Goal: Task Accomplishment & Management: Manage account settings

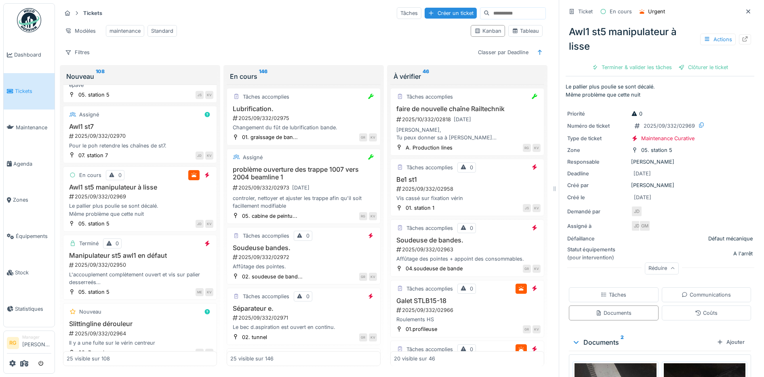
scroll to position [201, 0]
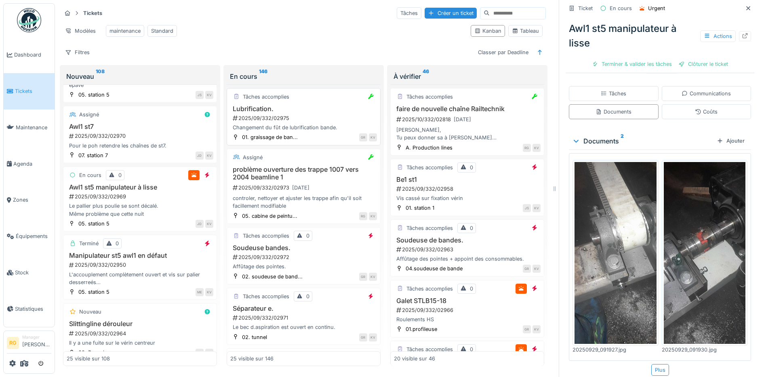
click at [290, 116] on div "2025/09/332/02975" at bounding box center [304, 118] width 145 height 8
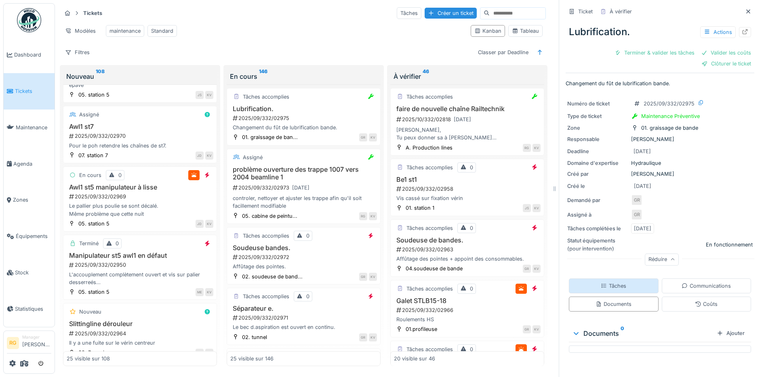
click at [607, 282] on div "Tâches" at bounding box center [613, 286] width 25 height 8
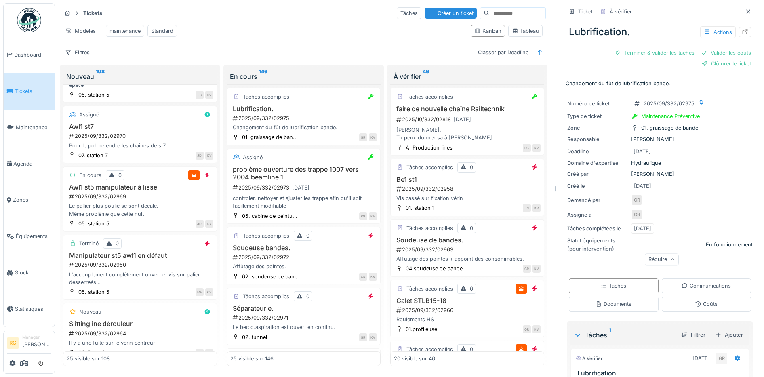
scroll to position [65, 0]
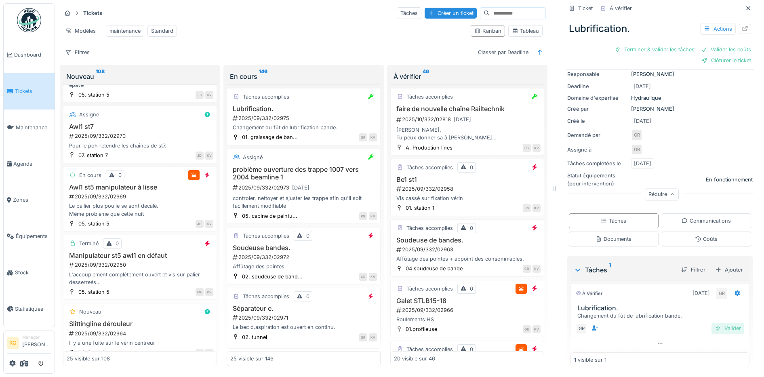
click at [719, 323] on div "Valider" at bounding box center [728, 328] width 33 height 11
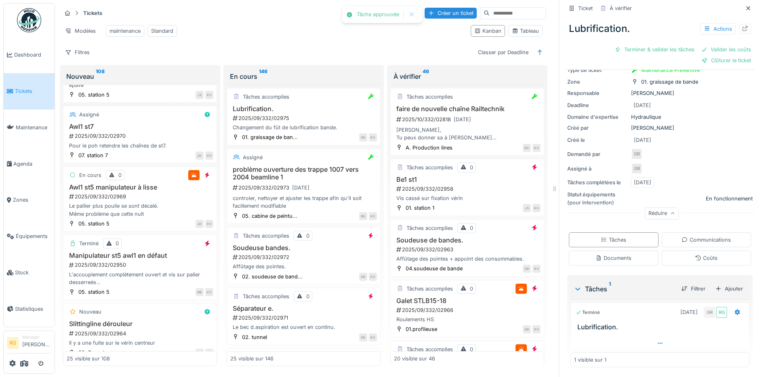
scroll to position [32, 0]
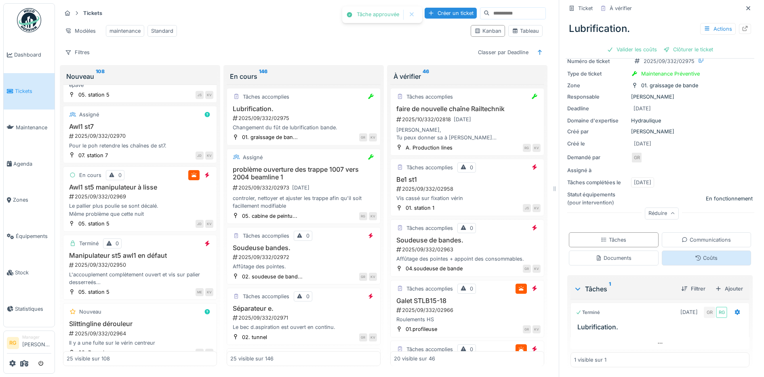
click at [704, 254] on div "Coûts" at bounding box center [706, 258] width 23 height 8
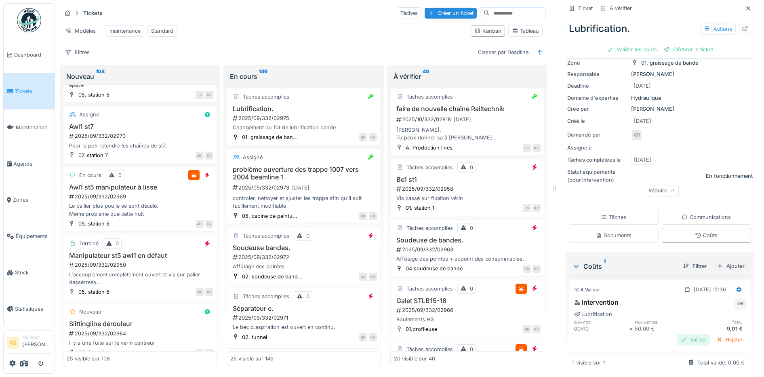
click at [678, 334] on div "Valider" at bounding box center [693, 339] width 33 height 11
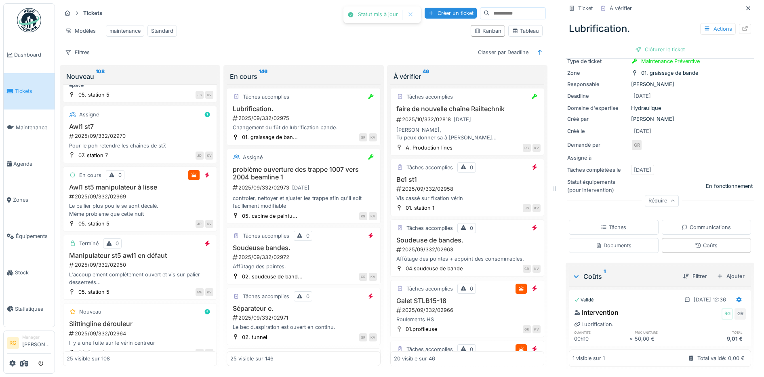
scroll to position [44, 0]
click at [651, 44] on div "Clôturer le ticket" at bounding box center [660, 49] width 56 height 11
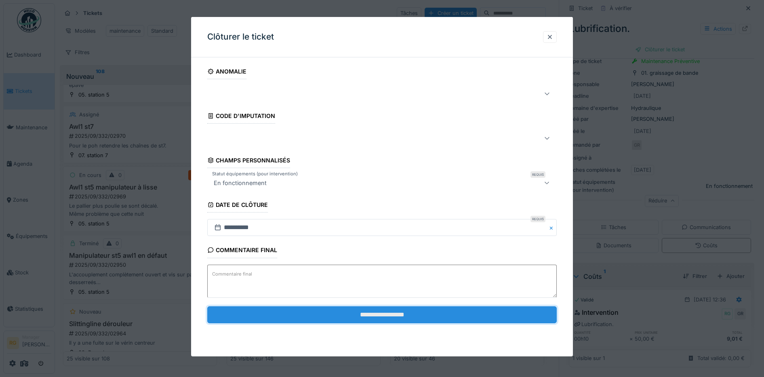
click at [342, 317] on input "**********" at bounding box center [382, 314] width 350 height 17
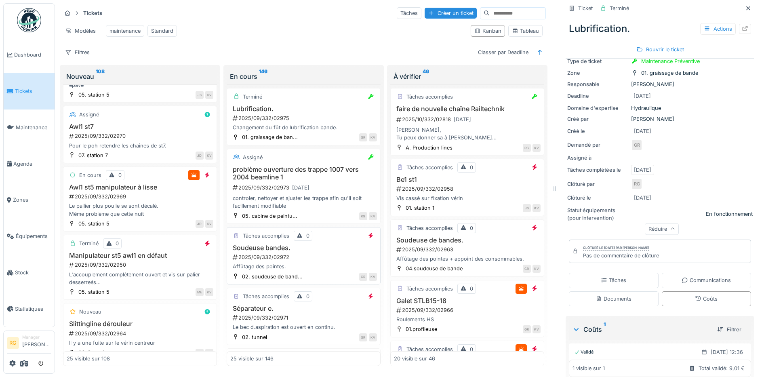
click at [311, 249] on h3 "Soudeuse bandes." at bounding box center [303, 248] width 147 height 8
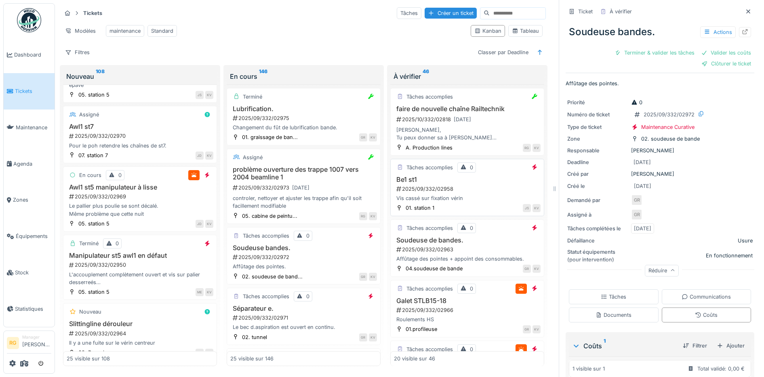
click at [473, 189] on div "2025/09/332/02958" at bounding box center [468, 189] width 145 height 8
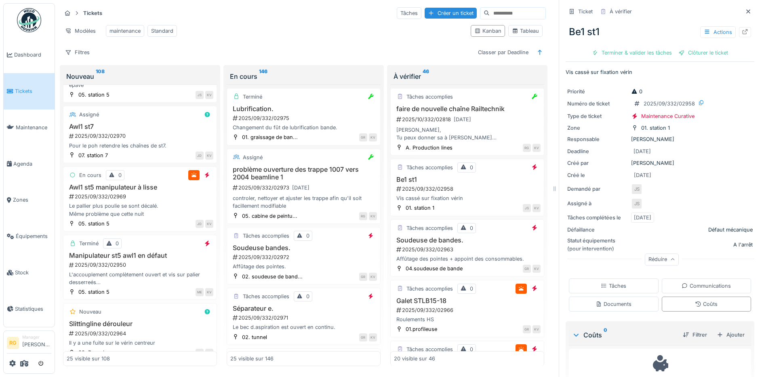
scroll to position [29, 0]
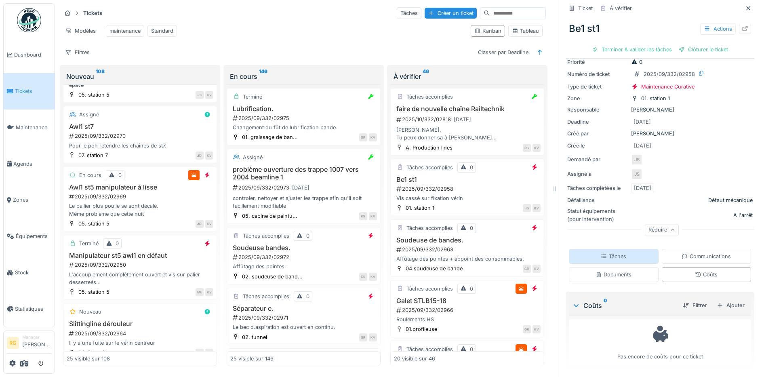
click at [617, 249] on div "Tâches" at bounding box center [614, 256] width 90 height 15
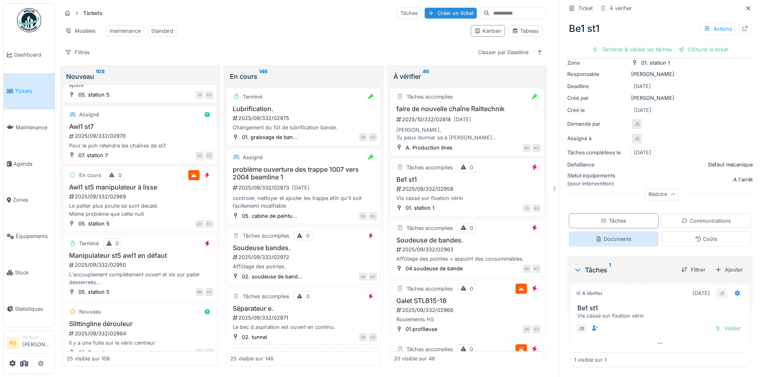
scroll to position [65, 0]
click at [470, 192] on div "2025/09/332/02958" at bounding box center [468, 189] width 145 height 8
click at [596, 235] on div "Documents" at bounding box center [614, 239] width 36 height 8
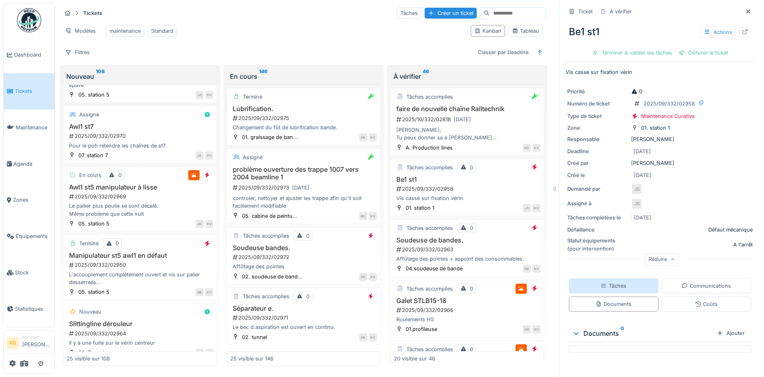
click at [612, 282] on div "Tâches" at bounding box center [613, 286] width 25 height 8
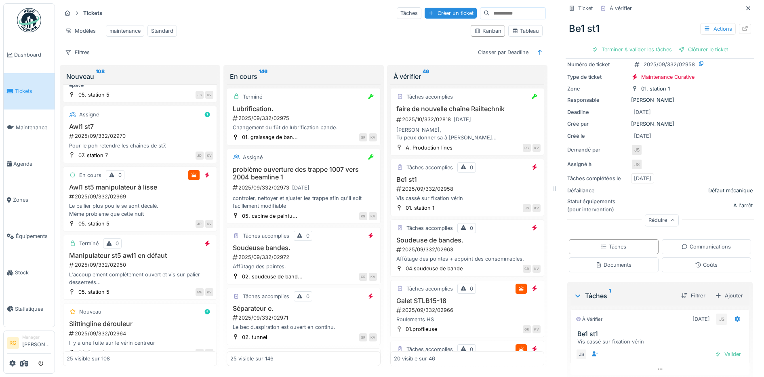
scroll to position [65, 0]
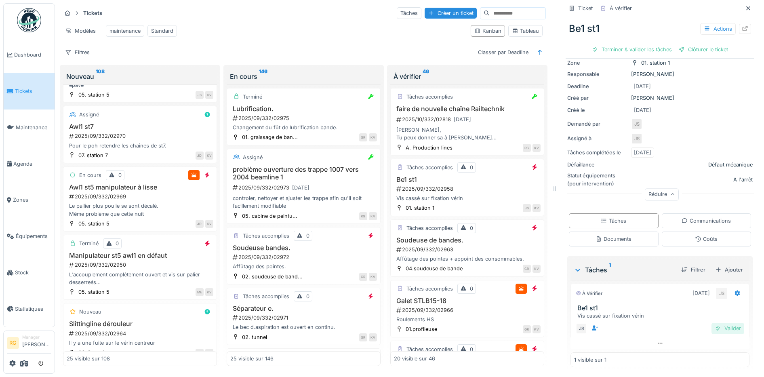
click at [719, 323] on div "Valider" at bounding box center [728, 328] width 33 height 11
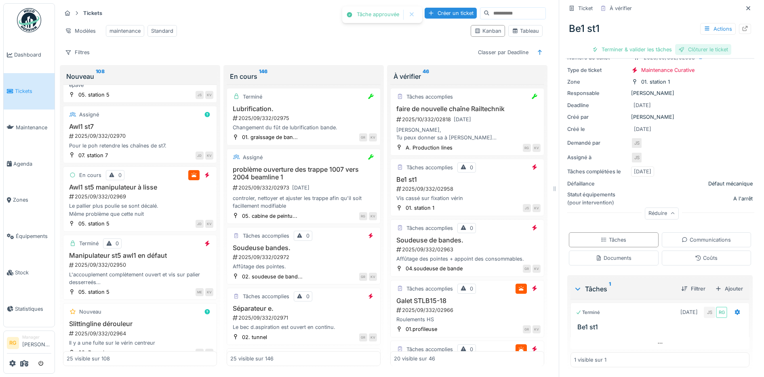
scroll to position [43, 0]
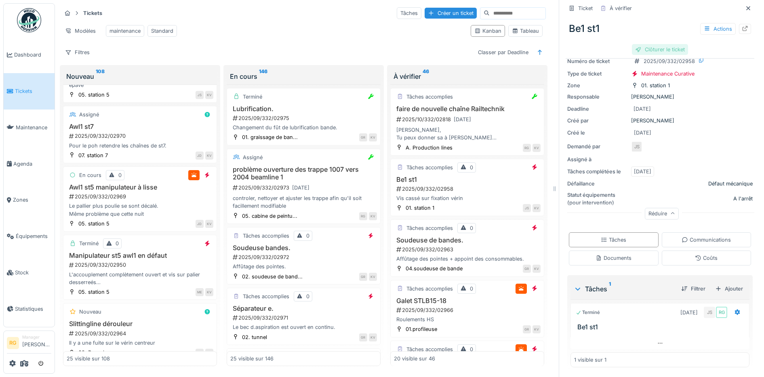
click at [649, 44] on div "Clôturer le ticket" at bounding box center [660, 49] width 56 height 11
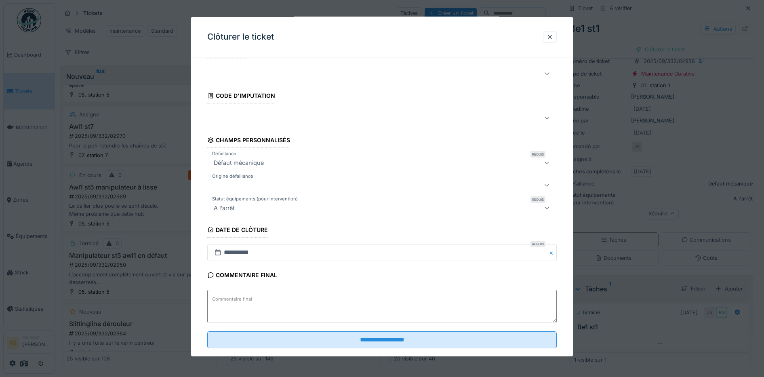
scroll to position [35, 0]
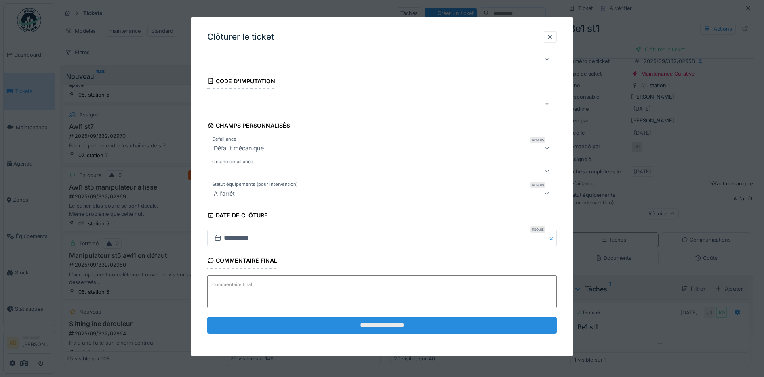
click at [393, 322] on input "**********" at bounding box center [382, 325] width 350 height 17
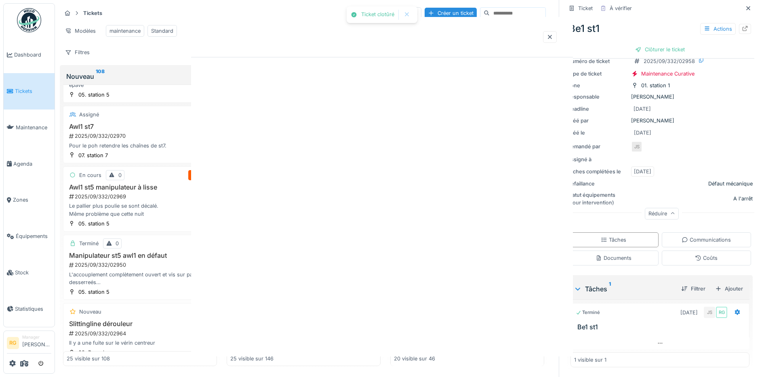
scroll to position [0, 0]
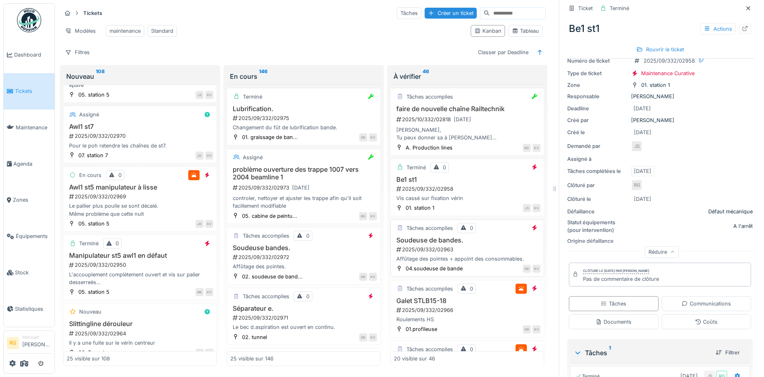
click at [475, 249] on div "2025/09/332/02963" at bounding box center [468, 250] width 145 height 8
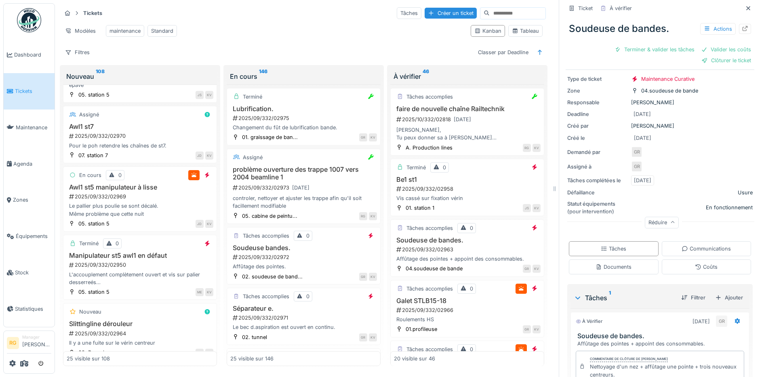
scroll to position [110, 0]
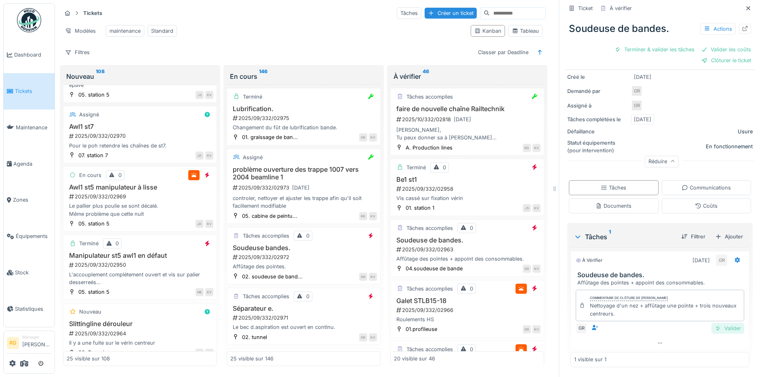
click at [715, 323] on div "Valider" at bounding box center [728, 328] width 33 height 11
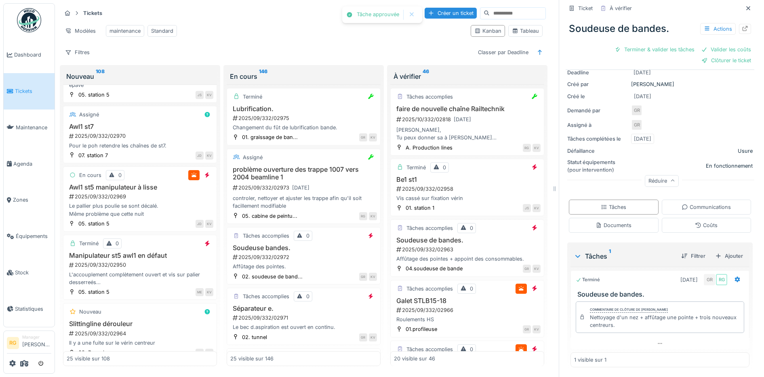
scroll to position [76, 0]
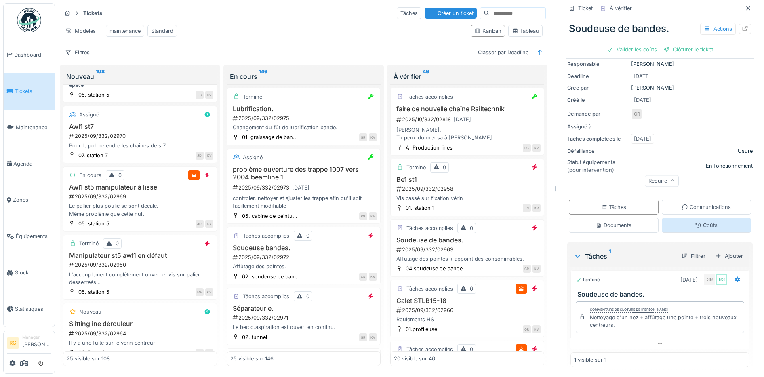
click at [695, 221] on div "Coûts" at bounding box center [706, 225] width 23 height 8
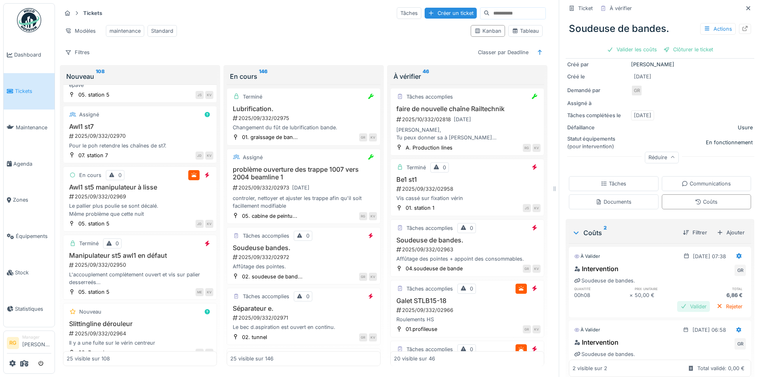
click at [683, 301] on div "Valider" at bounding box center [693, 306] width 33 height 11
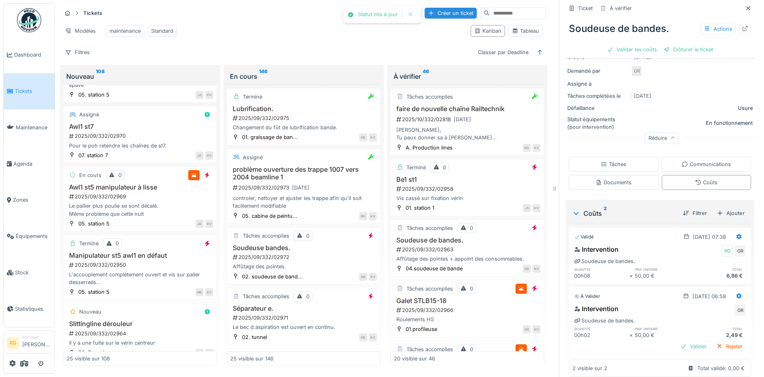
scroll to position [129, 0]
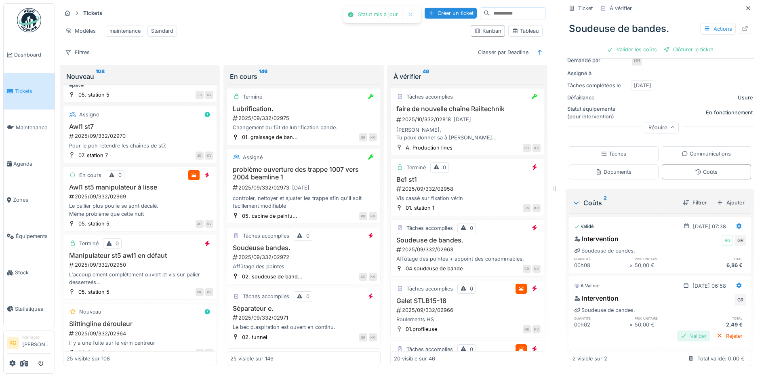
click at [683, 331] on div "Valider" at bounding box center [693, 336] width 33 height 11
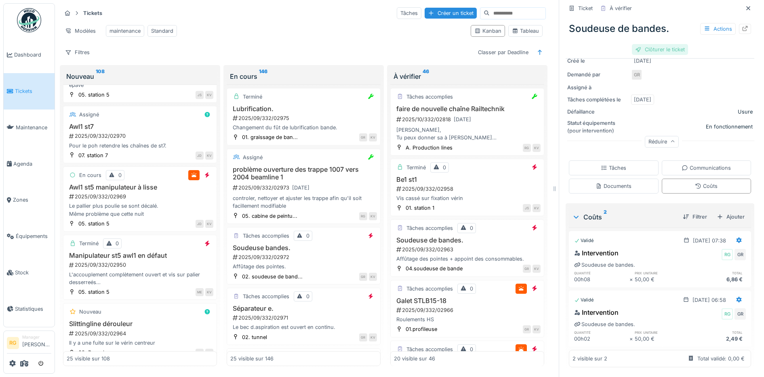
click at [651, 44] on div "Clôturer le ticket" at bounding box center [660, 49] width 56 height 11
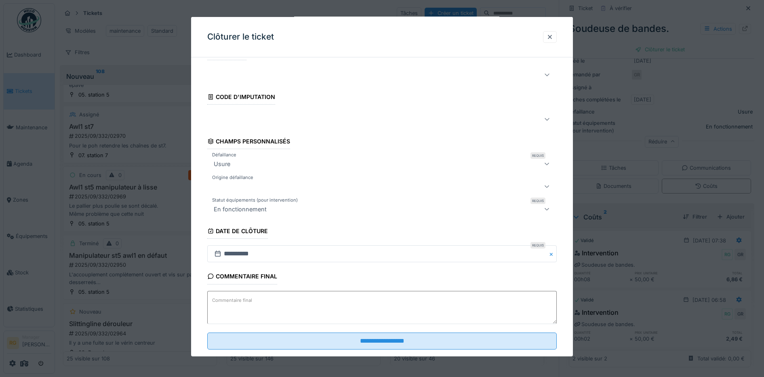
scroll to position [35, 0]
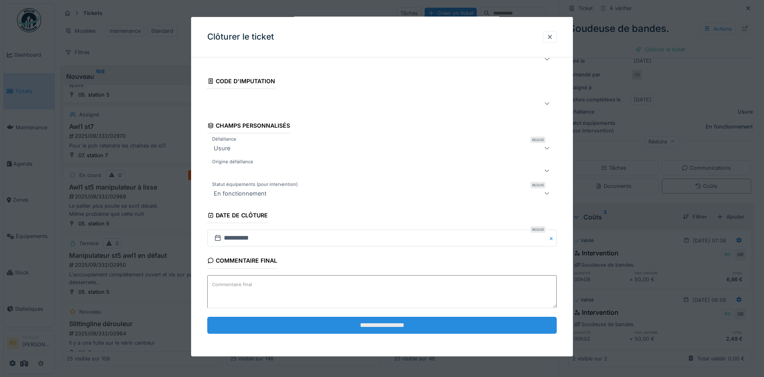
click at [373, 326] on input "**********" at bounding box center [382, 325] width 350 height 17
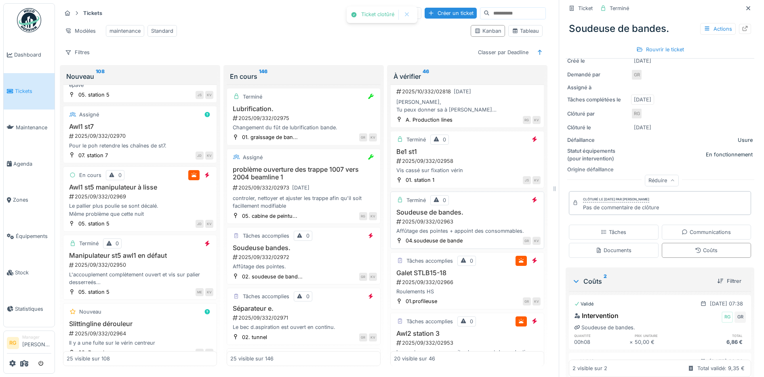
scroll to position [101, 0]
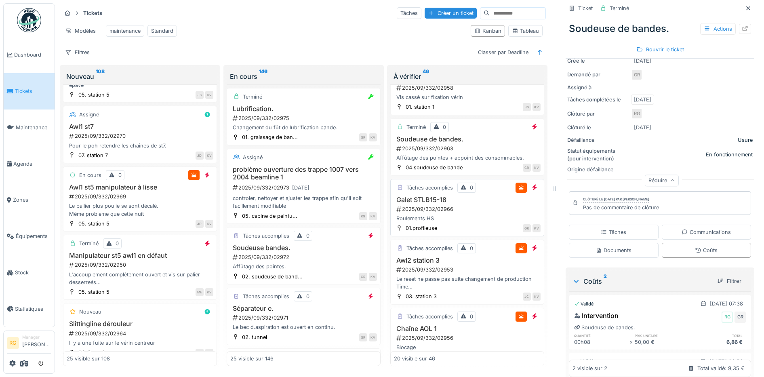
click at [451, 208] on div "2025/09/332/02966" at bounding box center [468, 209] width 145 height 8
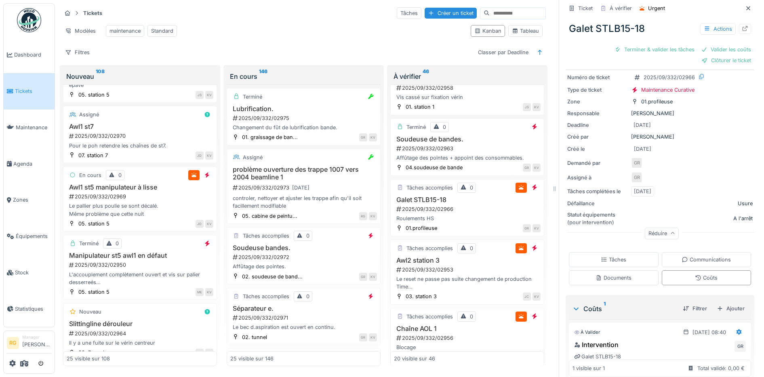
scroll to position [84, 0]
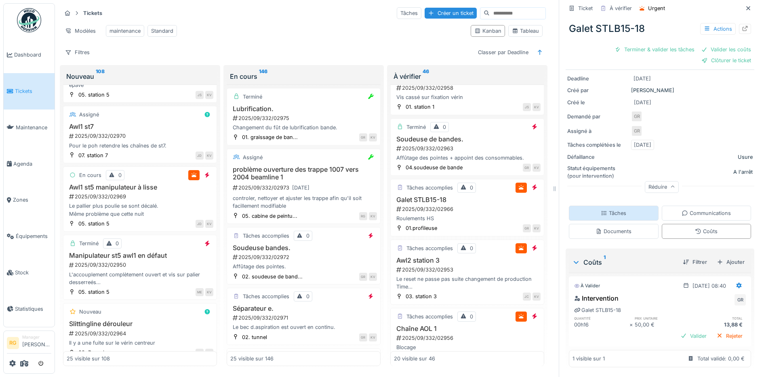
click at [610, 209] on div "Tâches" at bounding box center [613, 213] width 25 height 8
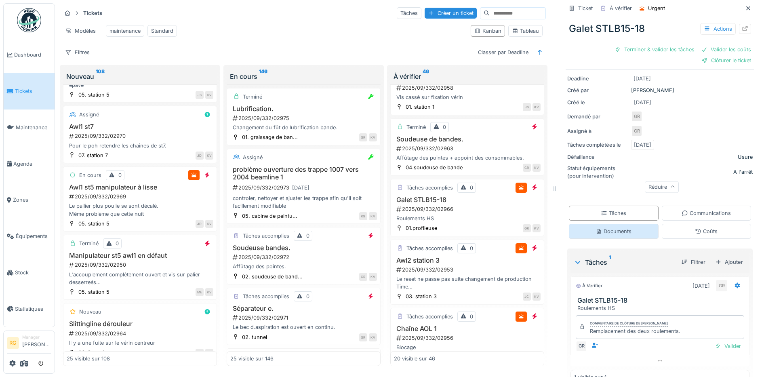
click at [615, 228] on div "Documents" at bounding box center [614, 232] width 36 height 8
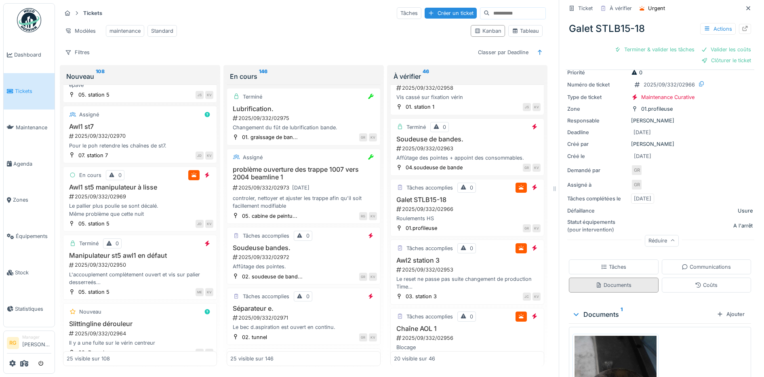
scroll to position [101, 0]
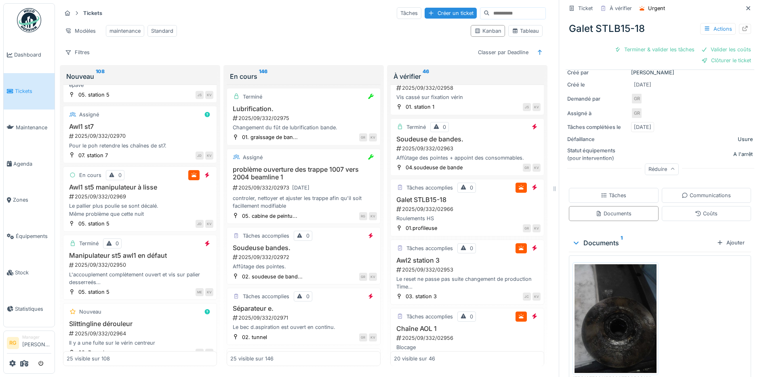
click at [611, 297] on img at bounding box center [616, 318] width 82 height 109
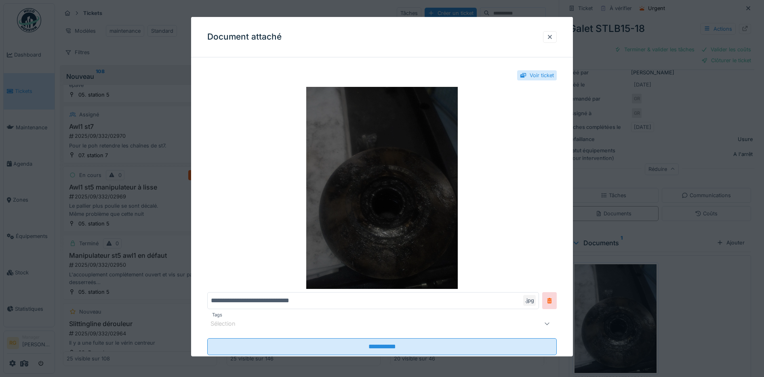
click at [394, 185] on img at bounding box center [382, 188] width 350 height 202
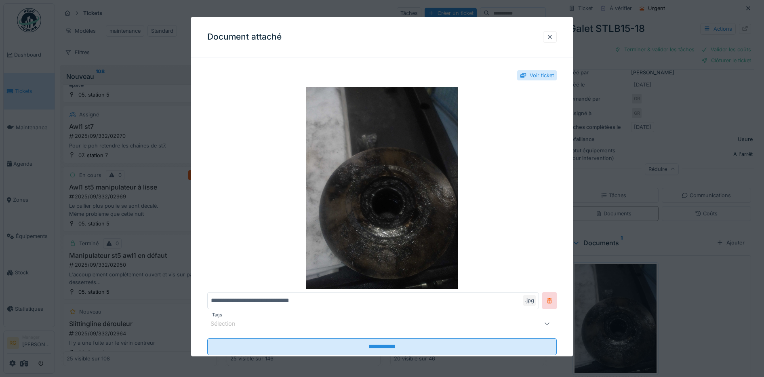
click at [553, 36] on div at bounding box center [550, 37] width 6 height 8
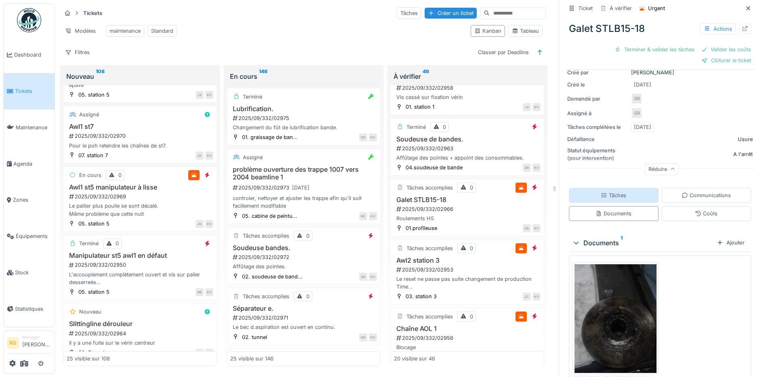
click at [615, 192] on div "Tâches" at bounding box center [613, 196] width 25 height 8
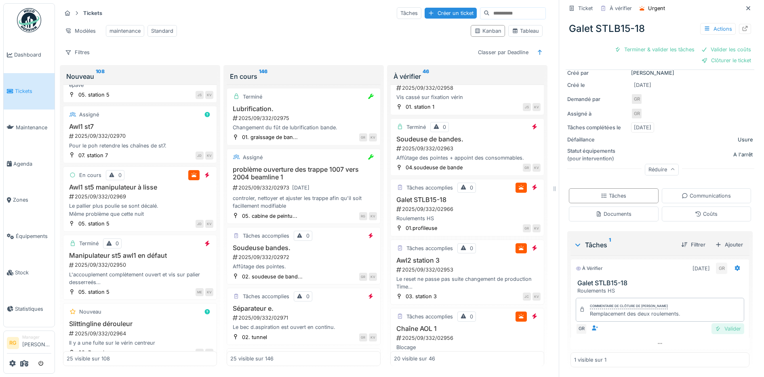
click at [719, 324] on div "Valider" at bounding box center [728, 328] width 33 height 11
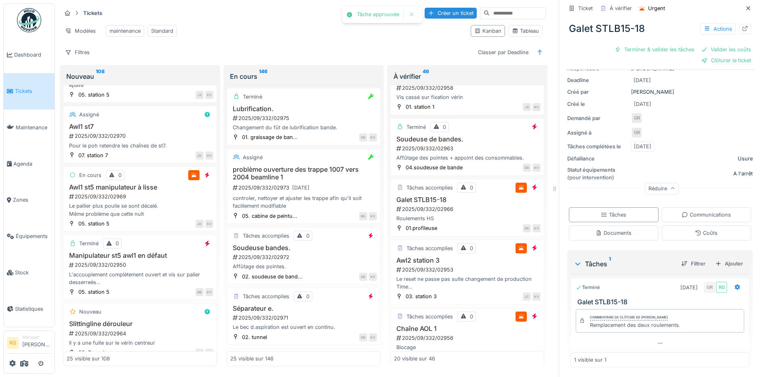
scroll to position [68, 0]
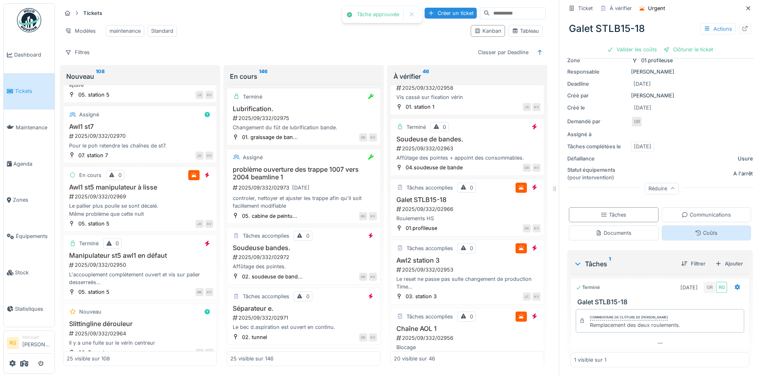
click at [704, 225] on div "Coûts" at bounding box center [707, 232] width 90 height 15
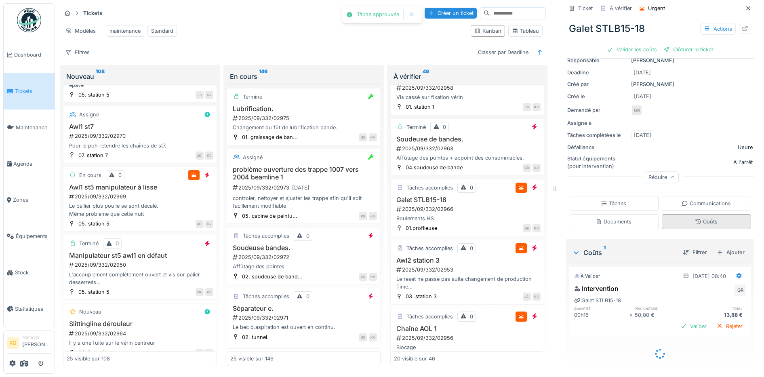
scroll to position [69, 0]
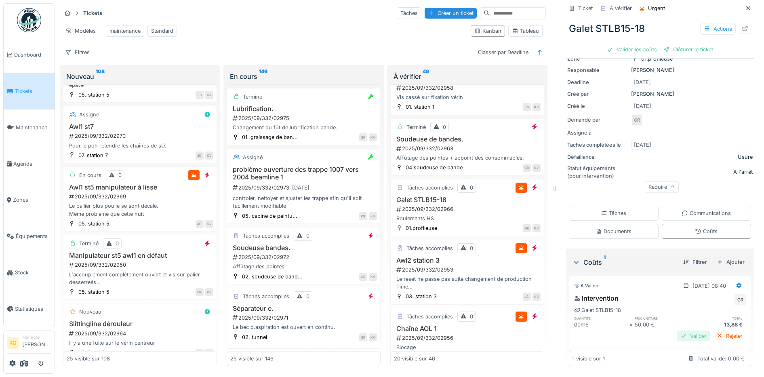
click at [683, 331] on div "Valider" at bounding box center [693, 336] width 33 height 11
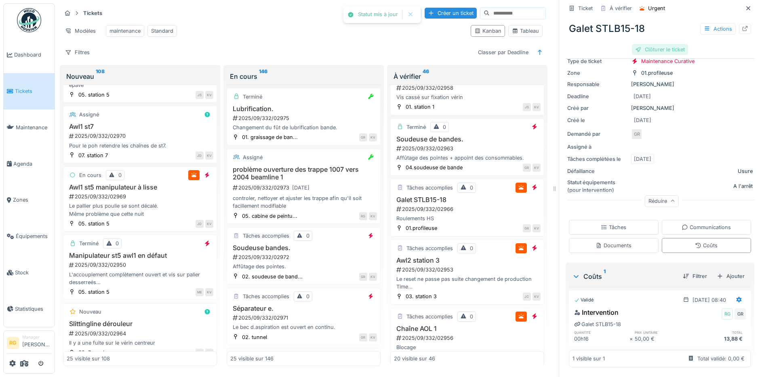
click at [652, 44] on div "Clôturer le ticket" at bounding box center [660, 49] width 56 height 11
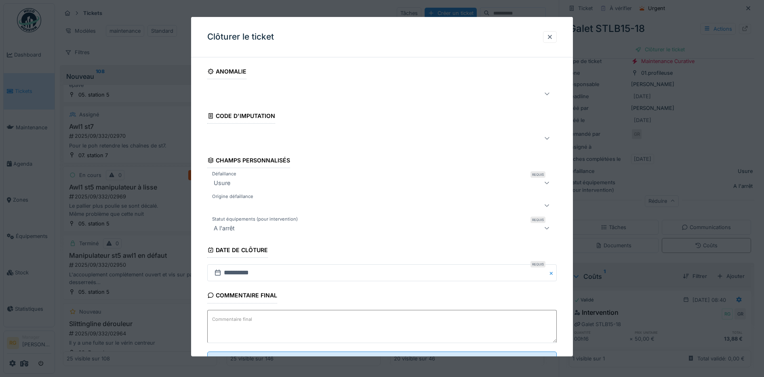
click at [232, 320] on label "Commentaire final" at bounding box center [232, 319] width 43 height 10
click at [232, 320] on textarea "Commentaire final" at bounding box center [382, 326] width 350 height 33
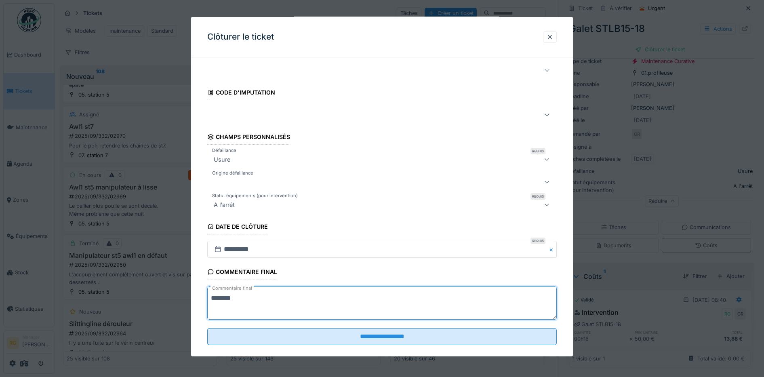
scroll to position [35, 0]
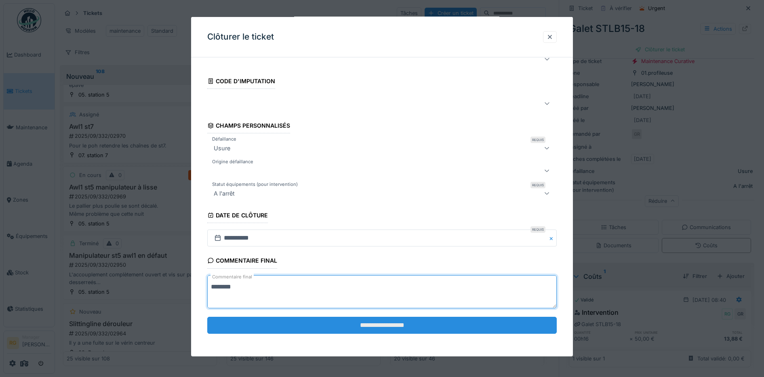
type textarea "********"
click at [396, 325] on input "**********" at bounding box center [382, 325] width 350 height 17
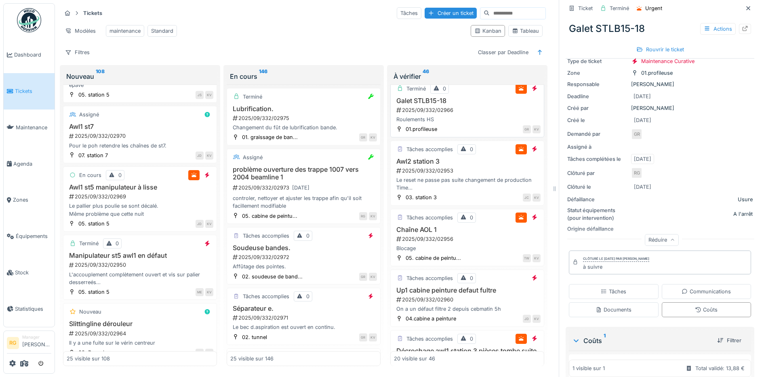
scroll to position [202, 0]
click at [465, 169] on div "2025/09/332/02953" at bounding box center [468, 169] width 145 height 8
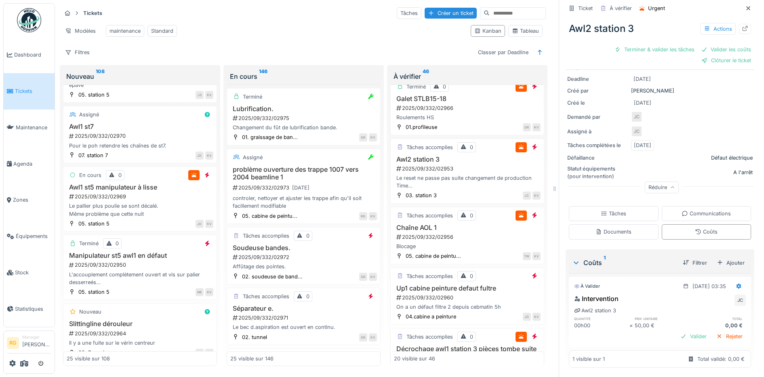
scroll to position [91, 0]
click at [615, 209] on div "Tâches" at bounding box center [613, 213] width 25 height 8
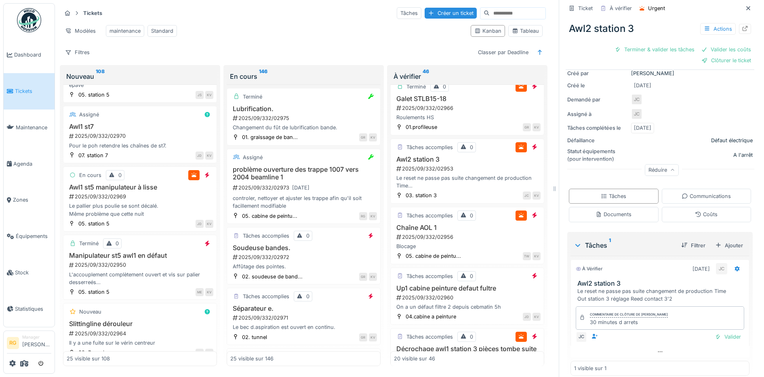
scroll to position [117, 0]
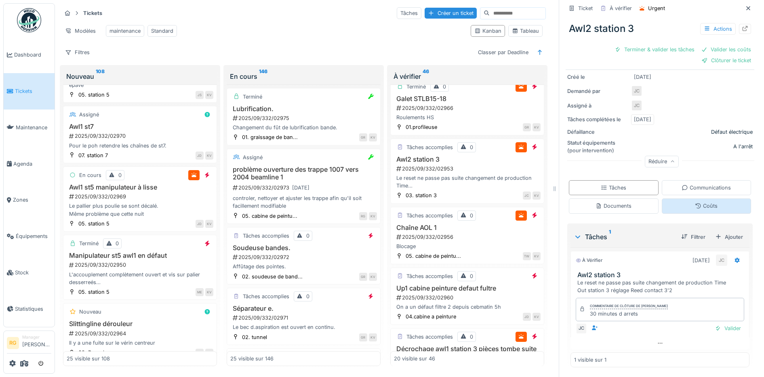
click at [700, 202] on div "Coûts" at bounding box center [706, 206] width 23 height 8
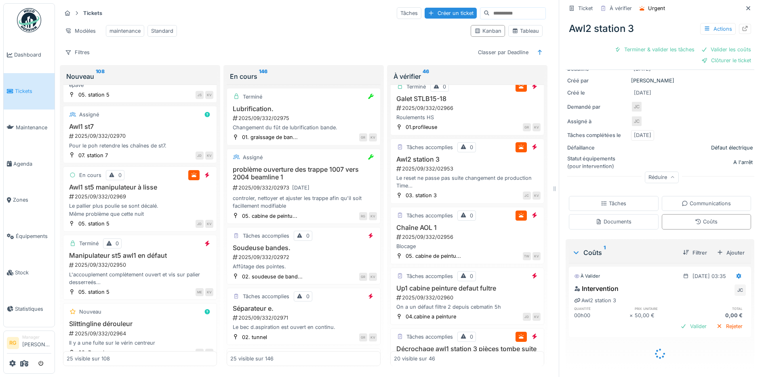
scroll to position [91, 0]
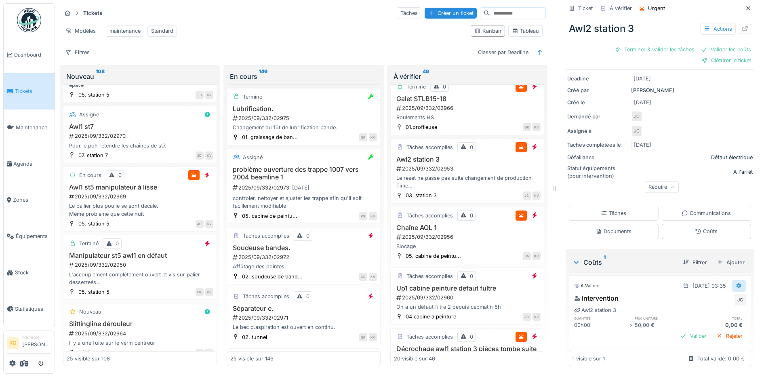
click at [737, 283] on icon at bounding box center [739, 286] width 5 height 6
click at [703, 298] on div "Modifier" at bounding box center [700, 304] width 39 height 12
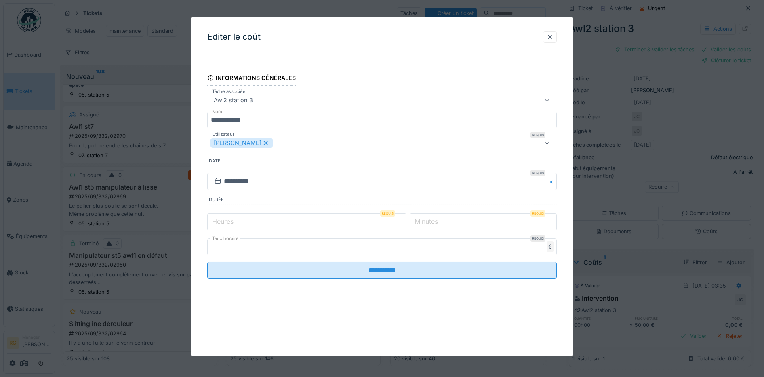
click at [428, 220] on label "Minutes" at bounding box center [426, 222] width 27 height 10
click at [428, 220] on input "*" at bounding box center [483, 221] width 147 height 17
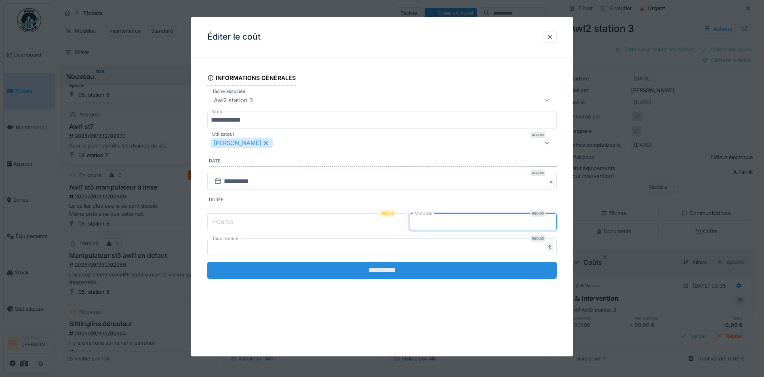
type input "**"
click at [421, 274] on input "**********" at bounding box center [382, 270] width 350 height 17
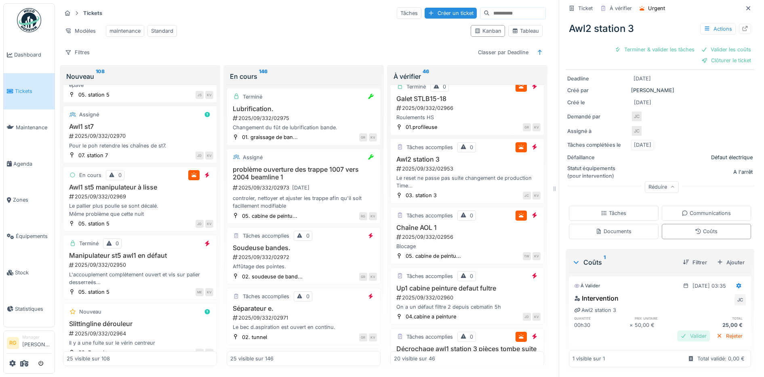
click at [686, 331] on div "Valider" at bounding box center [693, 336] width 33 height 11
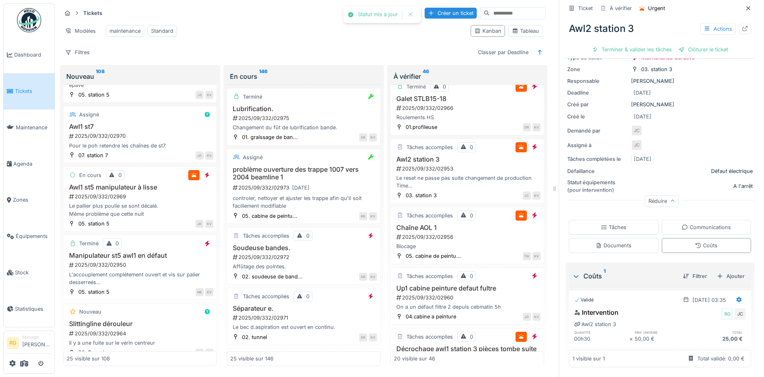
scroll to position [66, 0]
click at [611, 223] on div "Tâches" at bounding box center [613, 227] width 25 height 8
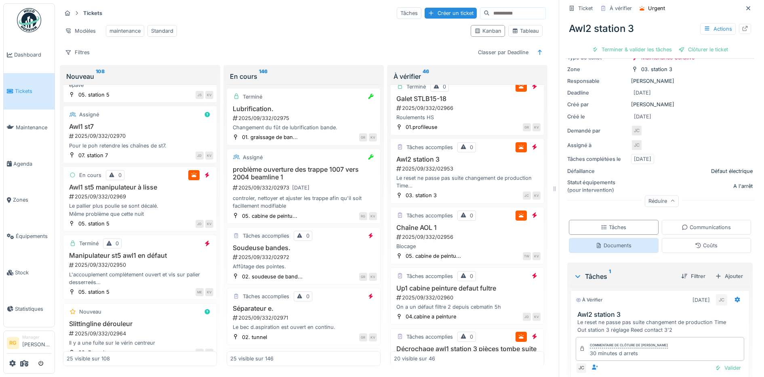
scroll to position [80, 0]
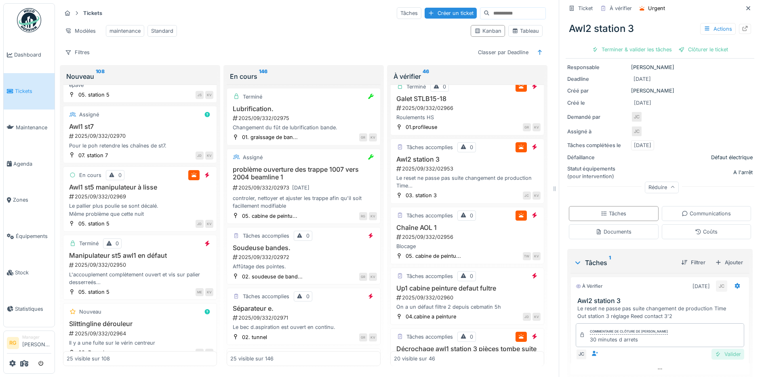
click at [716, 349] on div "Valider" at bounding box center [728, 354] width 33 height 11
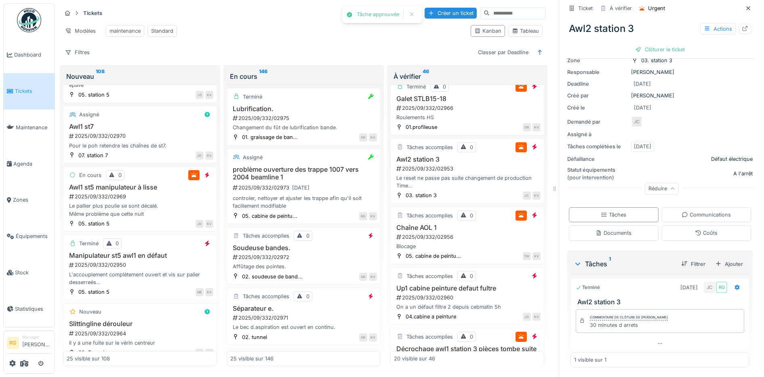
scroll to position [76, 0]
click at [653, 44] on div "Clôturer le ticket" at bounding box center [660, 49] width 56 height 11
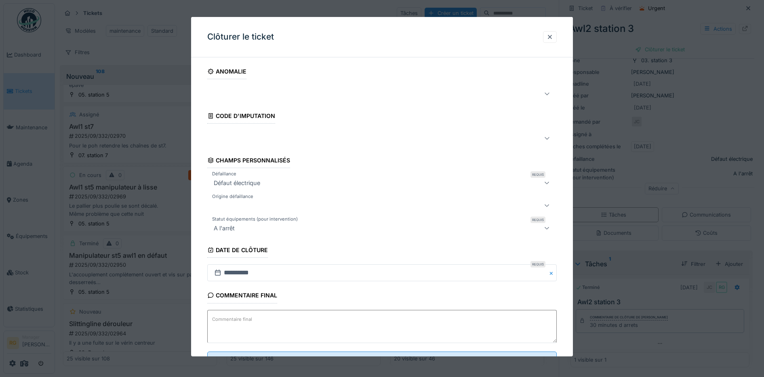
click at [280, 323] on textarea "Commentaire final" at bounding box center [382, 326] width 350 height 33
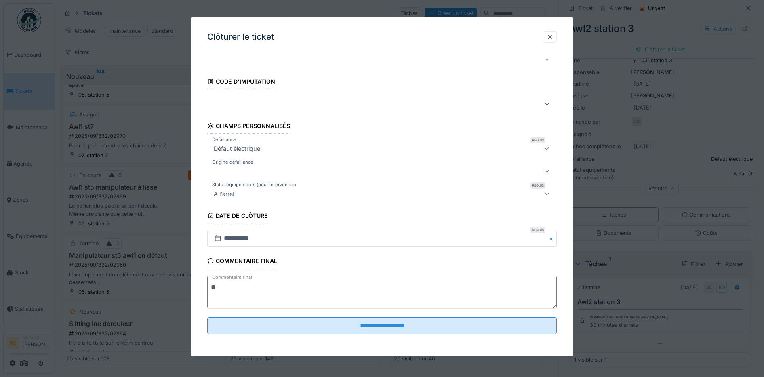
scroll to position [35, 0]
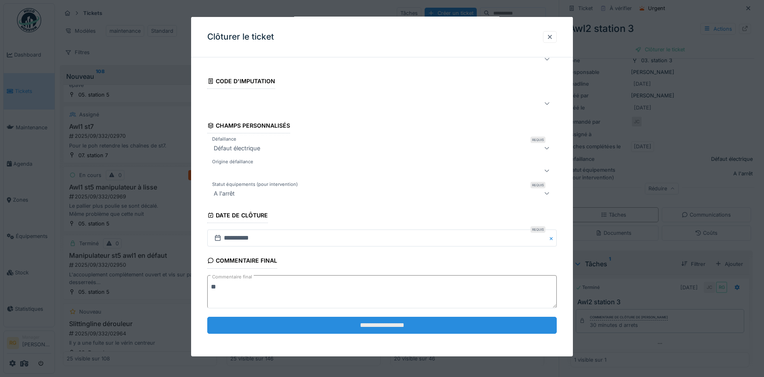
type textarea "**"
click at [403, 323] on input "**********" at bounding box center [382, 325] width 350 height 17
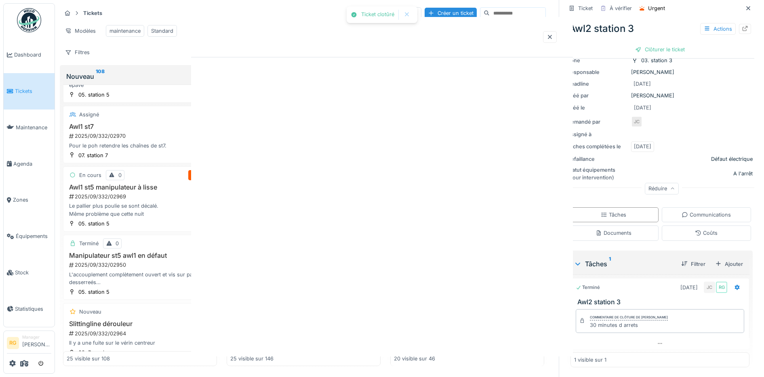
scroll to position [0, 0]
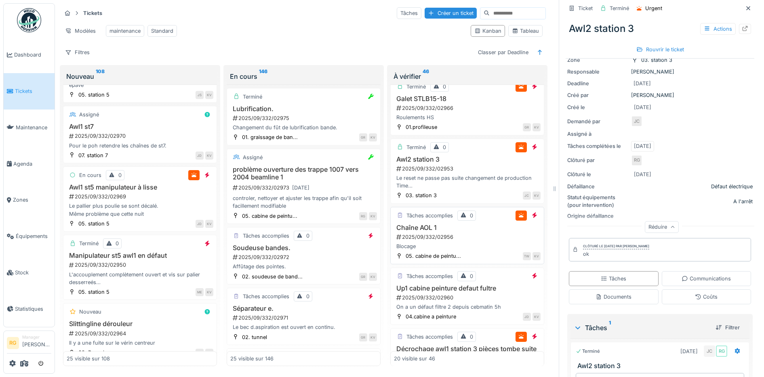
click at [451, 235] on div "2025/09/332/02956" at bounding box center [468, 237] width 145 height 8
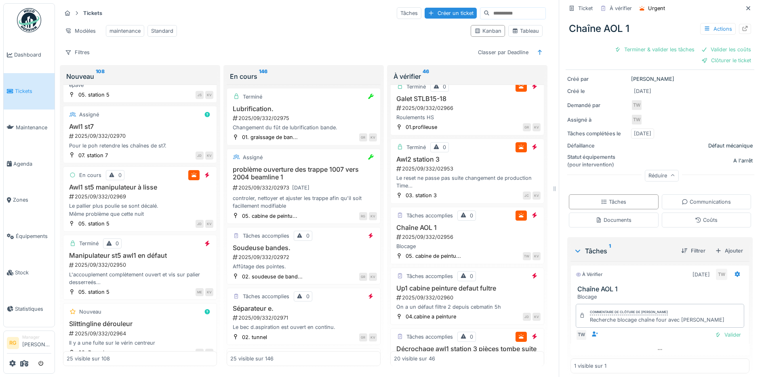
scroll to position [101, 0]
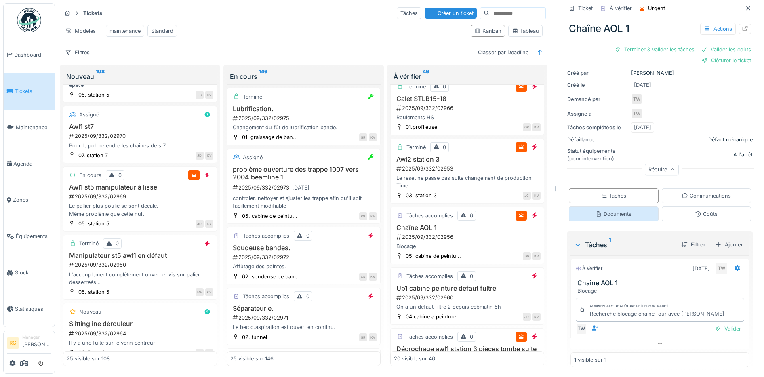
click at [622, 210] on div "Documents" at bounding box center [614, 214] width 36 height 8
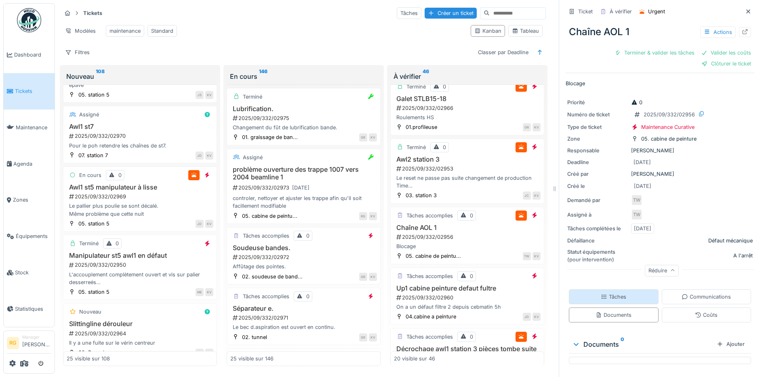
click at [606, 293] on div "Tâches" at bounding box center [613, 297] width 25 height 8
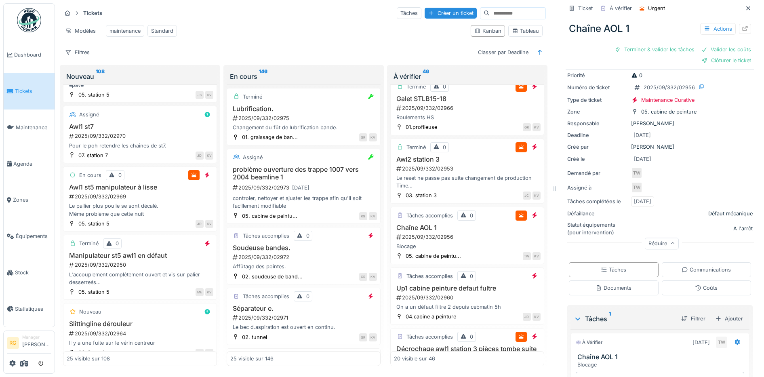
scroll to position [101, 0]
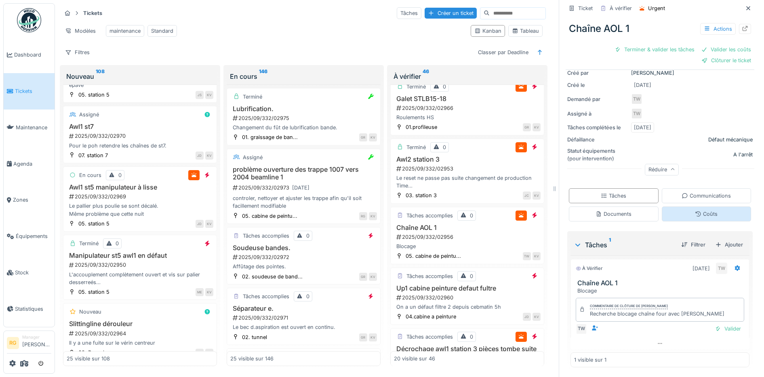
click at [702, 210] on div "Coûts" at bounding box center [706, 214] width 23 height 8
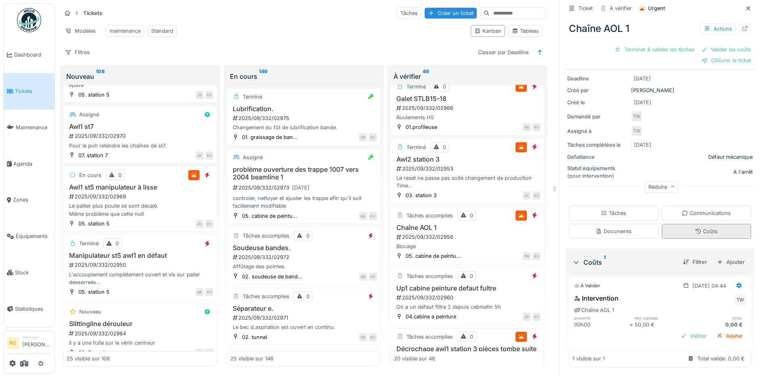
scroll to position [84, 0]
click at [610, 209] on div "Tâches" at bounding box center [613, 213] width 25 height 8
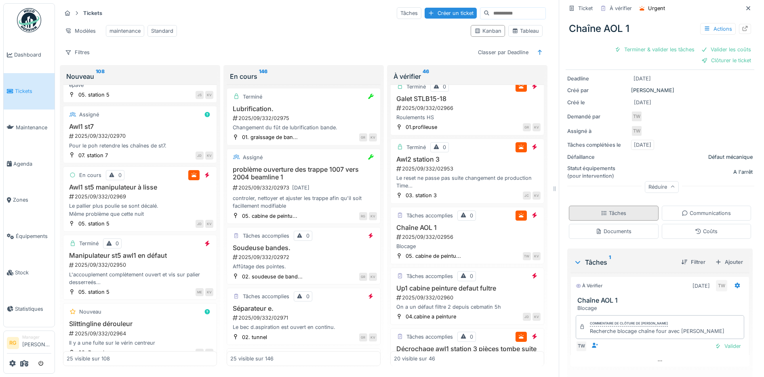
scroll to position [101, 0]
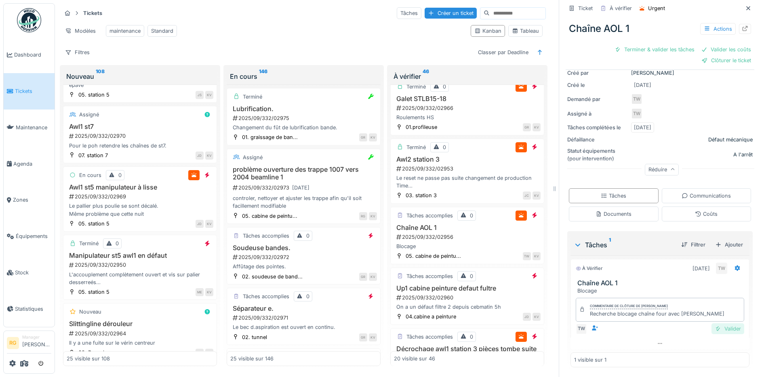
click at [715, 323] on div "Valider" at bounding box center [728, 328] width 33 height 11
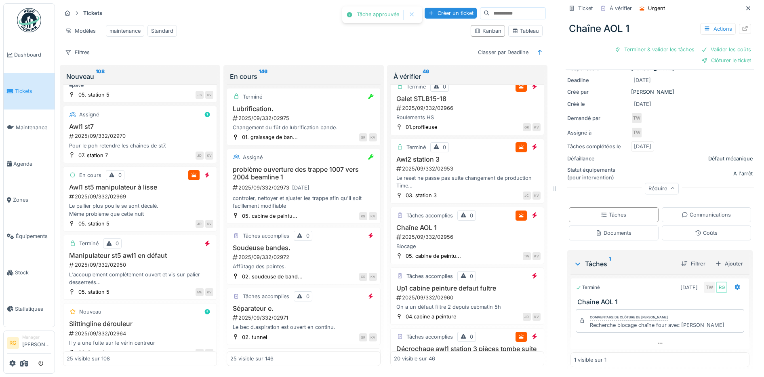
scroll to position [68, 0]
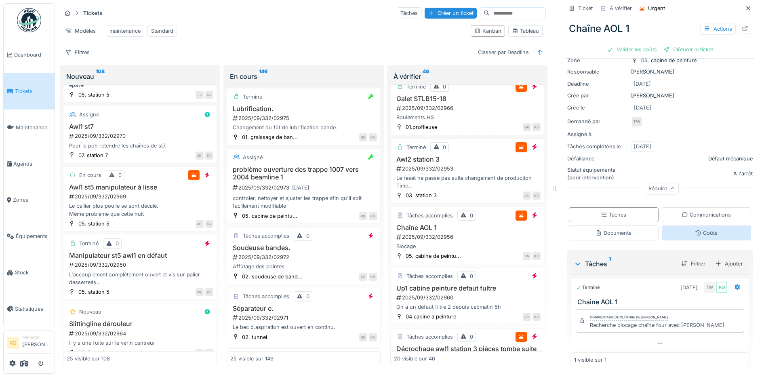
click at [704, 225] on div "Coûts" at bounding box center [707, 232] width 90 height 15
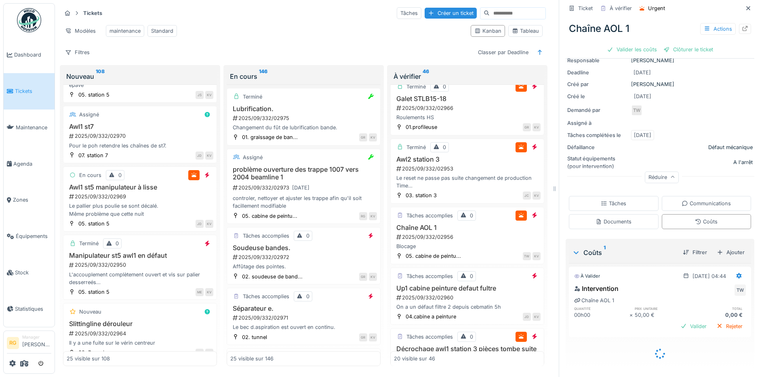
scroll to position [69, 0]
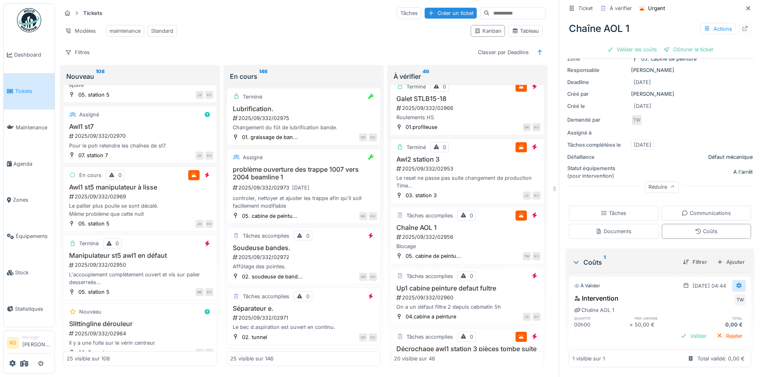
click at [737, 283] on icon at bounding box center [739, 286] width 5 height 6
click at [705, 298] on div "Modifier" at bounding box center [700, 304] width 39 height 12
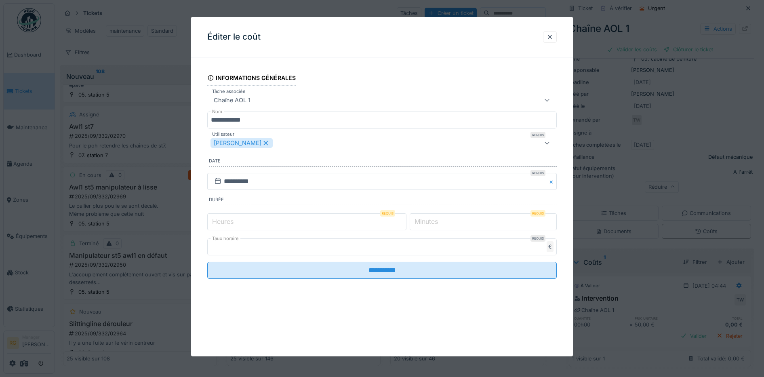
click at [222, 219] on label "Heures" at bounding box center [223, 222] width 25 height 10
click at [222, 219] on input "*" at bounding box center [306, 221] width 199 height 17
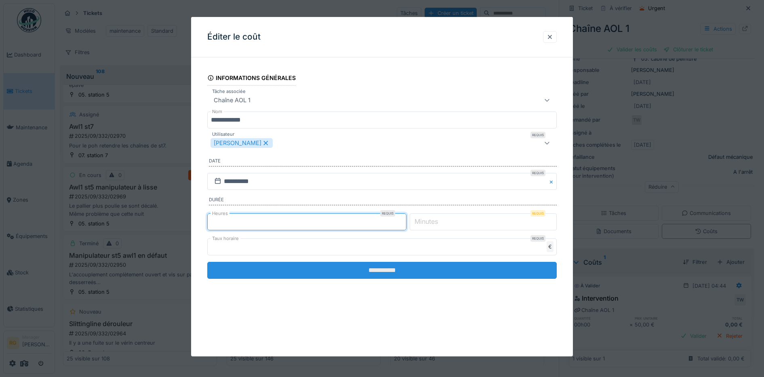
type input "*"
click at [395, 270] on input "**********" at bounding box center [382, 270] width 350 height 17
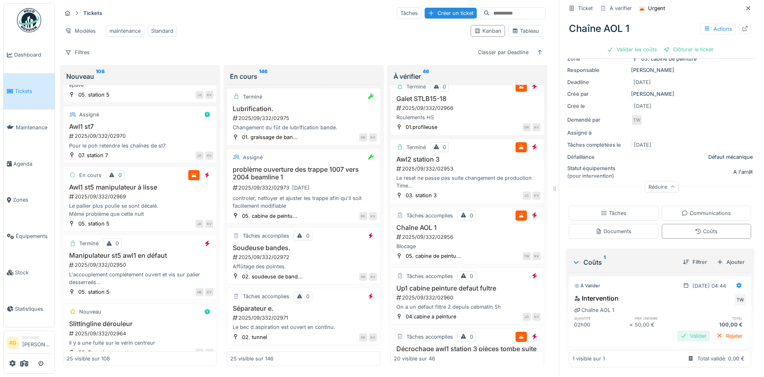
click at [681, 331] on div "Valider" at bounding box center [693, 336] width 33 height 11
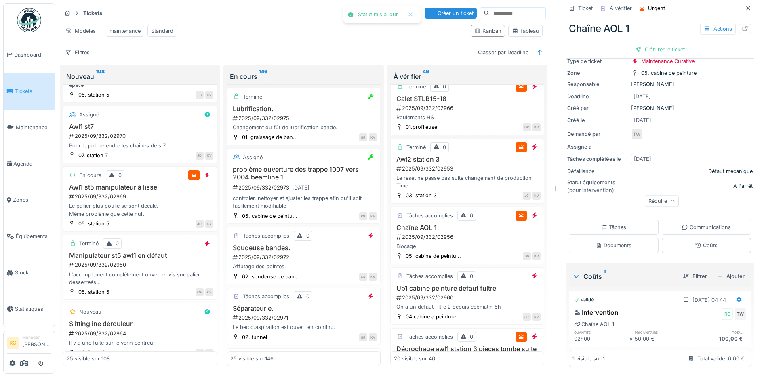
scroll to position [55, 0]
click at [649, 44] on div "Clôturer le ticket" at bounding box center [660, 49] width 56 height 11
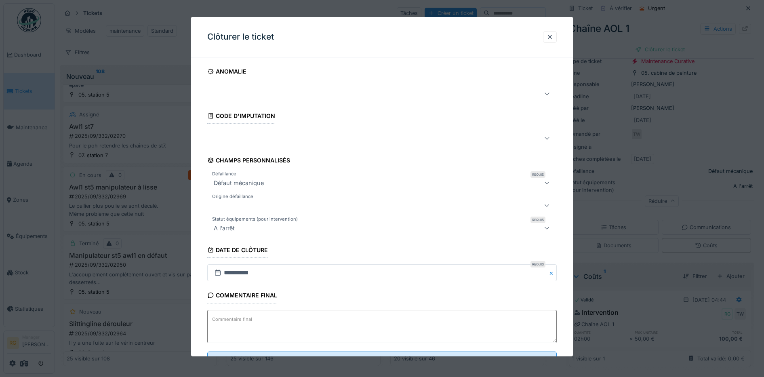
click at [263, 320] on textarea "Commentaire final" at bounding box center [382, 326] width 350 height 33
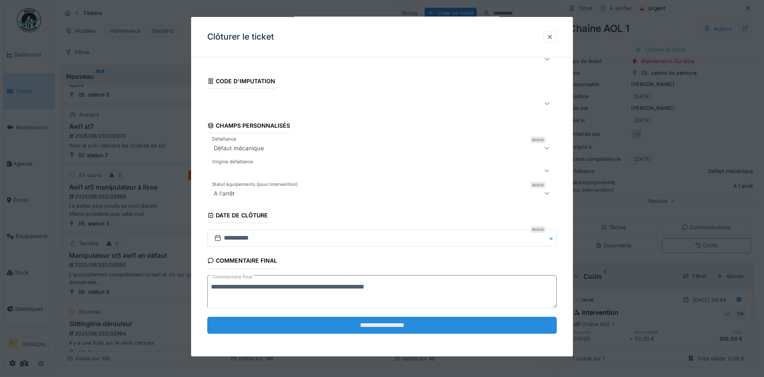
type textarea "**********"
click at [372, 329] on input "**********" at bounding box center [382, 325] width 350 height 17
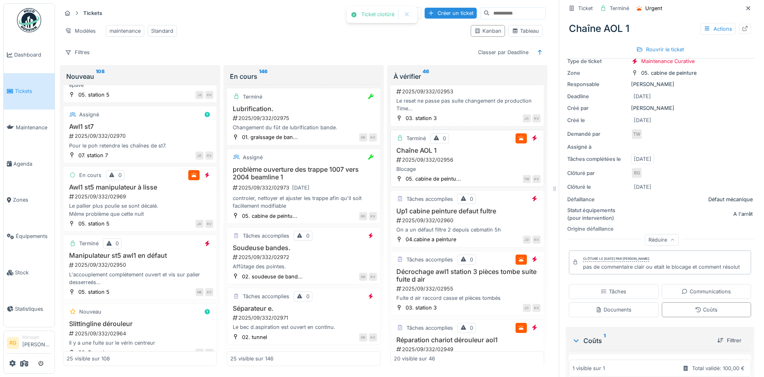
scroll to position [303, 0]
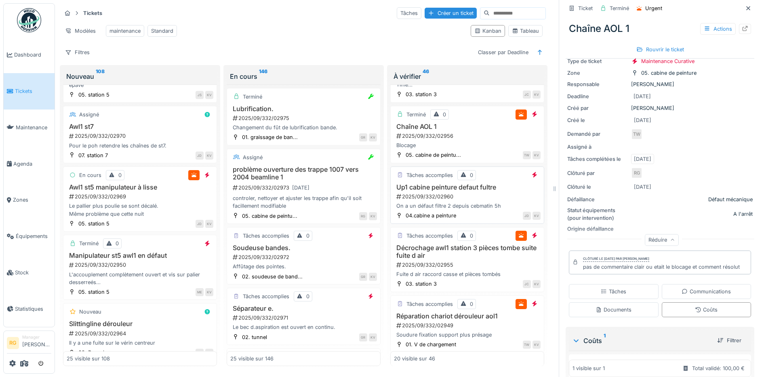
click at [472, 200] on div "Up1 cabine peinture defaut fultre 2025/09/332/02960 On a un défaut filtre 2 dep…" at bounding box center [467, 196] width 147 height 27
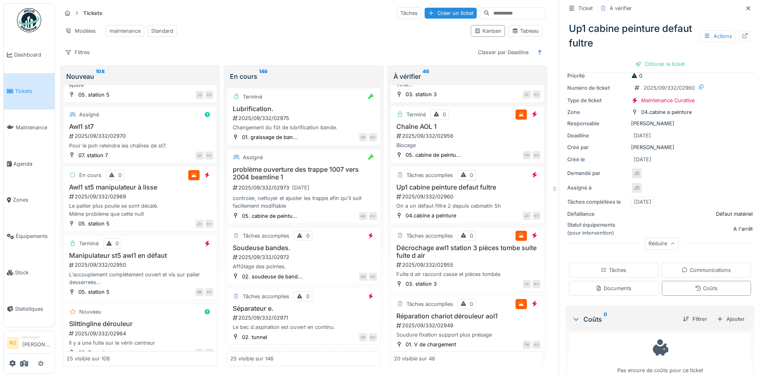
scroll to position [44, 0]
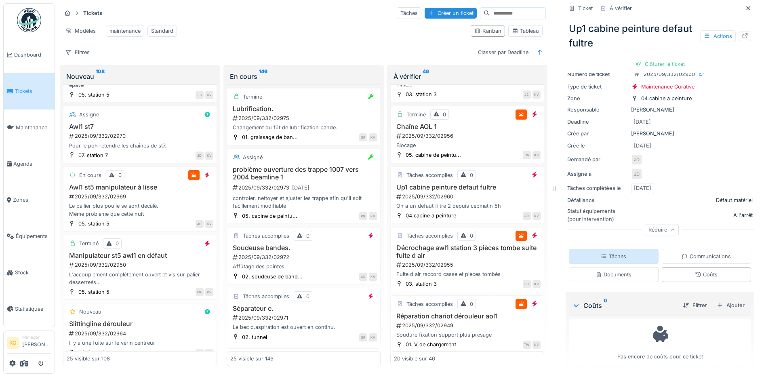
click at [617, 249] on div "Tâches" at bounding box center [614, 256] width 90 height 15
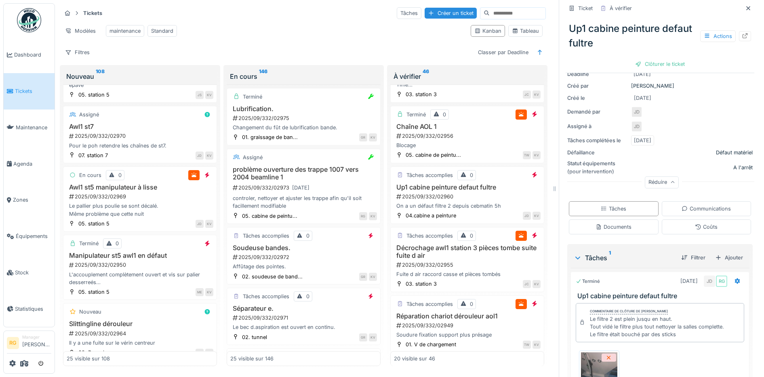
scroll to position [169, 0]
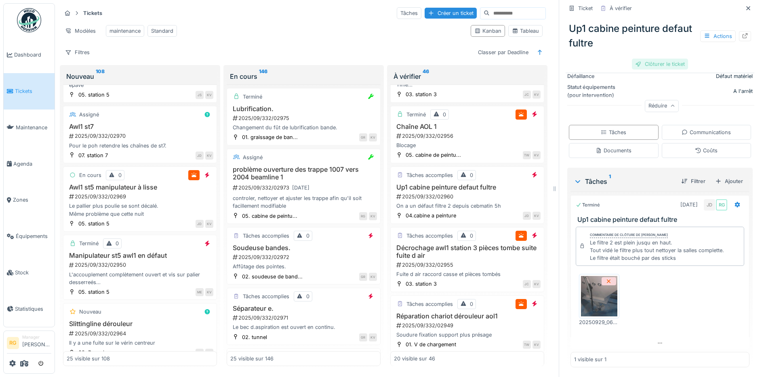
click at [654, 59] on div "Clôturer le ticket" at bounding box center [660, 64] width 56 height 11
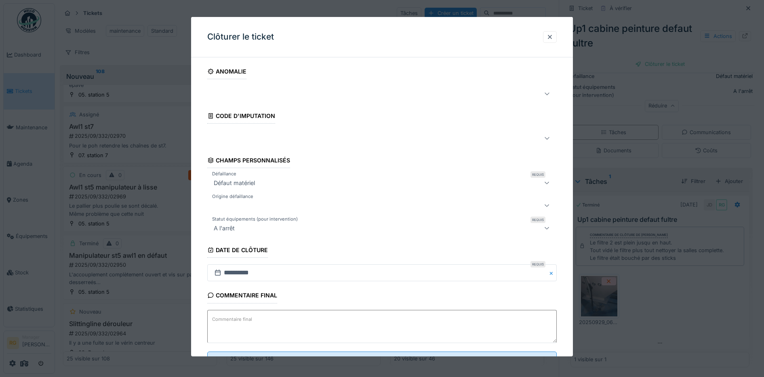
click at [243, 317] on label "Commentaire final" at bounding box center [232, 319] width 43 height 10
click at [243, 317] on textarea "Commentaire final" at bounding box center [382, 326] width 350 height 33
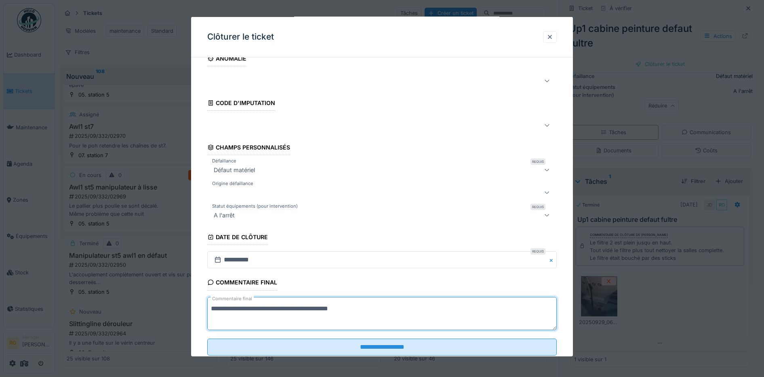
scroll to position [35, 0]
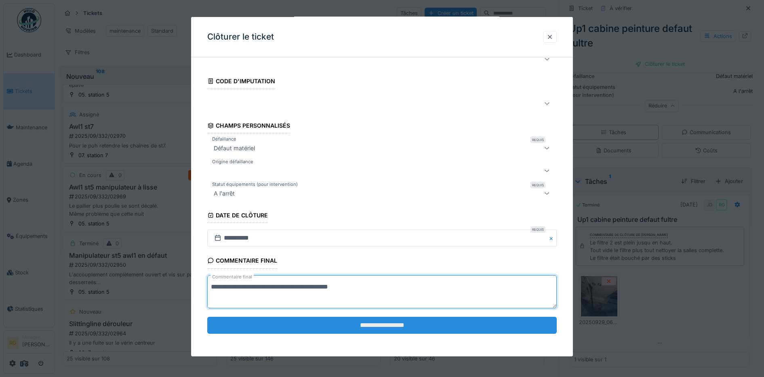
type textarea "**********"
click at [339, 324] on input "**********" at bounding box center [382, 325] width 350 height 17
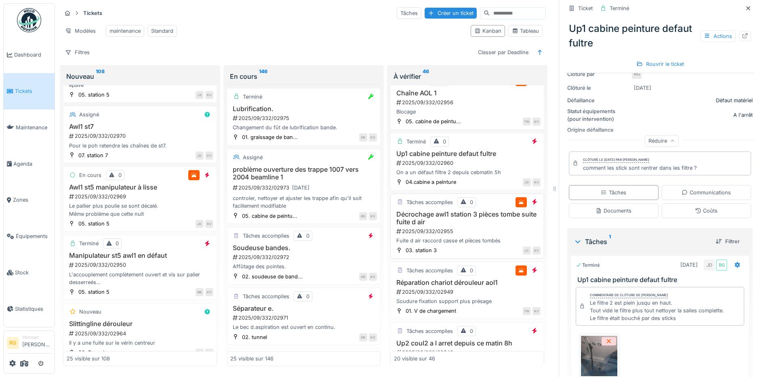
scroll to position [354, 0]
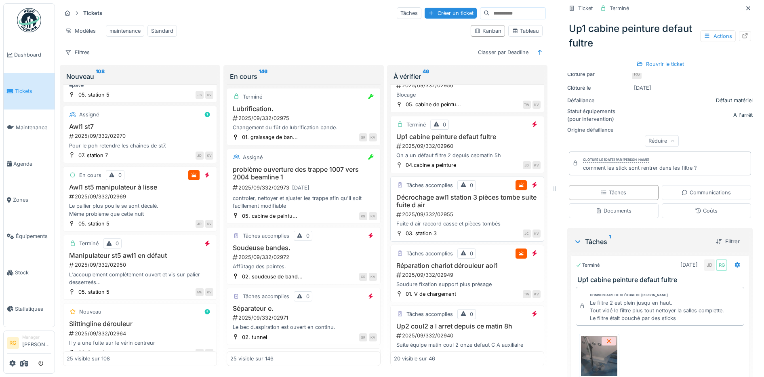
click at [478, 214] on div "2025/09/332/02955" at bounding box center [468, 215] width 145 height 8
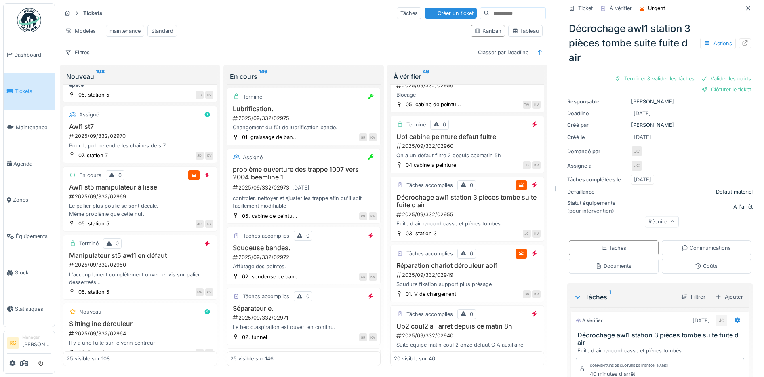
scroll to position [139, 0]
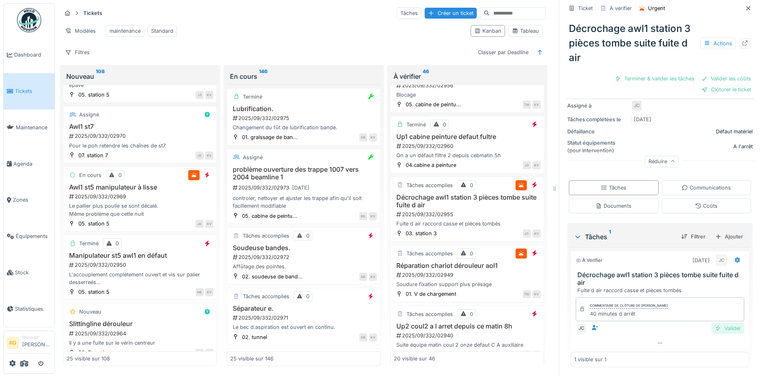
click at [714, 323] on div "Valider" at bounding box center [728, 328] width 33 height 11
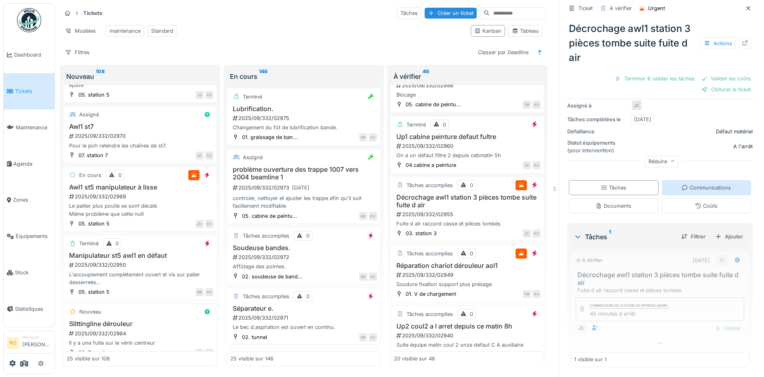
scroll to position [119, 0]
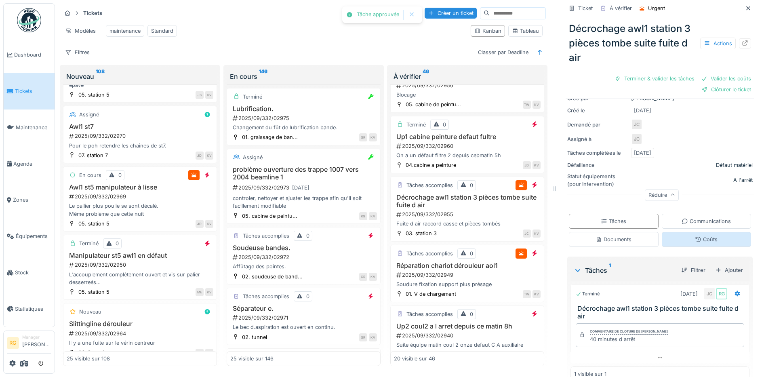
click at [695, 236] on div "Coûts" at bounding box center [706, 240] width 23 height 8
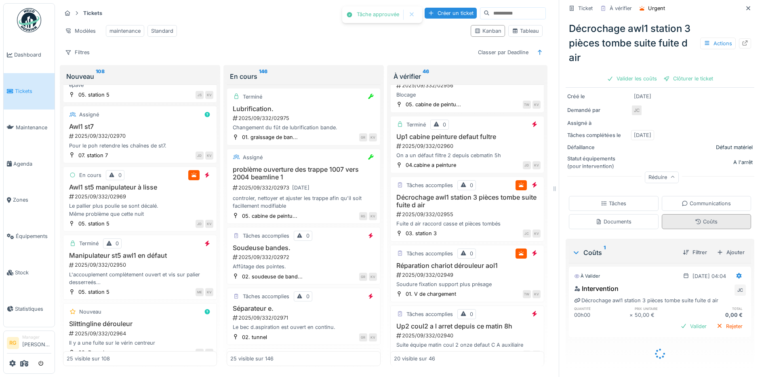
scroll to position [98, 0]
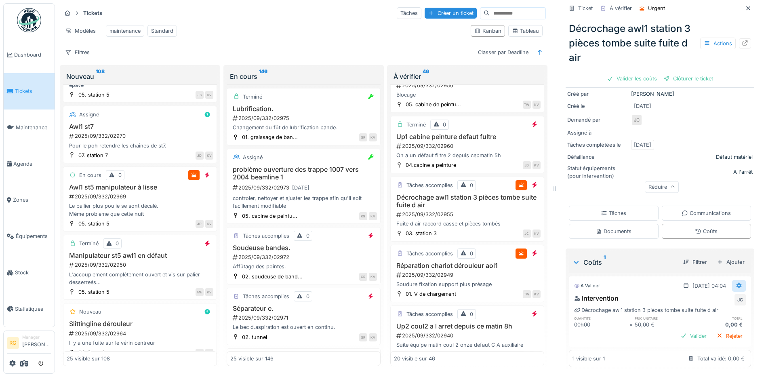
click at [737, 283] on icon at bounding box center [739, 286] width 5 height 6
click at [709, 298] on div "Modifier" at bounding box center [700, 304] width 39 height 12
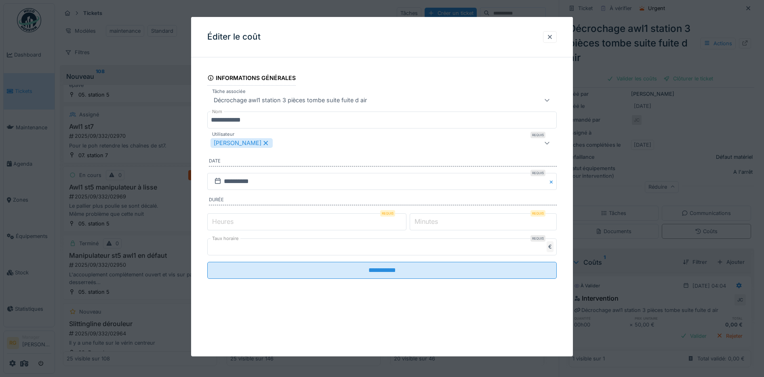
click at [426, 223] on label "Minutes" at bounding box center [426, 222] width 27 height 10
click at [426, 223] on input "*" at bounding box center [483, 221] width 147 height 17
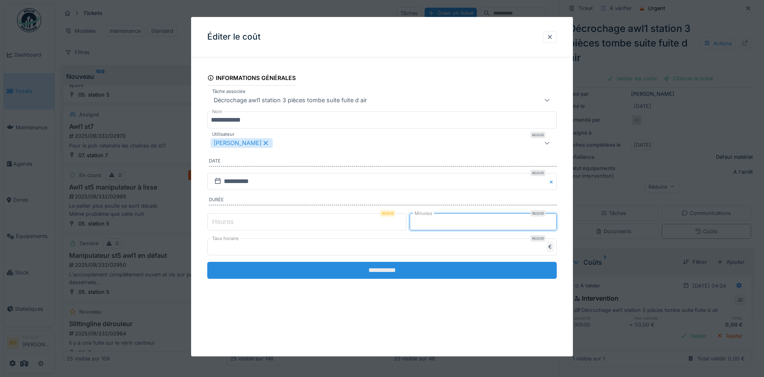
type input "**"
click at [408, 270] on input "**********" at bounding box center [382, 270] width 350 height 17
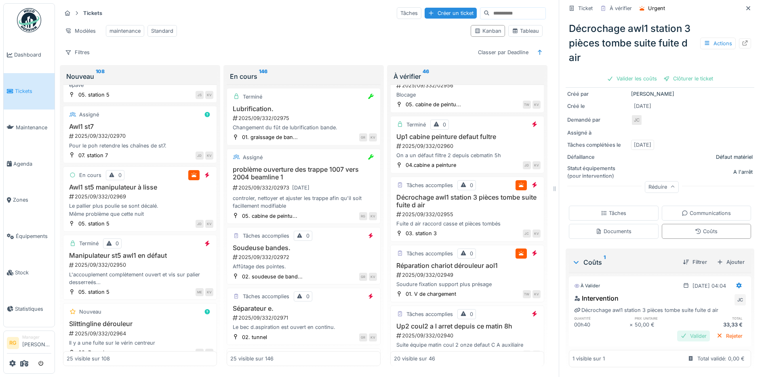
click at [685, 331] on div "Valider" at bounding box center [693, 336] width 33 height 11
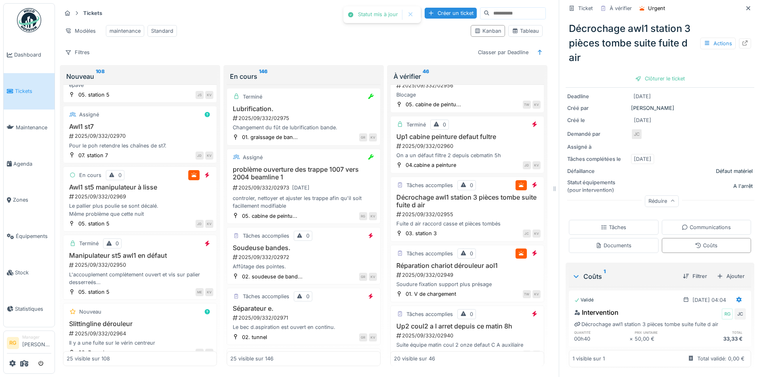
scroll to position [84, 0]
click at [664, 73] on div "Clôturer le ticket" at bounding box center [660, 78] width 56 height 11
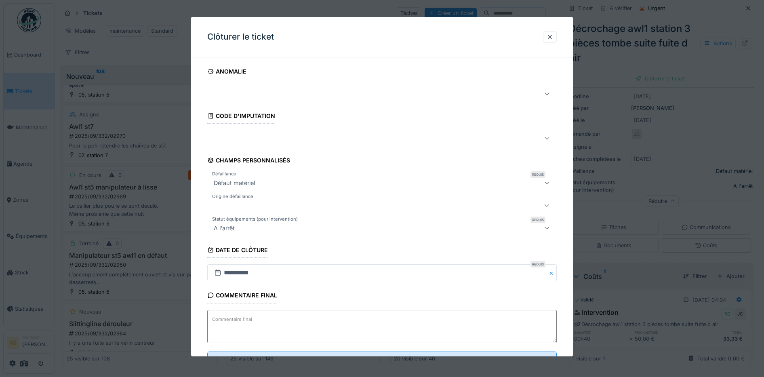
click at [279, 316] on textarea "Commentaire final" at bounding box center [382, 326] width 350 height 33
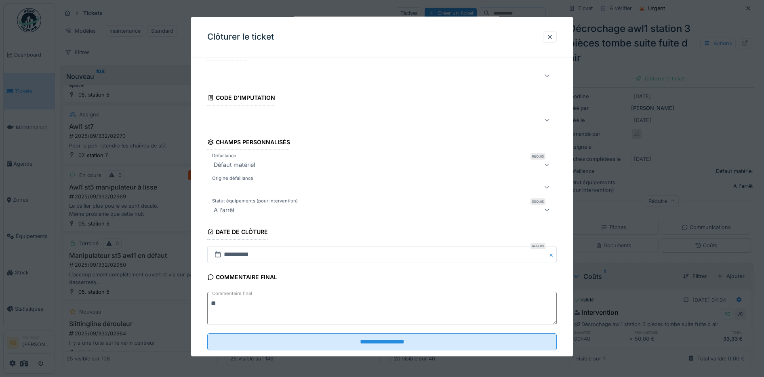
scroll to position [35, 0]
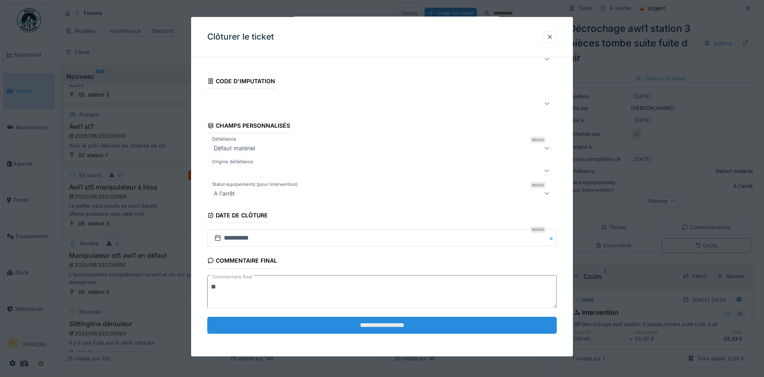
type textarea "**"
click at [349, 323] on input "**********" at bounding box center [382, 325] width 350 height 17
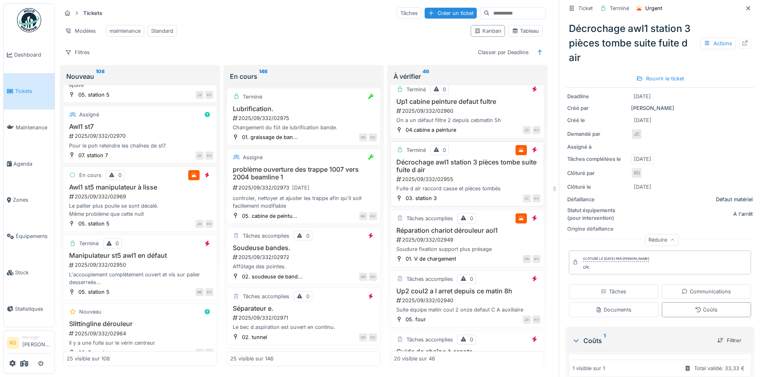
scroll to position [404, 0]
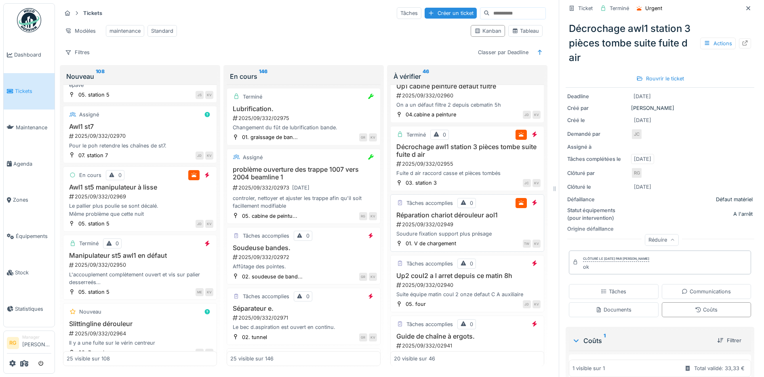
click at [474, 225] on div "2025/09/332/02949" at bounding box center [468, 225] width 145 height 8
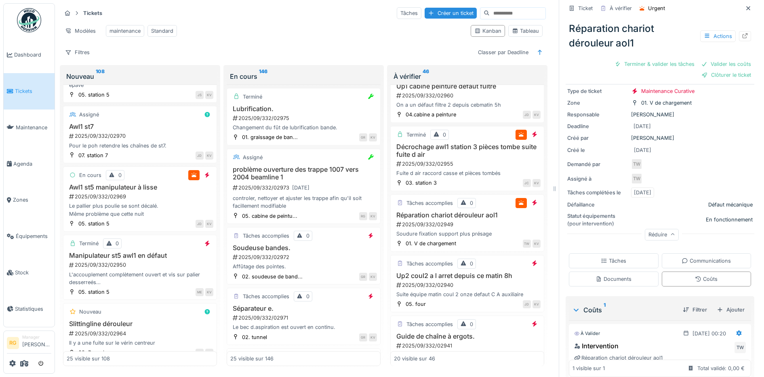
scroll to position [98, 0]
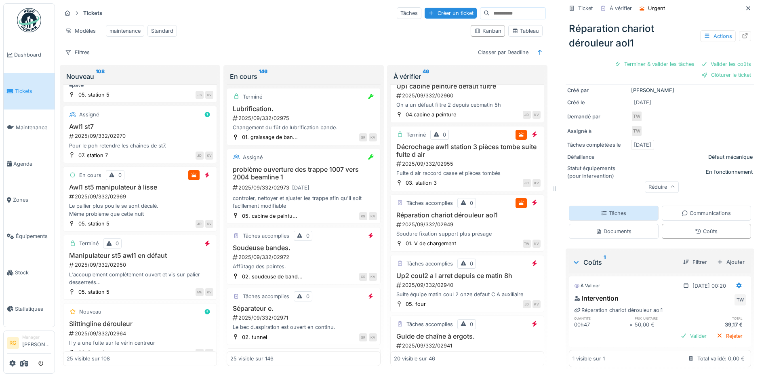
click at [613, 209] on div "Tâches" at bounding box center [613, 213] width 25 height 8
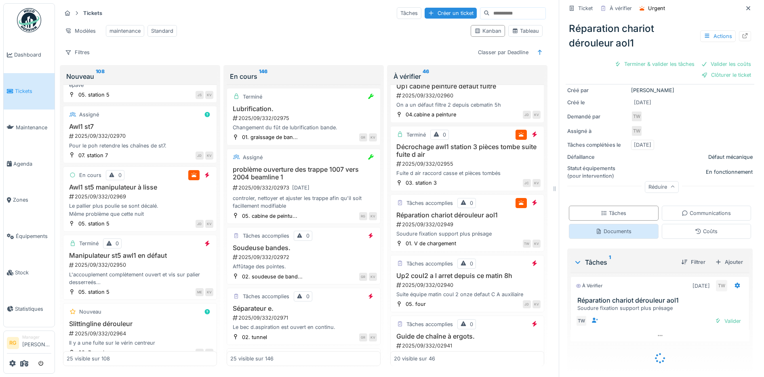
click at [607, 228] on div "Documents" at bounding box center [614, 232] width 36 height 8
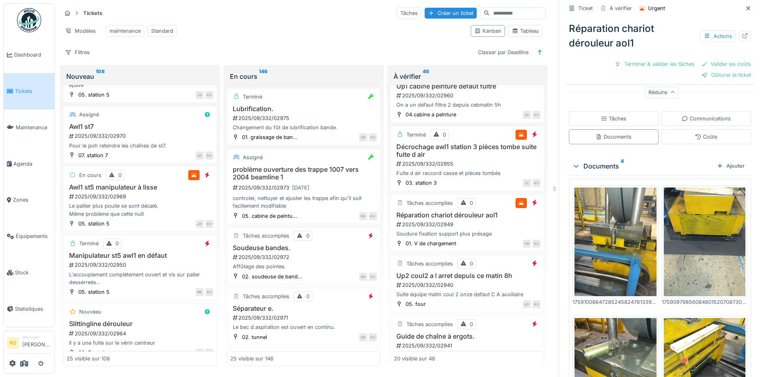
scroll to position [199, 0]
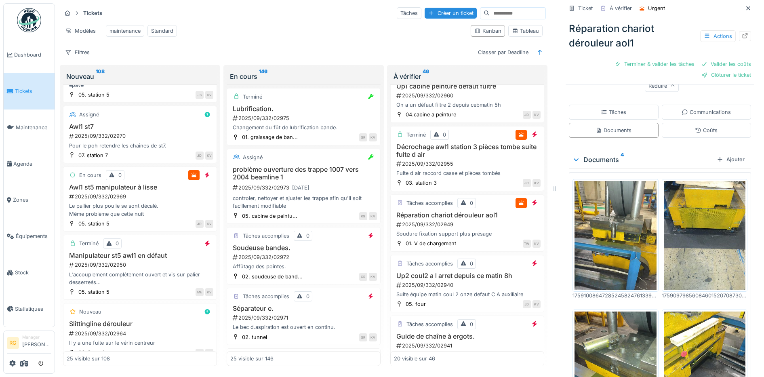
click at [606, 222] on img at bounding box center [616, 235] width 82 height 109
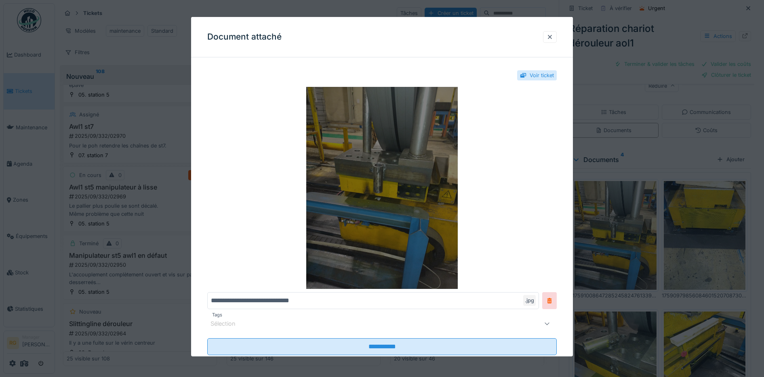
click at [396, 169] on img at bounding box center [382, 188] width 350 height 202
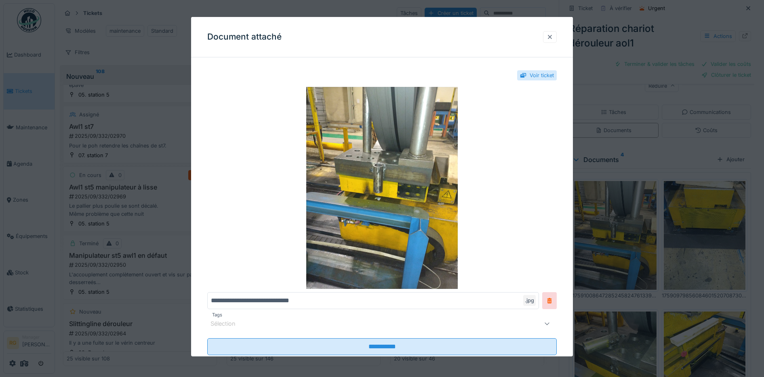
click at [553, 38] on div at bounding box center [550, 37] width 6 height 8
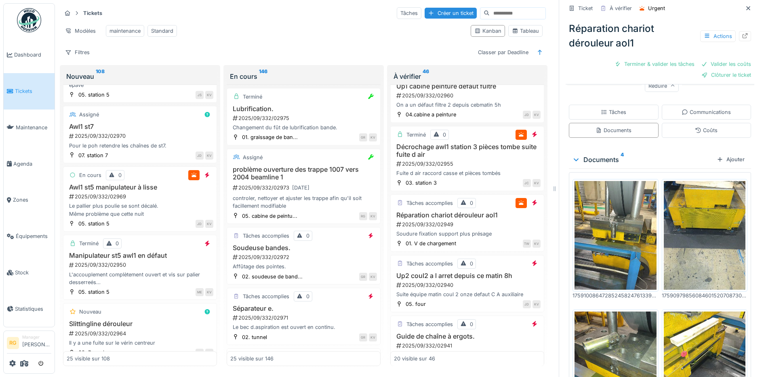
click at [688, 209] on img at bounding box center [705, 235] width 82 height 109
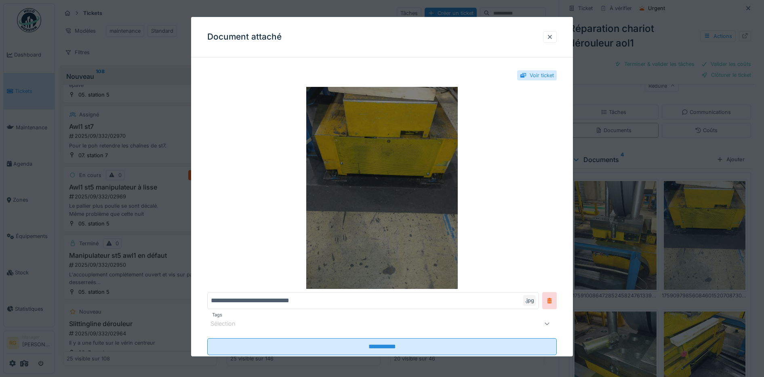
click at [388, 179] on img at bounding box center [382, 188] width 350 height 202
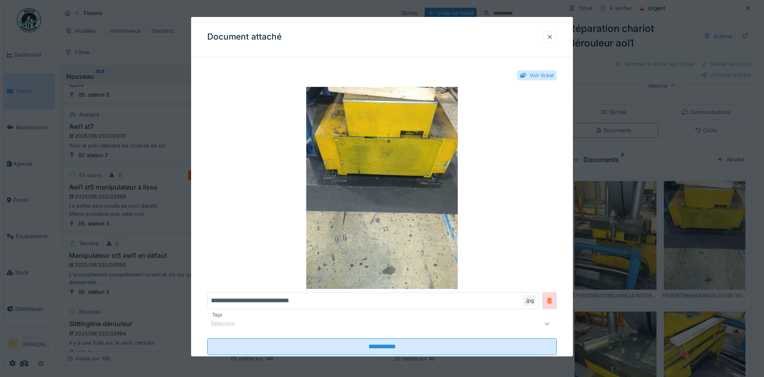
click at [553, 38] on div at bounding box center [550, 37] width 6 height 8
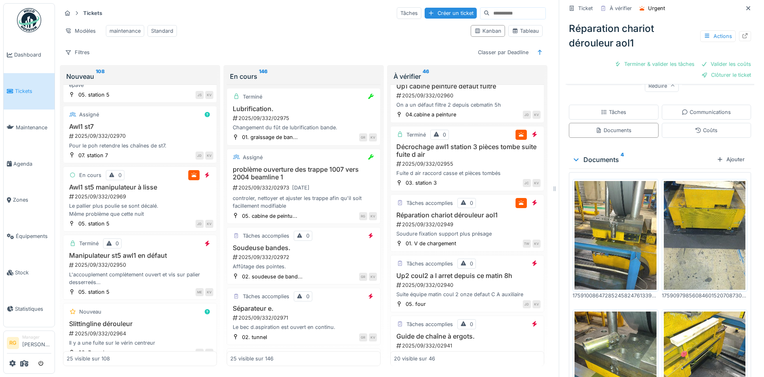
click at [685, 320] on img at bounding box center [705, 366] width 82 height 109
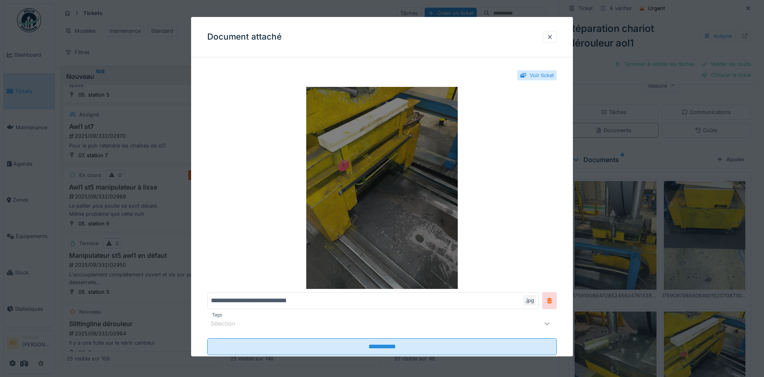
click at [384, 167] on img at bounding box center [382, 188] width 350 height 202
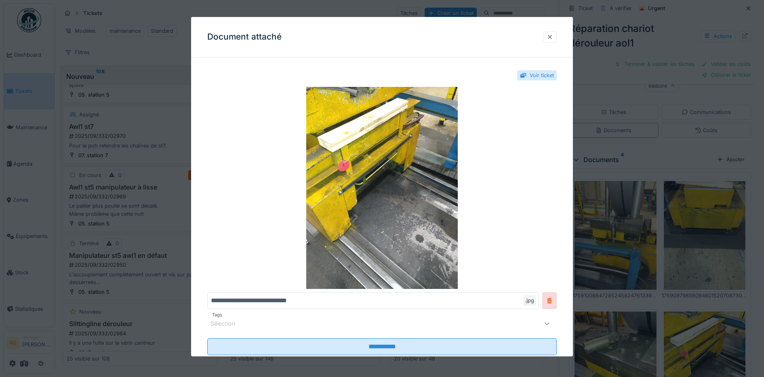
click at [553, 35] on div at bounding box center [550, 37] width 6 height 8
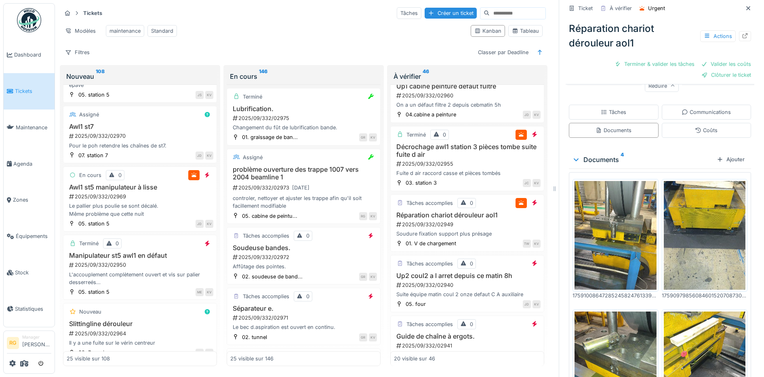
click at [599, 216] on img at bounding box center [616, 235] width 82 height 109
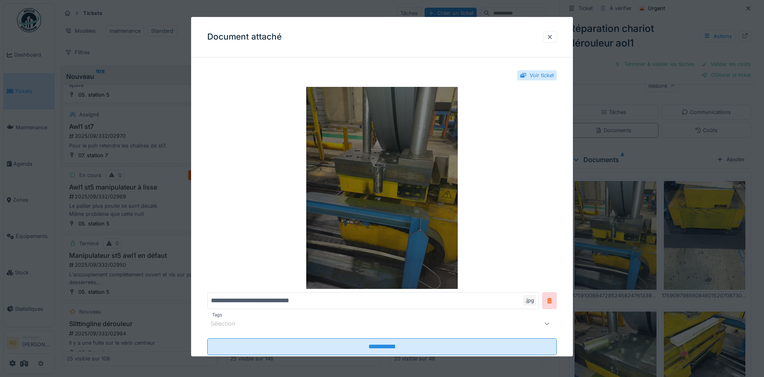
click at [384, 173] on img at bounding box center [382, 188] width 350 height 202
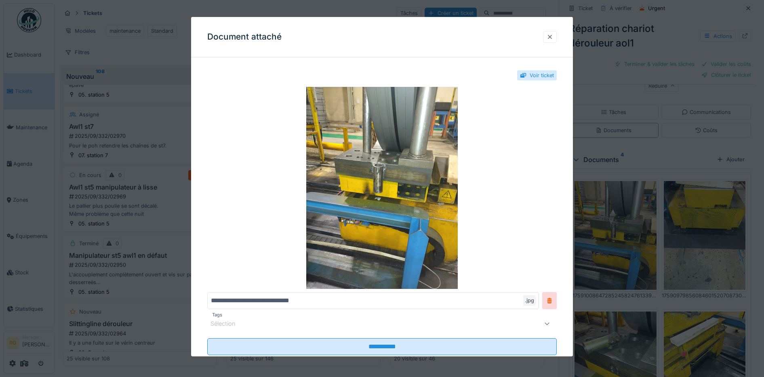
click at [553, 36] on div at bounding box center [550, 37] width 6 height 8
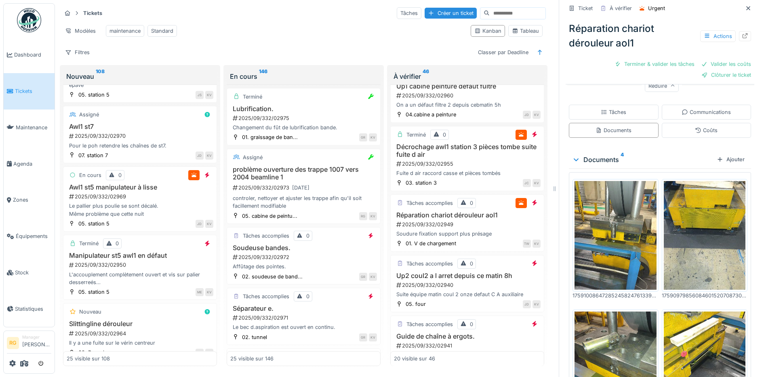
click at [700, 249] on img at bounding box center [705, 235] width 82 height 109
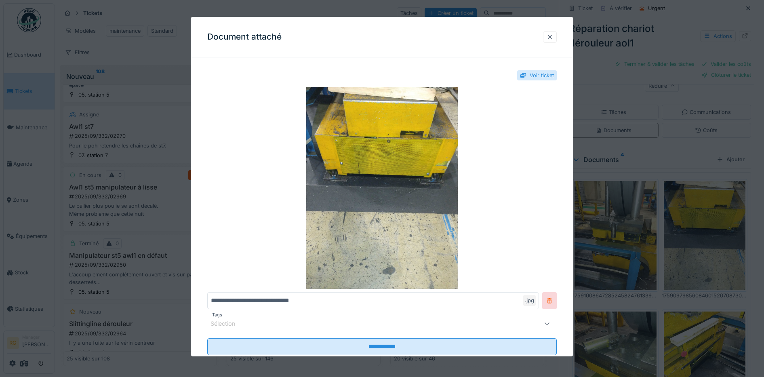
click at [553, 34] on div at bounding box center [550, 37] width 6 height 8
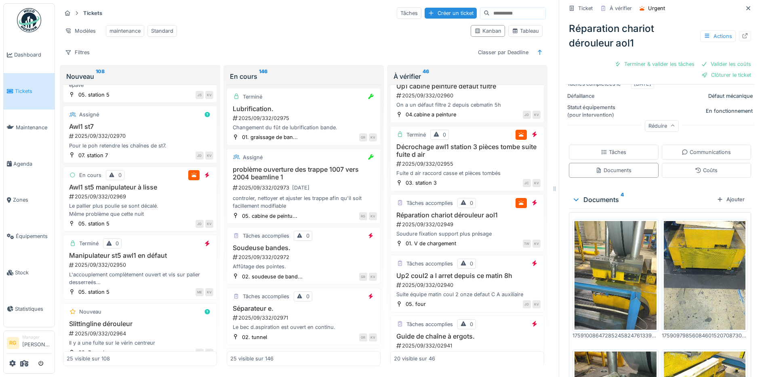
scroll to position [0, 0]
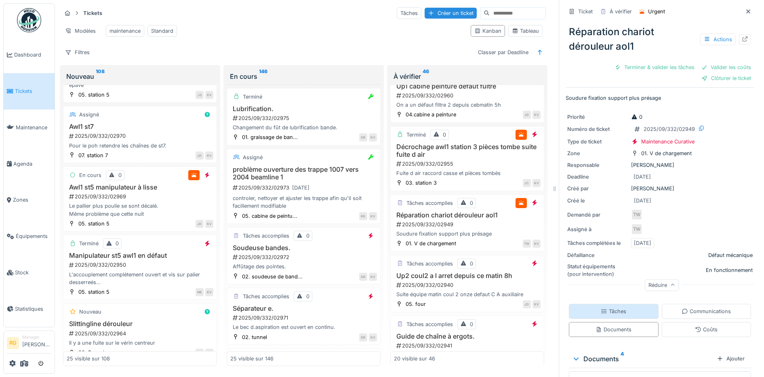
click at [603, 308] on div "Tâches" at bounding box center [613, 312] width 25 height 8
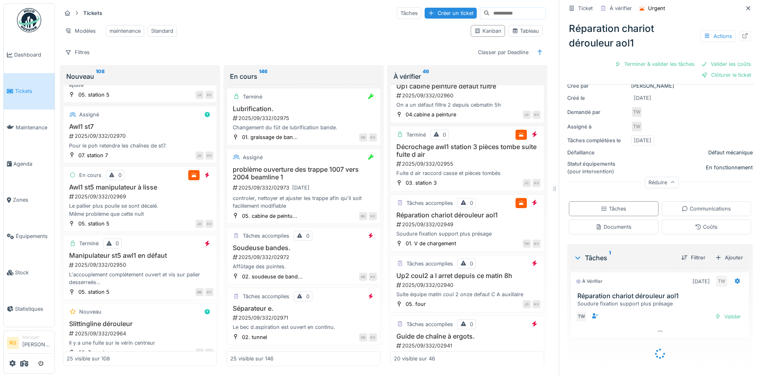
scroll to position [91, 0]
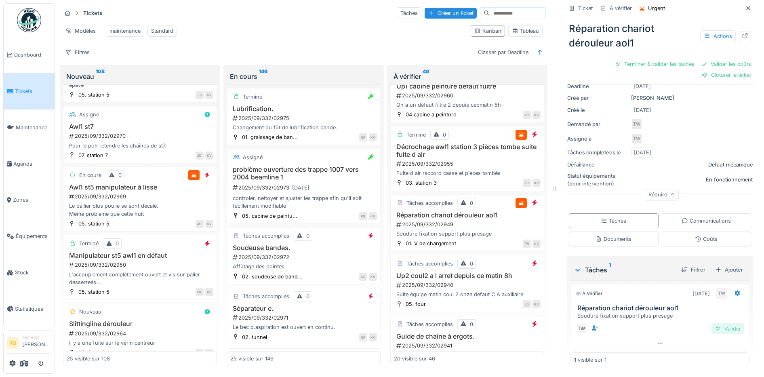
click at [716, 323] on div "Valider" at bounding box center [728, 328] width 33 height 11
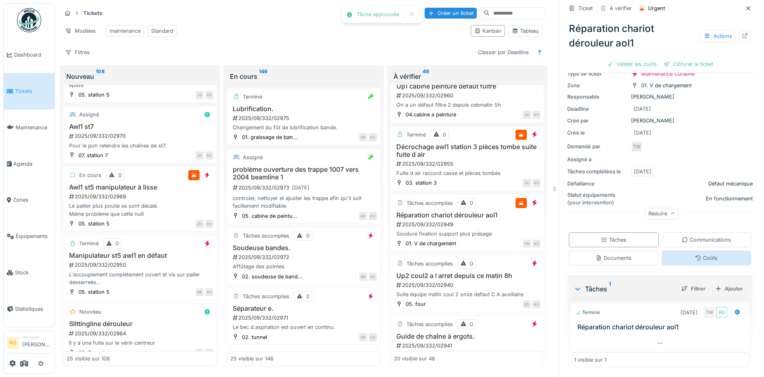
click at [695, 254] on div "Coûts" at bounding box center [706, 258] width 23 height 8
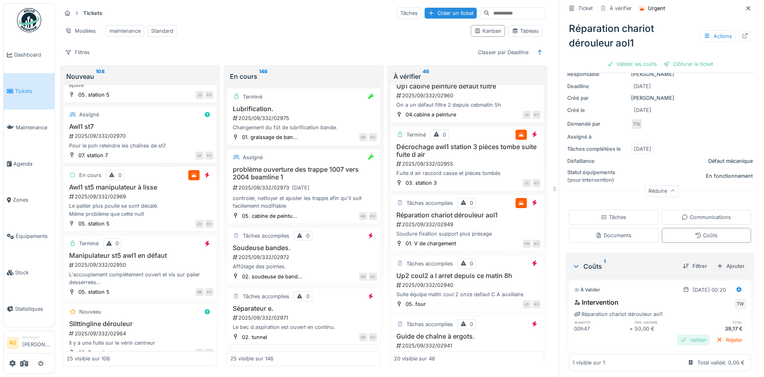
click at [683, 335] on div "Valider" at bounding box center [693, 340] width 33 height 11
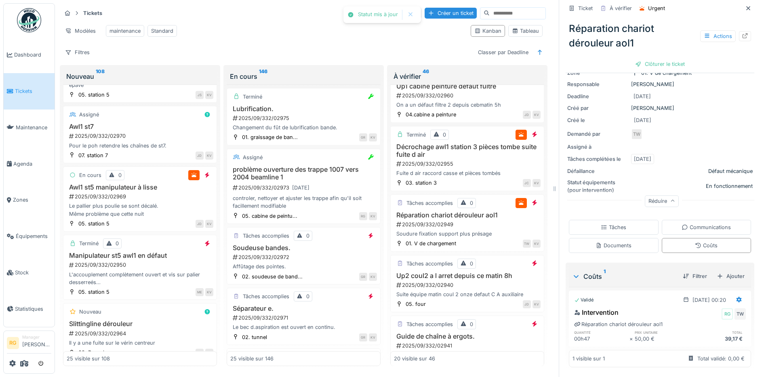
scroll to position [70, 0]
click at [648, 59] on div "Clôturer le ticket" at bounding box center [660, 64] width 56 height 11
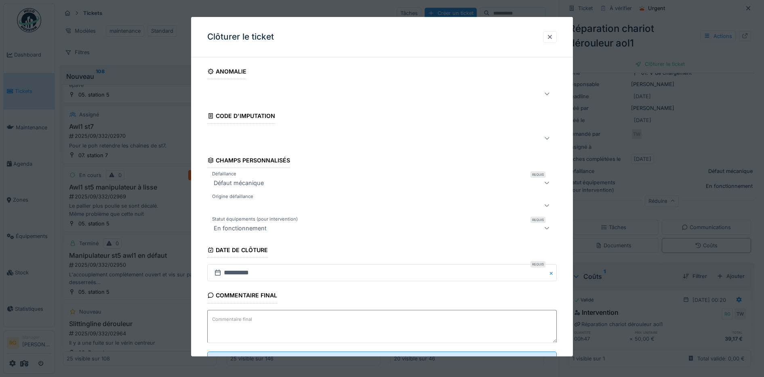
click at [227, 319] on label "Commentaire final" at bounding box center [232, 319] width 43 height 10
click at [227, 319] on textarea "Commentaire final" at bounding box center [382, 326] width 350 height 33
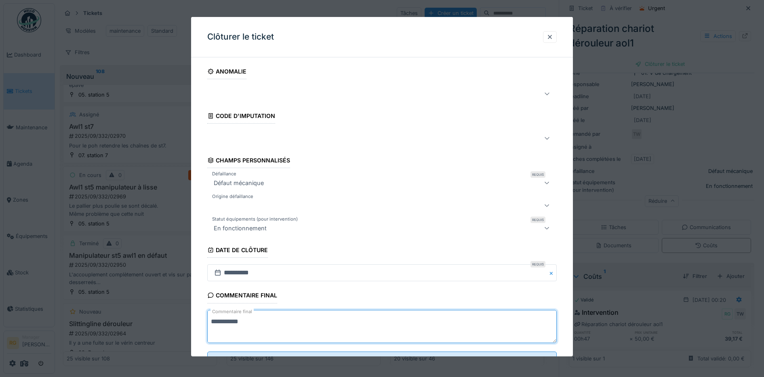
scroll to position [35, 0]
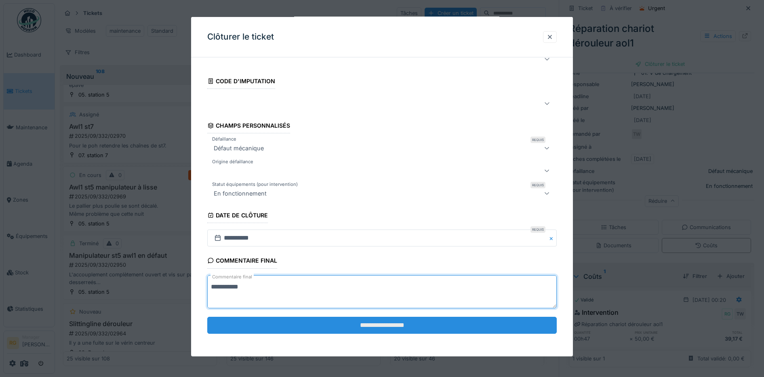
type textarea "**********"
click at [372, 327] on input "**********" at bounding box center [382, 325] width 350 height 17
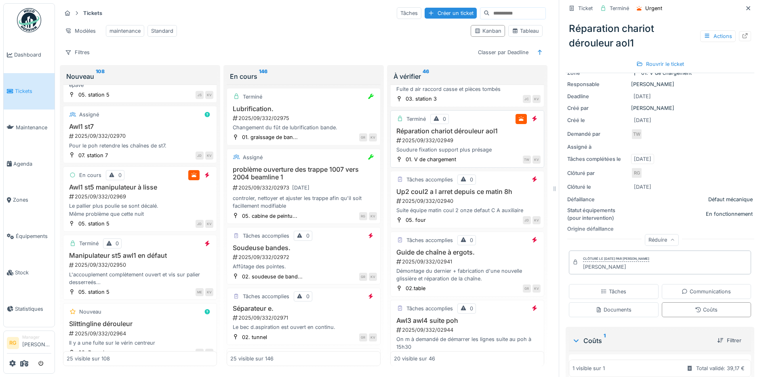
scroll to position [505, 0]
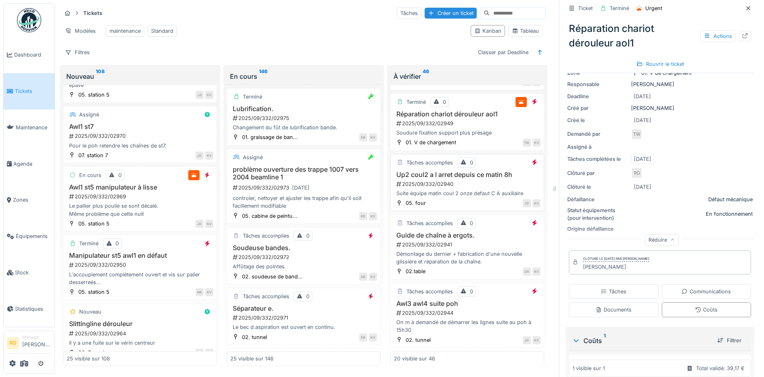
click at [485, 183] on div "2025/09/332/02940" at bounding box center [468, 184] width 145 height 8
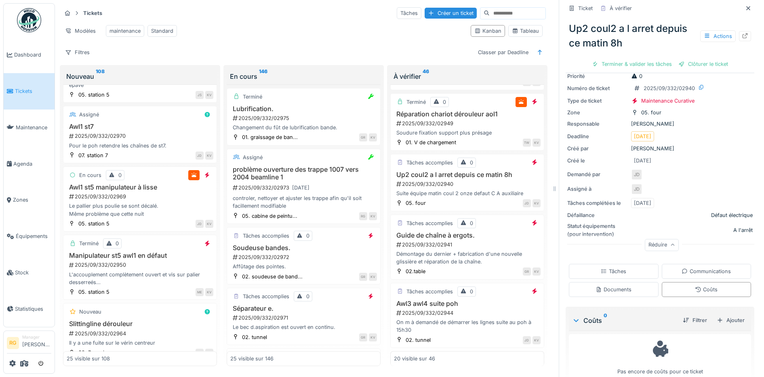
scroll to position [45, 0]
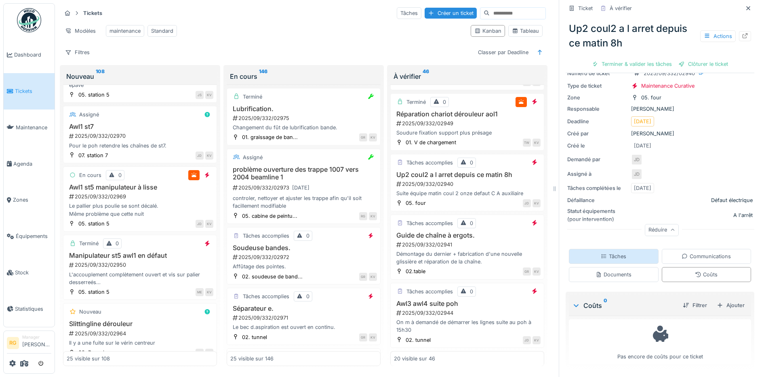
click at [611, 253] on div "Tâches" at bounding box center [613, 257] width 25 height 8
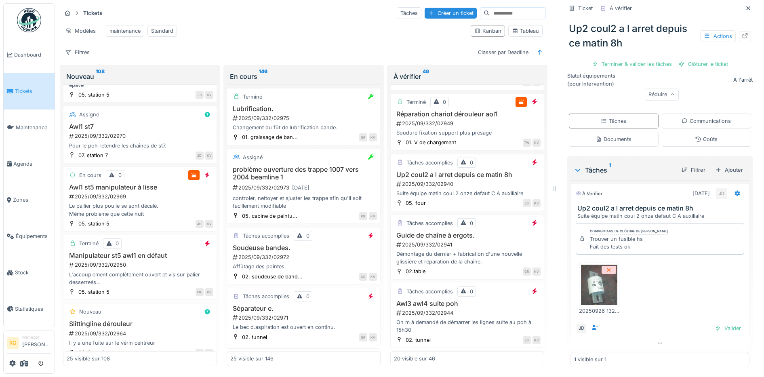
scroll to position [181, 0]
click at [715, 323] on div "Valider" at bounding box center [728, 328] width 33 height 11
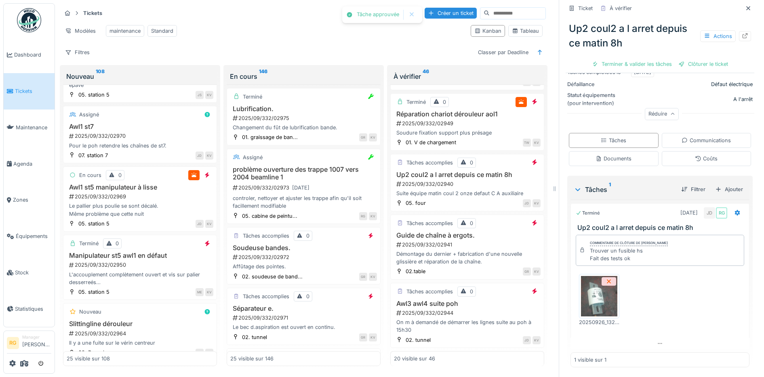
scroll to position [158, 0]
click at [679, 152] on div "Coûts" at bounding box center [707, 158] width 90 height 15
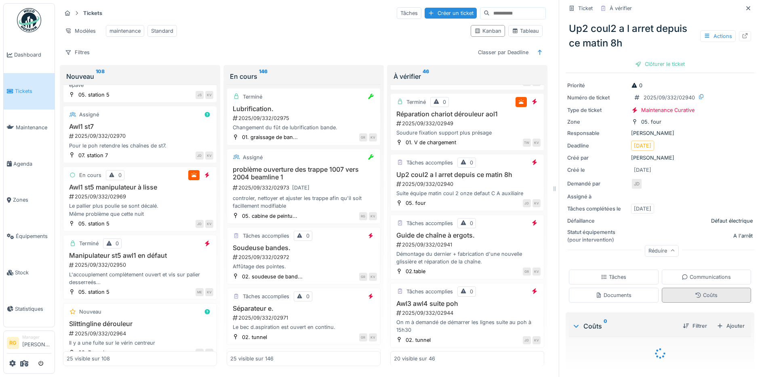
scroll to position [41, 0]
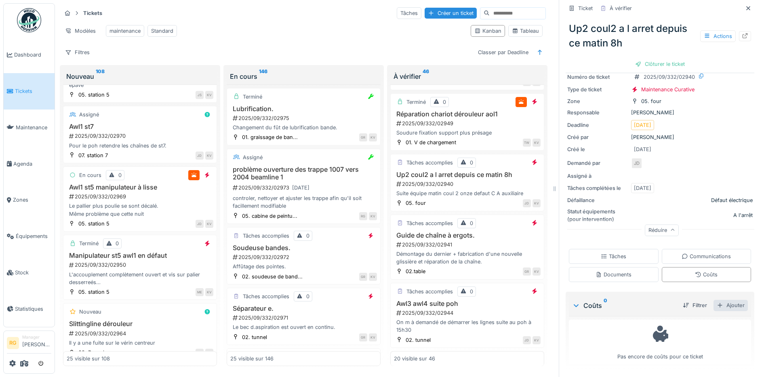
click at [722, 300] on div "Ajouter" at bounding box center [731, 305] width 34 height 11
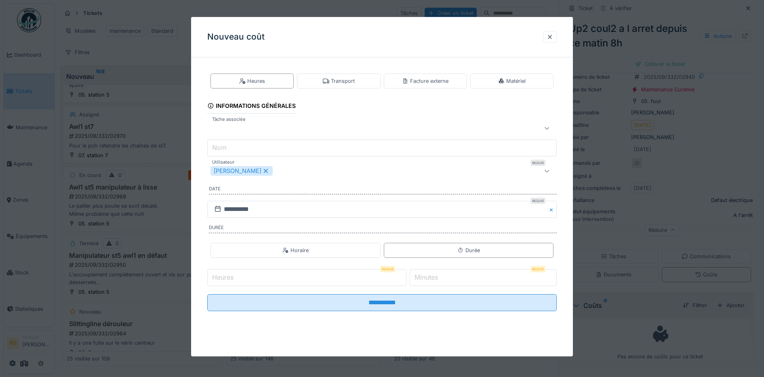
click at [226, 277] on label "Heures" at bounding box center [223, 277] width 25 height 10
click at [226, 277] on input "Heures" at bounding box center [306, 277] width 199 height 17
type input "*"
click at [544, 171] on div at bounding box center [546, 171] width 19 height 16
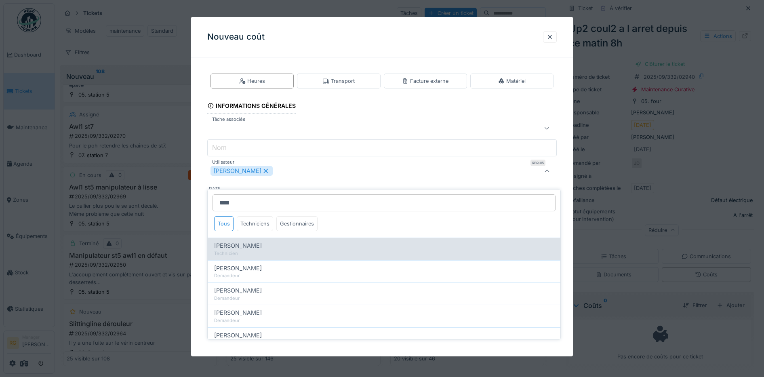
type input "****"
click at [245, 250] on div "Technicien" at bounding box center [384, 253] width 340 height 7
type input "*********"
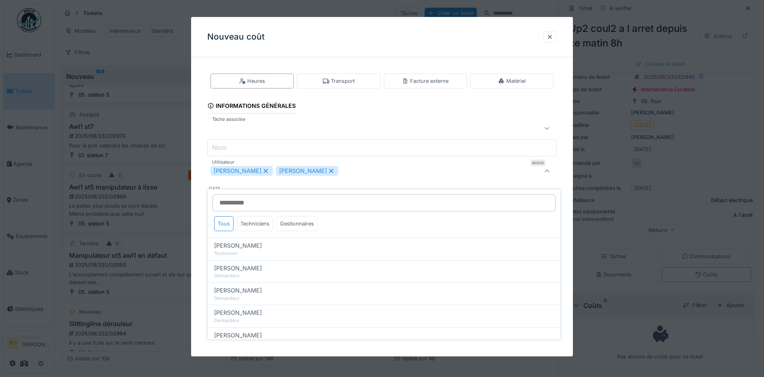
click at [263, 170] on icon at bounding box center [265, 171] width 4 height 4
type input "****"
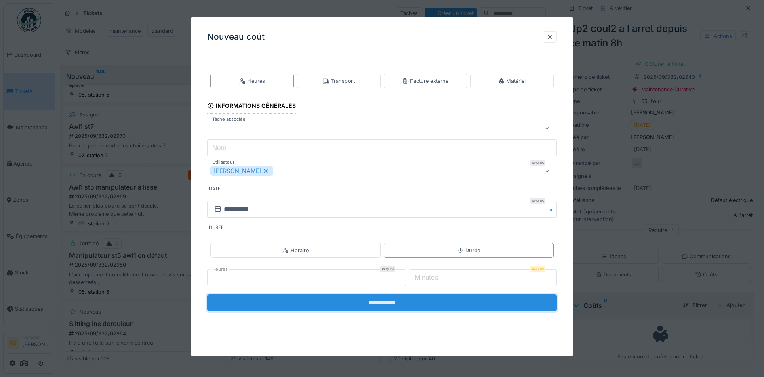
click at [444, 301] on input "**********" at bounding box center [382, 302] width 350 height 17
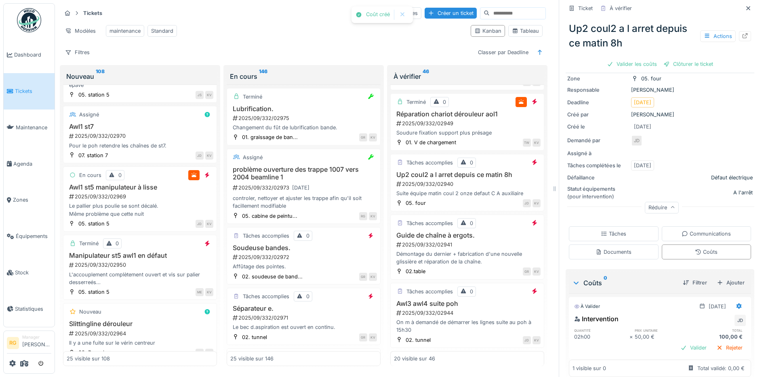
scroll to position [76, 0]
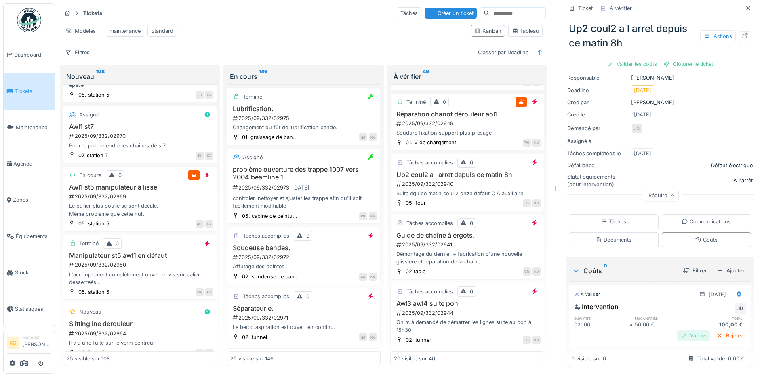
click at [681, 330] on div "Valider" at bounding box center [693, 335] width 33 height 11
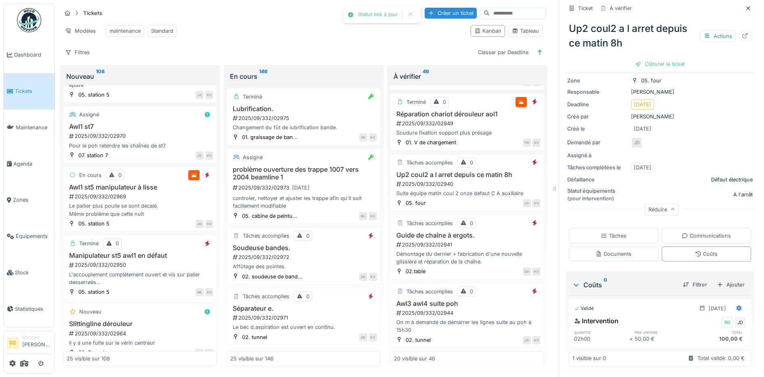
scroll to position [62, 0]
click at [619, 228] on div "Tâches" at bounding box center [614, 235] width 90 height 15
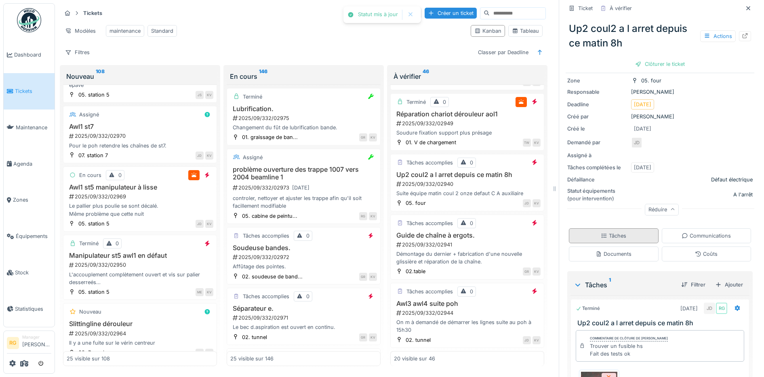
scroll to position [76, 0]
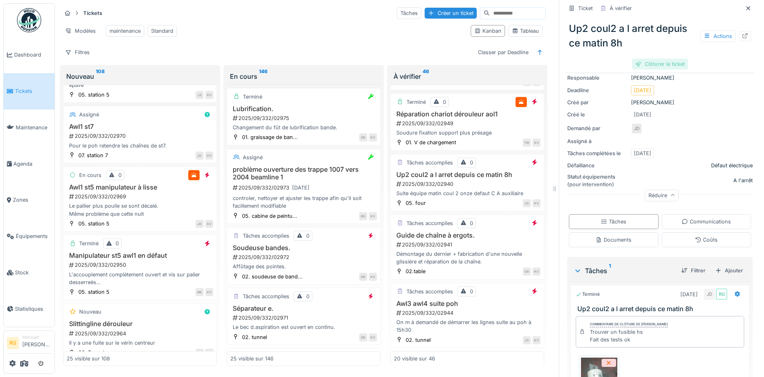
click at [648, 59] on div "Clôturer le ticket" at bounding box center [660, 64] width 56 height 11
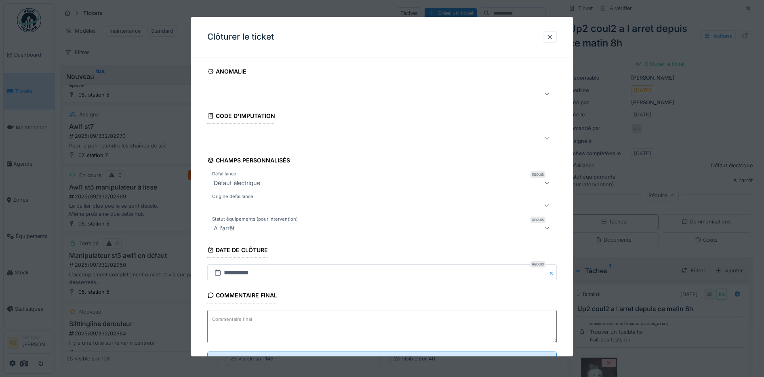
click at [284, 319] on textarea "Commentaire final" at bounding box center [382, 326] width 350 height 33
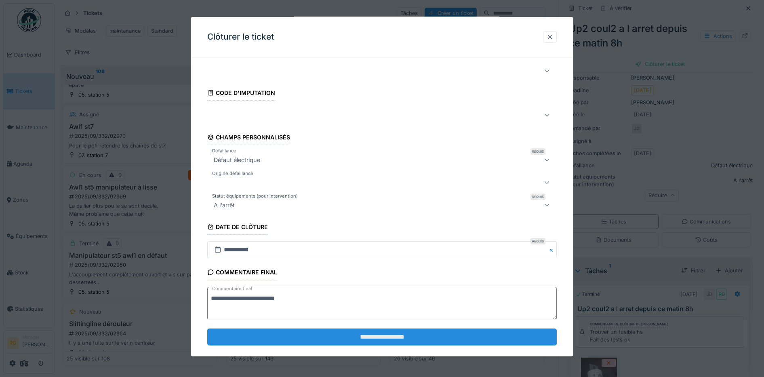
scroll to position [35, 0]
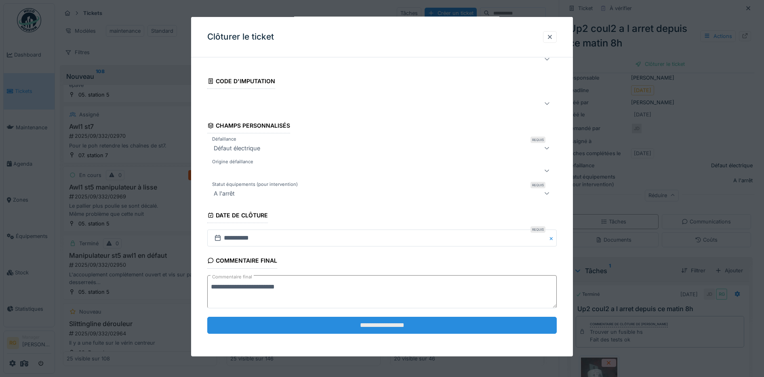
type textarea "**********"
click at [335, 321] on input "**********" at bounding box center [382, 325] width 350 height 17
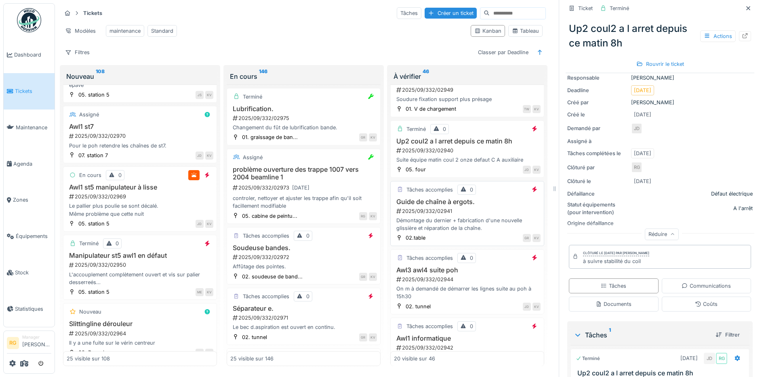
scroll to position [556, 0]
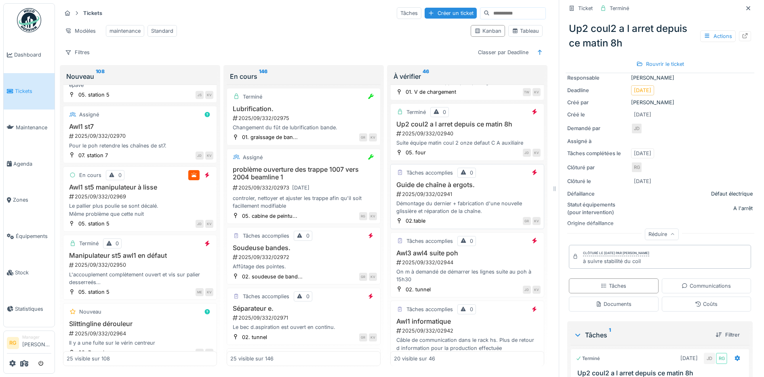
click at [468, 190] on div "2025/09/332/02941" at bounding box center [468, 194] width 145 height 8
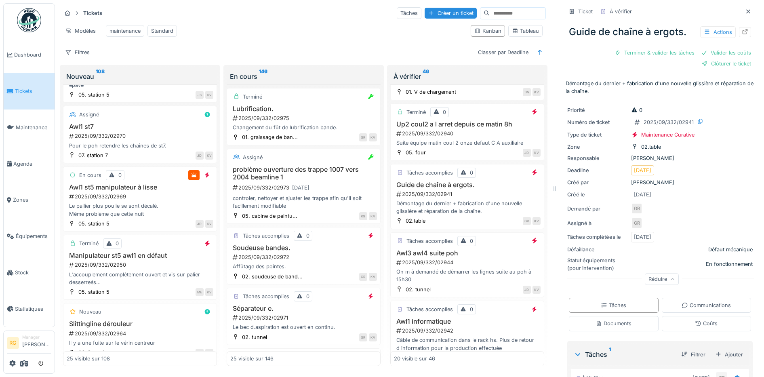
scroll to position [192, 0]
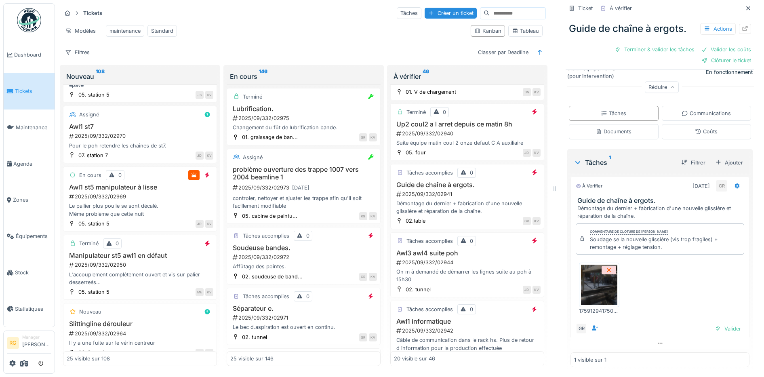
click at [598, 276] on img at bounding box center [599, 285] width 36 height 40
click at [720, 323] on div "Valider" at bounding box center [728, 328] width 33 height 11
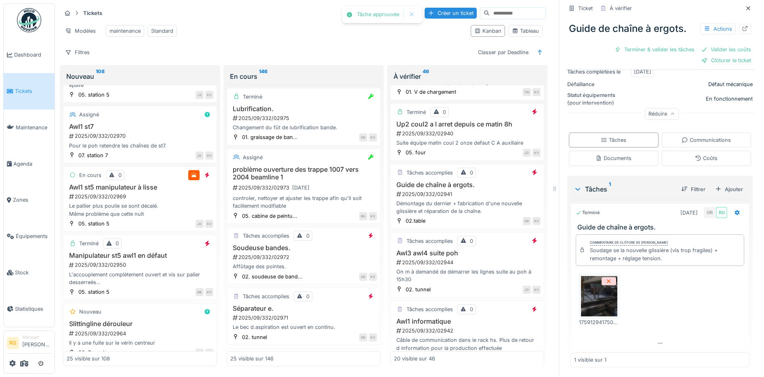
scroll to position [151, 0]
click at [695, 154] on div "Coûts" at bounding box center [706, 158] width 23 height 8
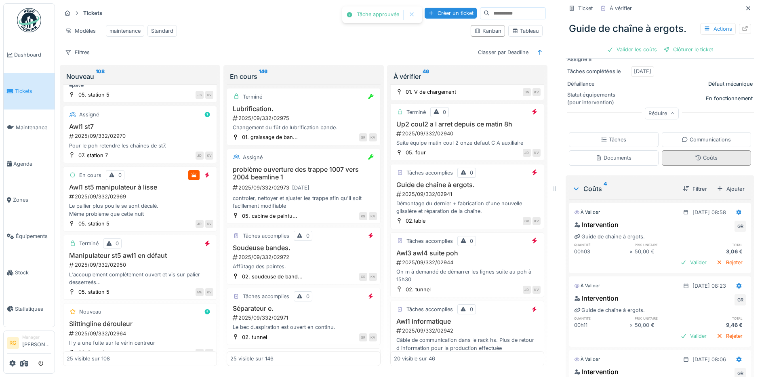
scroll to position [181, 0]
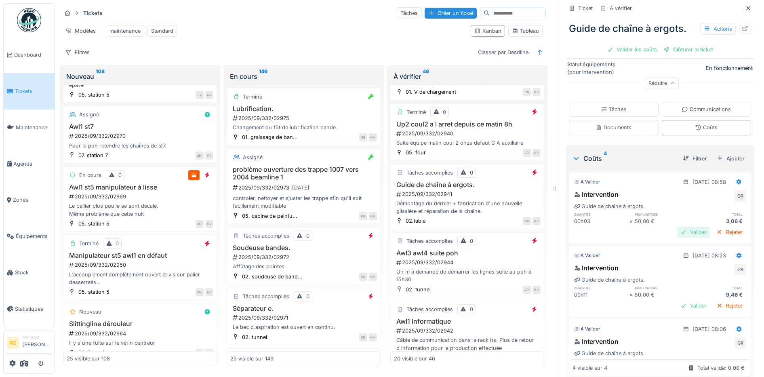
click at [677, 227] on div "Valider" at bounding box center [693, 232] width 33 height 11
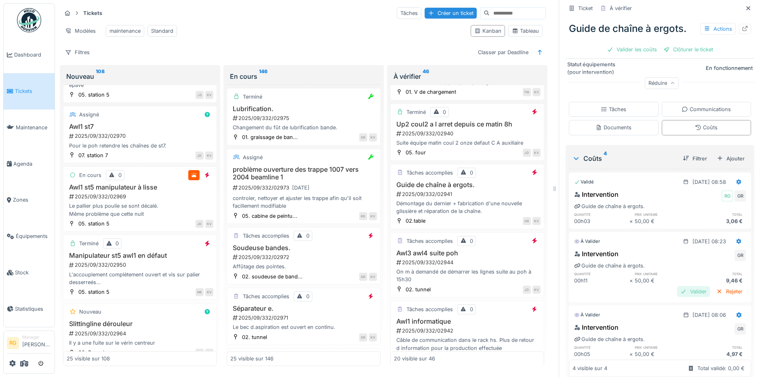
click at [682, 286] on div "Valider" at bounding box center [693, 291] width 33 height 11
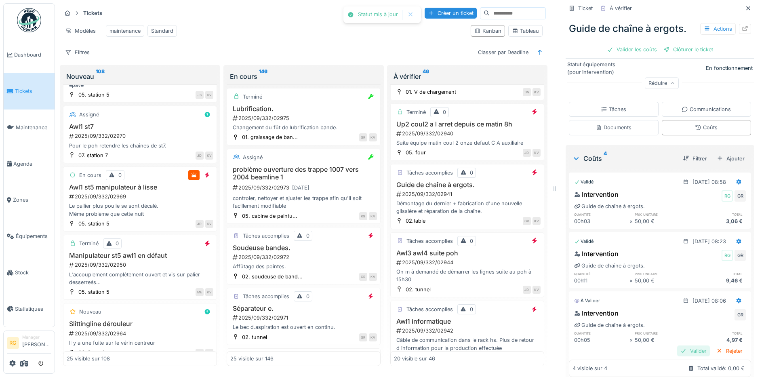
click at [683, 346] on div "Valider" at bounding box center [693, 351] width 33 height 11
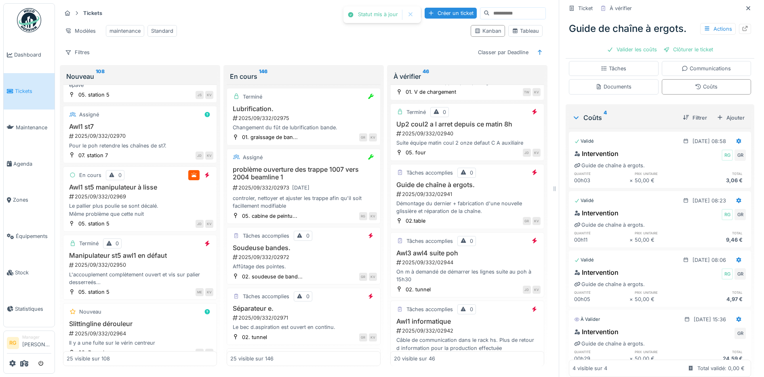
scroll to position [256, 0]
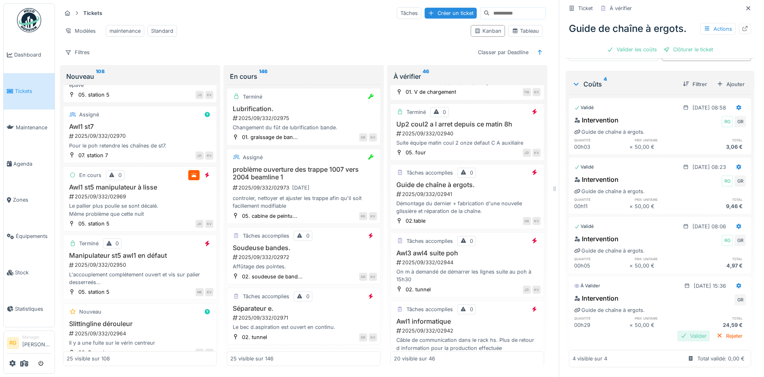
click at [680, 331] on div "Valider" at bounding box center [693, 336] width 33 height 11
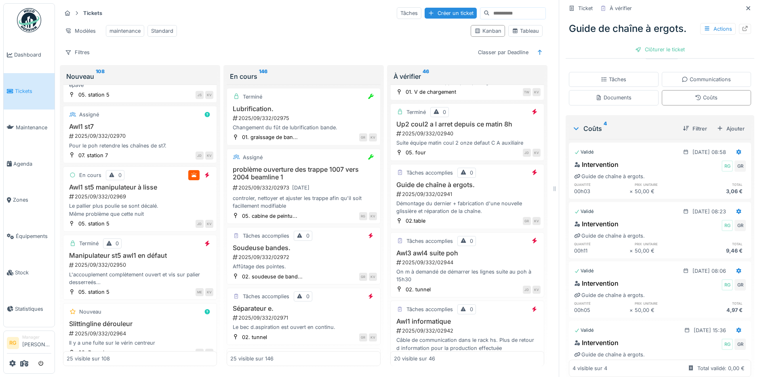
scroll to position [242, 0]
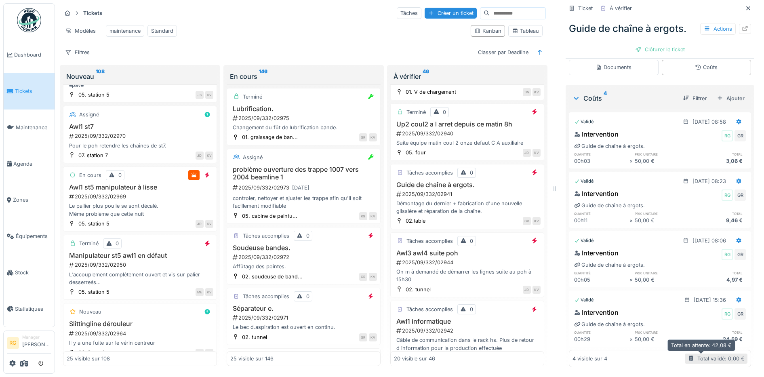
click at [703, 355] on div "Total validé: 0,00 €" at bounding box center [720, 359] width 47 height 8
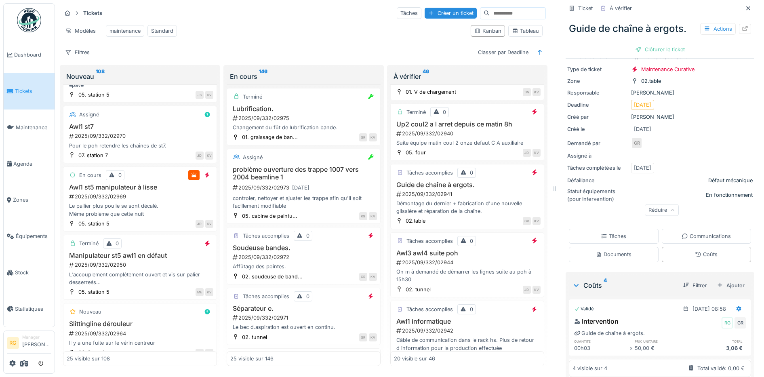
scroll to position [0, 0]
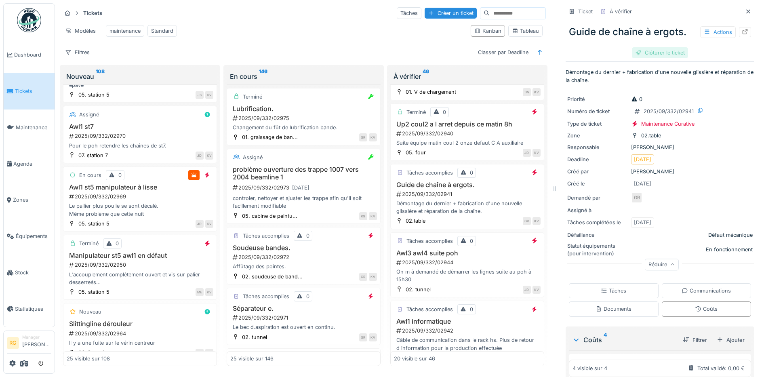
click at [656, 47] on div "Clôturer le ticket" at bounding box center [660, 52] width 56 height 11
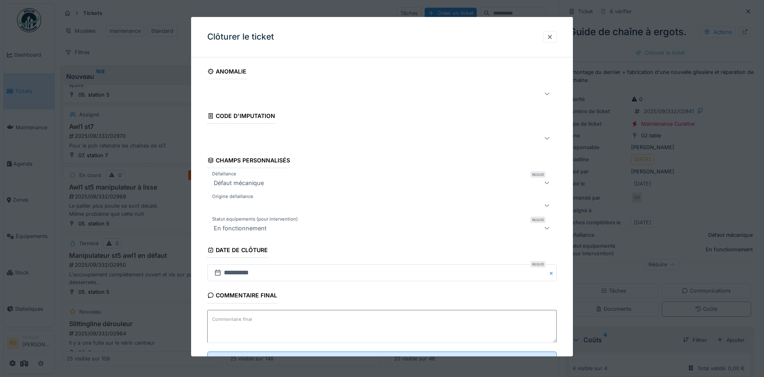
click at [333, 324] on textarea "Commentaire final" at bounding box center [382, 326] width 350 height 33
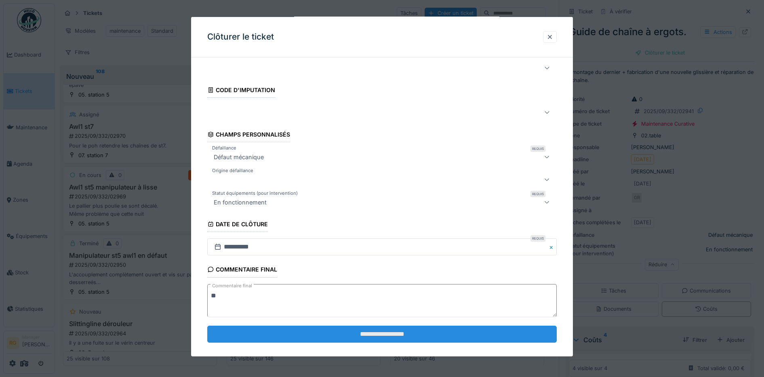
scroll to position [35, 0]
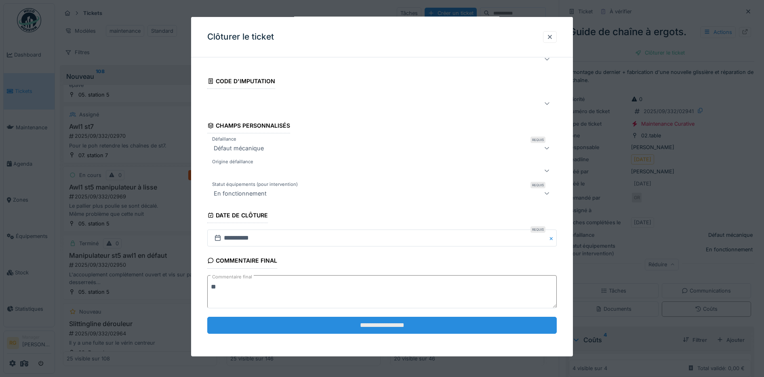
type textarea "**"
click at [428, 323] on input "**********" at bounding box center [382, 325] width 350 height 17
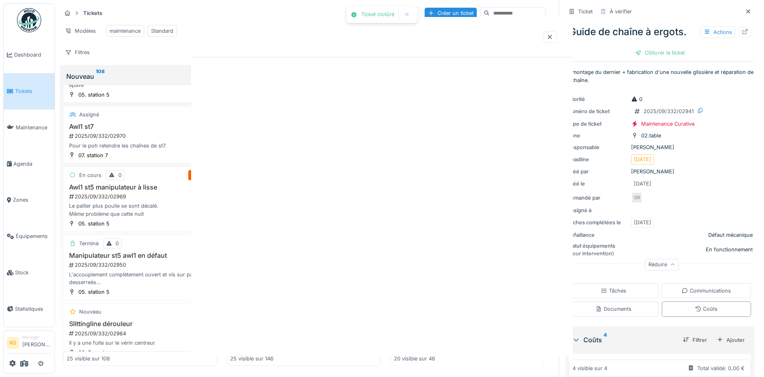
scroll to position [0, 0]
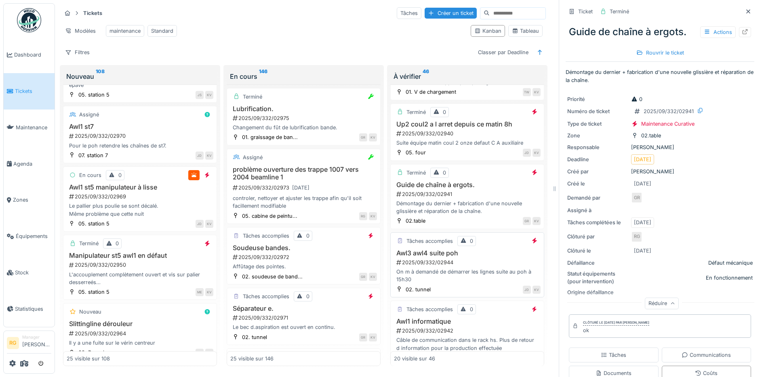
click at [466, 256] on h3 "Awl3 awl4 suite poh" at bounding box center [467, 253] width 147 height 8
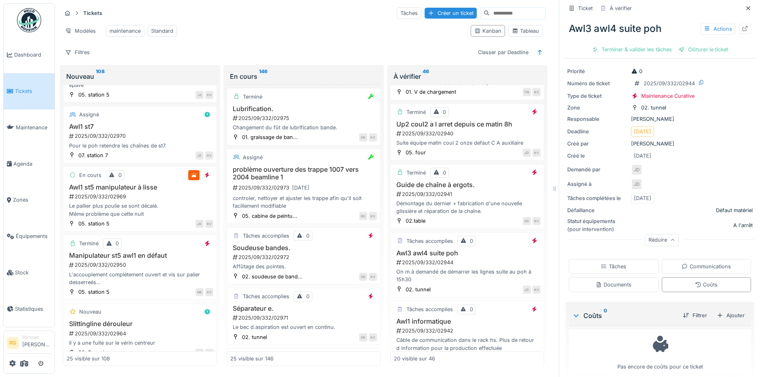
scroll to position [30, 0]
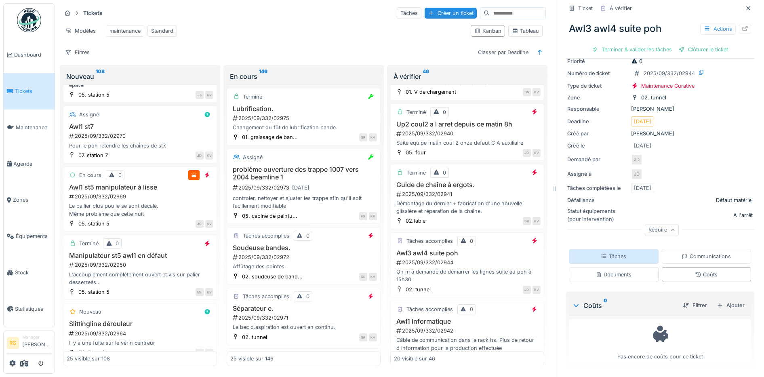
click at [612, 253] on div "Tâches" at bounding box center [613, 257] width 25 height 8
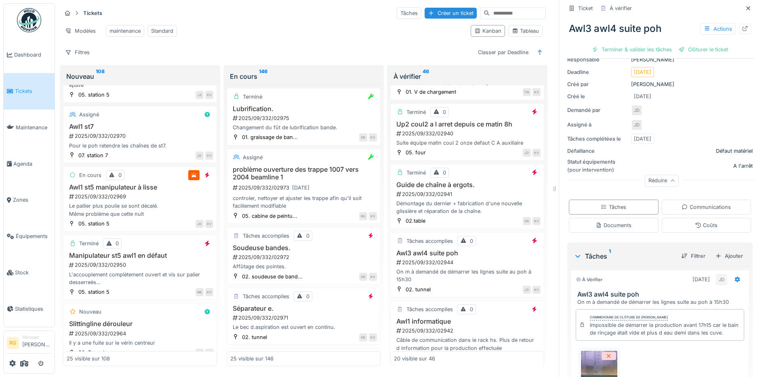
scroll to position [174, 0]
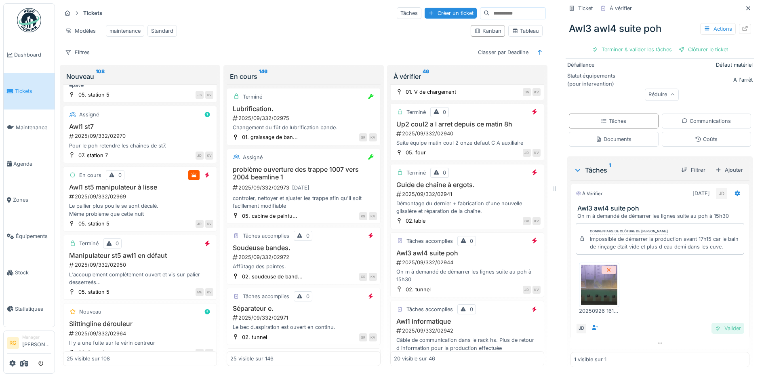
click at [720, 323] on div "Valider" at bounding box center [728, 328] width 33 height 11
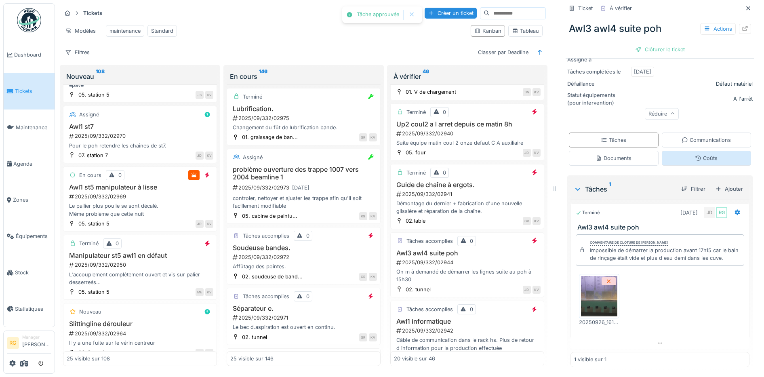
scroll to position [151, 0]
click at [700, 154] on div "Coûts" at bounding box center [706, 158] width 23 height 8
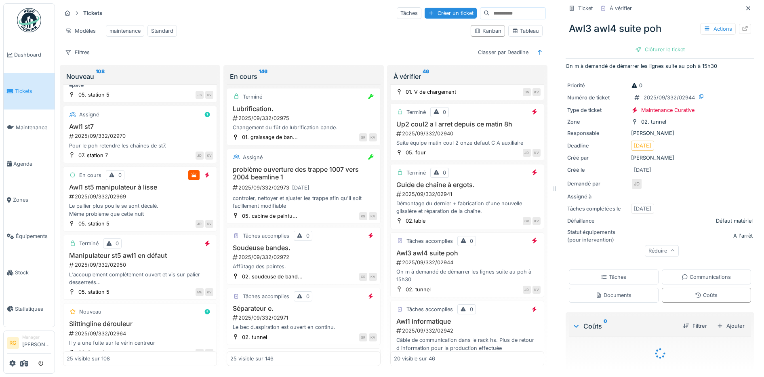
scroll to position [27, 0]
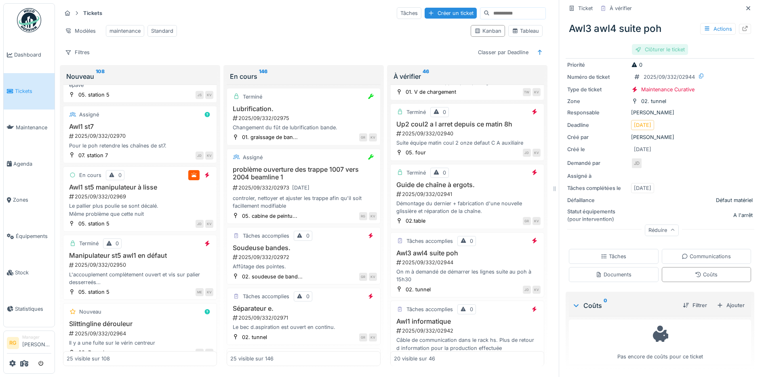
click at [655, 44] on div "Clôturer le ticket" at bounding box center [660, 49] width 56 height 11
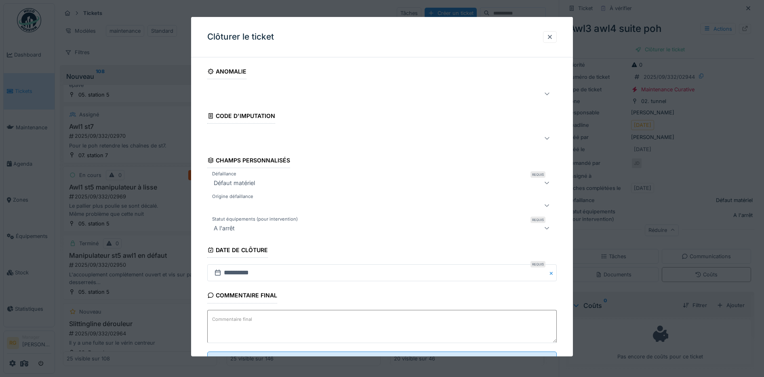
click at [240, 315] on label "Commentaire final" at bounding box center [232, 319] width 43 height 10
click at [240, 315] on textarea "Commentaire final" at bounding box center [382, 326] width 350 height 33
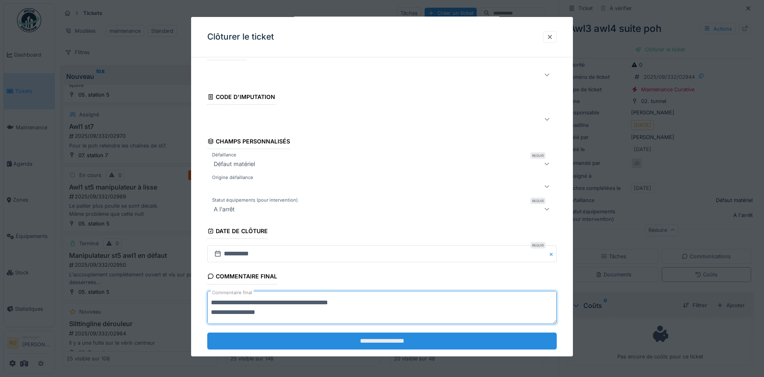
scroll to position [35, 0]
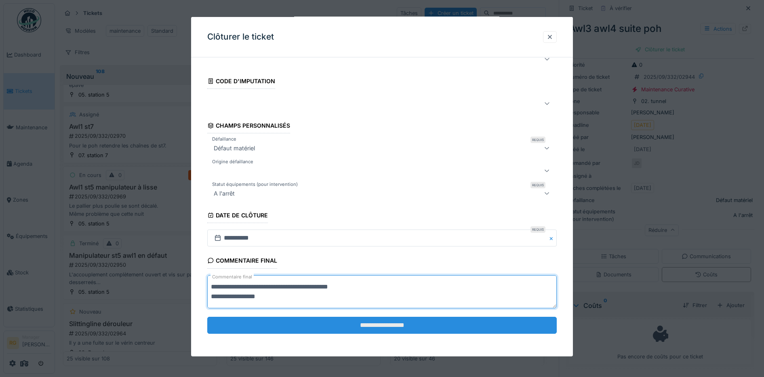
type textarea "**********"
click at [377, 327] on input "**********" at bounding box center [382, 325] width 350 height 17
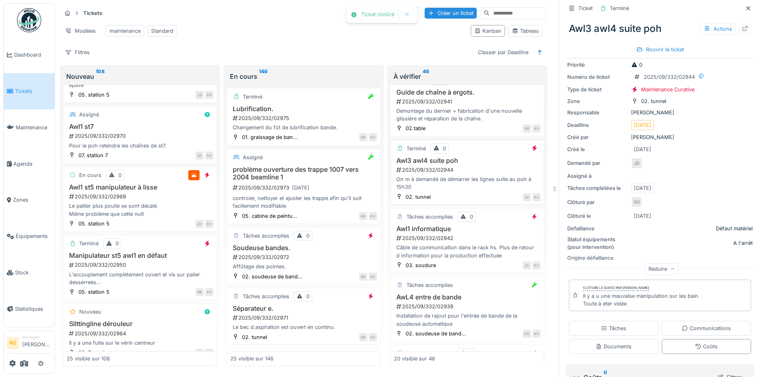
scroll to position [657, 0]
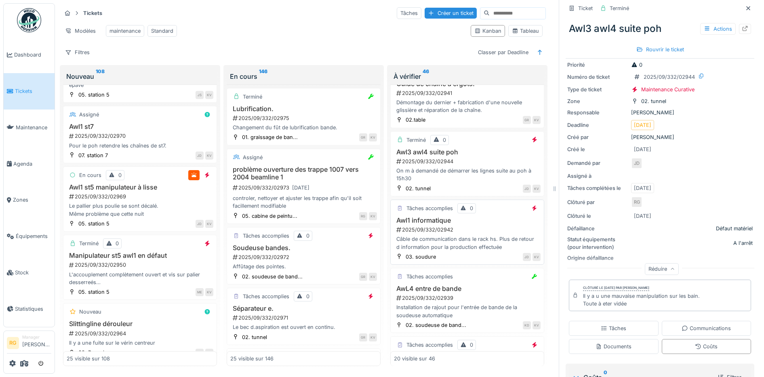
click at [478, 229] on div "2025/09/332/02942" at bounding box center [468, 230] width 145 height 8
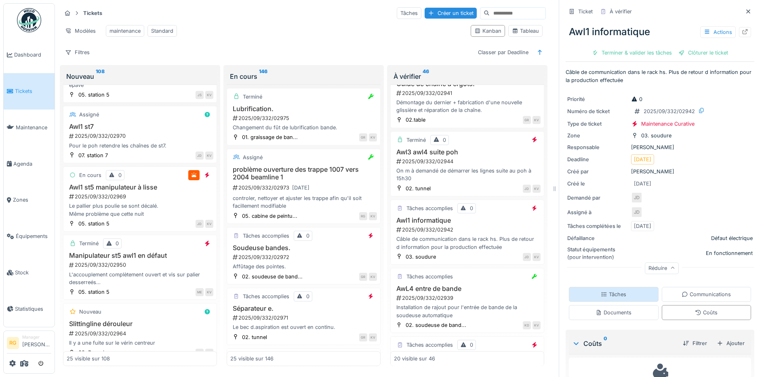
click at [619, 287] on div "Tâches" at bounding box center [614, 294] width 90 height 15
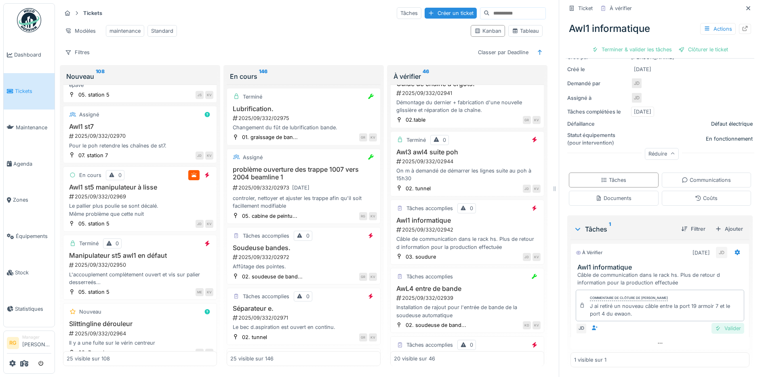
click at [718, 323] on div "Valider" at bounding box center [728, 328] width 33 height 11
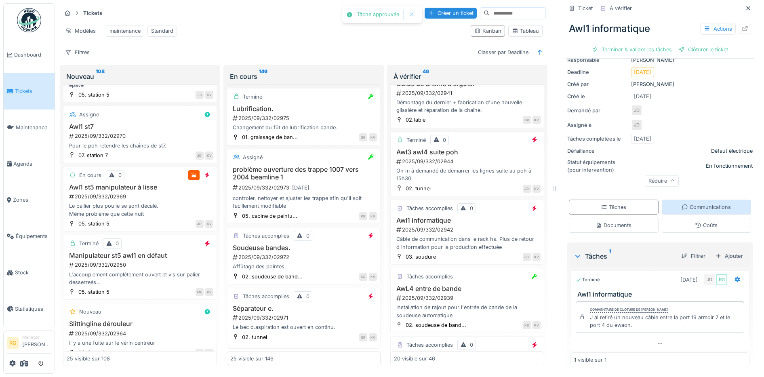
scroll to position [84, 0]
click at [653, 44] on div "Clôturer le ticket" at bounding box center [660, 49] width 56 height 11
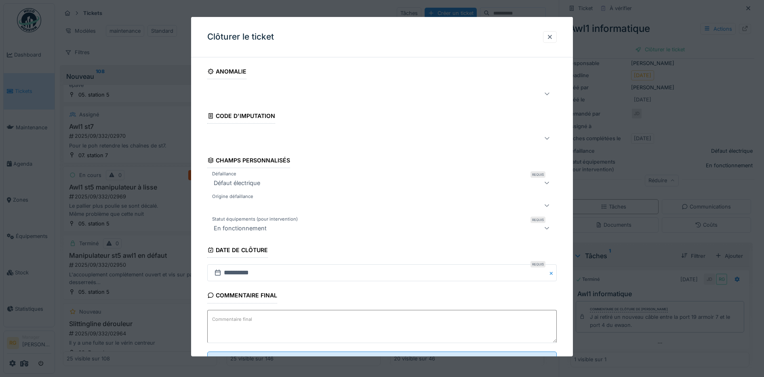
click at [245, 319] on label "Commentaire final" at bounding box center [232, 319] width 43 height 10
click at [245, 319] on textarea "Commentaire final" at bounding box center [382, 326] width 350 height 33
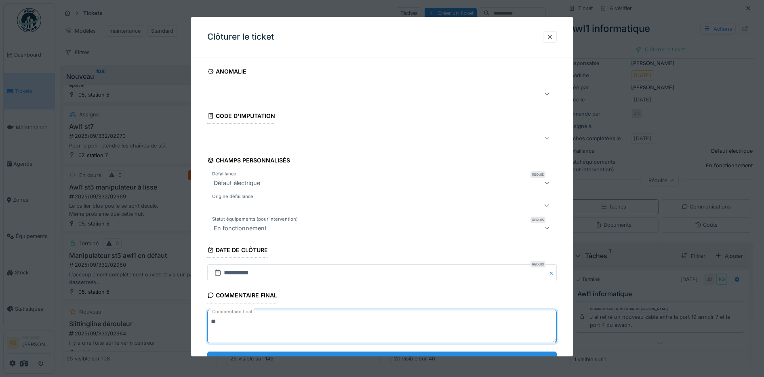
scroll to position [35, 0]
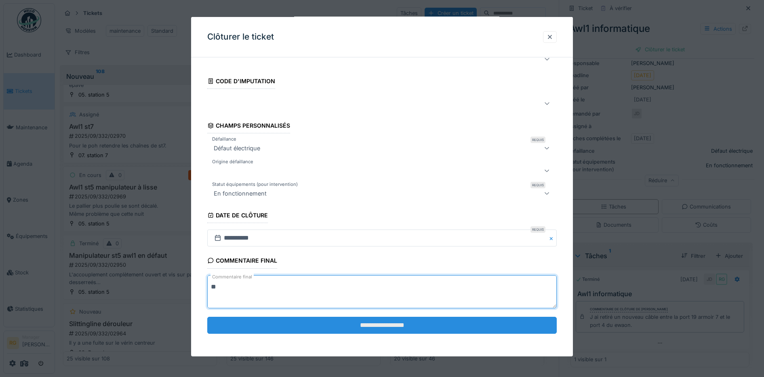
type textarea "**"
click at [384, 327] on input "**********" at bounding box center [382, 325] width 350 height 17
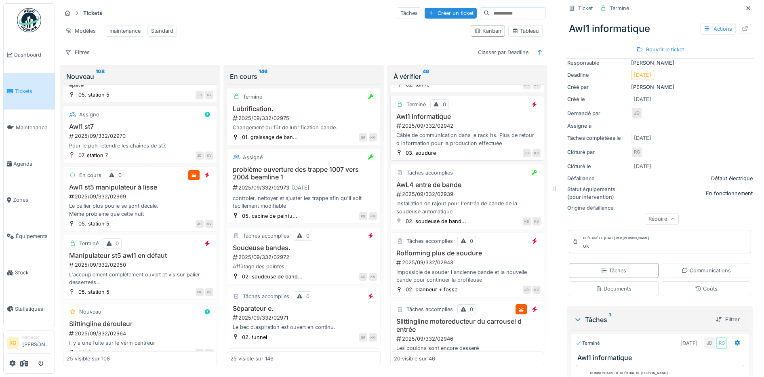
scroll to position [808, 0]
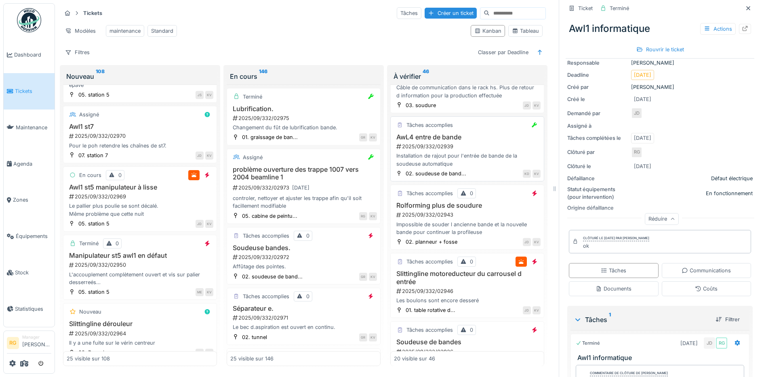
click at [476, 149] on div "2025/09/332/02939" at bounding box center [468, 147] width 145 height 8
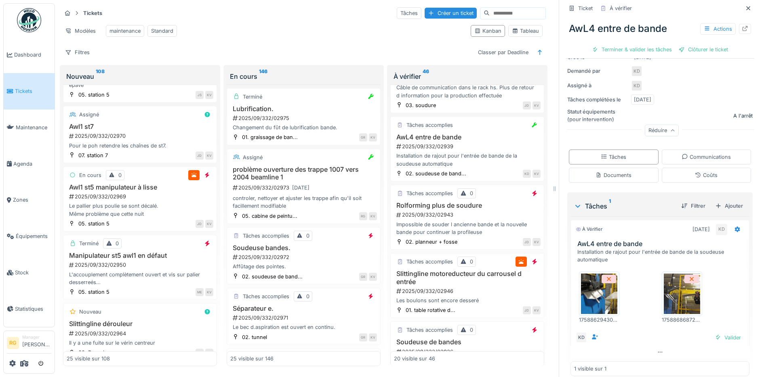
scroll to position [128, 0]
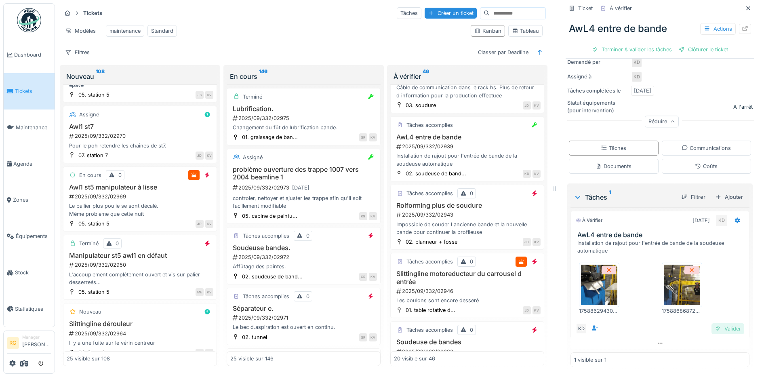
click at [714, 323] on div "Valider" at bounding box center [728, 328] width 33 height 11
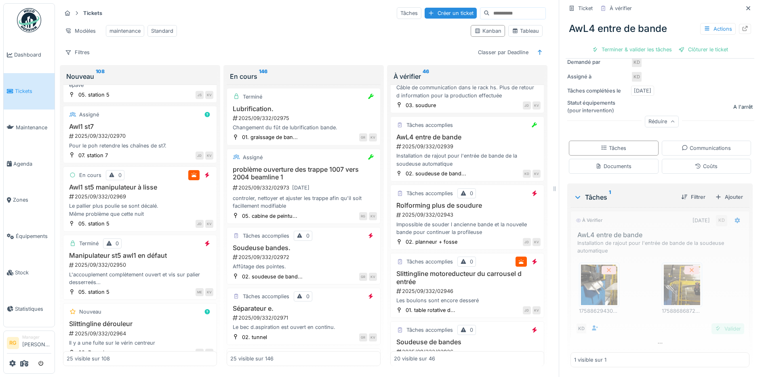
scroll to position [101, 0]
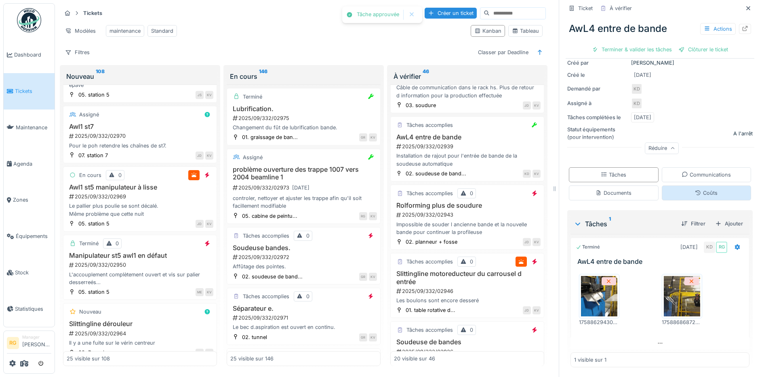
click at [695, 189] on div "Coûts" at bounding box center [706, 193] width 23 height 8
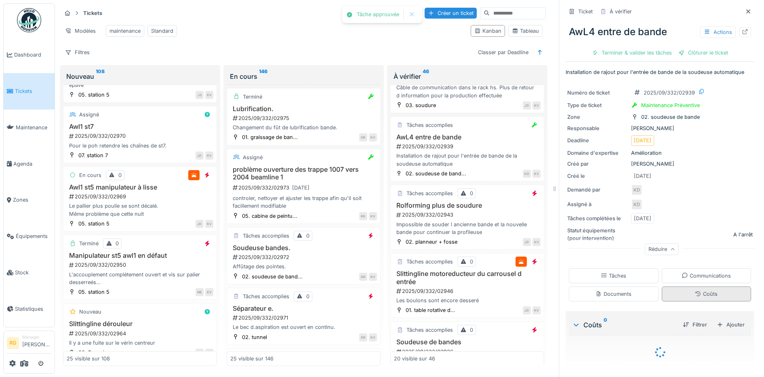
scroll to position [0, 0]
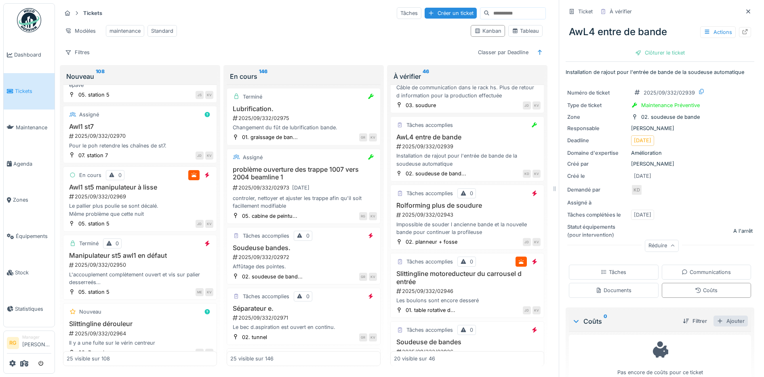
click at [721, 316] on div "Ajouter" at bounding box center [731, 321] width 34 height 11
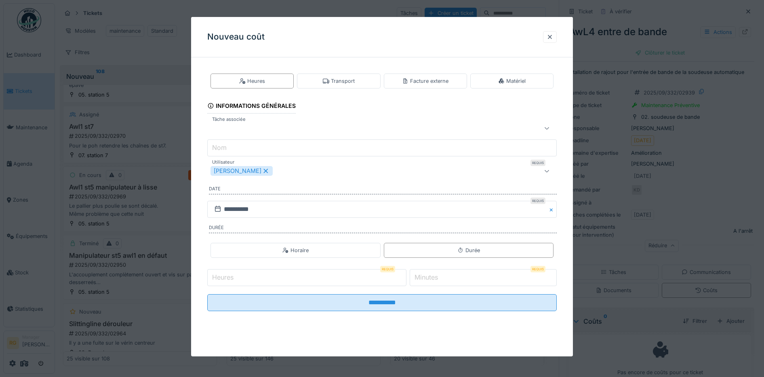
click at [260, 273] on input "Heures" at bounding box center [306, 277] width 199 height 17
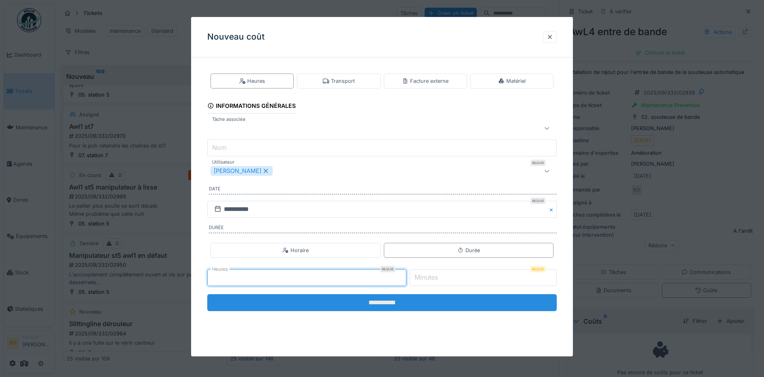
type input "*"
click at [360, 306] on input "**********" at bounding box center [382, 302] width 350 height 17
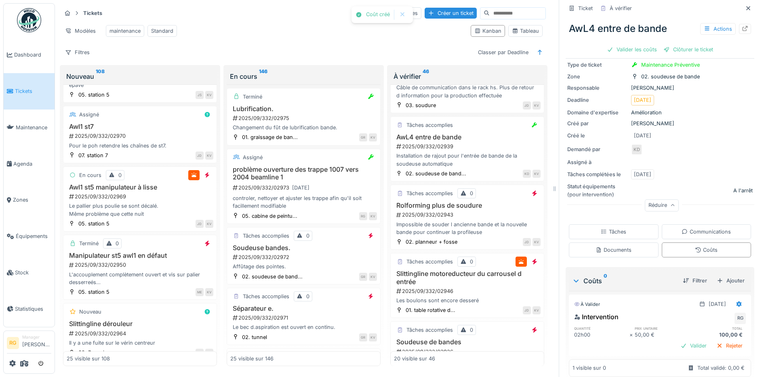
scroll to position [51, 0]
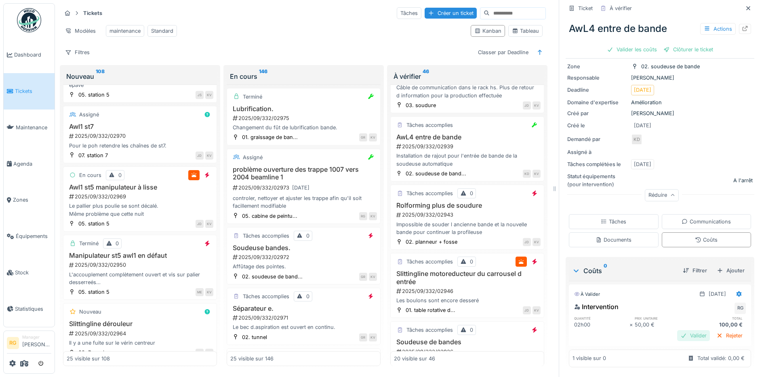
click at [682, 330] on div "Valider" at bounding box center [693, 335] width 33 height 11
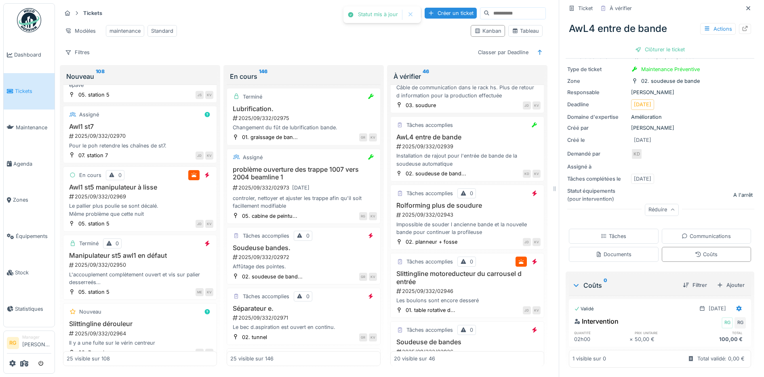
scroll to position [36, 0]
click at [736, 306] on icon at bounding box center [739, 308] width 6 height 5
click at [710, 333] on div "Modifier" at bounding box center [700, 339] width 39 height 12
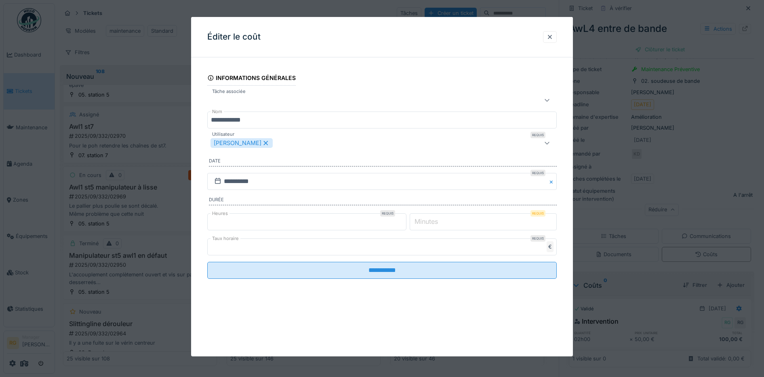
click at [491, 142] on div "[PERSON_NAME]" at bounding box center [362, 143] width 303 height 10
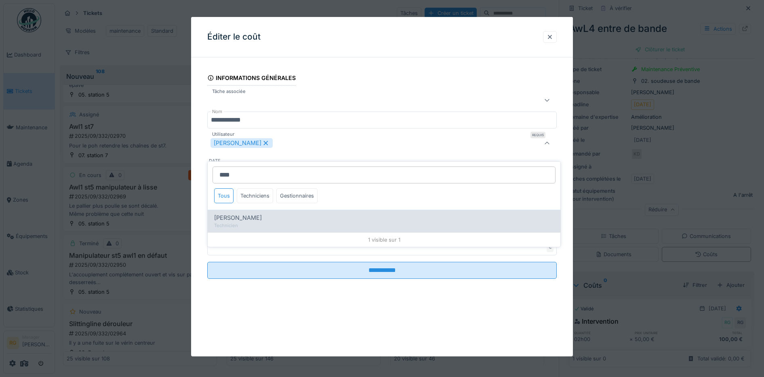
type input "****"
click at [243, 213] on span "Kenny De sousa" at bounding box center [238, 217] width 48 height 9
type input "*********"
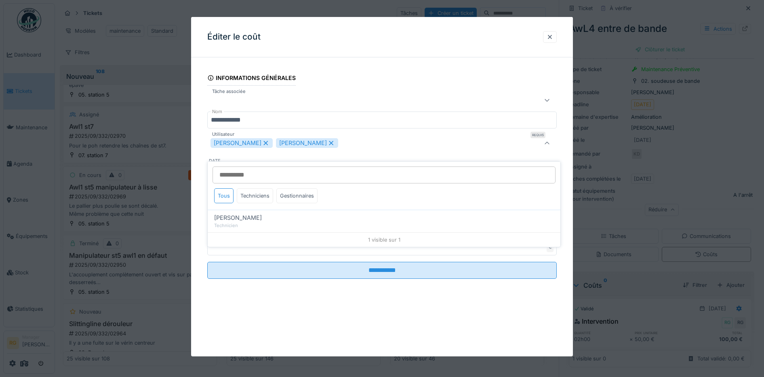
click at [263, 142] on icon at bounding box center [265, 143] width 7 height 6
type input "****"
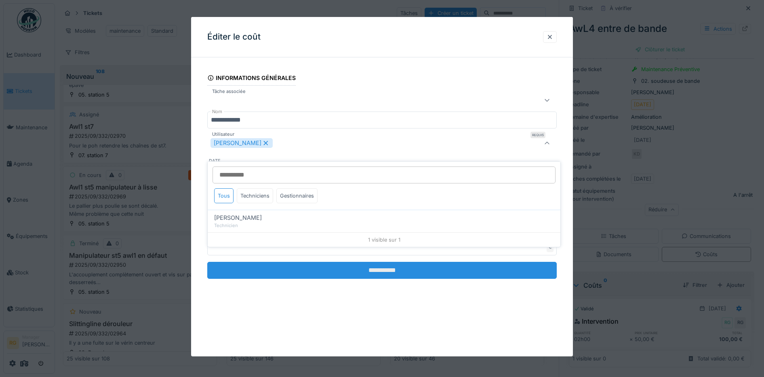
click at [379, 266] on input "**********" at bounding box center [382, 270] width 350 height 17
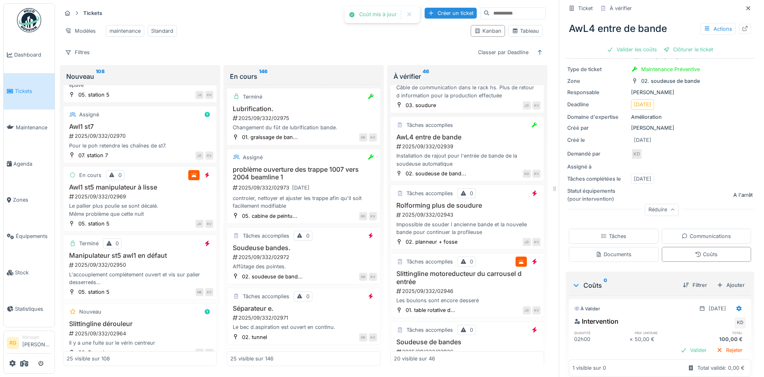
scroll to position [51, 0]
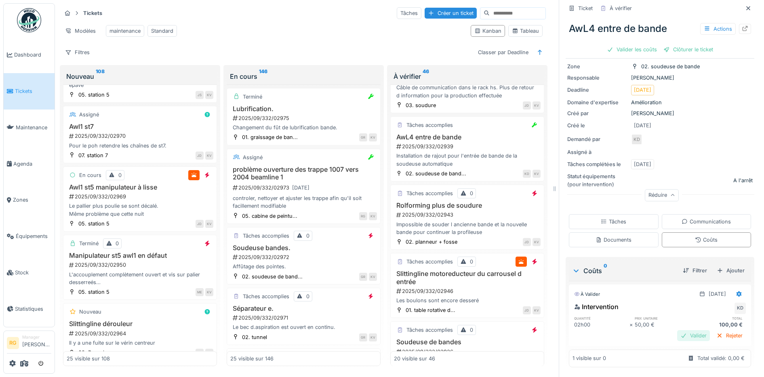
click at [682, 330] on div "Valider" at bounding box center [693, 335] width 33 height 11
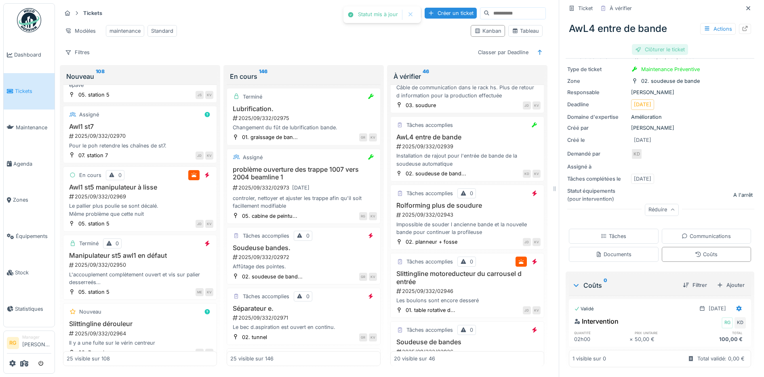
click at [655, 44] on div "Clôturer le ticket" at bounding box center [660, 49] width 56 height 11
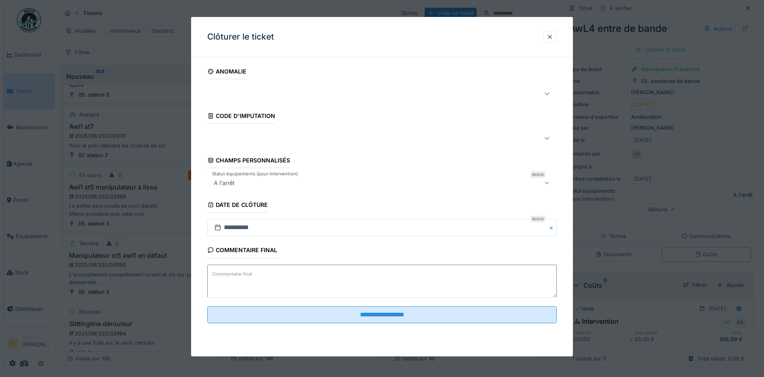
click at [230, 276] on label "Commentaire final" at bounding box center [232, 274] width 43 height 10
click at [230, 276] on textarea "Commentaire final" at bounding box center [382, 281] width 350 height 33
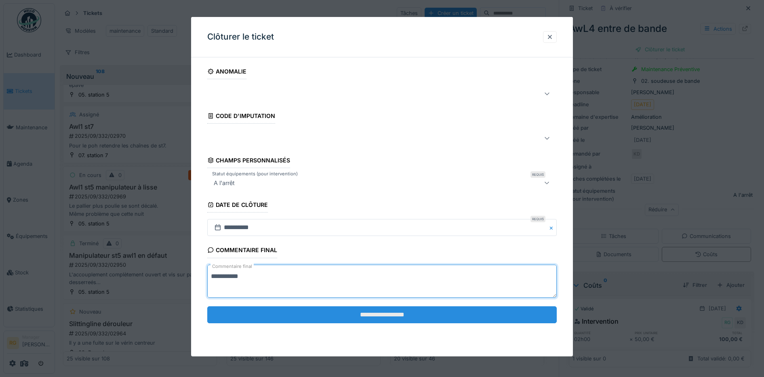
type textarea "**********"
click at [373, 314] on input "**********" at bounding box center [382, 314] width 350 height 17
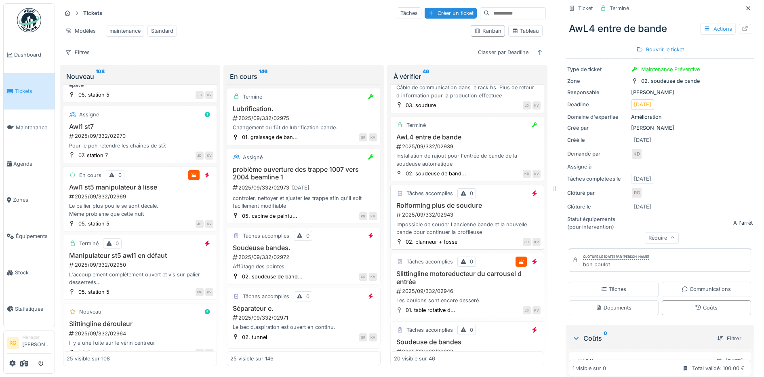
click at [463, 212] on div "2025/09/332/02943" at bounding box center [468, 215] width 145 height 8
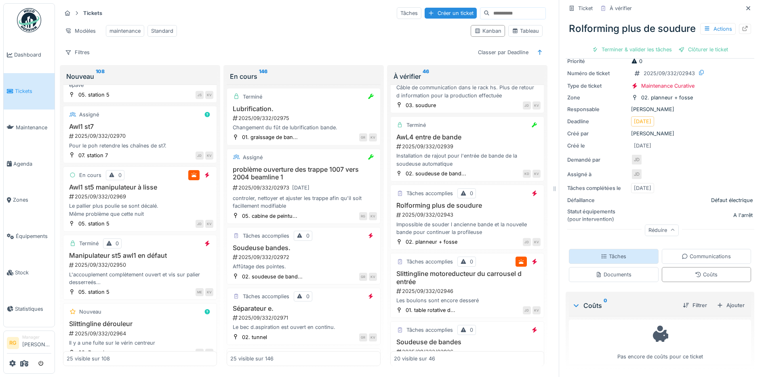
scroll to position [53, 0]
click at [613, 253] on div "Tâches" at bounding box center [613, 257] width 25 height 8
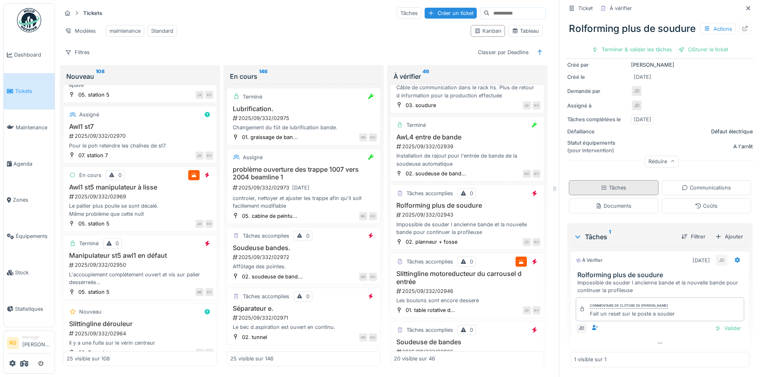
scroll to position [122, 0]
click at [712, 323] on div "Valider" at bounding box center [728, 328] width 33 height 11
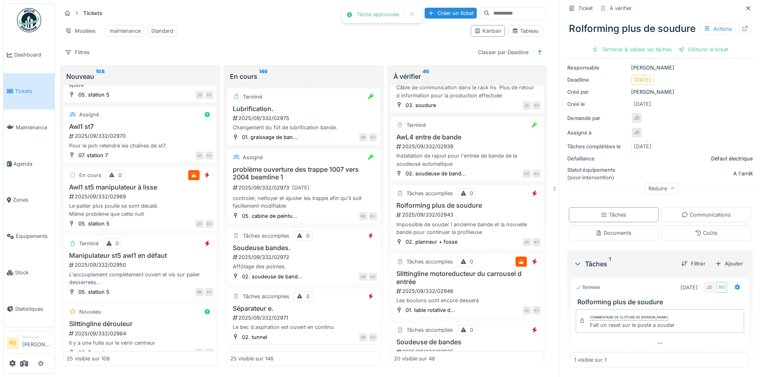
scroll to position [91, 0]
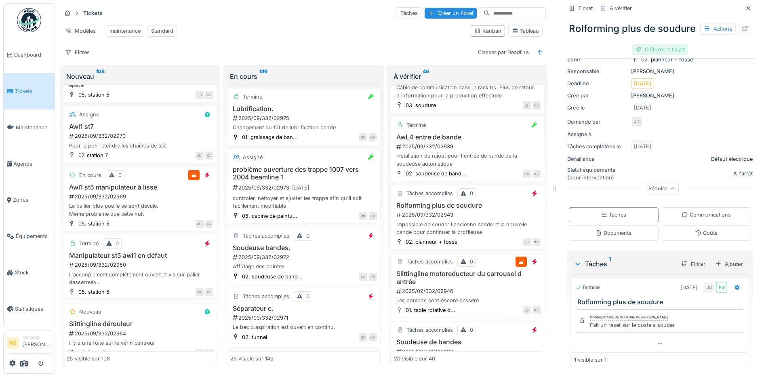
click at [646, 55] on div "Clôturer le ticket" at bounding box center [660, 49] width 56 height 11
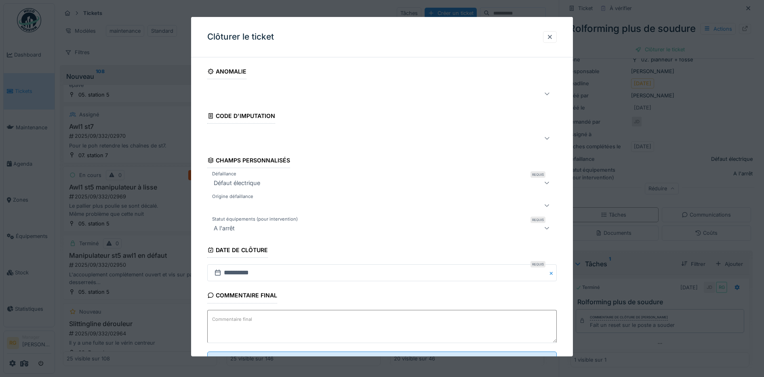
click at [325, 318] on textarea "Commentaire final" at bounding box center [382, 326] width 350 height 33
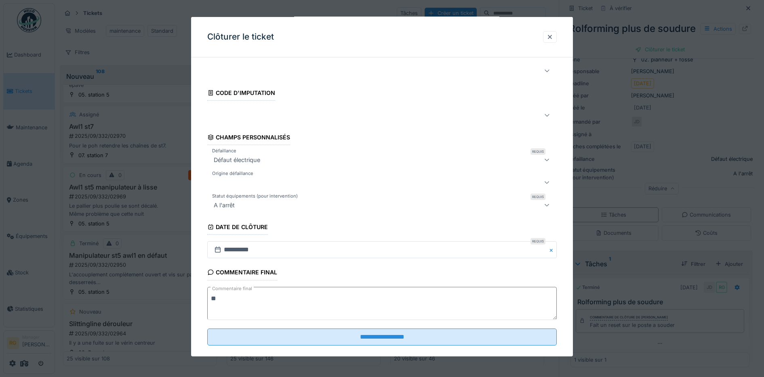
scroll to position [35, 0]
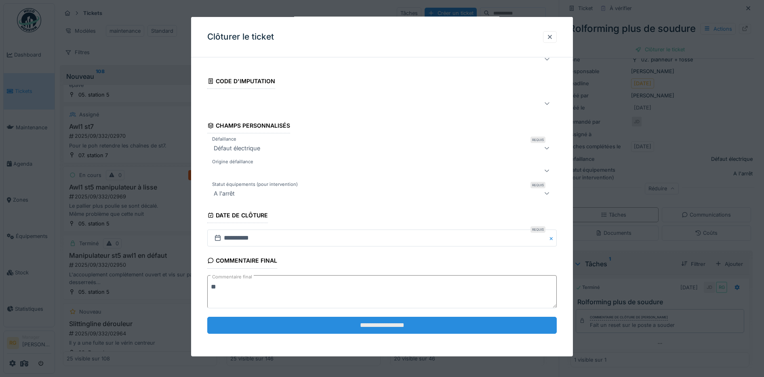
type textarea "**"
click at [387, 323] on input "**********" at bounding box center [382, 325] width 350 height 17
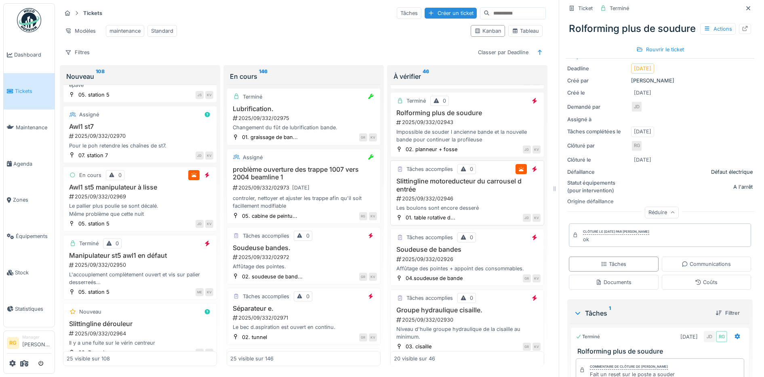
scroll to position [909, 0]
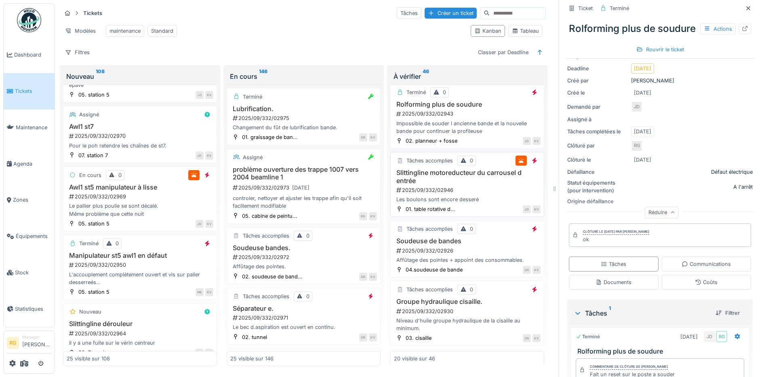
click at [483, 190] on div "2025/09/332/02946" at bounding box center [468, 190] width 145 height 8
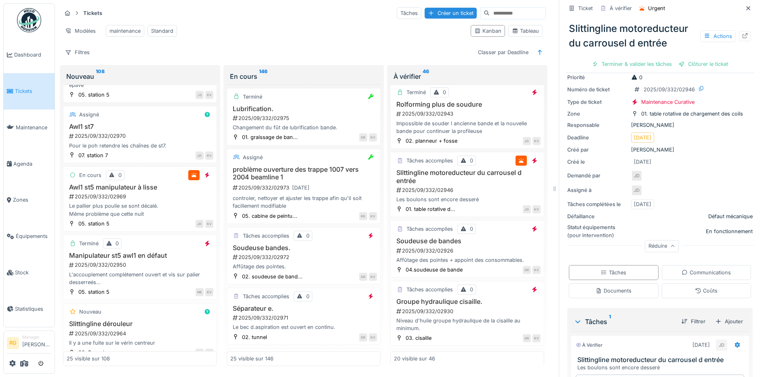
scroll to position [114, 0]
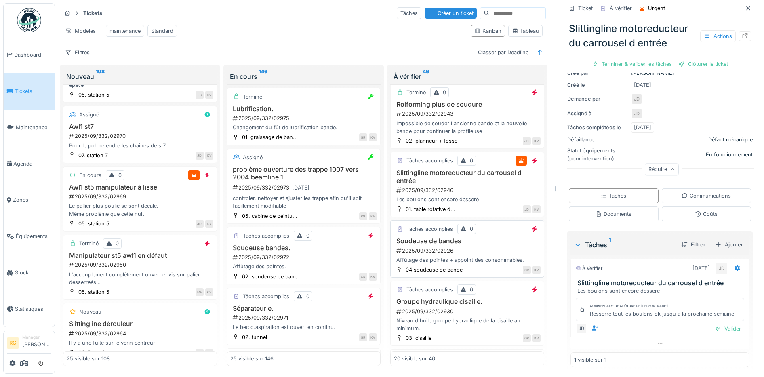
click at [461, 249] on div "2025/09/332/02926" at bounding box center [468, 251] width 145 height 8
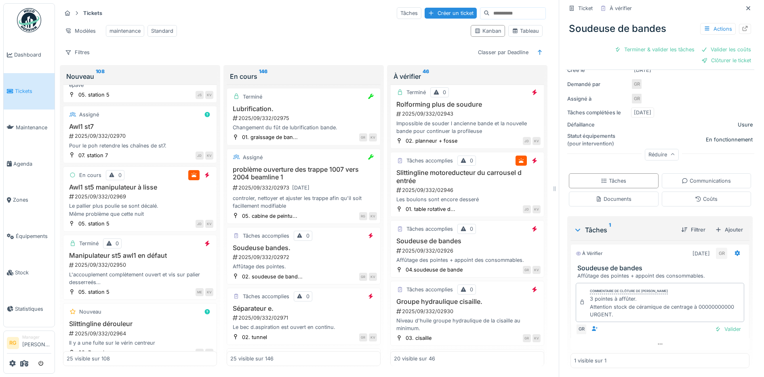
scroll to position [118, 0]
click at [721, 223] on div "Ajouter" at bounding box center [729, 228] width 34 height 11
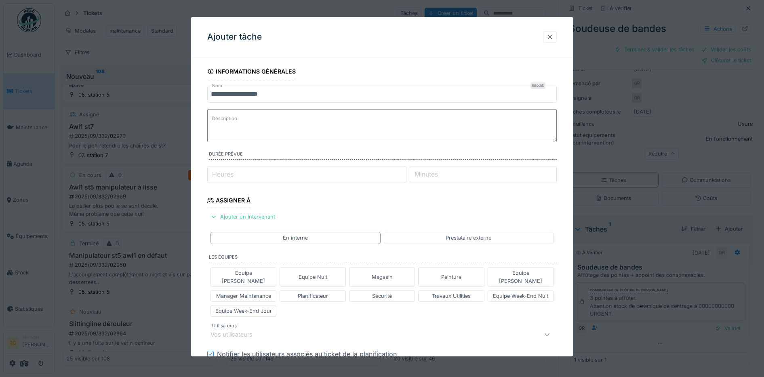
click at [245, 119] on textarea "Description" at bounding box center [382, 125] width 350 height 33
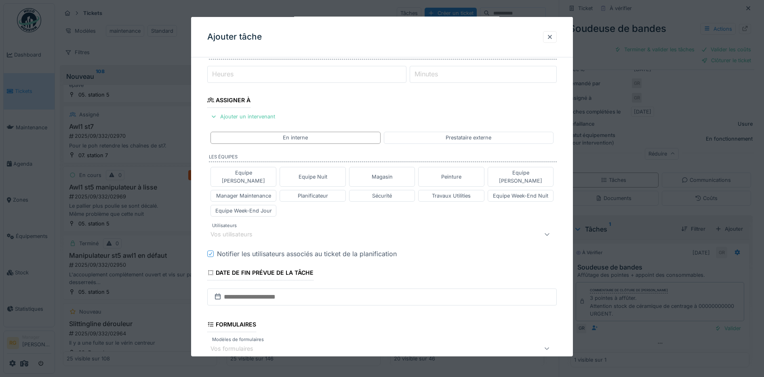
scroll to position [101, 0]
type textarea "**********"
click at [390, 172] on div "Magasin" at bounding box center [382, 176] width 21 height 8
type input "****"
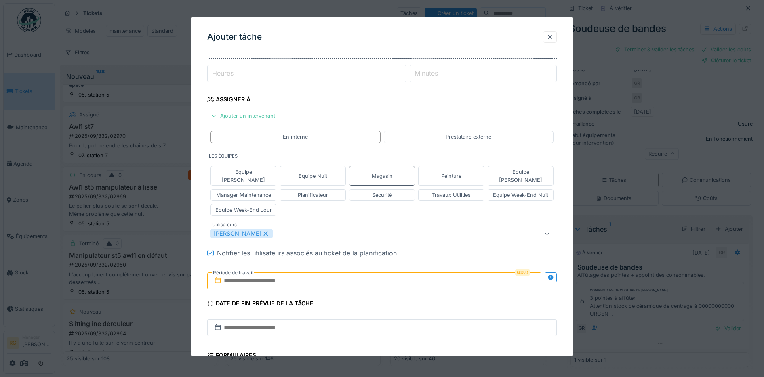
click at [244, 273] on input "text" at bounding box center [374, 280] width 335 height 17
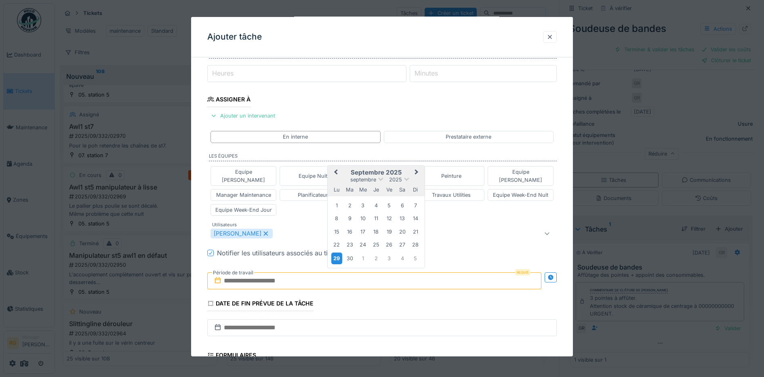
click at [336, 253] on div "29" at bounding box center [336, 259] width 11 height 12
click at [389, 253] on div "3" at bounding box center [389, 258] width 11 height 11
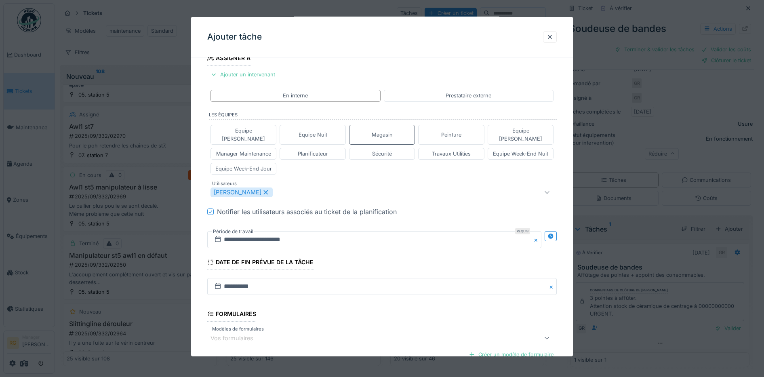
scroll to position [225, 0]
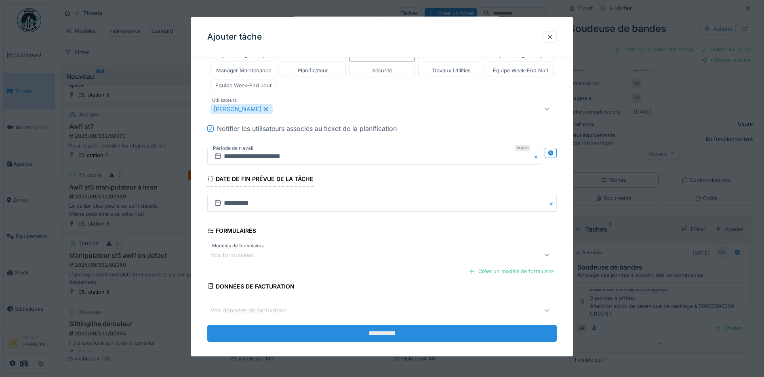
click at [390, 327] on input "**********" at bounding box center [382, 333] width 350 height 17
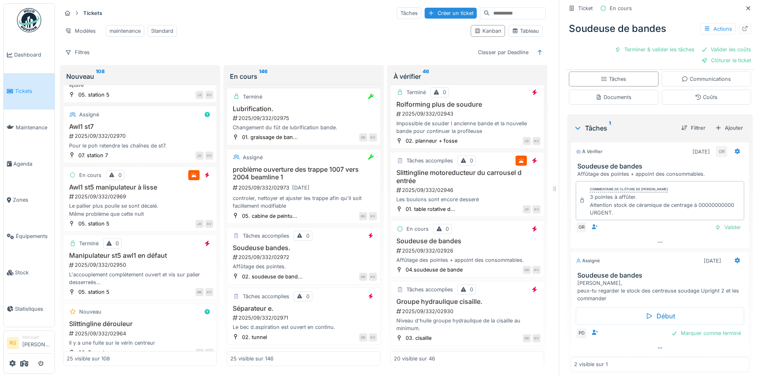
scroll to position [202, 0]
click at [718, 221] on div "Valider" at bounding box center [728, 226] width 33 height 11
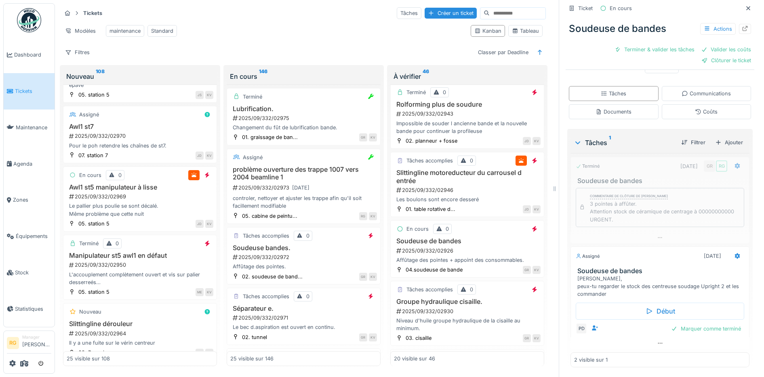
scroll to position [188, 0]
click at [695, 108] on div "Coûts" at bounding box center [706, 112] width 23 height 8
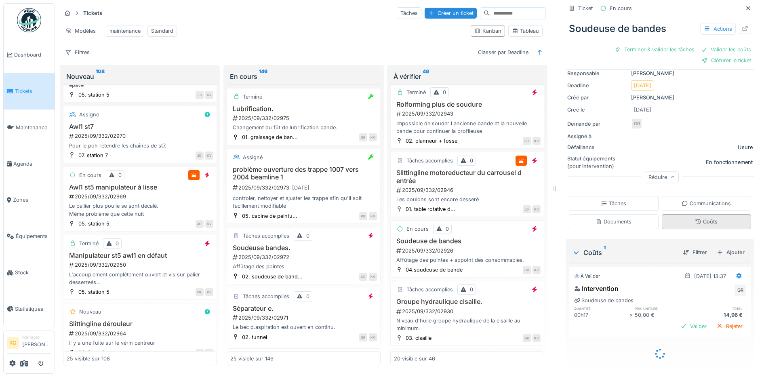
scroll to position [67, 0]
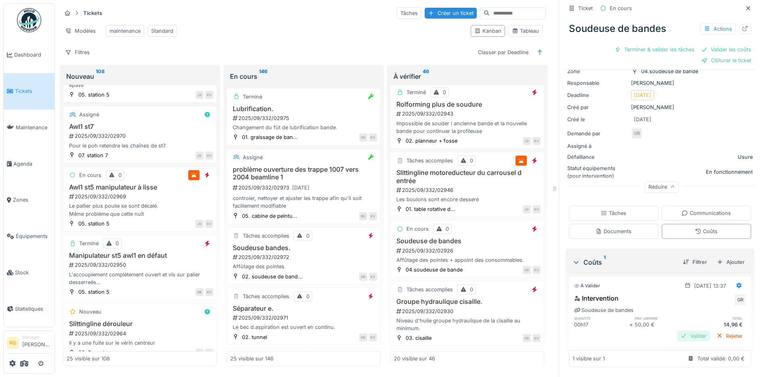
click at [681, 331] on div "Valider" at bounding box center [693, 336] width 33 height 11
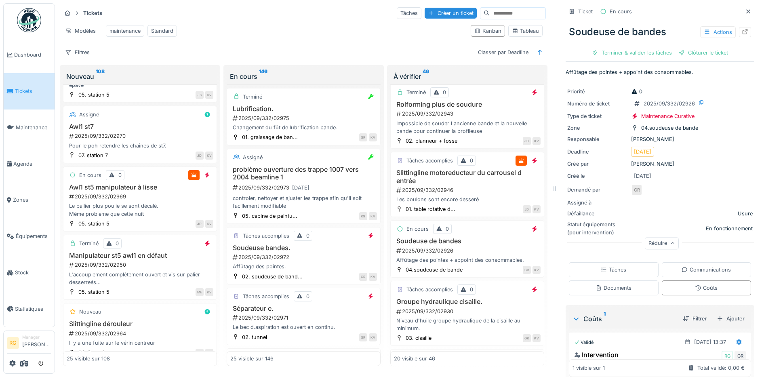
scroll to position [42, 0]
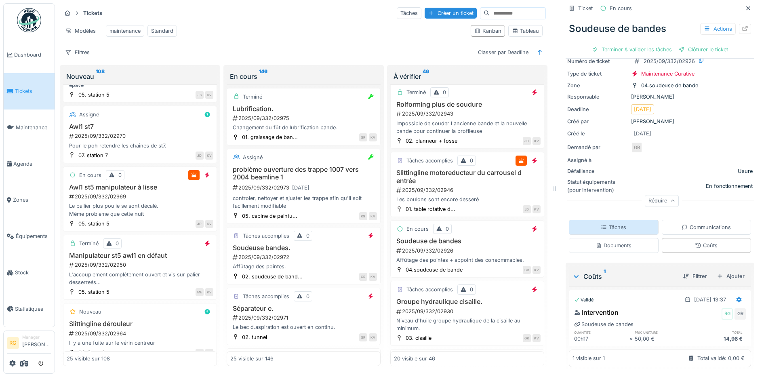
click at [609, 223] on div "Tâches" at bounding box center [613, 227] width 25 height 8
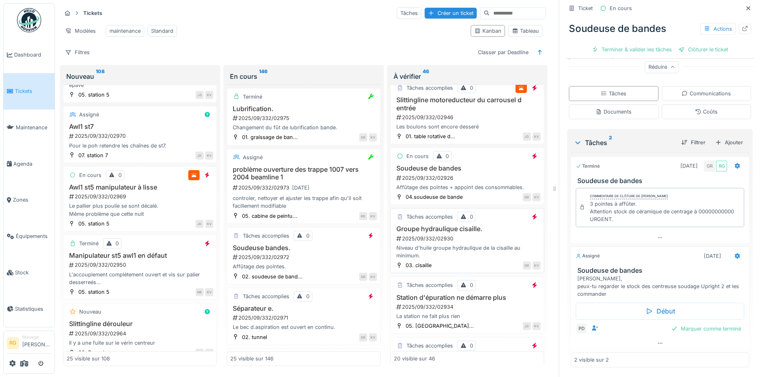
scroll to position [1010, 0]
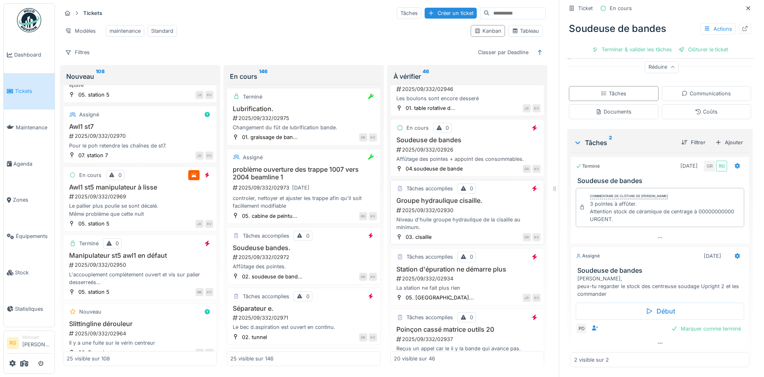
click at [484, 208] on div "2025/09/332/02930" at bounding box center [468, 210] width 145 height 8
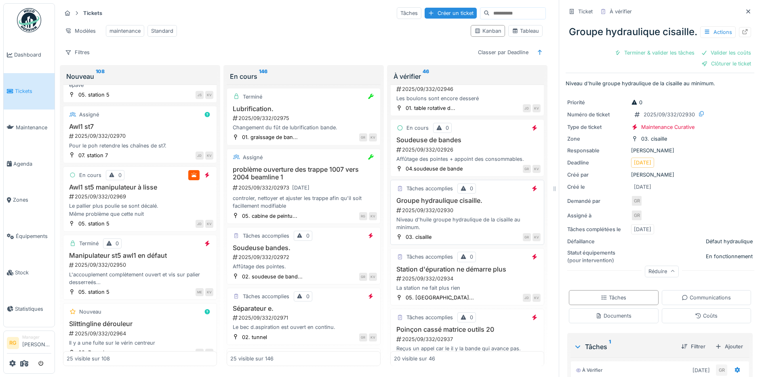
click at [463, 209] on div "2025/09/332/02930" at bounding box center [468, 210] width 145 height 8
click at [611, 320] on div "Documents" at bounding box center [614, 316] width 36 height 8
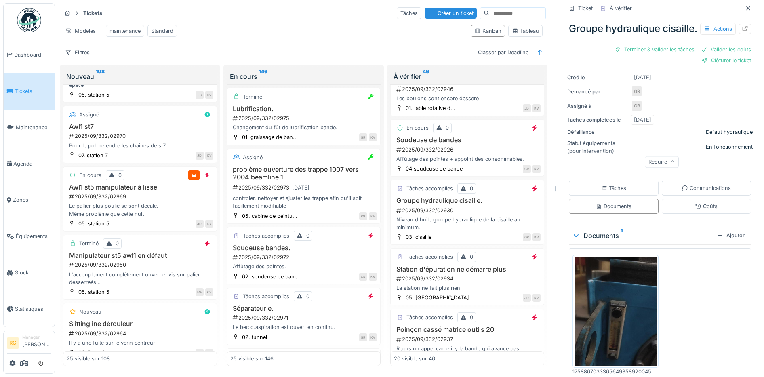
scroll to position [117, 0]
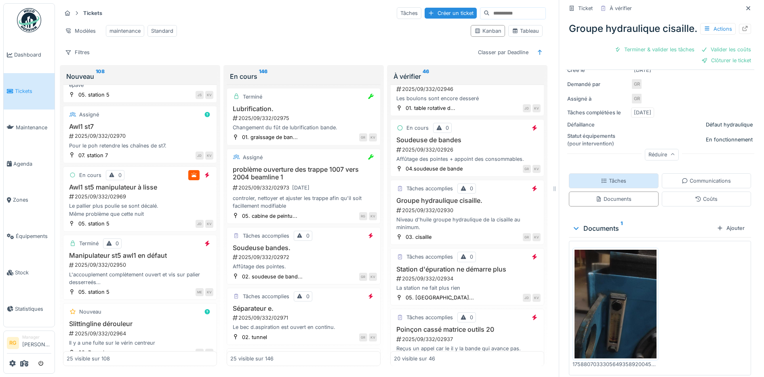
click at [611, 185] on div "Tâches" at bounding box center [613, 181] width 25 height 8
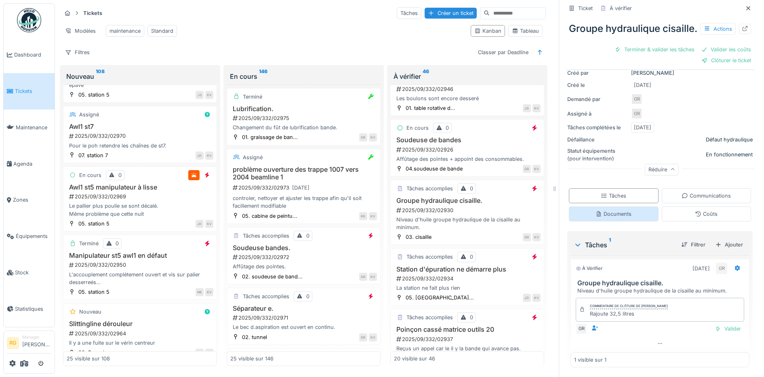
click at [618, 210] on div "Documents" at bounding box center [614, 214] width 36 height 8
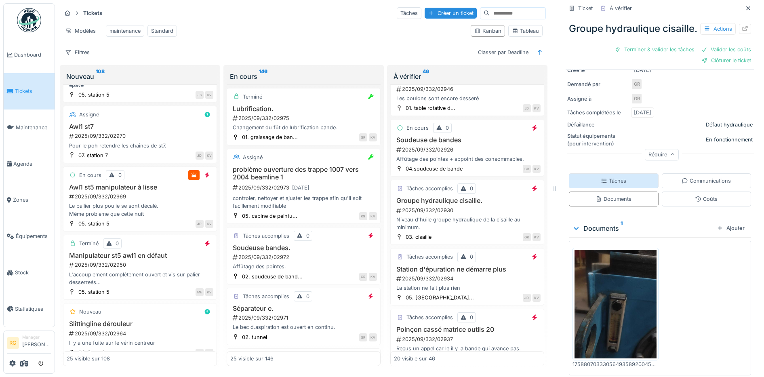
click at [611, 185] on div "Tâches" at bounding box center [613, 181] width 25 height 8
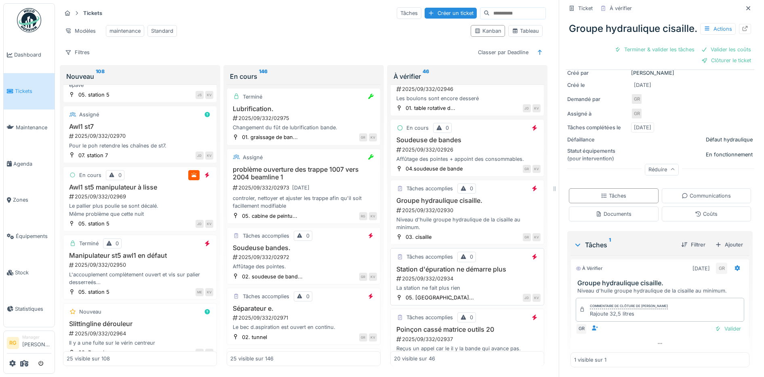
click at [462, 287] on div "La station ne fait plus rien" at bounding box center [467, 288] width 147 height 8
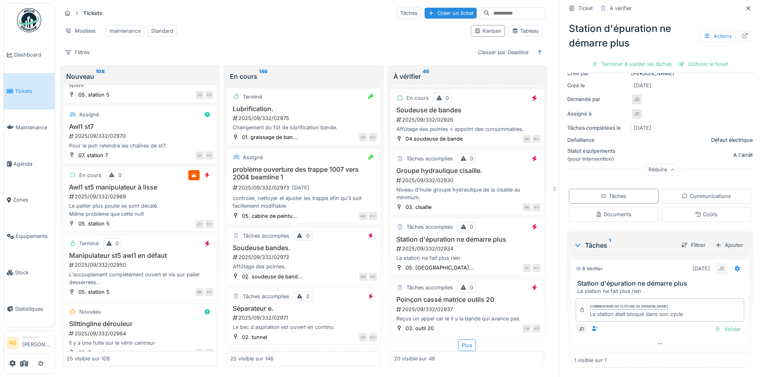
scroll to position [106, 0]
click at [715, 323] on div "Valider" at bounding box center [728, 328] width 33 height 11
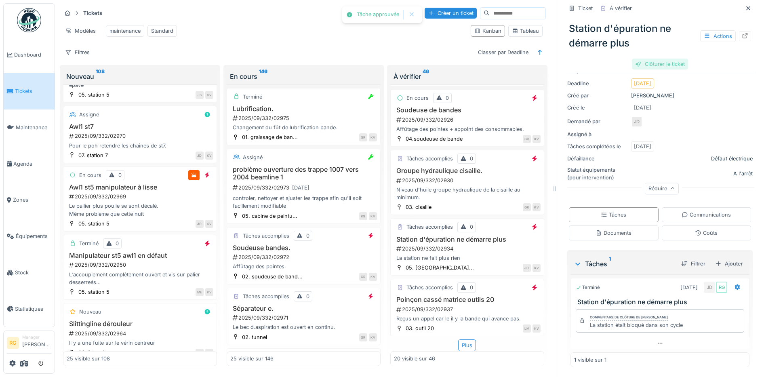
scroll to position [83, 0]
click at [654, 59] on div "Clôturer le ticket" at bounding box center [660, 64] width 56 height 11
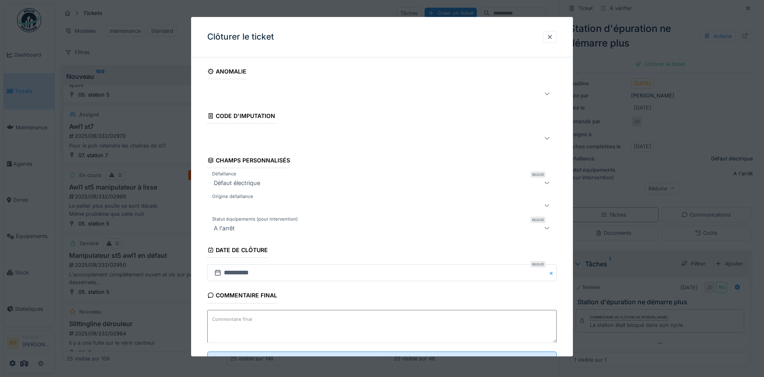
click at [228, 319] on label "Commentaire final" at bounding box center [232, 319] width 43 height 10
click at [228, 319] on textarea "Commentaire final" at bounding box center [382, 326] width 350 height 33
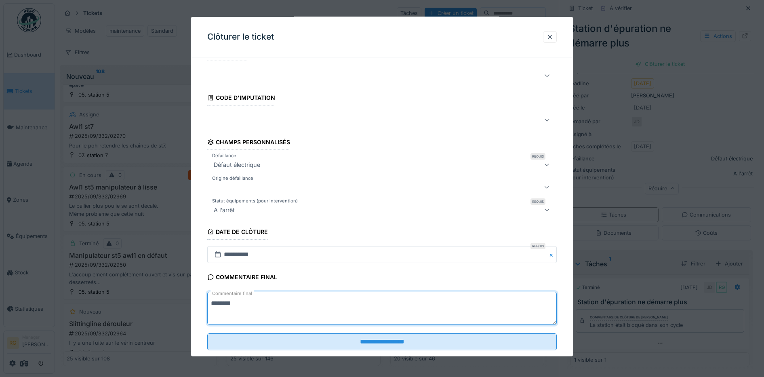
scroll to position [35, 0]
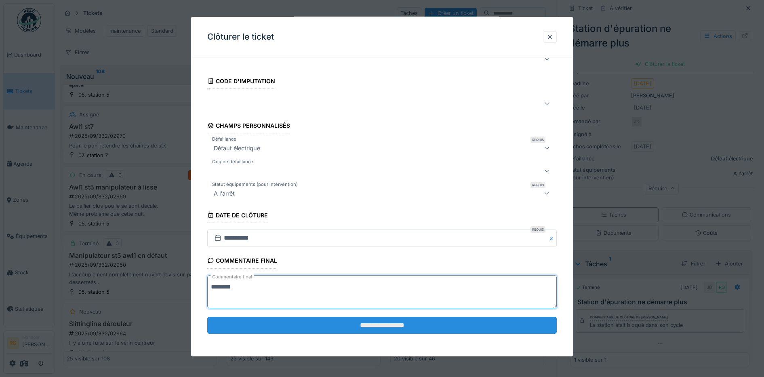
type textarea "********"
click at [398, 324] on input "**********" at bounding box center [382, 325] width 350 height 17
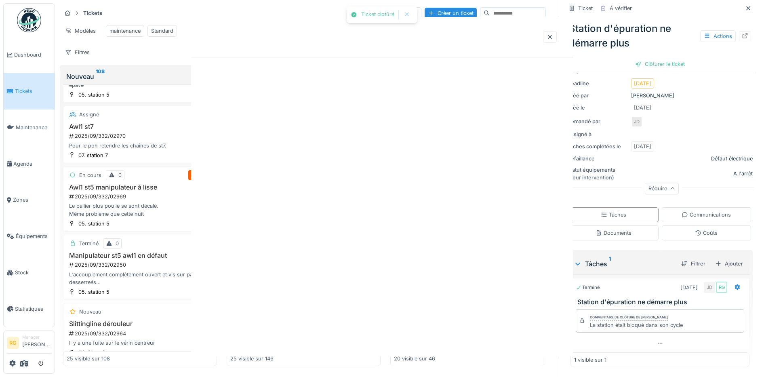
scroll to position [0, 0]
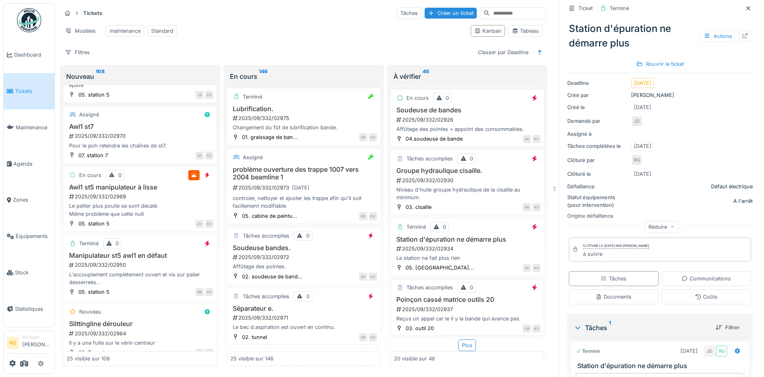
click at [470, 306] on div "2025/09/332/02937" at bounding box center [468, 310] width 145 height 8
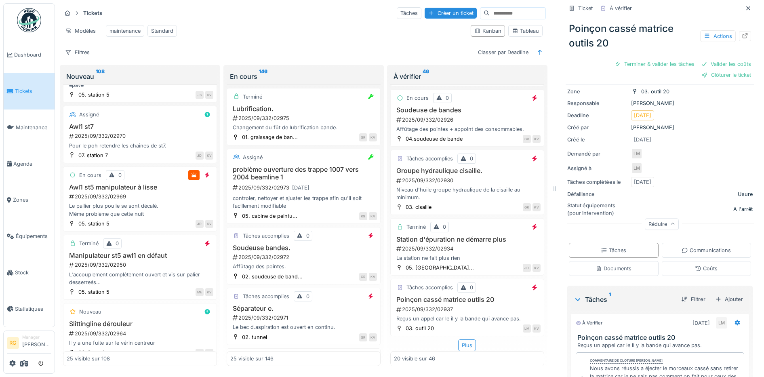
scroll to position [51, 0]
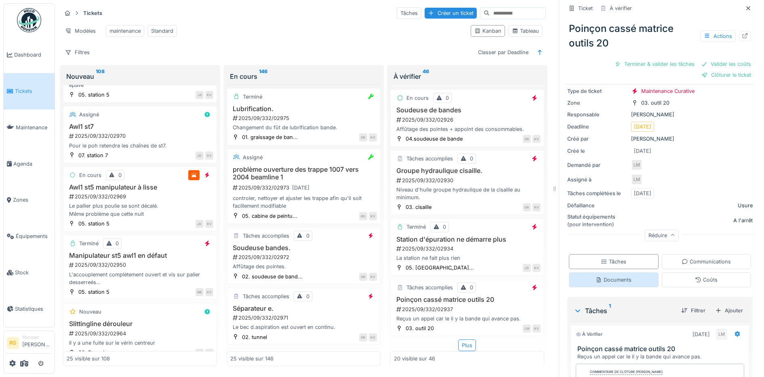
click at [606, 276] on div "Documents" at bounding box center [614, 280] width 36 height 8
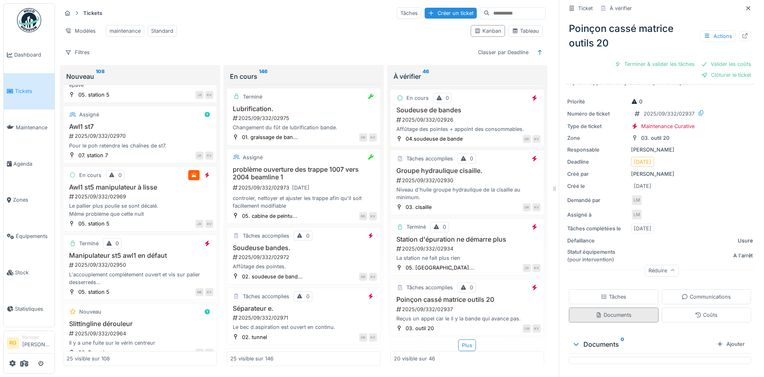
scroll to position [15, 0]
click at [605, 293] on div "Tâches" at bounding box center [613, 297] width 25 height 8
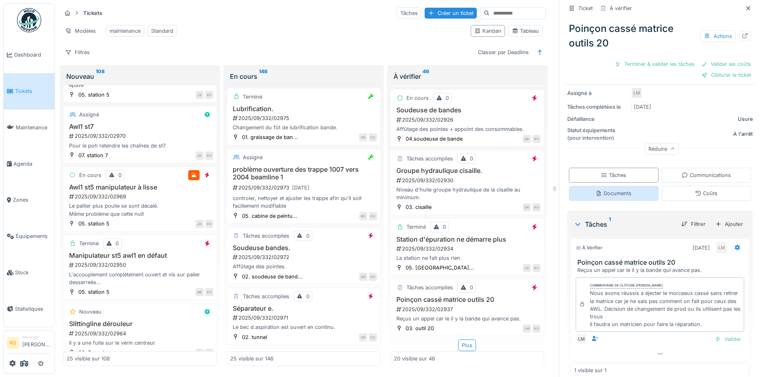
scroll to position [148, 0]
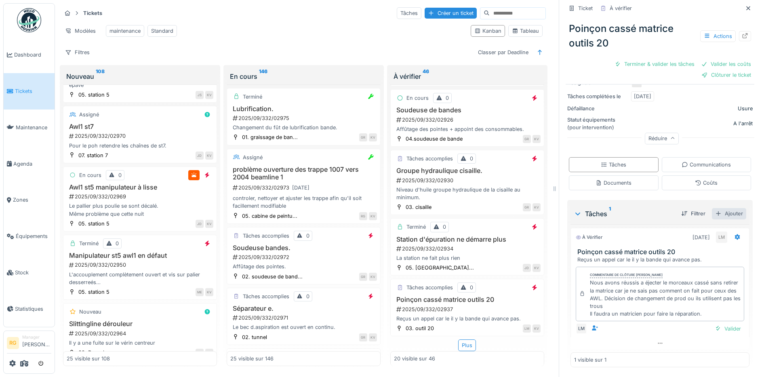
click at [718, 208] on div "Ajouter" at bounding box center [729, 213] width 34 height 11
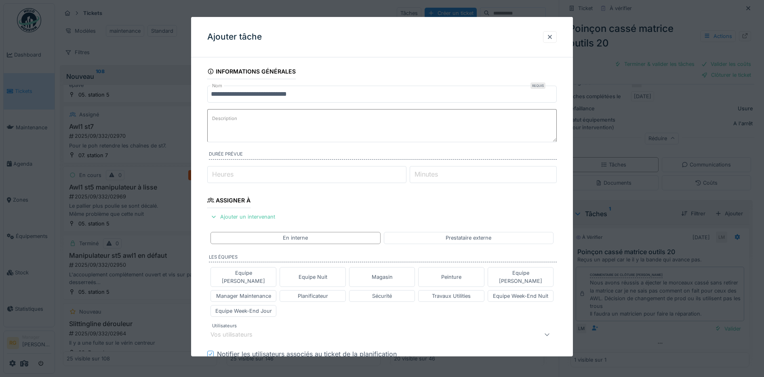
click at [236, 118] on label "Description" at bounding box center [225, 119] width 28 height 10
click at [236, 118] on textarea "Description" at bounding box center [382, 125] width 350 height 33
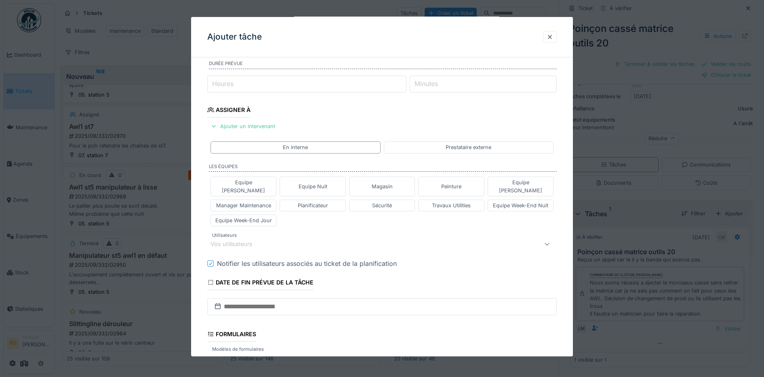
scroll to position [101, 0]
type textarea "**********"
click at [302, 238] on div "Vos utilisateurs" at bounding box center [362, 243] width 303 height 10
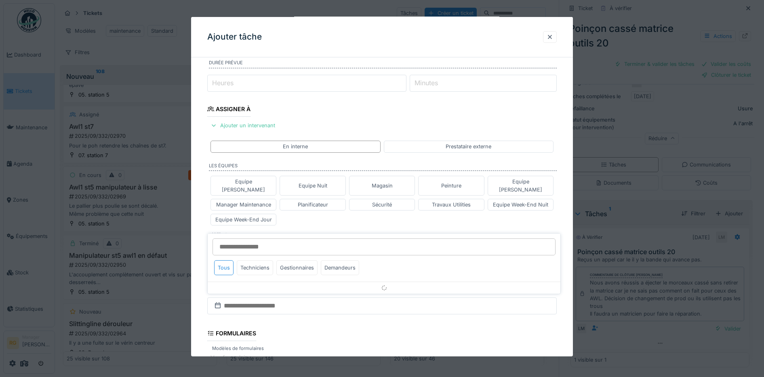
scroll to position [150, 0]
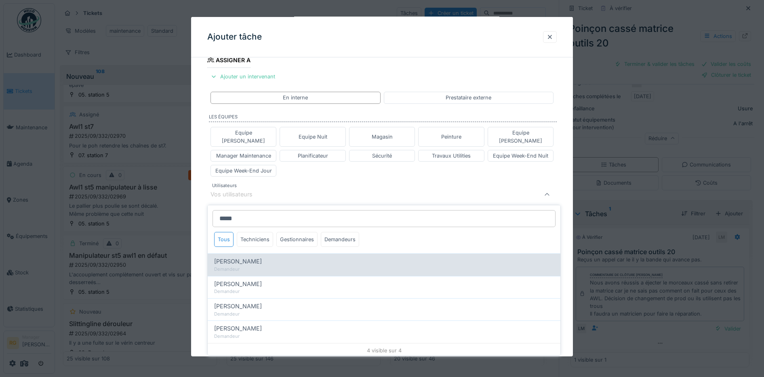
type input "*****"
click at [252, 257] on span "David Delahousse" at bounding box center [238, 261] width 48 height 9
type input "****"
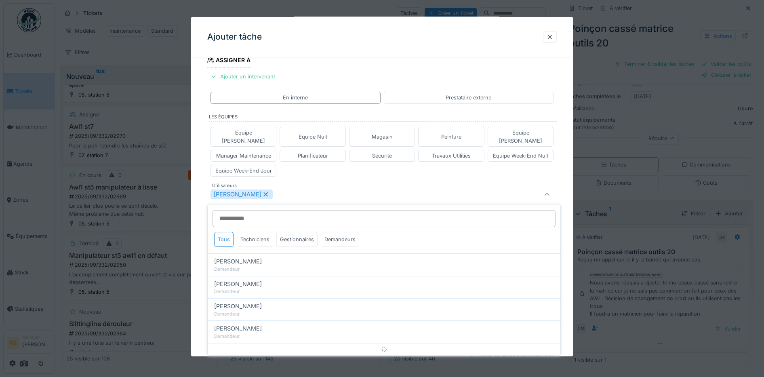
click at [304, 162] on div "Equipe Anthony Equipe Nuit Magasin Peinture Equipe Jean-Claude Manager Maintena…" at bounding box center [382, 152] width 350 height 56
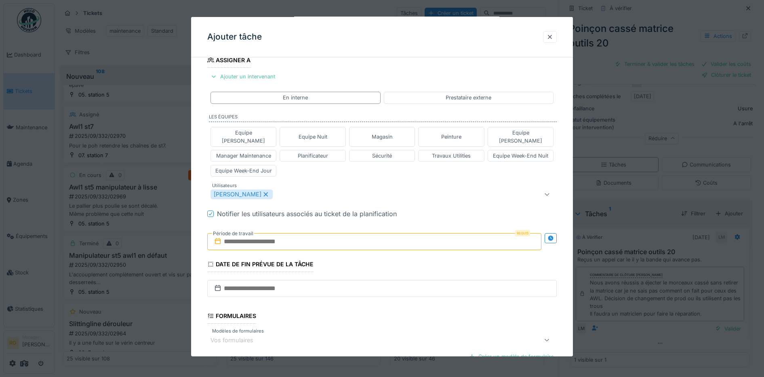
click at [266, 236] on input "text" at bounding box center [374, 241] width 335 height 17
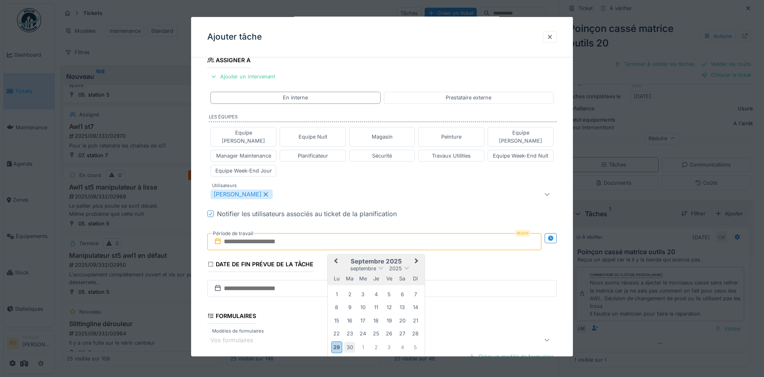
click at [351, 342] on div "30" at bounding box center [349, 347] width 11 height 11
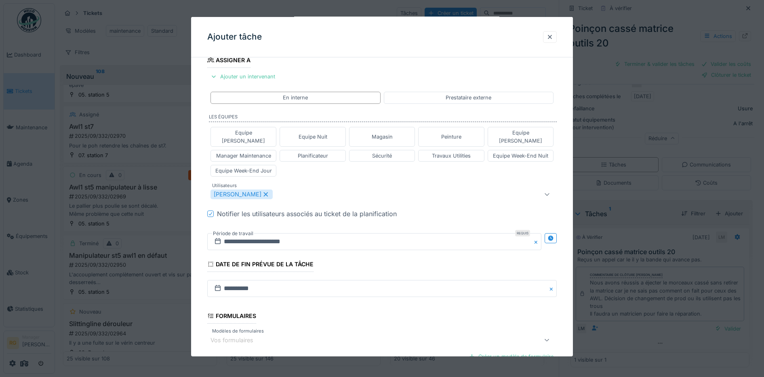
scroll to position [200, 0]
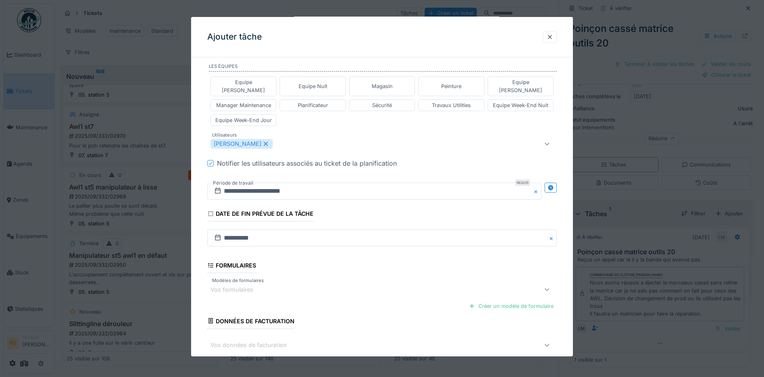
click at [299, 139] on div "David Delahousse" at bounding box center [362, 144] width 303 height 10
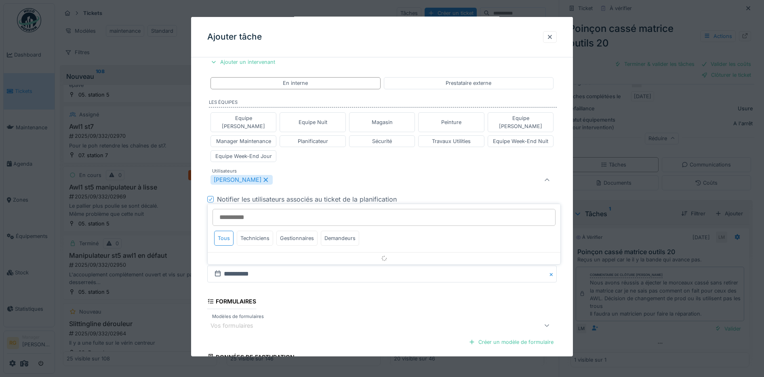
scroll to position [150, 0]
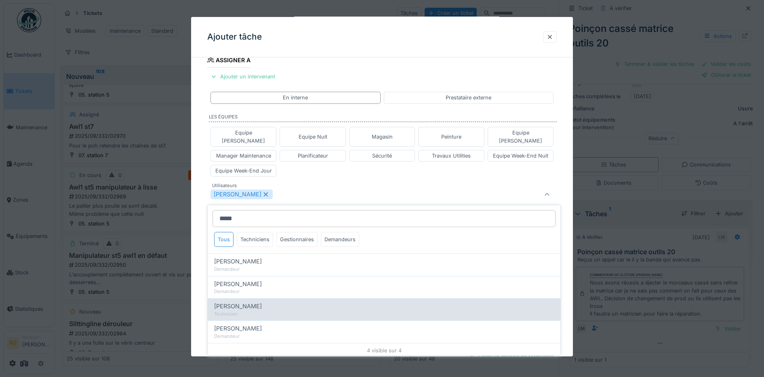
type input "*****"
click at [248, 302] on span "Stephane Peetermans" at bounding box center [238, 306] width 48 height 9
type input "*********"
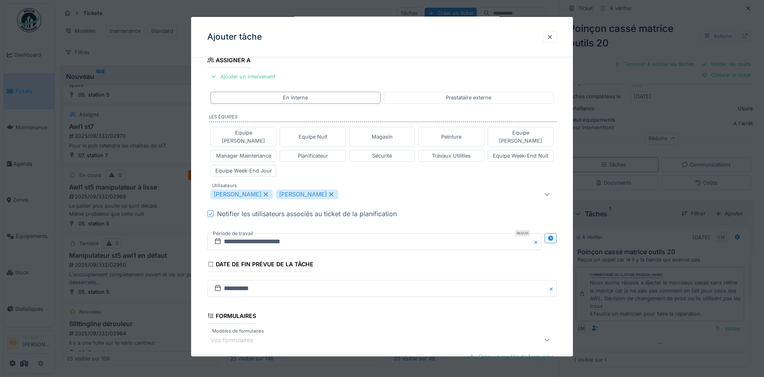
click at [304, 168] on div "Equipe Anthony Equipe Nuit Magasin Peinture Equipe Jean-Claude Manager Maintena…" at bounding box center [382, 152] width 350 height 56
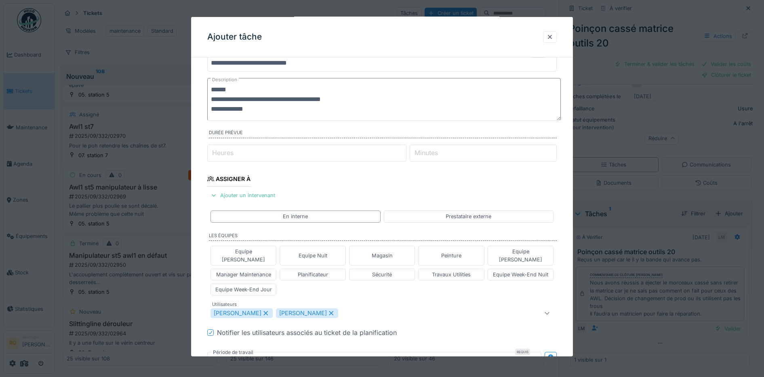
scroll to position [0, 0]
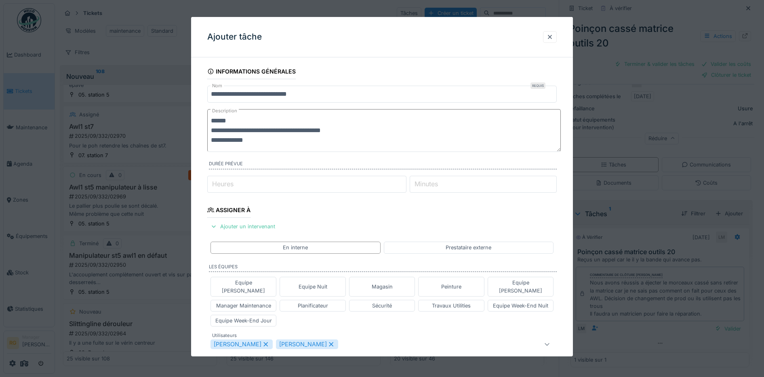
click at [259, 142] on textarea "**********" at bounding box center [384, 130] width 354 height 43
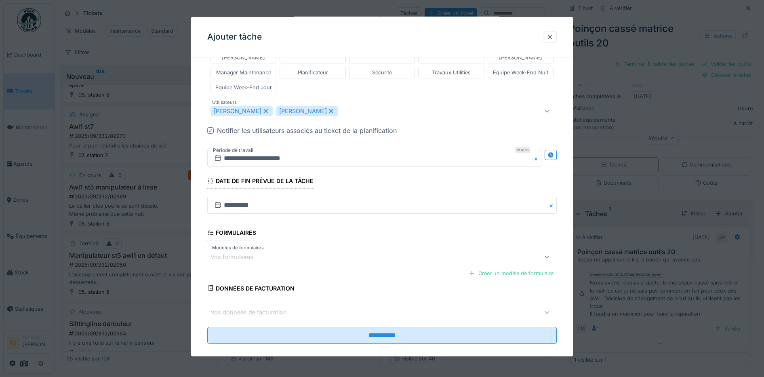
scroll to position [255, 0]
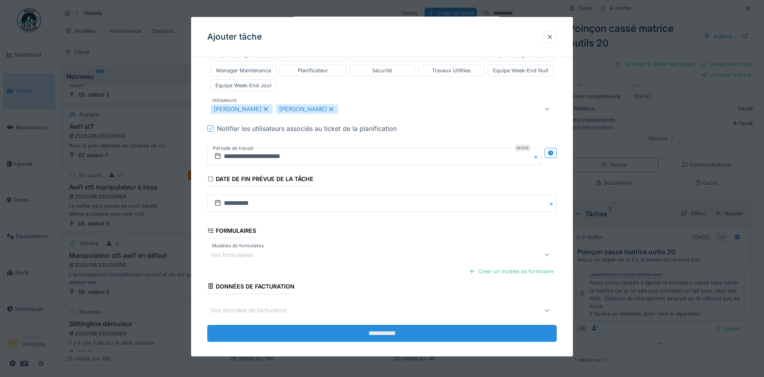
type textarea "**********"
click at [381, 327] on input "**********" at bounding box center [382, 333] width 350 height 17
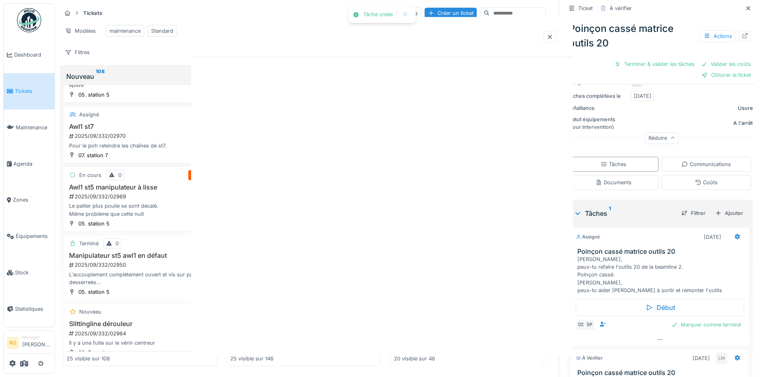
scroll to position [0, 0]
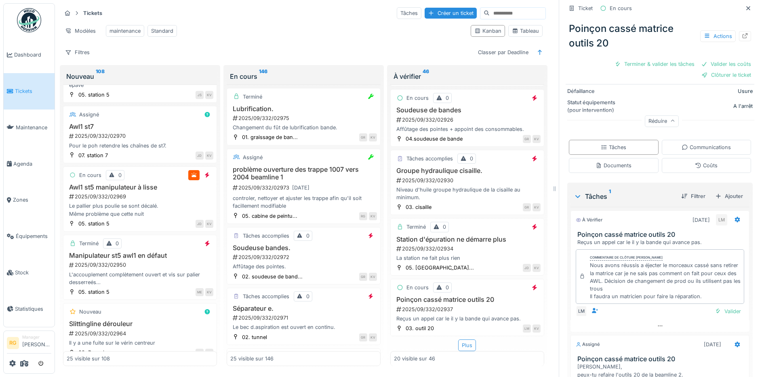
click at [458, 339] on div "Plus" at bounding box center [467, 345] width 18 height 12
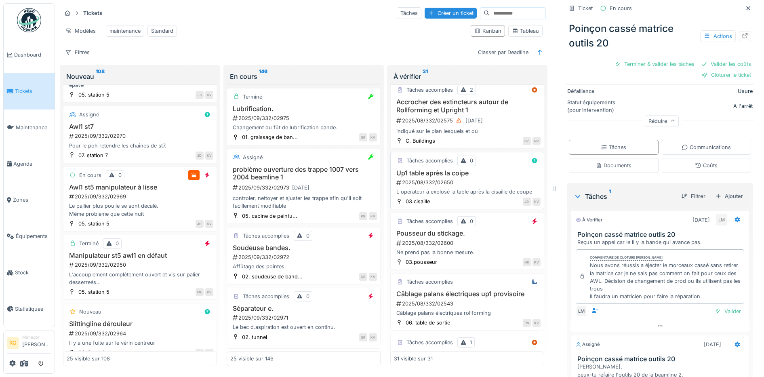
scroll to position [1300, 0]
click at [478, 178] on div "2025/08/332/02650" at bounding box center [468, 181] width 145 height 8
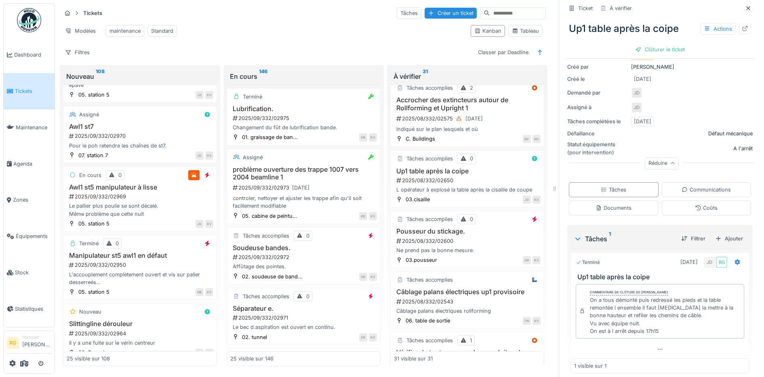
scroll to position [101, 0]
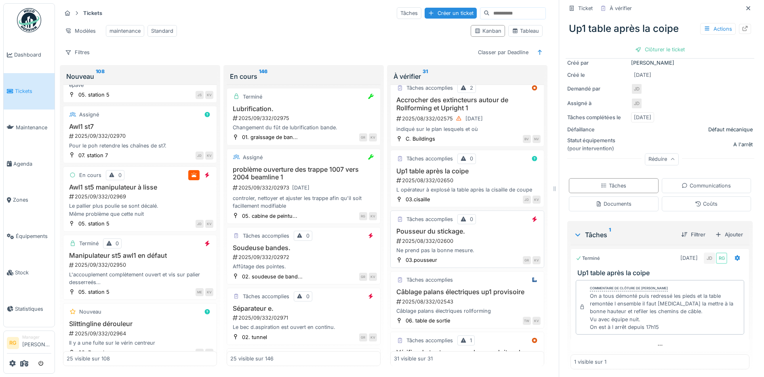
click at [468, 244] on div "Pousseur du stickage. 2025/08/332/02600 Ne prend pas la bonne mesure." at bounding box center [467, 241] width 147 height 27
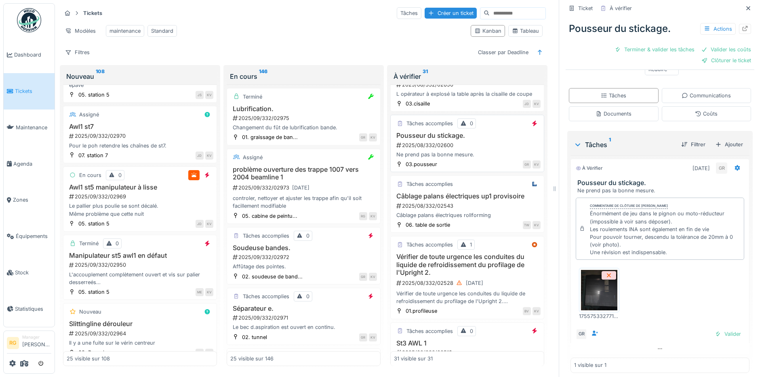
scroll to position [1401, 0]
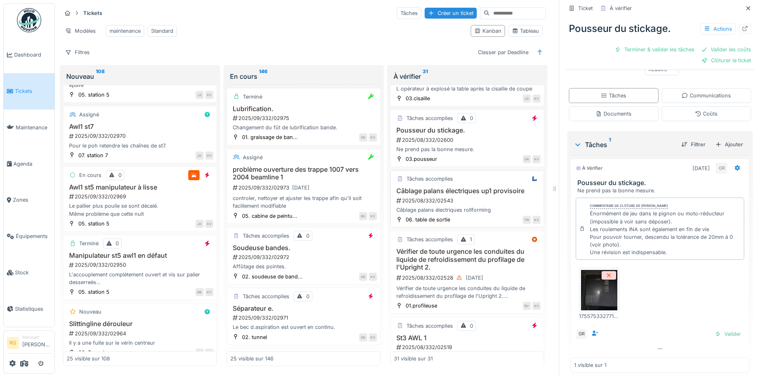
click at [481, 204] on div "2025/08/332/02543" at bounding box center [468, 201] width 145 height 8
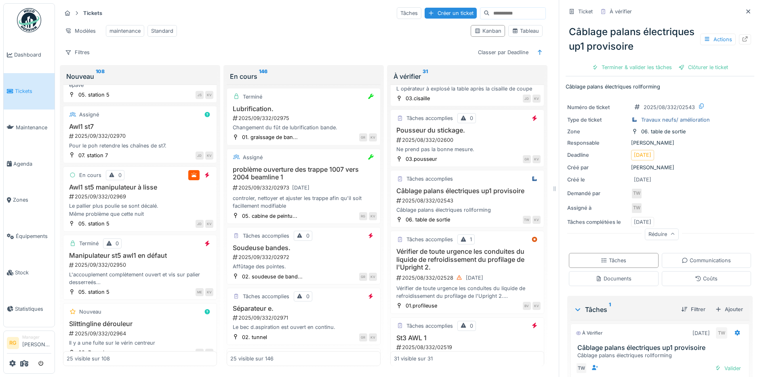
scroll to position [40, 0]
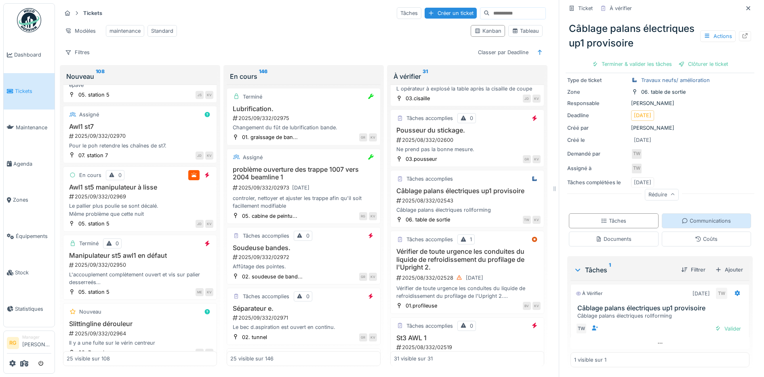
click at [712, 217] on div "Communications" at bounding box center [706, 221] width 49 height 8
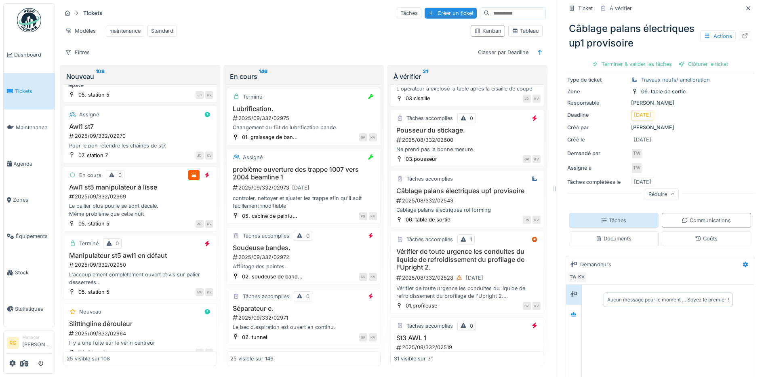
click at [624, 213] on div "Tâches" at bounding box center [614, 220] width 90 height 15
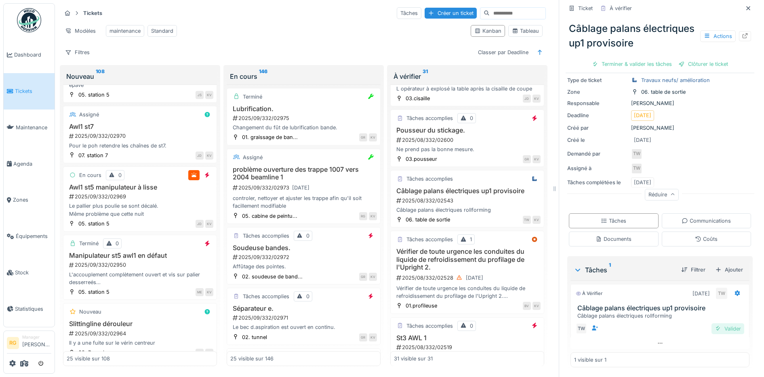
click at [717, 323] on div "Valider" at bounding box center [728, 328] width 33 height 11
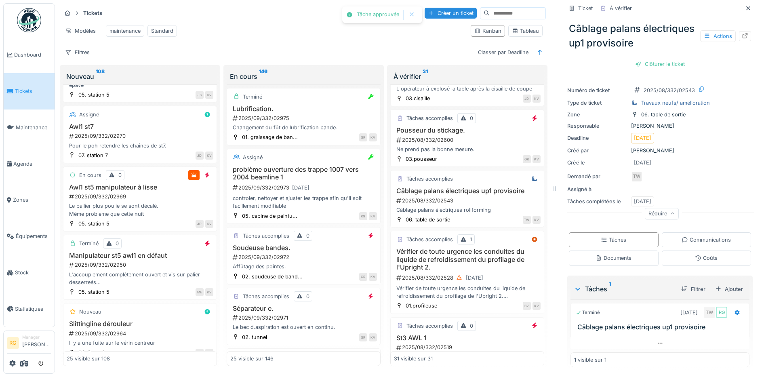
scroll to position [17, 0]
click at [721, 284] on div "Ajouter" at bounding box center [729, 289] width 34 height 11
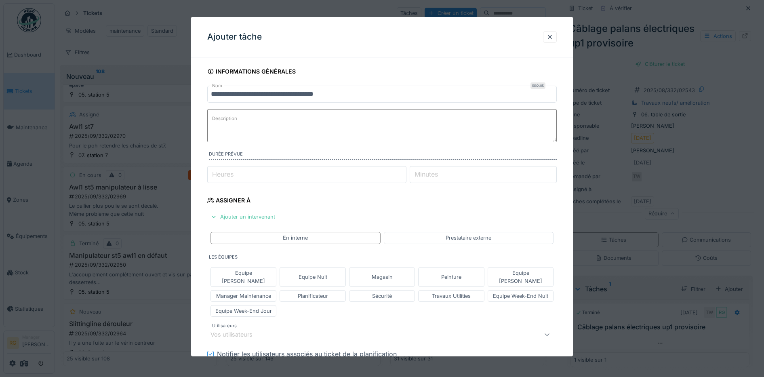
click at [285, 124] on textarea "Description" at bounding box center [382, 125] width 350 height 33
type textarea "**********"
click at [268, 330] on div "Vos utilisateurs" at bounding box center [362, 335] width 303 height 10
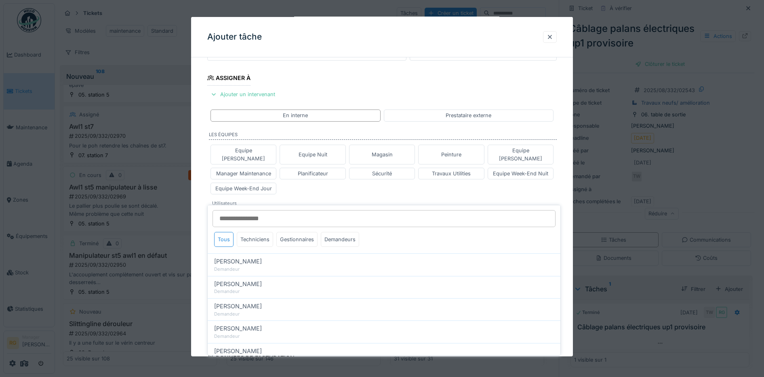
scroll to position [140, 0]
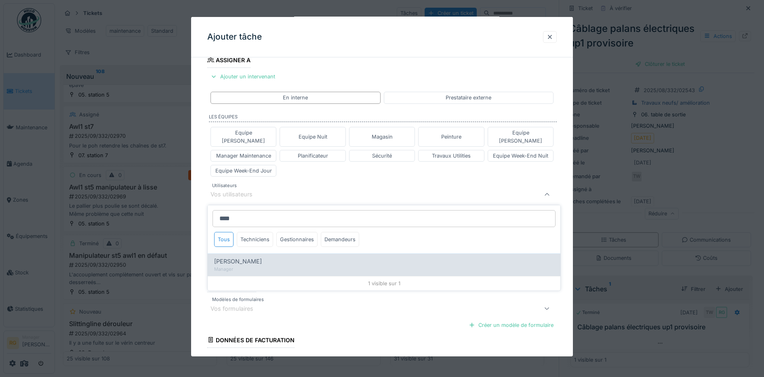
type input "****"
click at [239, 257] on span "[PERSON_NAME]" at bounding box center [238, 261] width 48 height 9
type input "****"
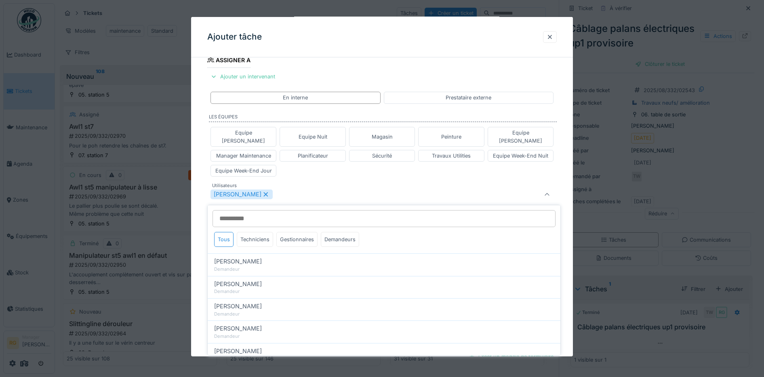
click at [344, 164] on div "Equipe Anthony Equipe Nuit Magasin Peinture Equipe Jean-Claude Manager Maintena…" at bounding box center [382, 152] width 350 height 56
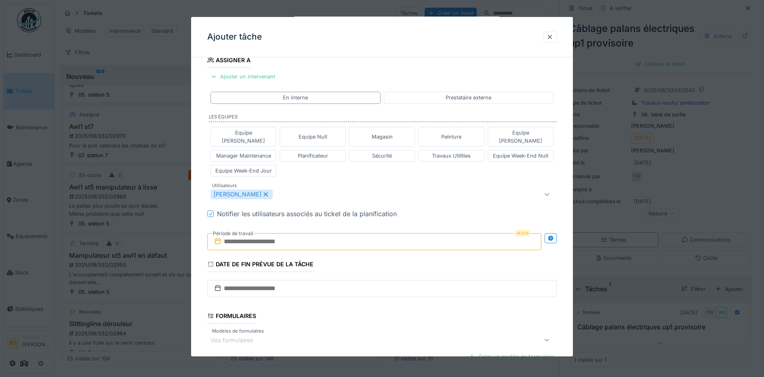
click at [277, 236] on input "text" at bounding box center [374, 241] width 335 height 17
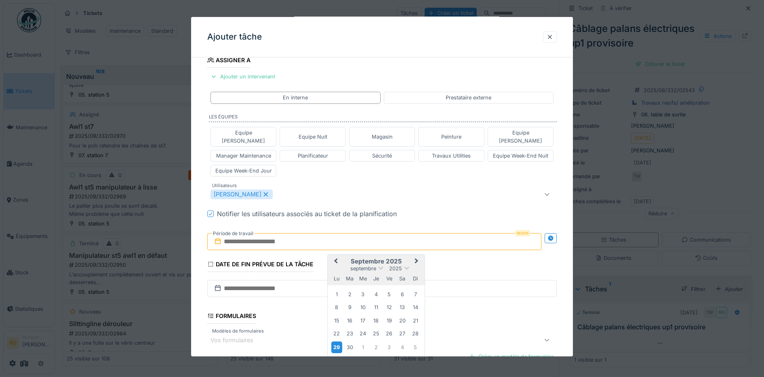
click at [336, 342] on div "29" at bounding box center [336, 347] width 11 height 12
click at [388, 342] on div "3" at bounding box center [389, 347] width 11 height 11
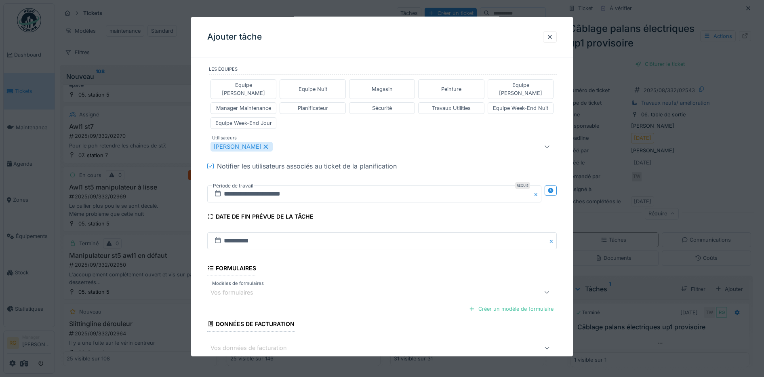
scroll to position [225, 0]
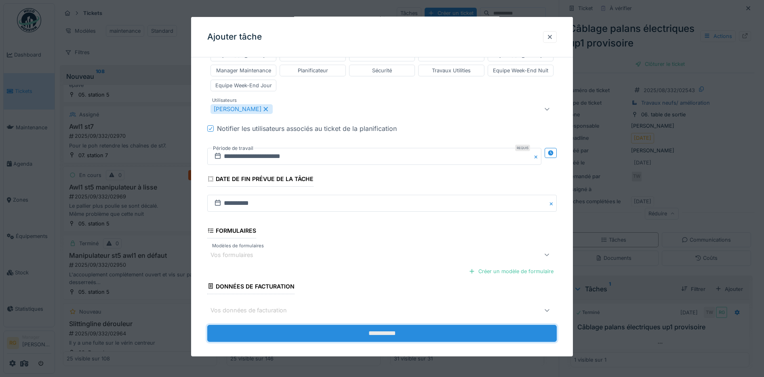
click at [382, 327] on input "**********" at bounding box center [382, 333] width 350 height 17
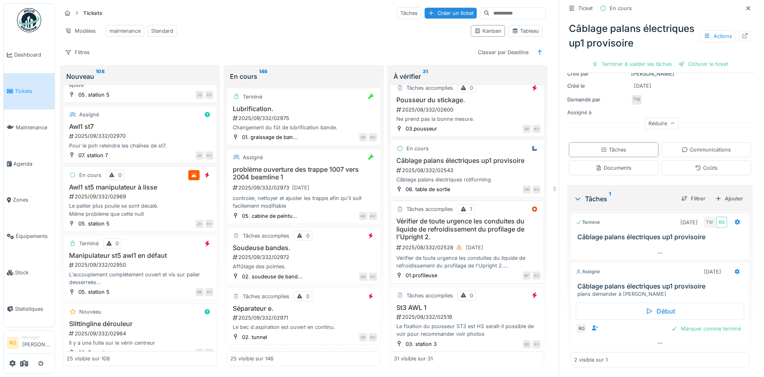
scroll to position [1452, 0]
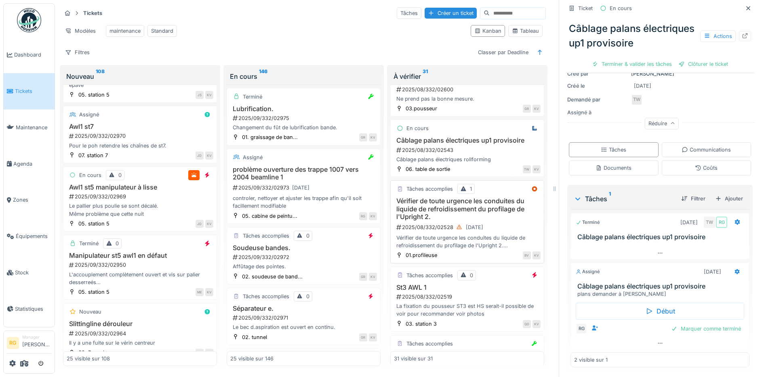
click at [474, 221] on h3 "Vérifier de toute urgence les conduites du liquide de refroidissement du profil…" at bounding box center [467, 208] width 147 height 23
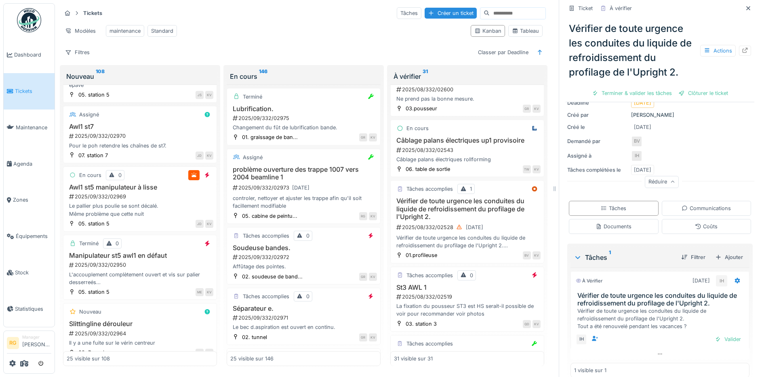
scroll to position [132, 0]
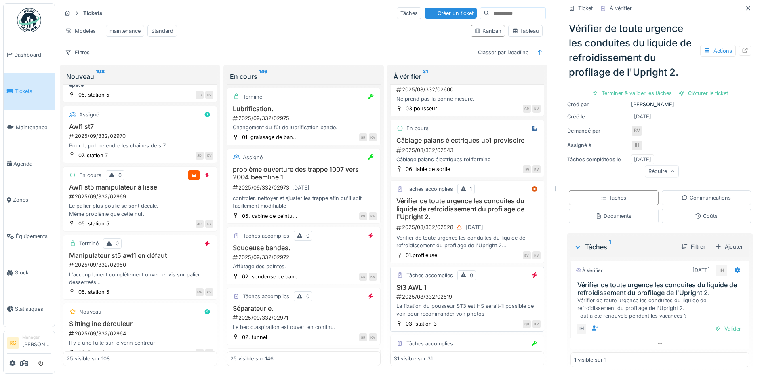
click at [464, 291] on h3 "St3 AWL 1" at bounding box center [467, 288] width 147 height 8
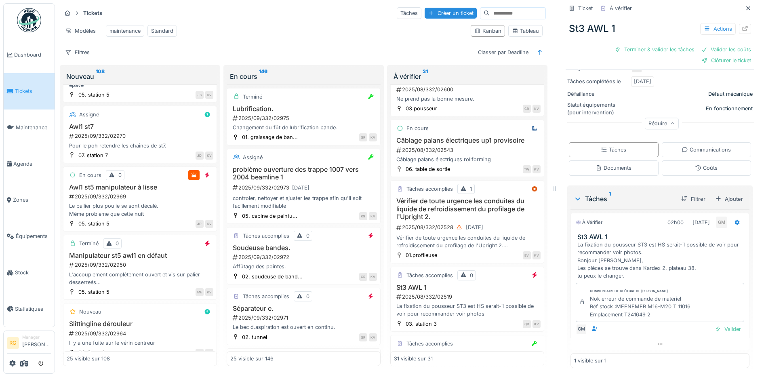
scroll to position [157, 0]
click at [608, 163] on div "Documents" at bounding box center [614, 167] width 36 height 8
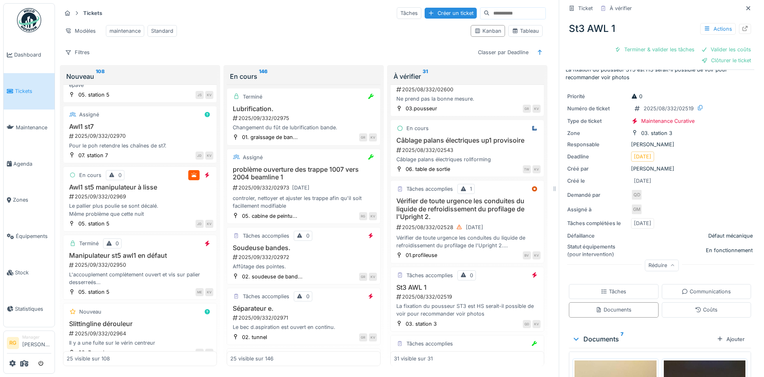
scroll to position [0, 0]
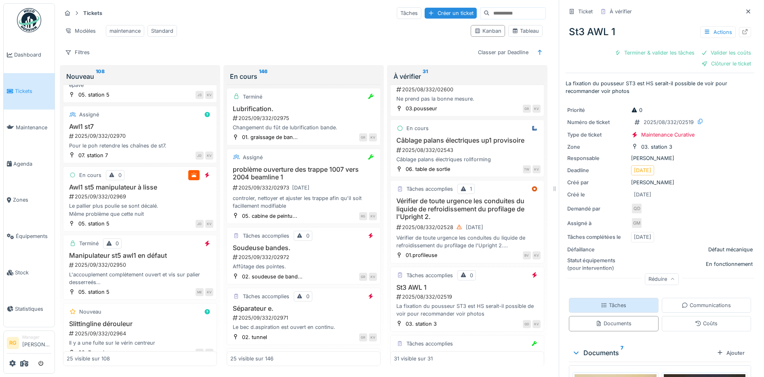
click at [626, 298] on div "Tâches" at bounding box center [614, 305] width 90 height 15
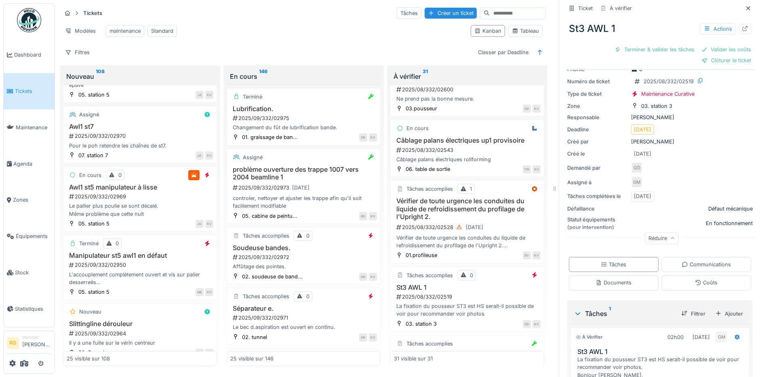
scroll to position [157, 0]
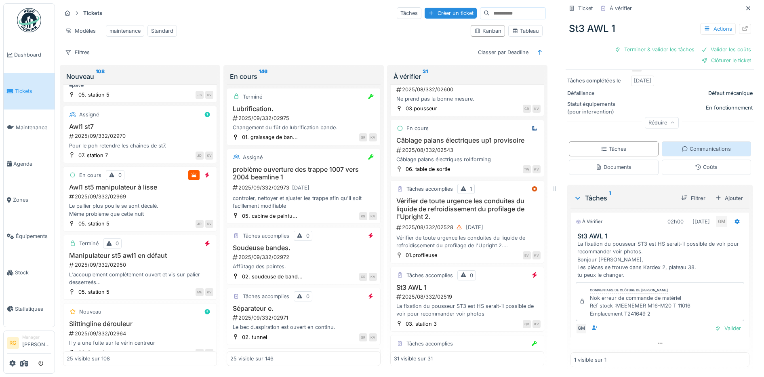
click at [690, 150] on div "Communications" at bounding box center [706, 149] width 49 height 8
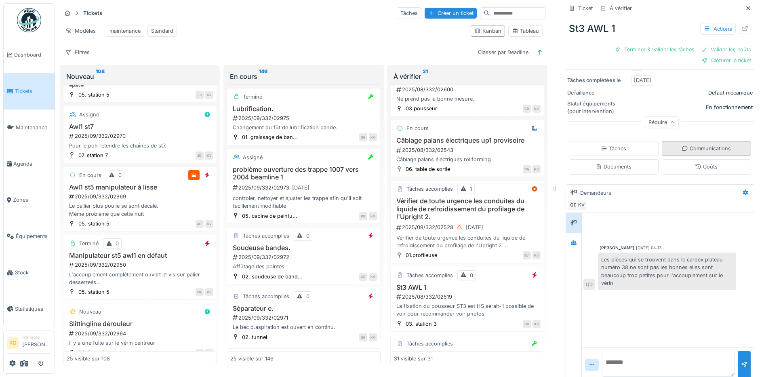
scroll to position [8, 0]
click at [743, 190] on icon at bounding box center [745, 193] width 5 height 6
click at [685, 205] on div "Modifier" at bounding box center [690, 211] width 76 height 12
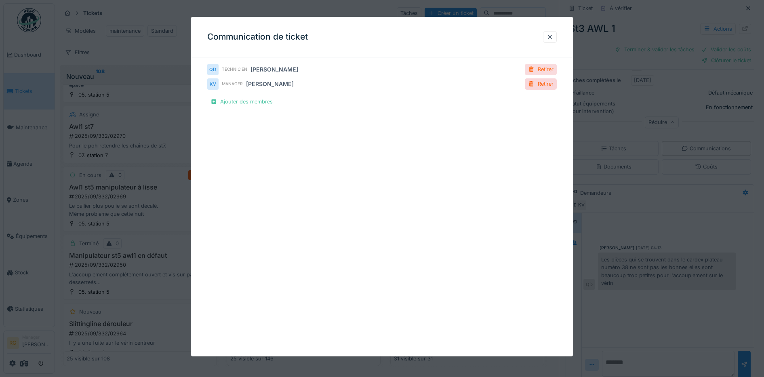
click at [549, 69] on div "Retirer" at bounding box center [541, 69] width 32 height 11
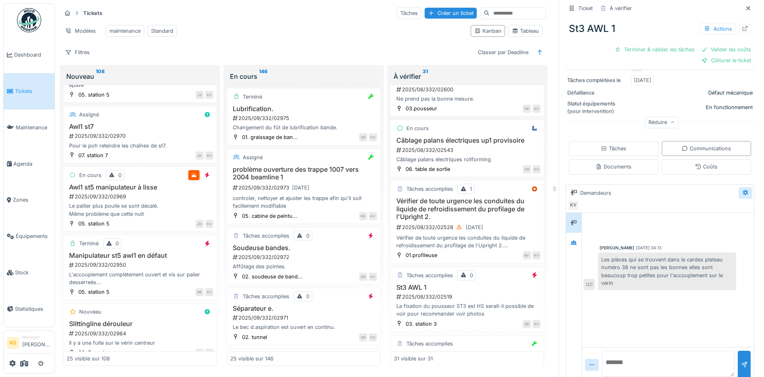
click at [743, 190] on icon at bounding box center [745, 193] width 5 height 6
click at [671, 205] on div "Modifier" at bounding box center [690, 211] width 76 height 12
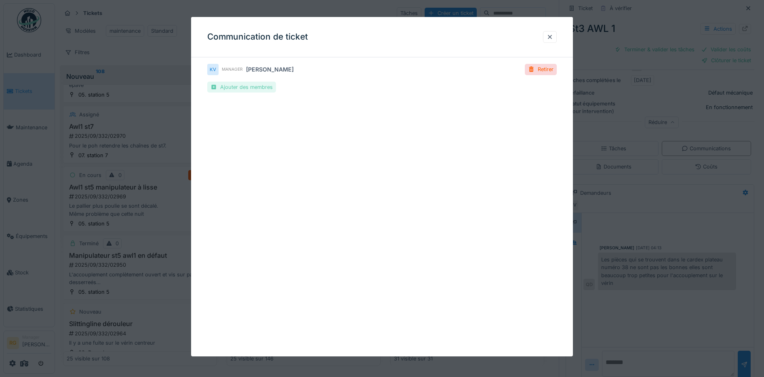
click at [234, 87] on div "Ajouter des membres" at bounding box center [241, 87] width 69 height 11
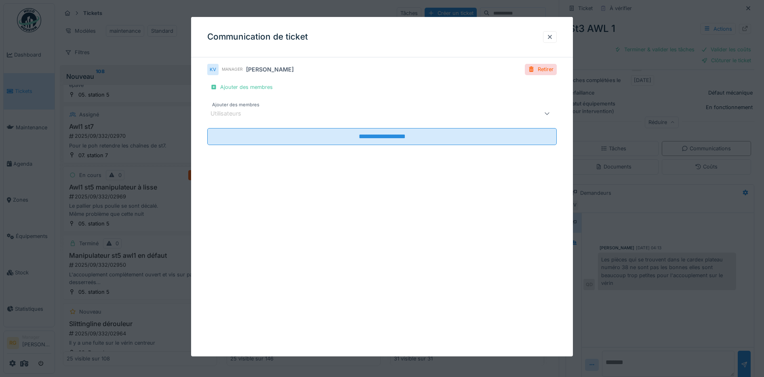
click at [234, 115] on div "Utilisateurs" at bounding box center [232, 113] width 42 height 9
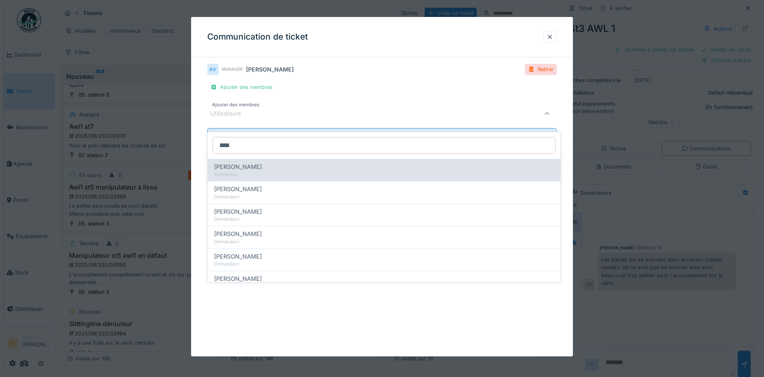
type input "****"
click at [246, 162] on span "Jean-claude Delporte" at bounding box center [238, 166] width 48 height 9
type input "****"
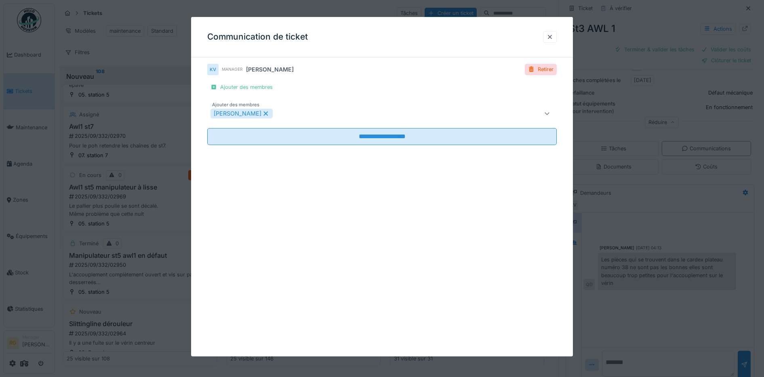
click at [329, 91] on div "**********" at bounding box center [382, 108] width 350 height 88
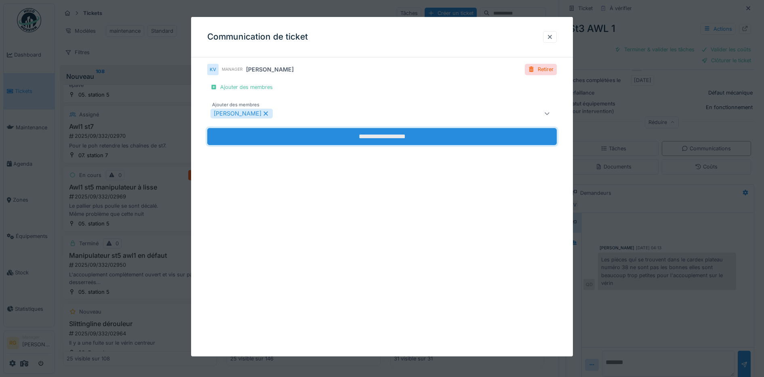
click at [373, 140] on input "**********" at bounding box center [382, 136] width 350 height 17
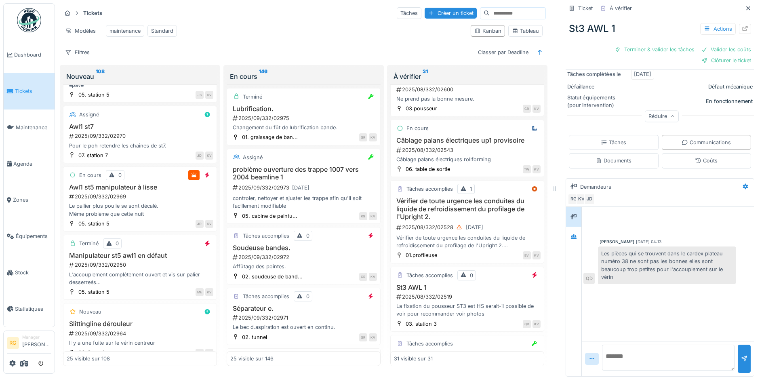
scroll to position [166, 0]
click at [625, 344] on textarea at bounding box center [668, 355] width 133 height 26
type textarea "**********"
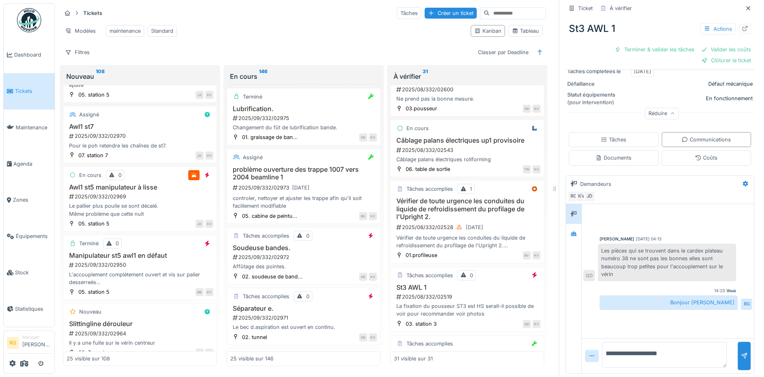
click at [616, 346] on textarea "**********" at bounding box center [664, 355] width 125 height 26
type textarea "**********"
click at [738, 353] on div at bounding box center [744, 356] width 13 height 28
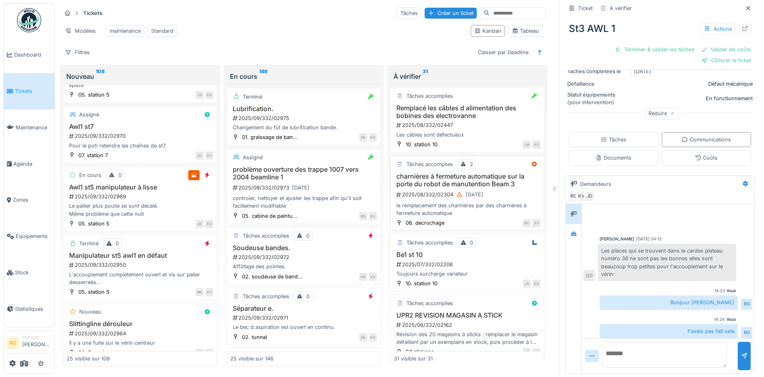
scroll to position [1705, 0]
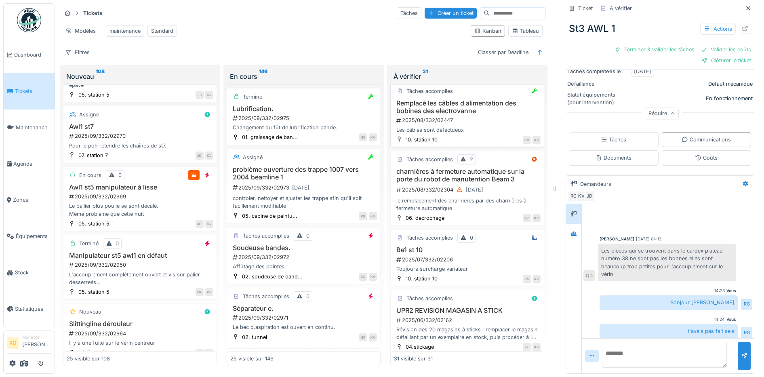
click at [476, 123] on div "Remplacé les câbles d alimentation des bobines des electrovanne 2025/08/332/024…" at bounding box center [467, 116] width 147 height 34
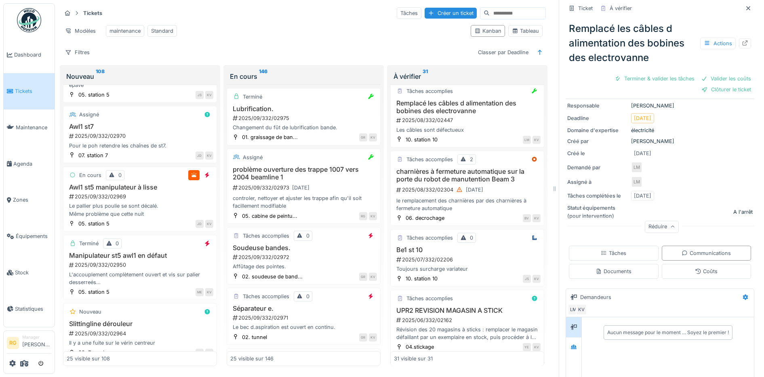
scroll to position [176, 0]
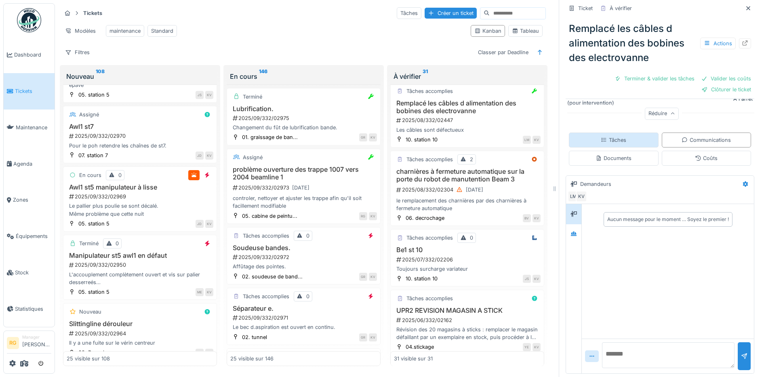
click at [611, 136] on div "Tâches" at bounding box center [613, 140] width 25 height 8
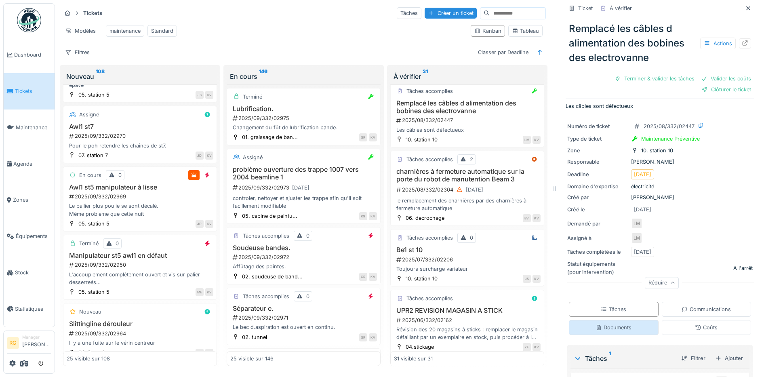
scroll to position [0, 0]
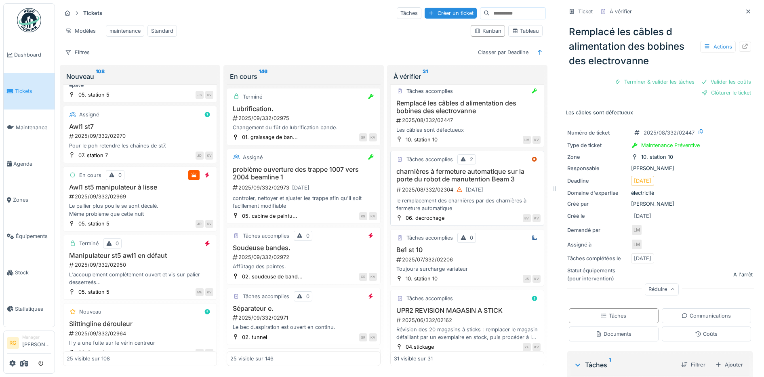
click at [507, 195] on div "2025/08/332/02304 03/08/2025" at bounding box center [468, 190] width 145 height 10
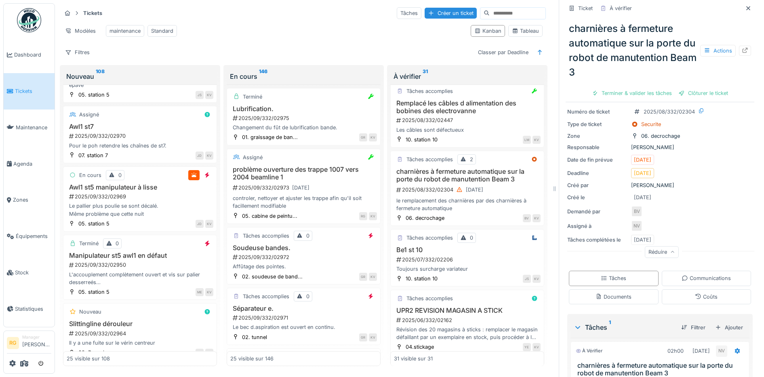
scroll to position [148, 0]
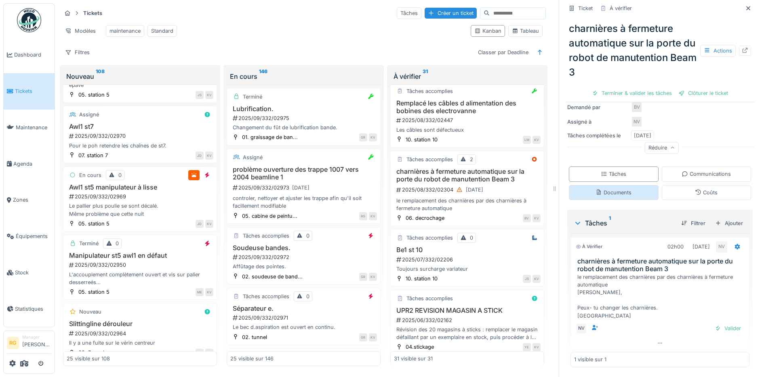
click at [606, 189] on div "Documents" at bounding box center [614, 193] width 36 height 8
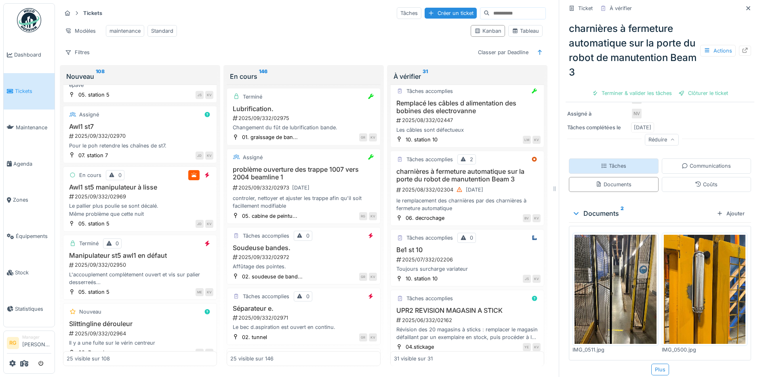
click at [607, 168] on div "Tâches" at bounding box center [613, 166] width 25 height 8
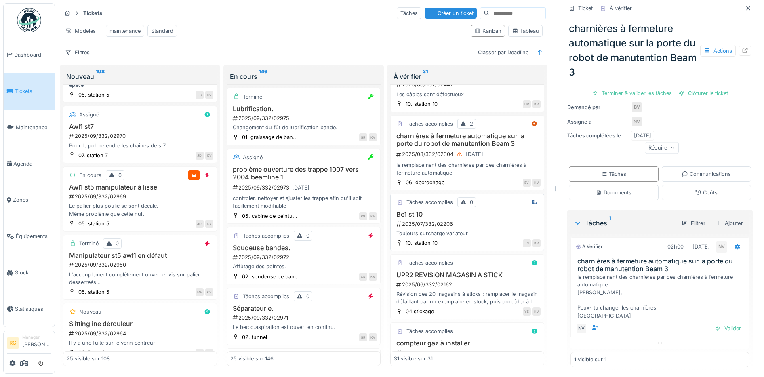
scroll to position [1755, 0]
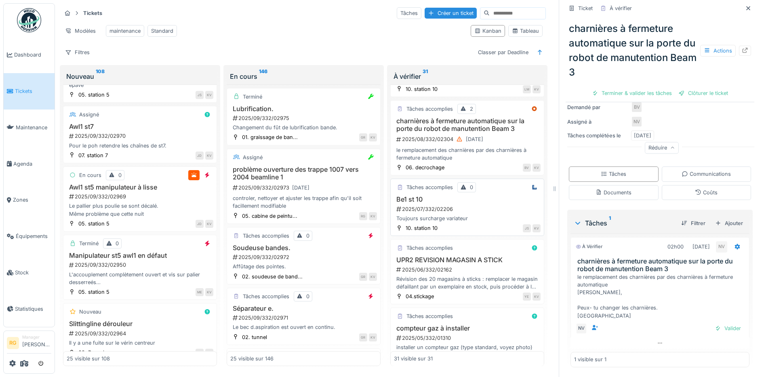
click at [486, 222] on div "Toujours surcharge variateur" at bounding box center [467, 219] width 147 height 8
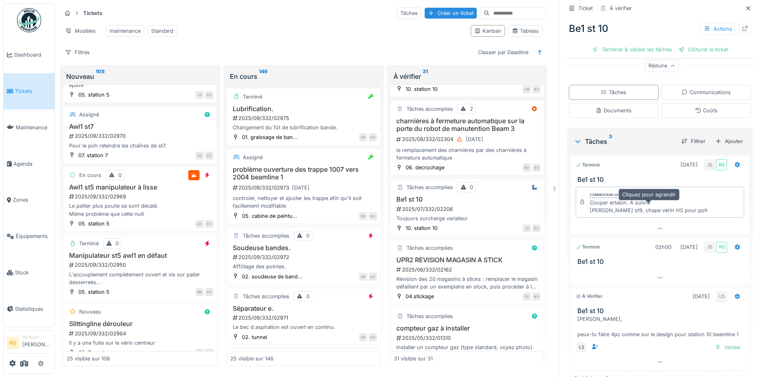
scroll to position [214, 0]
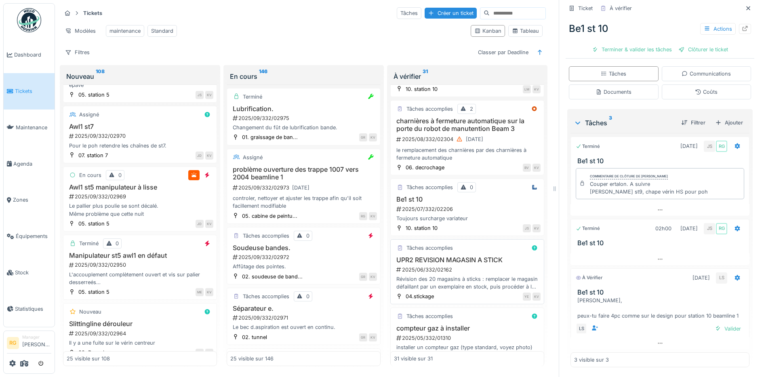
click at [472, 274] on div "2025/06/332/02162" at bounding box center [468, 270] width 145 height 8
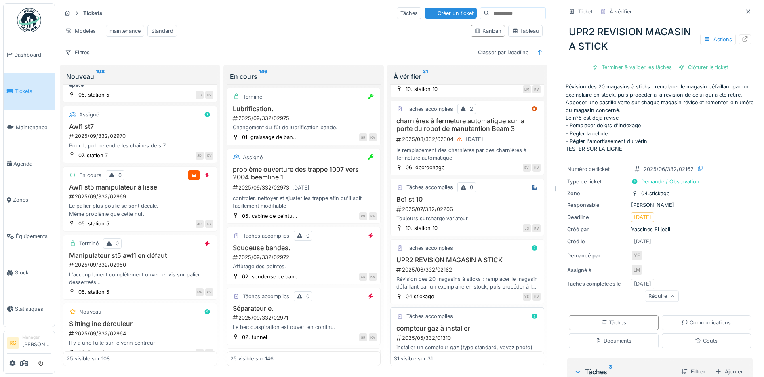
click at [477, 321] on div "Tâches accomplies" at bounding box center [467, 316] width 147 height 10
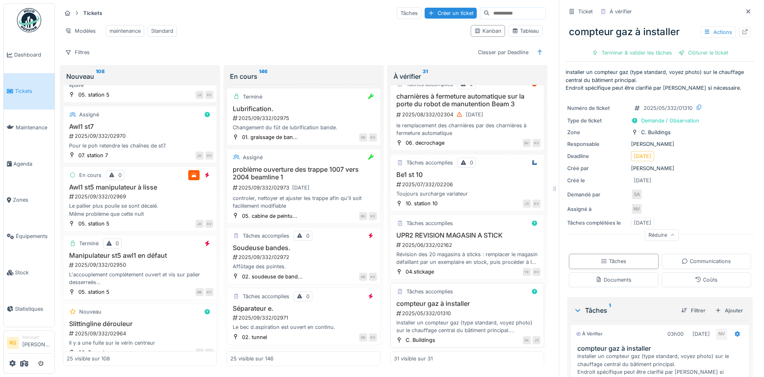
scroll to position [1795, 0]
click at [608, 276] on div "Documents" at bounding box center [614, 280] width 36 height 8
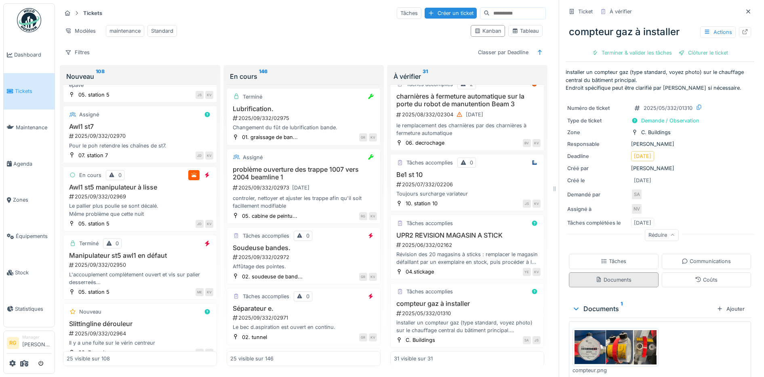
scroll to position [27, 0]
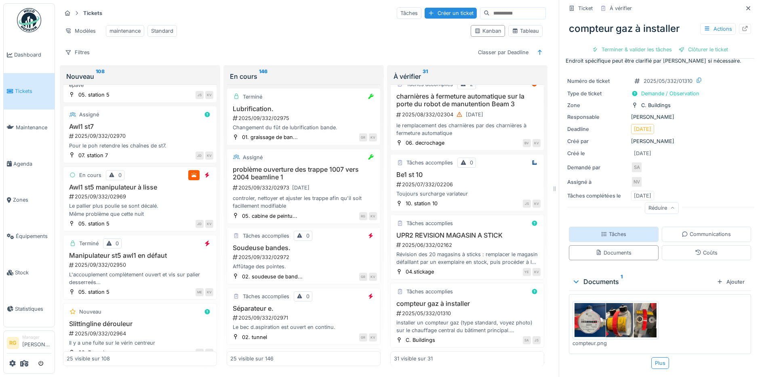
click at [601, 230] on div "Tâches" at bounding box center [613, 234] width 25 height 8
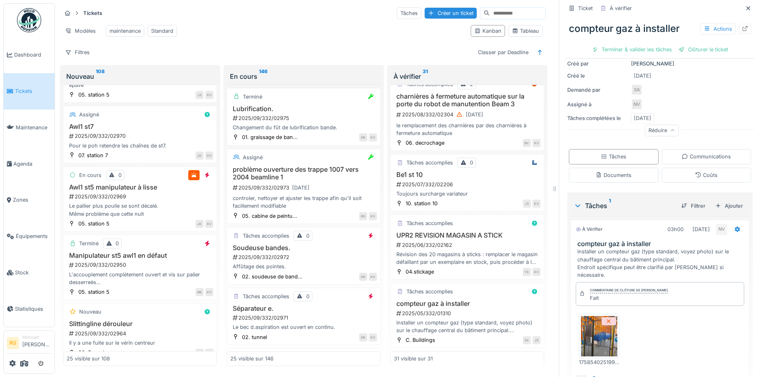
scroll to position [128, 0]
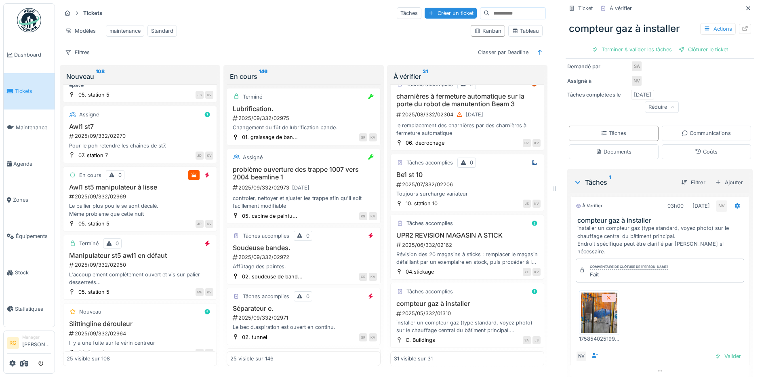
click at [594, 309] on img at bounding box center [599, 313] width 36 height 40
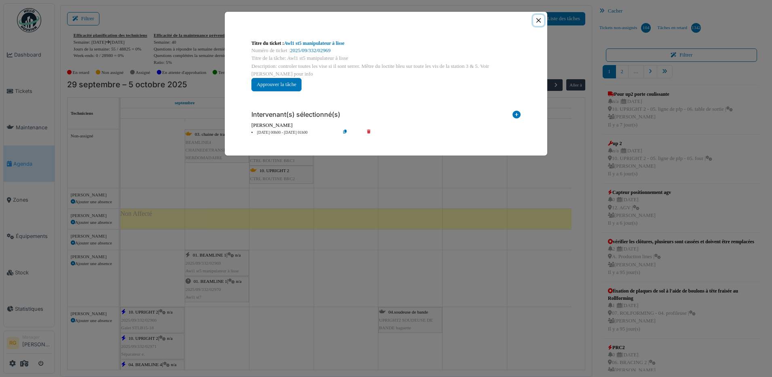
click at [539, 21] on button "Close" at bounding box center [538, 20] width 11 height 11
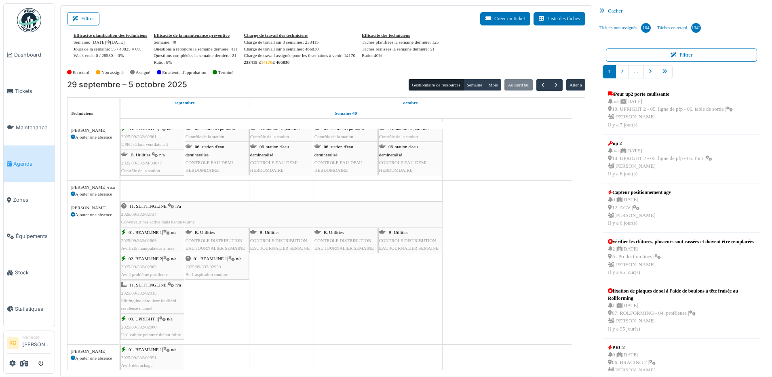
scroll to position [455, 0]
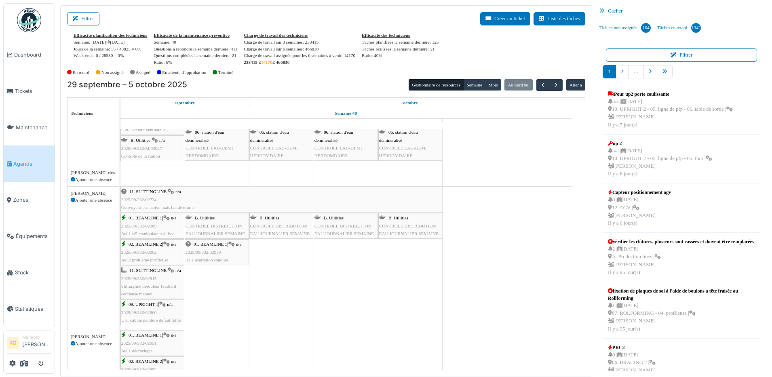
click at [214, 251] on span "2025/09/332/02959" at bounding box center [203, 252] width 36 height 5
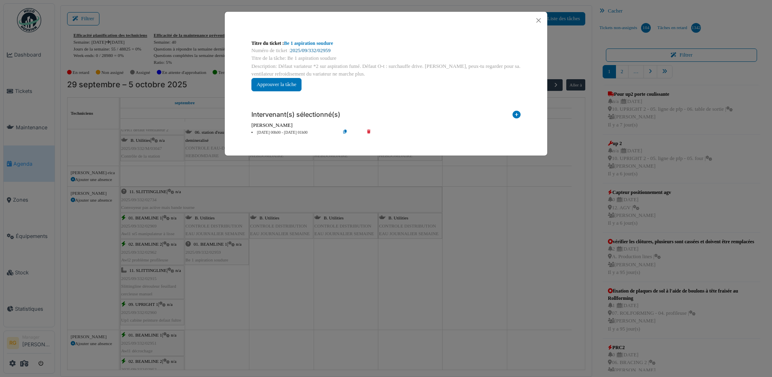
click at [318, 50] on link "2025/09/332/02959" at bounding box center [310, 51] width 40 height 6
click at [282, 84] on button "Approuver la tâche" at bounding box center [276, 84] width 50 height 13
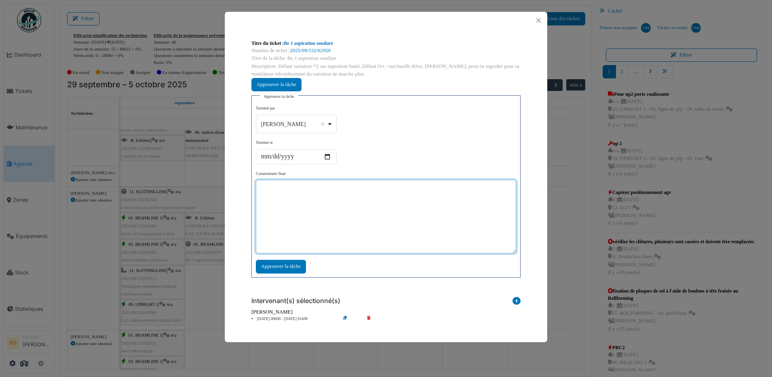
click at [300, 194] on textarea at bounding box center [386, 217] width 260 height 74
click at [286, 187] on textarea "**********" at bounding box center [386, 217] width 260 height 74
type textarea "**********"
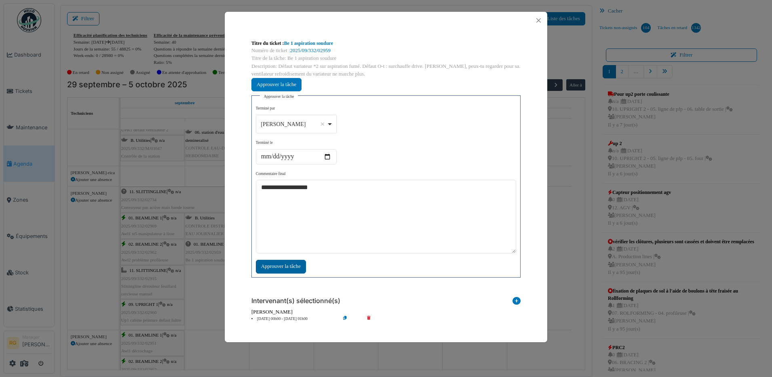
click at [280, 268] on div "Approuver la tâche" at bounding box center [281, 266] width 50 height 13
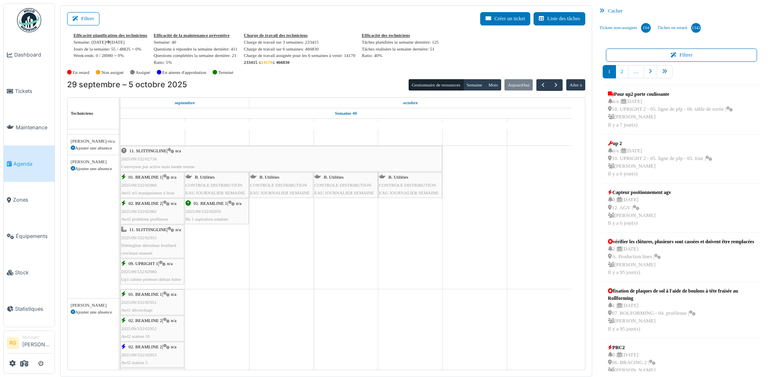
scroll to position [556, 0]
click at [153, 241] on div "11. SLITTINGLINE | n/a 2025/09/332/02915 Slittingline dérouleur feuillard cercl…" at bounding box center [152, 241] width 62 height 31
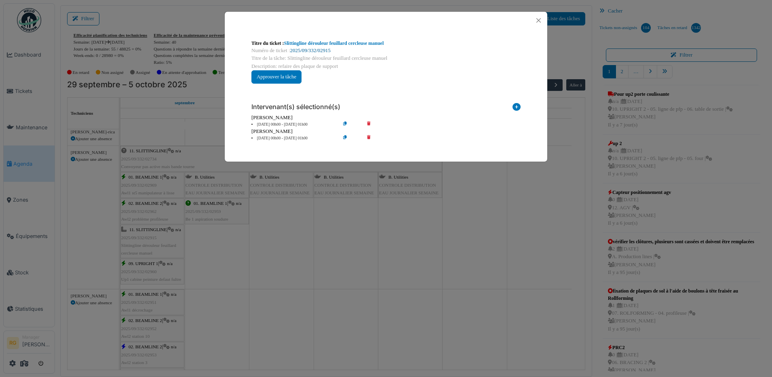
click at [310, 51] on link "2025/09/332/02915" at bounding box center [310, 51] width 40 height 6
click at [537, 21] on button "Close" at bounding box center [538, 20] width 11 height 11
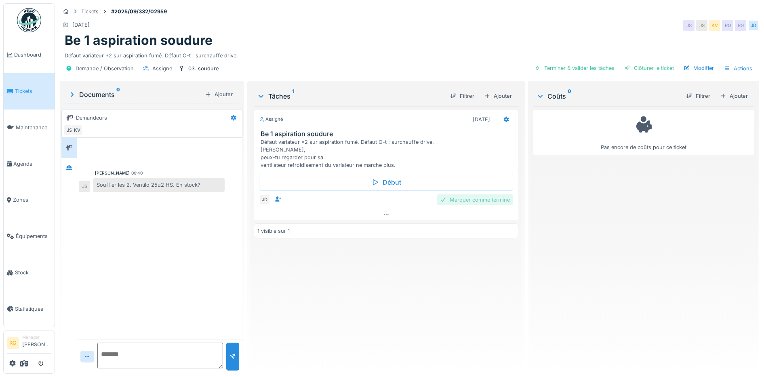
click at [480, 200] on div "Marquer comme terminé" at bounding box center [475, 199] width 76 height 11
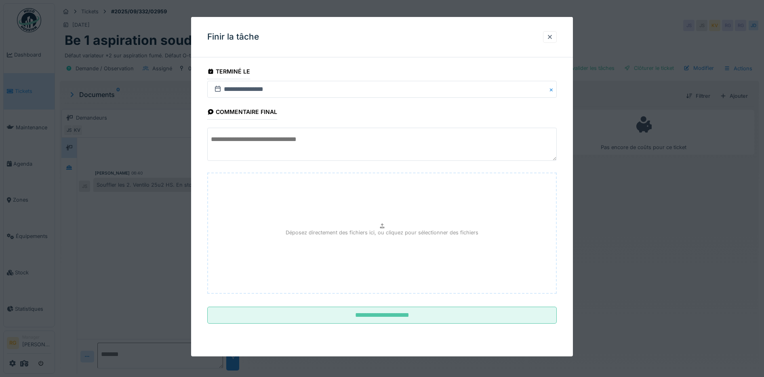
click at [283, 141] on textarea at bounding box center [382, 144] width 350 height 33
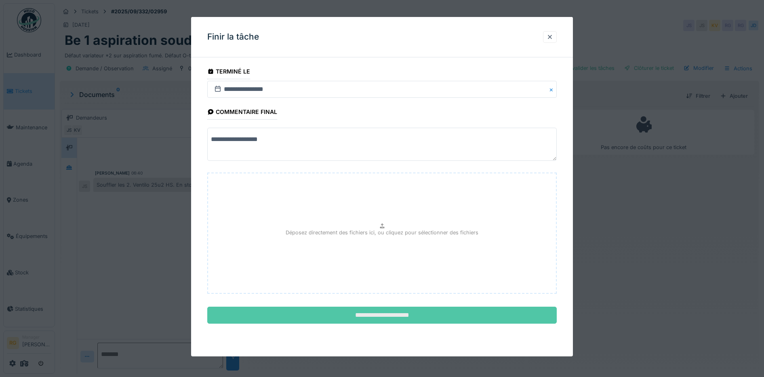
type textarea "**********"
click at [384, 318] on input "**********" at bounding box center [382, 315] width 350 height 17
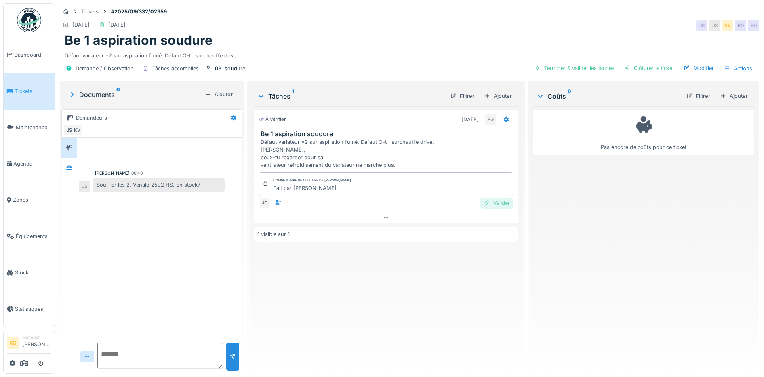
click at [496, 202] on div "Valider" at bounding box center [496, 203] width 33 height 11
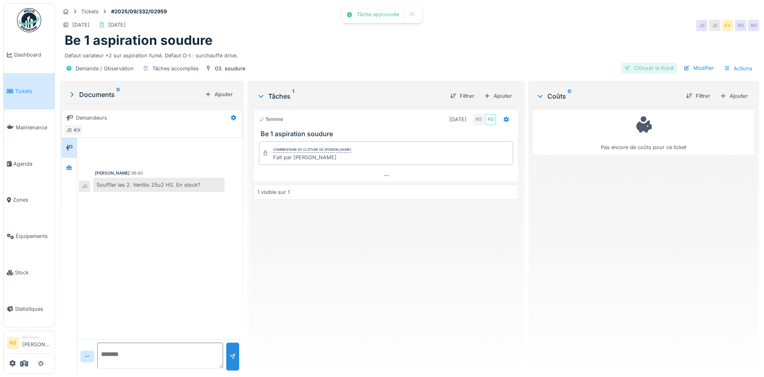
click at [641, 69] on div "Clôturer le ticket" at bounding box center [649, 68] width 56 height 11
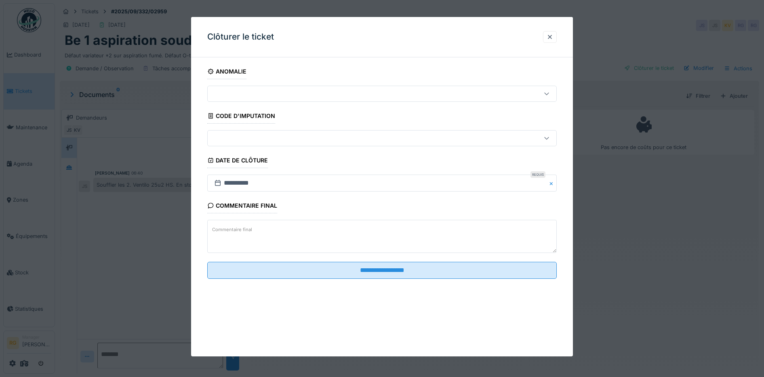
click at [290, 230] on textarea "Commentaire final" at bounding box center [382, 236] width 350 height 33
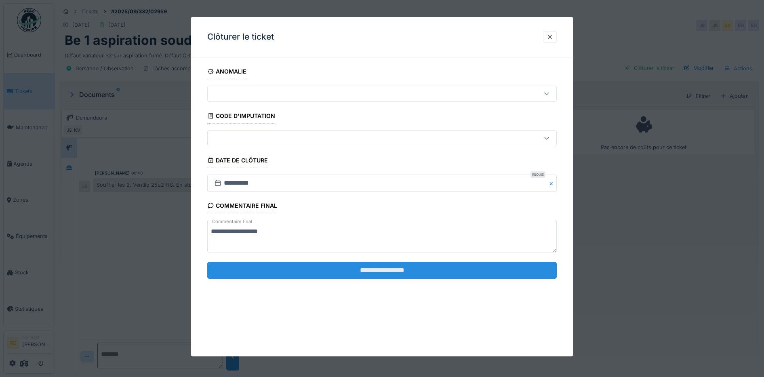
type textarea "**********"
click at [380, 268] on input "**********" at bounding box center [382, 270] width 350 height 17
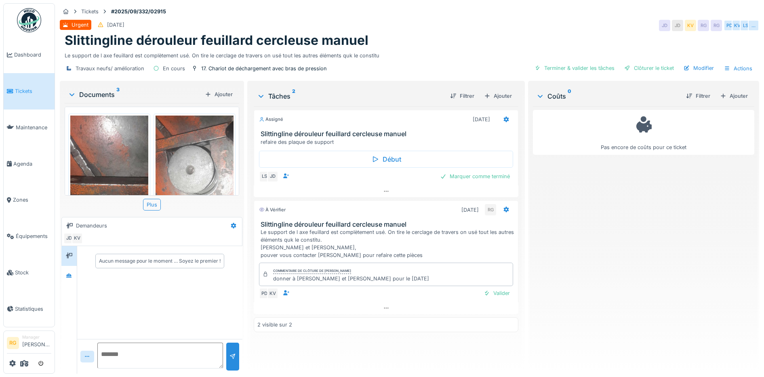
scroll to position [8, 0]
click at [495, 288] on div "Valider" at bounding box center [496, 293] width 33 height 11
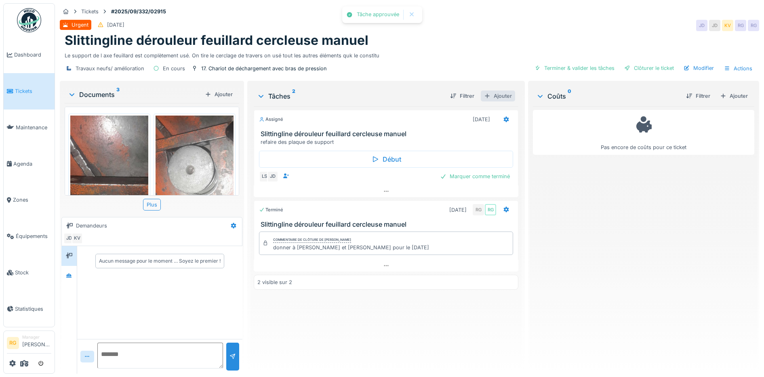
click at [501, 91] on div "Ajouter" at bounding box center [498, 96] width 34 height 11
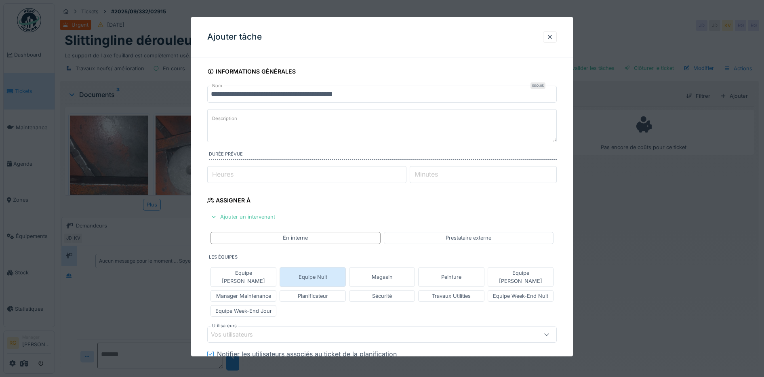
click at [311, 273] on div "Equipe Nuit" at bounding box center [313, 277] width 29 height 8
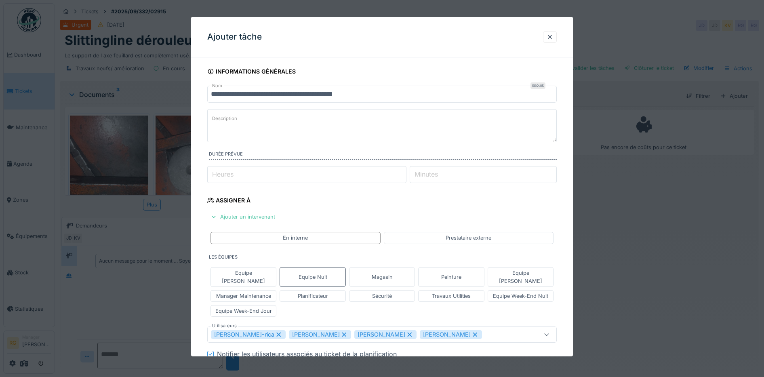
click at [342, 333] on icon at bounding box center [344, 335] width 4 height 4
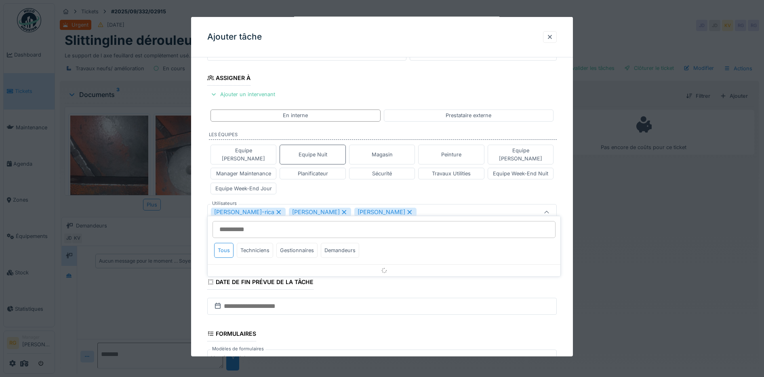
scroll to position [140, 0]
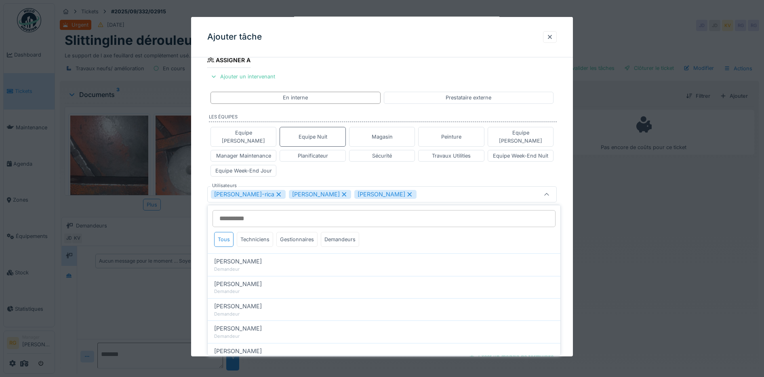
click at [341, 192] on icon at bounding box center [344, 195] width 7 height 6
type input "*********"
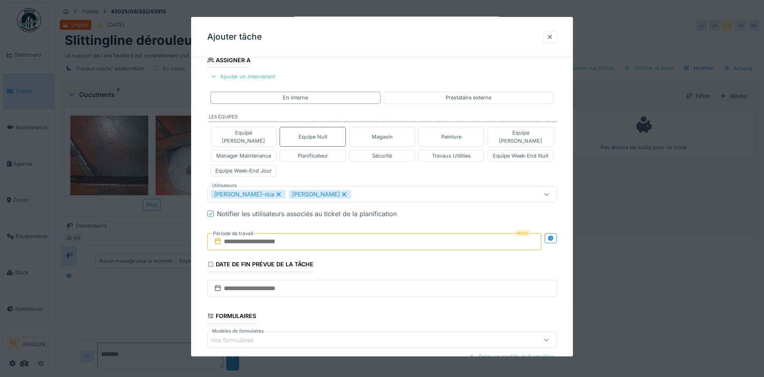
click at [339, 168] on div "Equipe Anthony Equipe Nuit Magasin Peinture Equipe Jean-Claude Manager Maintena…" at bounding box center [382, 152] width 350 height 56
click at [258, 234] on input "text" at bounding box center [374, 241] width 335 height 17
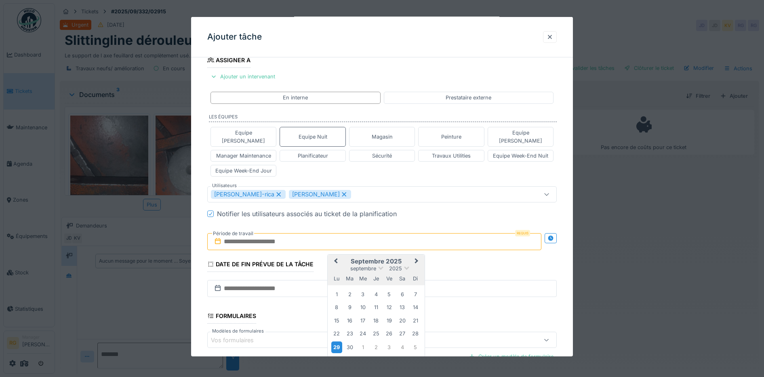
click at [338, 341] on div "29" at bounding box center [336, 347] width 11 height 12
click at [349, 342] on div "30" at bounding box center [349, 347] width 11 height 11
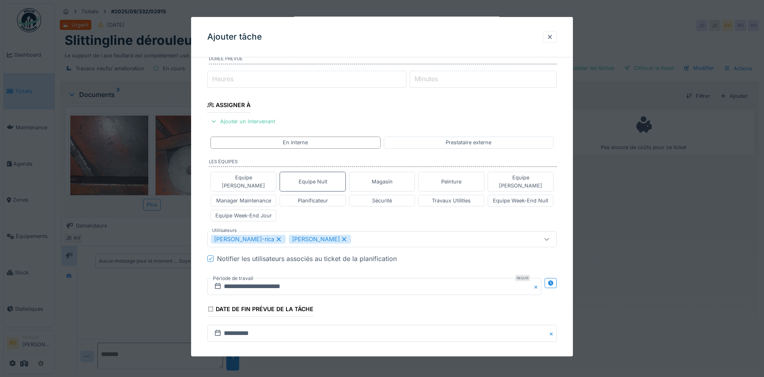
scroll to position [0, 0]
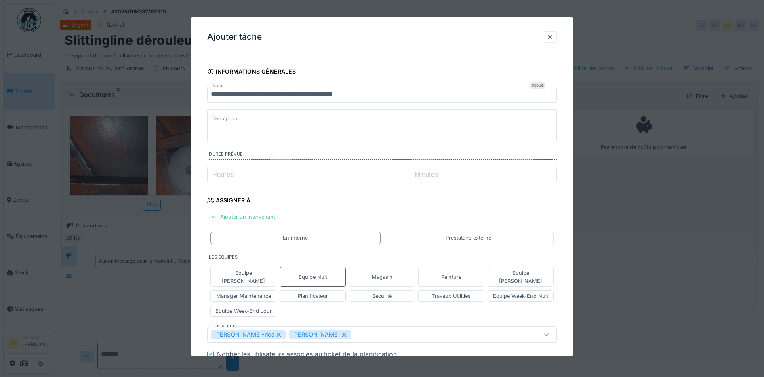
click at [250, 118] on textarea "Description" at bounding box center [382, 125] width 350 height 33
click at [324, 132] on textarea "**********" at bounding box center [382, 125] width 350 height 33
click at [347, 132] on textarea "**********" at bounding box center [382, 125] width 350 height 33
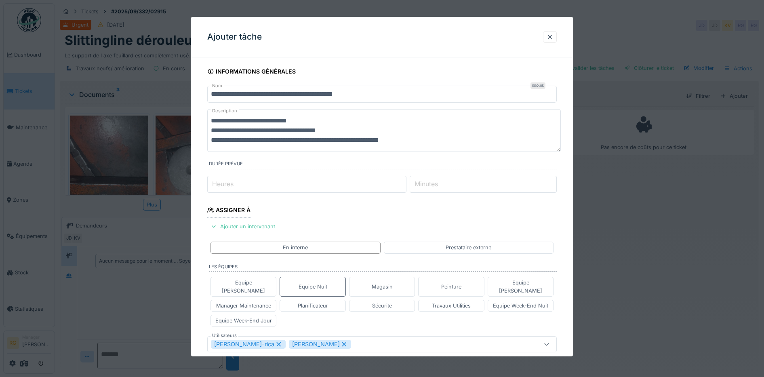
click at [245, 119] on textarea "**********" at bounding box center [384, 130] width 354 height 43
click at [319, 120] on textarea "**********" at bounding box center [384, 130] width 354 height 43
click at [339, 140] on textarea "**********" at bounding box center [384, 130] width 354 height 43
click at [423, 142] on textarea "**********" at bounding box center [384, 130] width 354 height 43
click at [366, 120] on textarea "**********" at bounding box center [384, 130] width 354 height 43
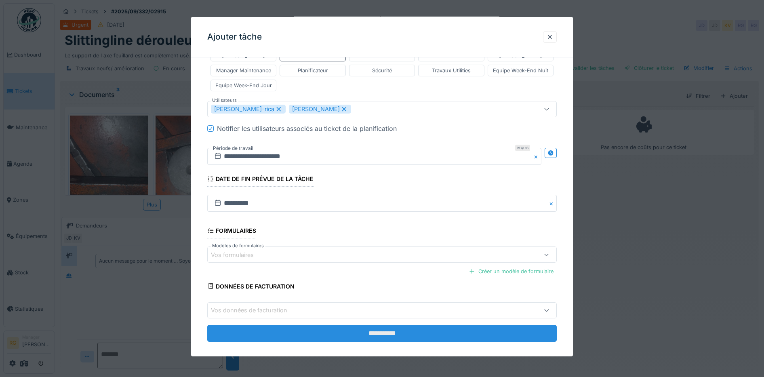
scroll to position [8, 0]
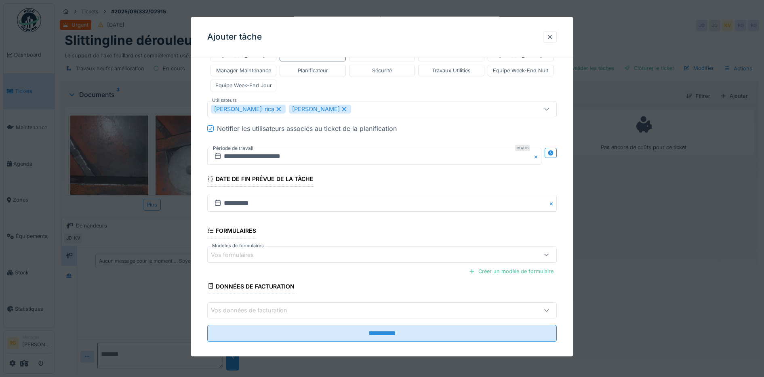
type textarea "**********"
click at [276, 107] on icon at bounding box center [278, 109] width 4 height 4
type input "****"
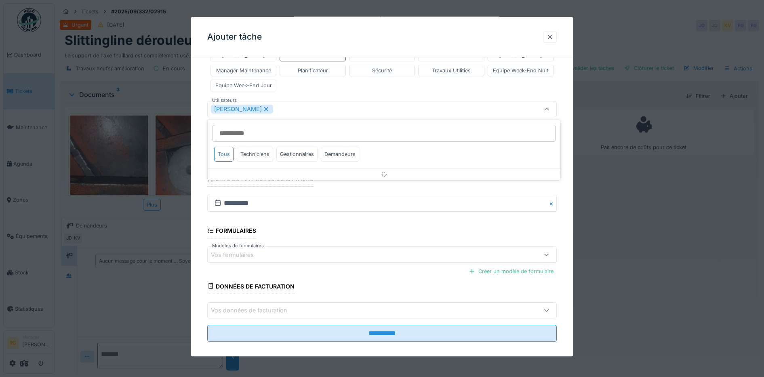
scroll to position [150, 0]
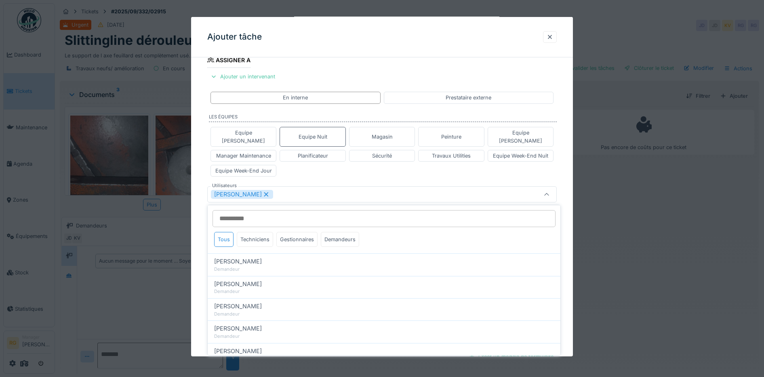
click at [287, 190] on div "[PERSON_NAME]" at bounding box center [362, 194] width 302 height 9
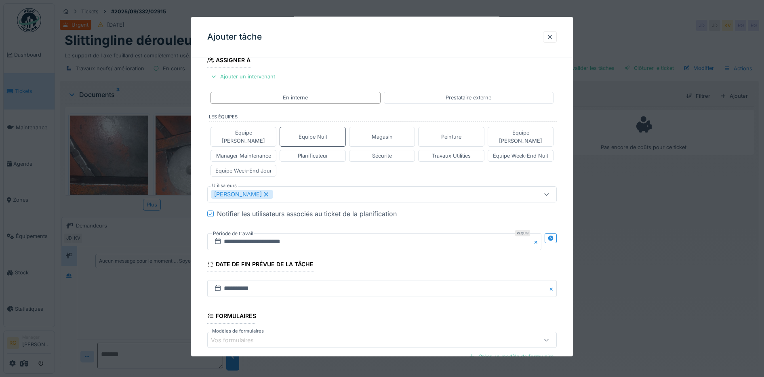
click at [296, 190] on div "[PERSON_NAME]" at bounding box center [362, 194] width 302 height 9
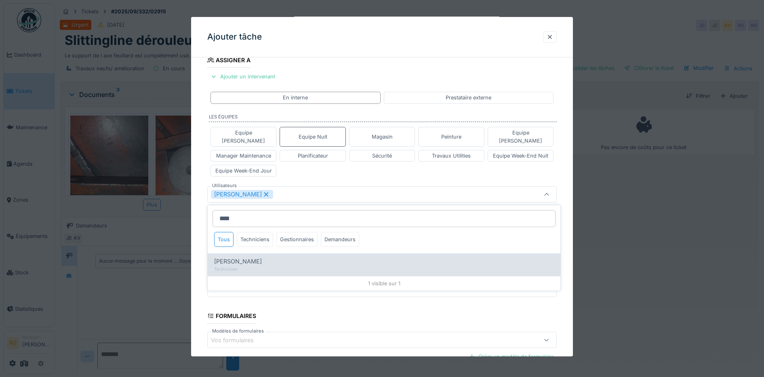
type input "****"
click at [247, 257] on span "Quentin Duc" at bounding box center [238, 261] width 48 height 9
type input "*********"
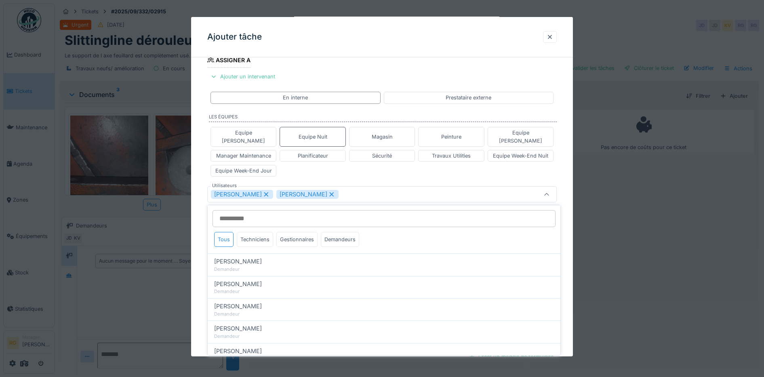
click at [325, 168] on div "Equipe Anthony Equipe Nuit Magasin Peinture Equipe Jean-Claude Manager Maintena…" at bounding box center [382, 152] width 350 height 56
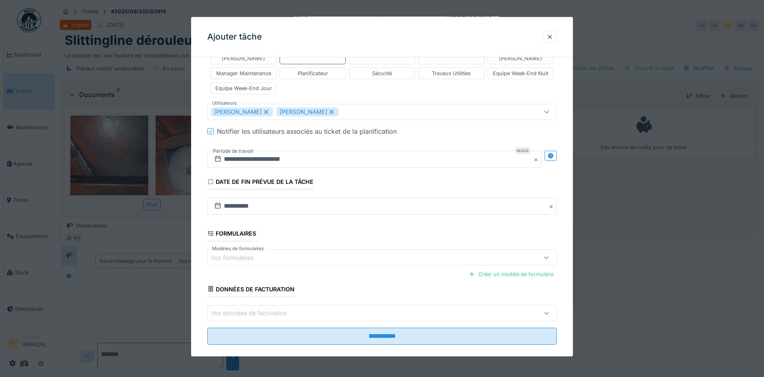
scroll to position [235, 0]
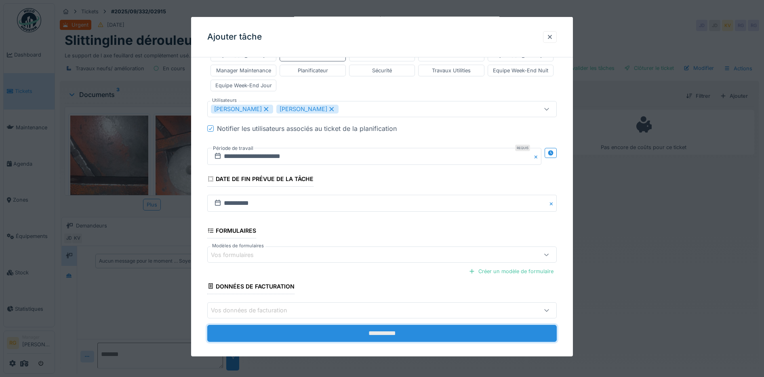
click at [362, 328] on input "**********" at bounding box center [382, 333] width 350 height 17
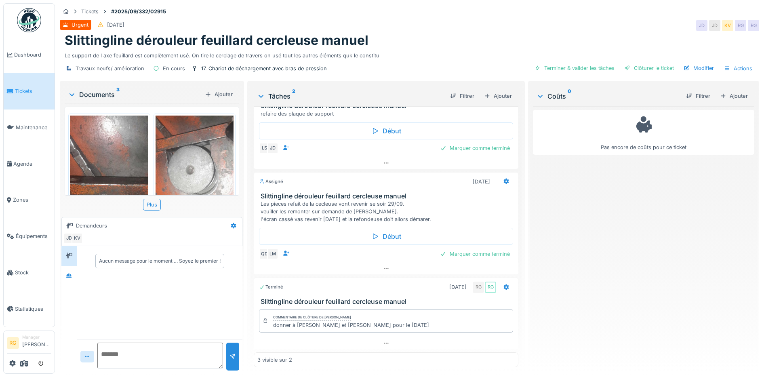
scroll to position [0, 0]
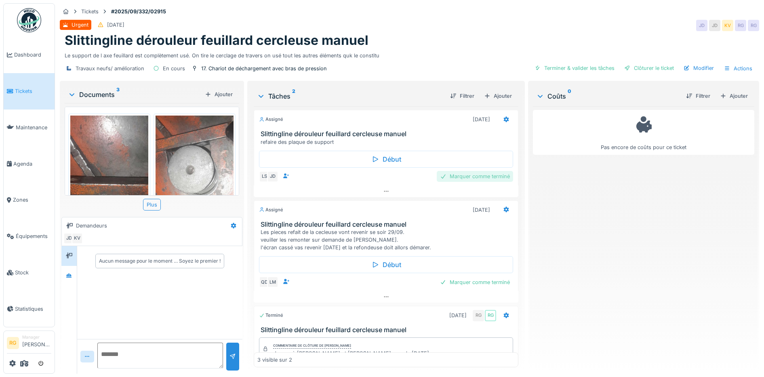
click at [468, 171] on div "Marquer comme terminé" at bounding box center [475, 176] width 76 height 11
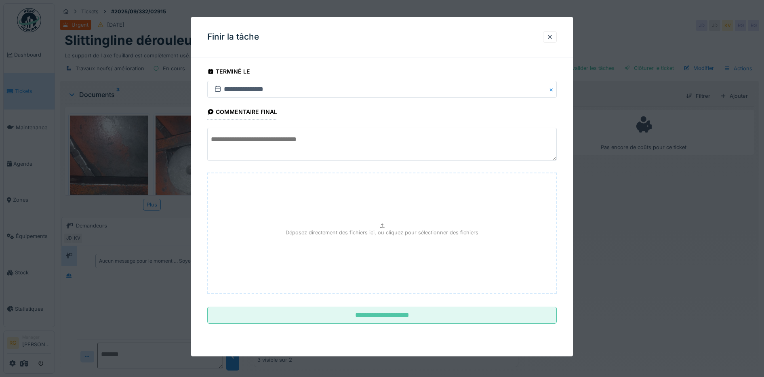
click at [228, 136] on textarea at bounding box center [382, 144] width 350 height 33
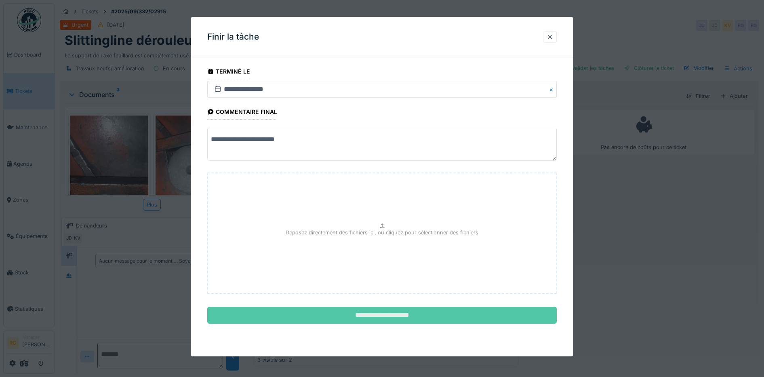
type textarea "**********"
click at [368, 317] on input "**********" at bounding box center [382, 315] width 350 height 17
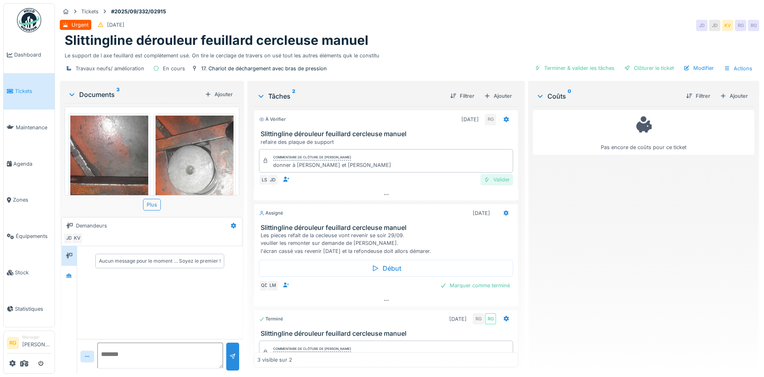
click at [489, 174] on div "Valider" at bounding box center [496, 179] width 33 height 11
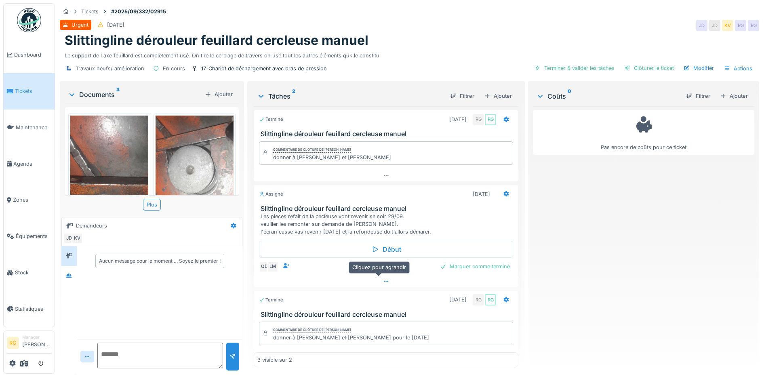
click at [383, 279] on icon at bounding box center [386, 281] width 6 height 5
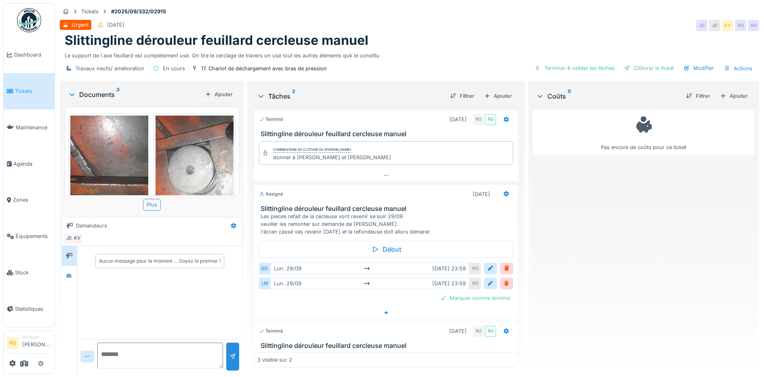
scroll to position [14, 0]
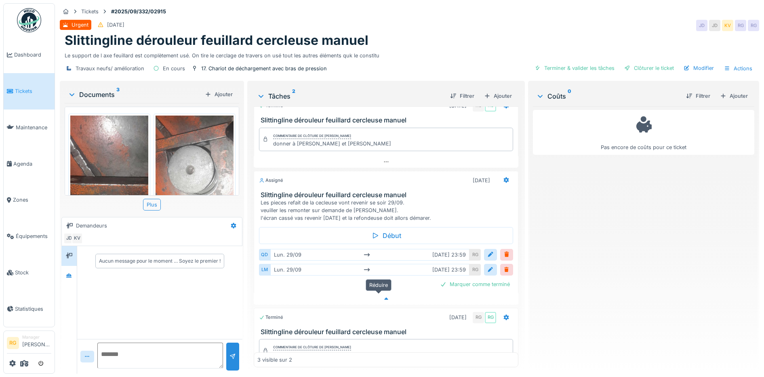
click at [384, 297] on icon at bounding box center [386, 298] width 4 height 2
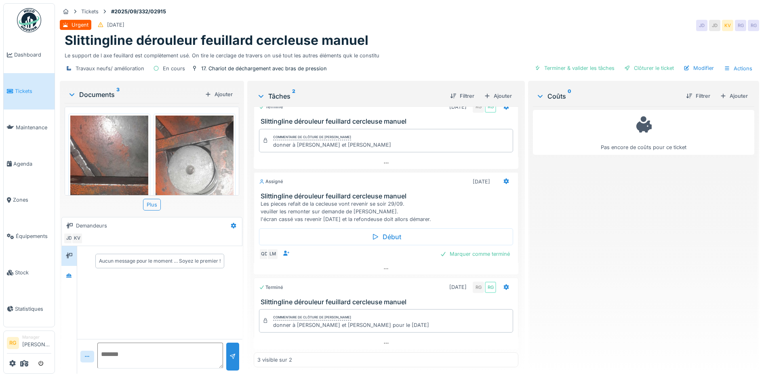
scroll to position [0, 0]
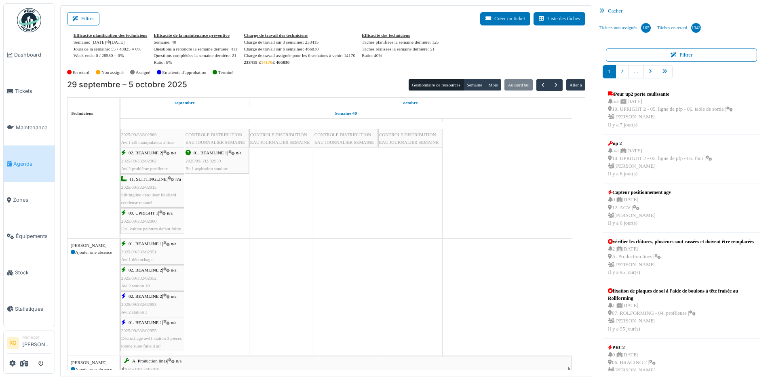
click at [143, 190] on div "11. SLITTINGLINE | n/a 2025/09/332/02915 Slittingline dérouleur feuillard cercl…" at bounding box center [152, 190] width 62 height 31
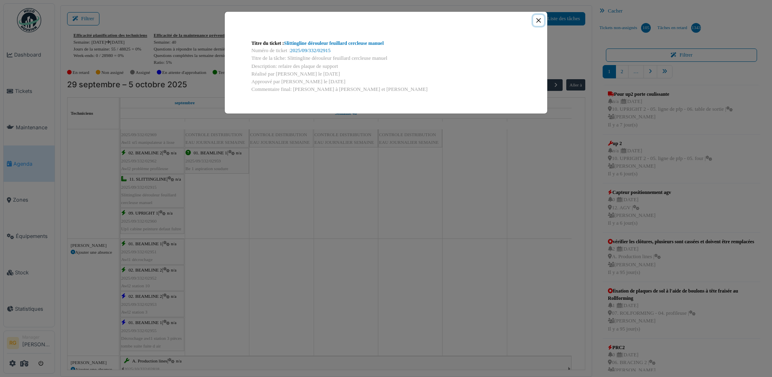
click at [541, 20] on button "Close" at bounding box center [538, 20] width 11 height 11
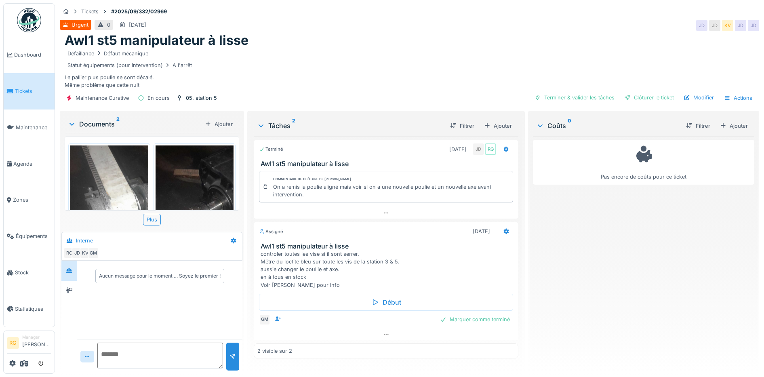
scroll to position [114, 0]
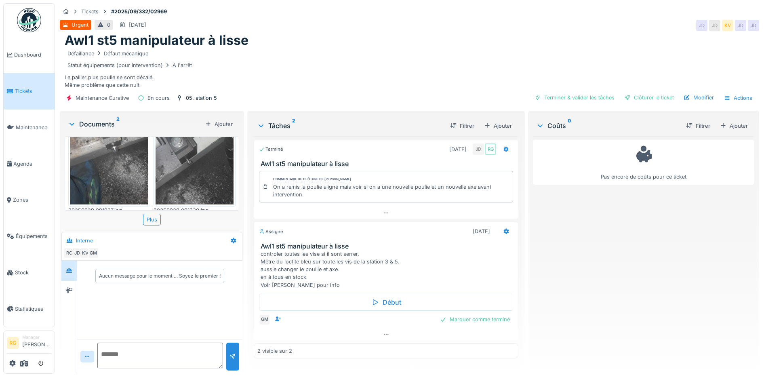
click at [112, 159] on img at bounding box center [109, 118] width 78 height 173
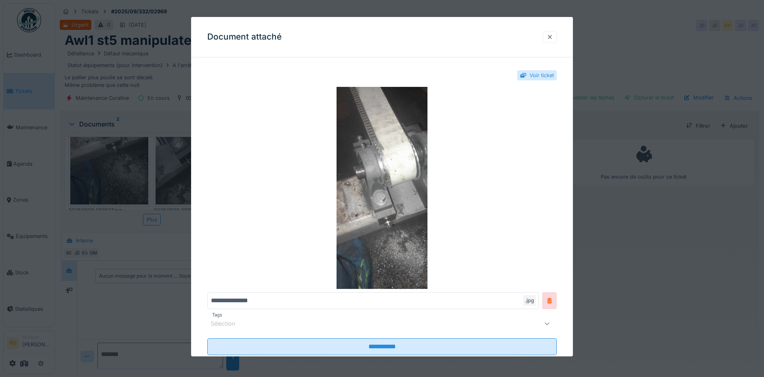
click at [557, 32] on div at bounding box center [550, 37] width 14 height 12
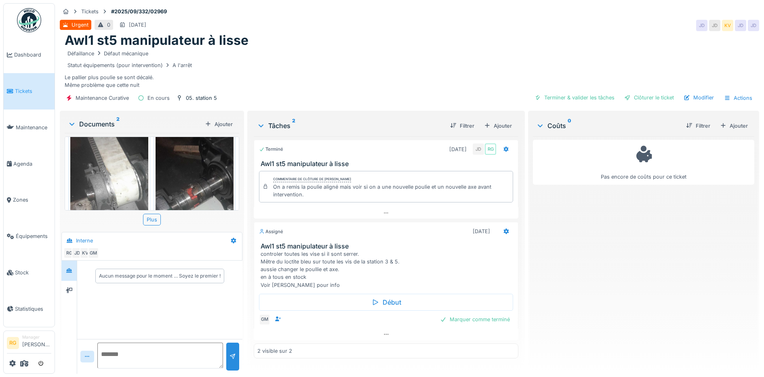
scroll to position [13, 0]
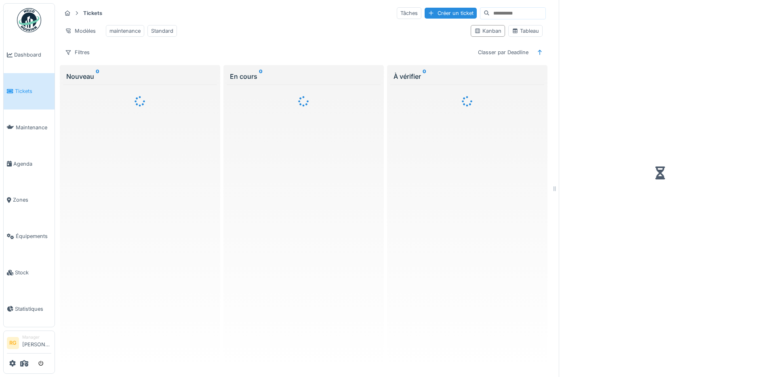
scroll to position [8, 0]
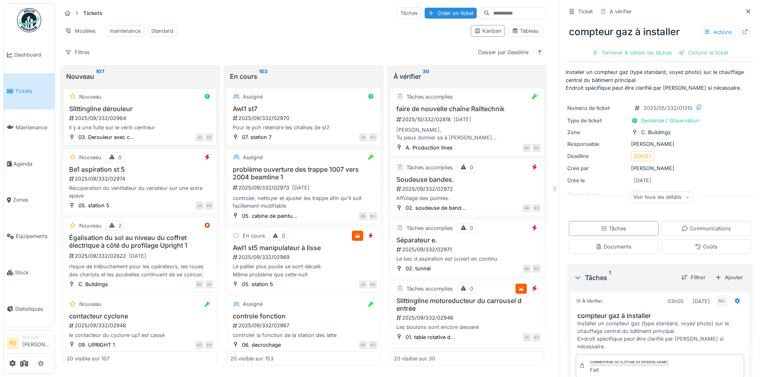
click at [164, 120] on div "2025/09/332/02964" at bounding box center [140, 118] width 145 height 8
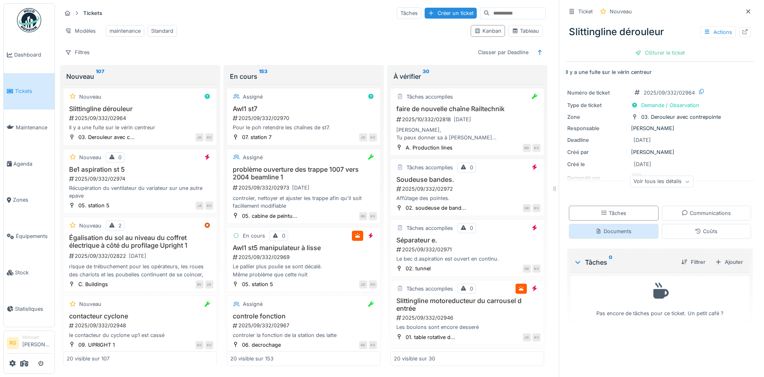
click at [611, 228] on div "Documents" at bounding box center [614, 232] width 36 height 8
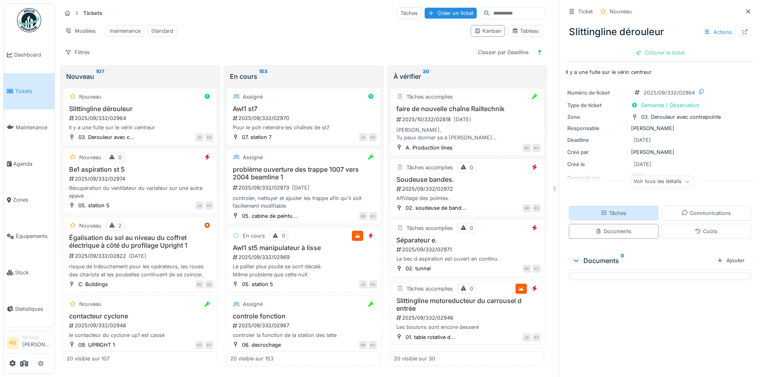
click at [610, 209] on div "Tâches" at bounding box center [613, 213] width 25 height 8
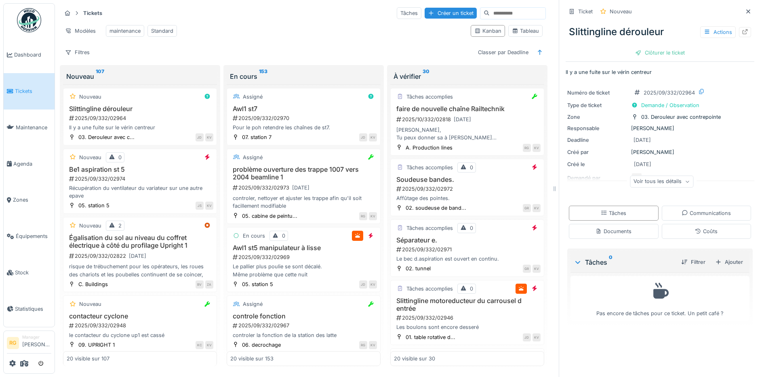
scroll to position [8, 0]
click at [685, 180] on icon at bounding box center [687, 182] width 5 height 4
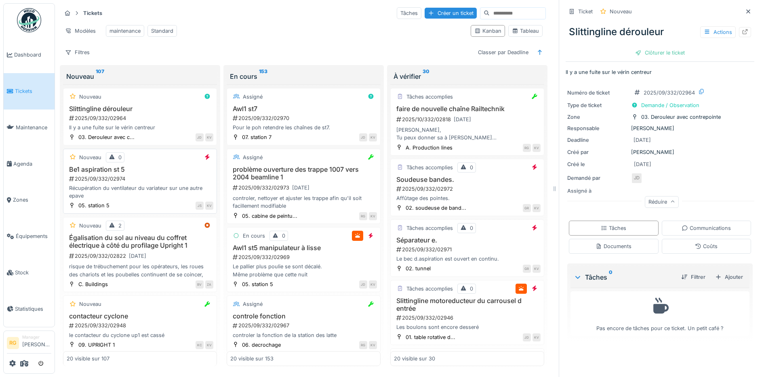
scroll to position [0, 0]
click at [166, 183] on div "2025/09/332/02974" at bounding box center [140, 179] width 145 height 8
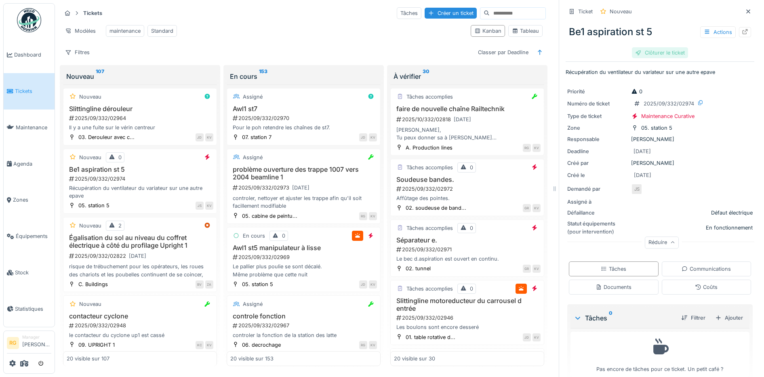
click at [651, 53] on div "Clôturer le ticket" at bounding box center [660, 52] width 56 height 11
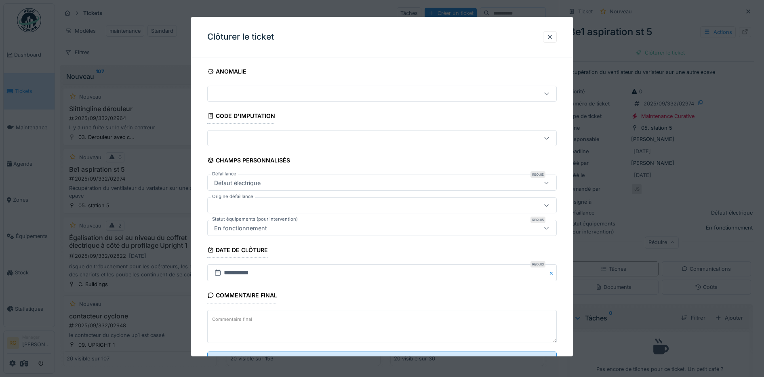
click at [276, 321] on textarea "Commentaire final" at bounding box center [382, 326] width 350 height 33
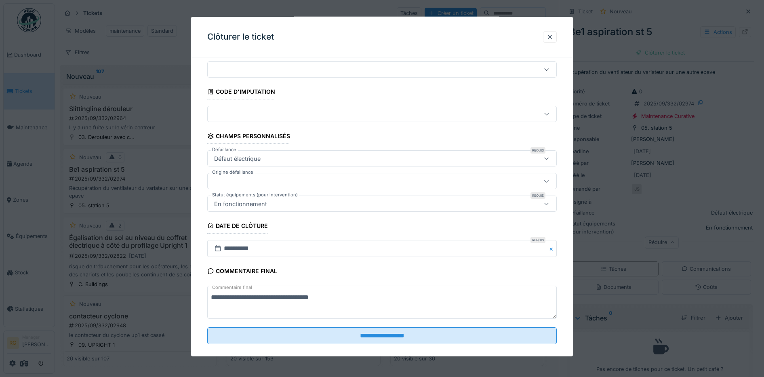
scroll to position [35, 0]
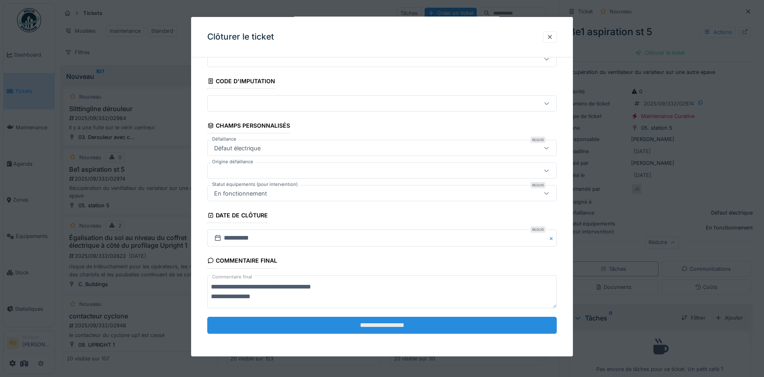
type textarea "**********"
click at [387, 324] on input "**********" at bounding box center [382, 325] width 350 height 17
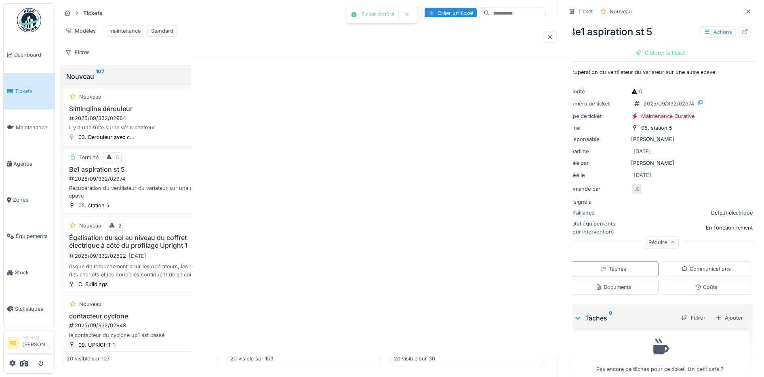
scroll to position [0, 0]
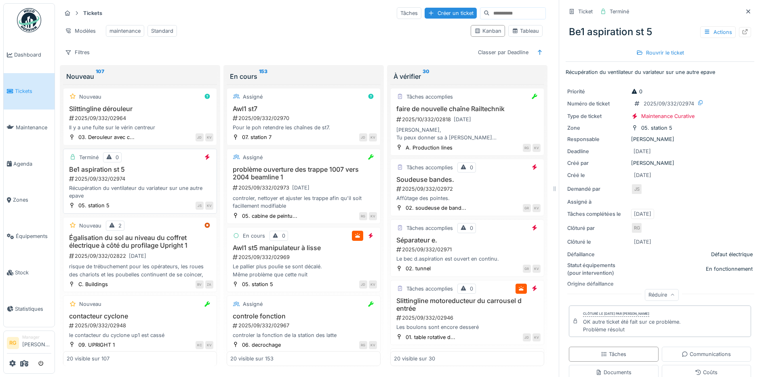
click at [143, 183] on div "2025/09/332/02974" at bounding box center [140, 179] width 145 height 8
click at [140, 260] on div "[DATE]" at bounding box center [137, 256] width 17 height 8
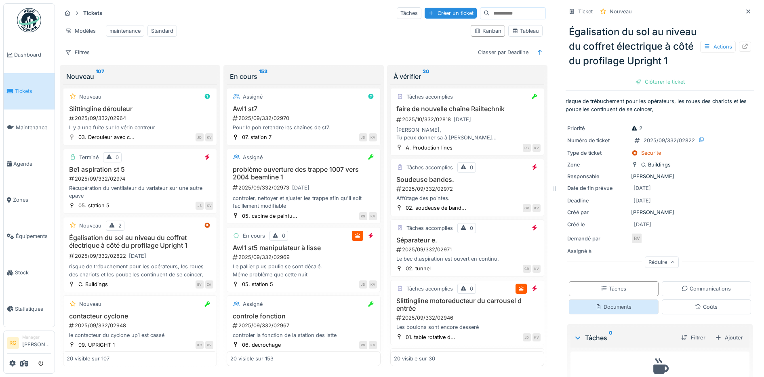
click at [607, 311] on div "Documents" at bounding box center [614, 307] width 36 height 8
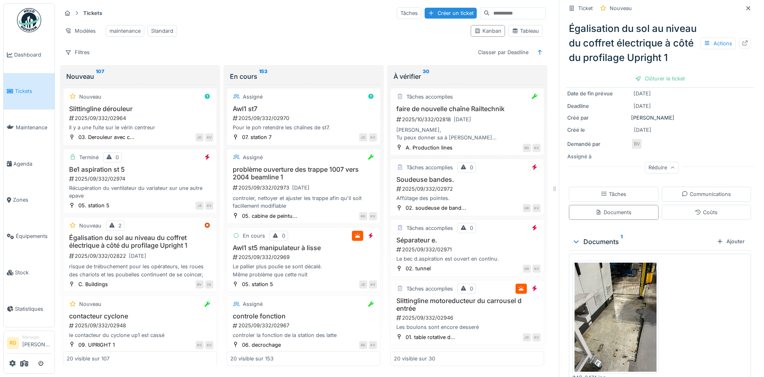
scroll to position [140, 0]
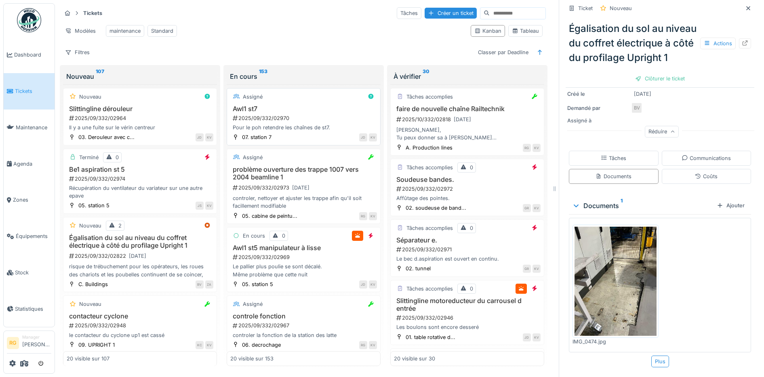
click at [304, 116] on div "2025/09/332/02970" at bounding box center [304, 118] width 145 height 8
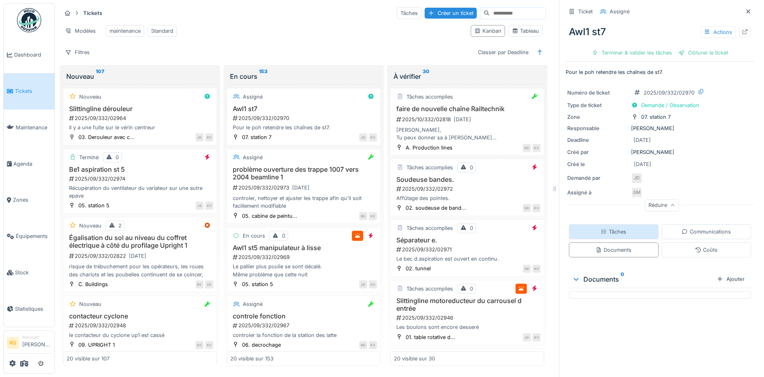
click at [616, 228] on div "Tâches" at bounding box center [613, 232] width 25 height 8
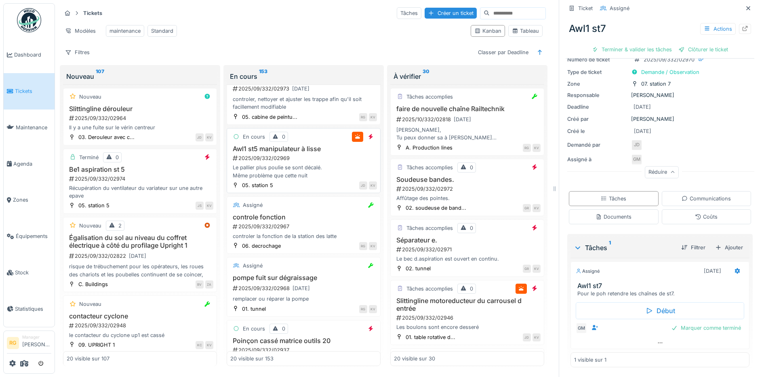
scroll to position [101, 0]
click at [306, 218] on h3 "controle fonction" at bounding box center [303, 215] width 147 height 8
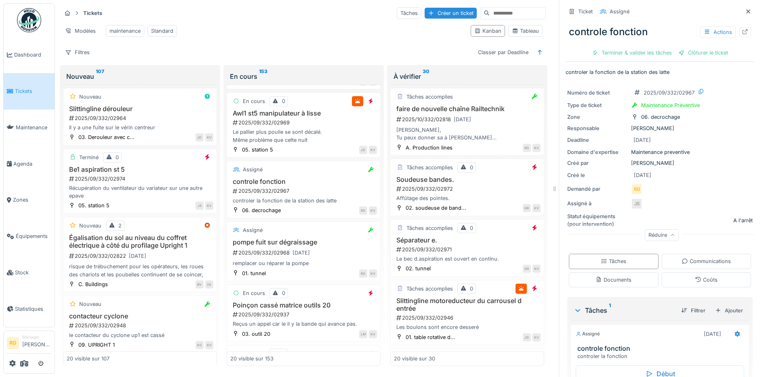
scroll to position [152, 0]
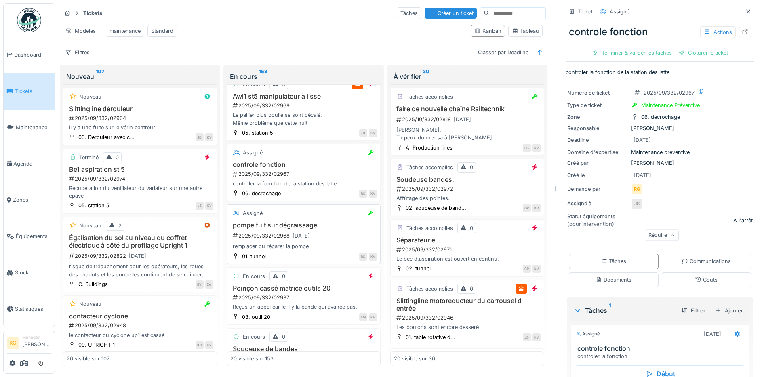
click at [333, 236] on div "2025/09/332/02968 [DATE]" at bounding box center [304, 236] width 145 height 10
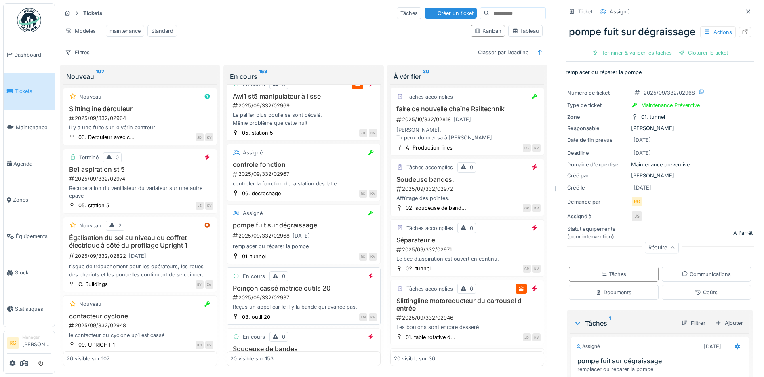
click at [313, 299] on div "2025/09/332/02937" at bounding box center [304, 298] width 145 height 8
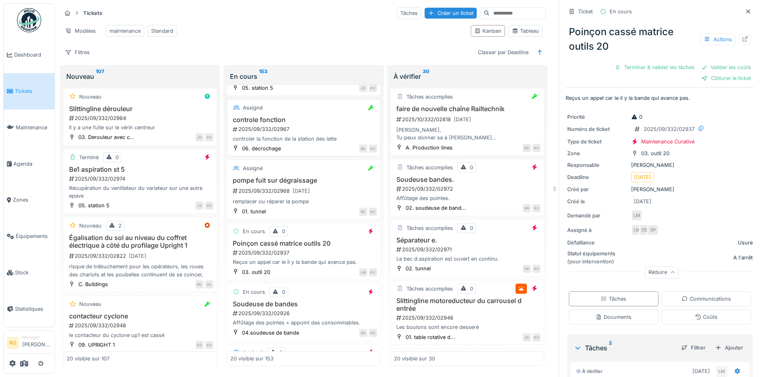
scroll to position [253, 0]
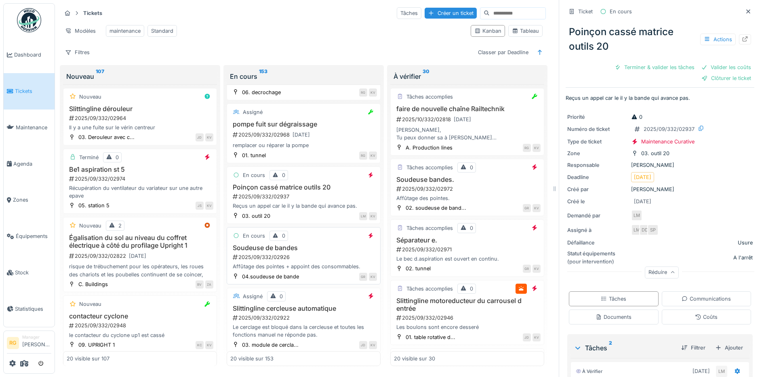
click at [309, 254] on div "2025/09/332/02926" at bounding box center [304, 257] width 145 height 8
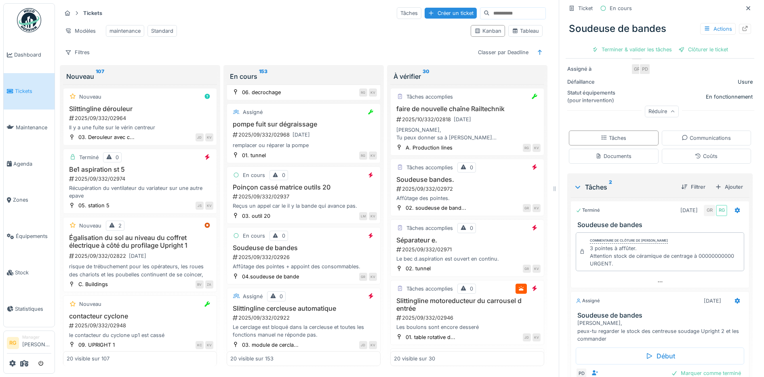
scroll to position [181, 0]
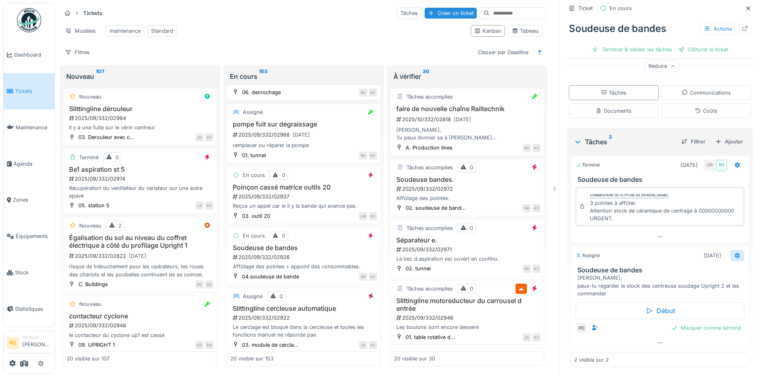
click at [735, 253] on icon at bounding box center [737, 256] width 5 height 6
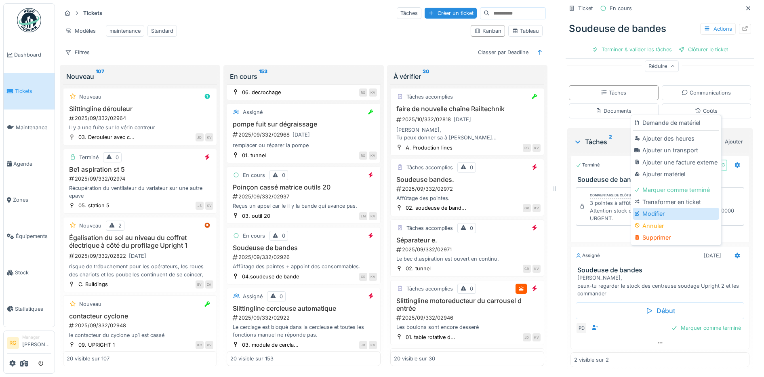
click at [657, 208] on div "Modifier" at bounding box center [676, 214] width 86 height 12
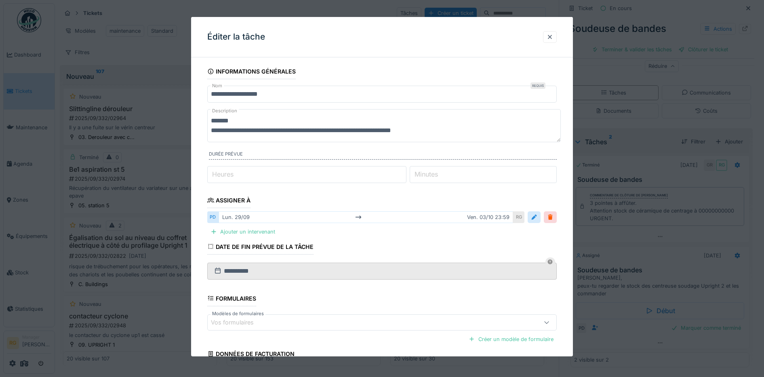
click at [332, 131] on textarea "**********" at bounding box center [384, 125] width 354 height 33
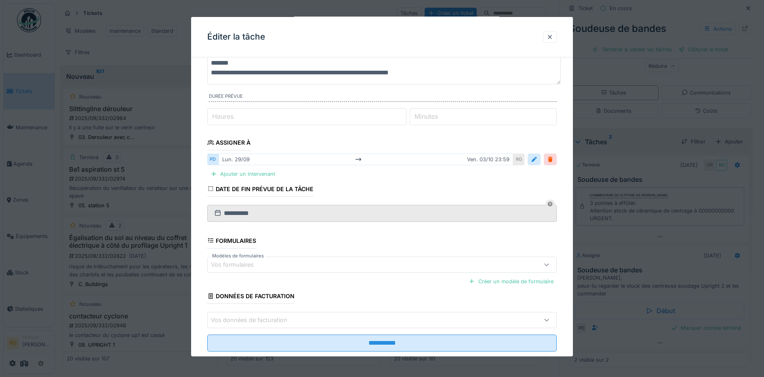
scroll to position [76, 0]
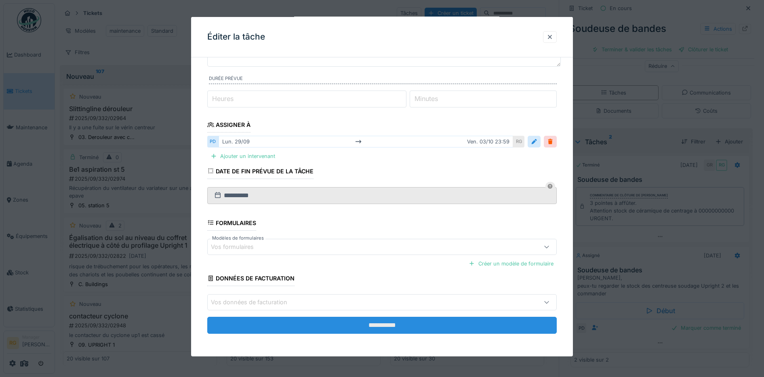
type textarea "**********"
click at [424, 330] on input "**********" at bounding box center [382, 325] width 350 height 17
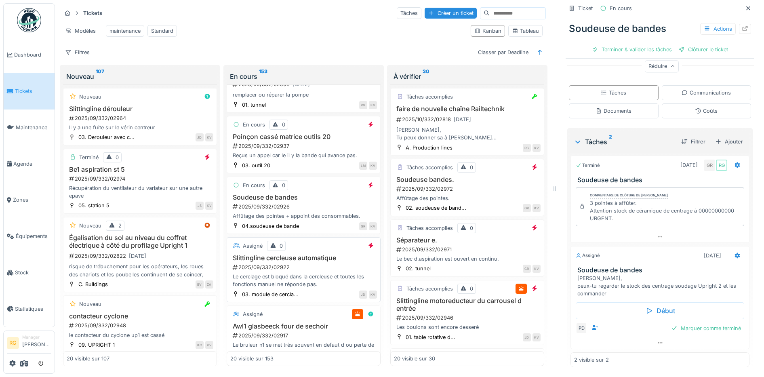
scroll to position [354, 0]
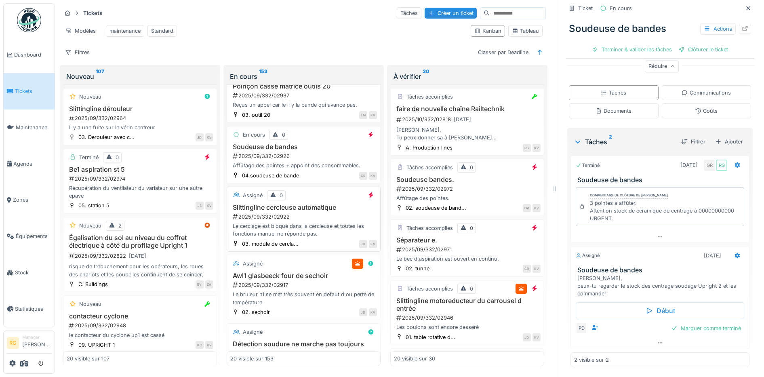
click at [311, 216] on div "2025/09/332/02922" at bounding box center [304, 217] width 145 height 8
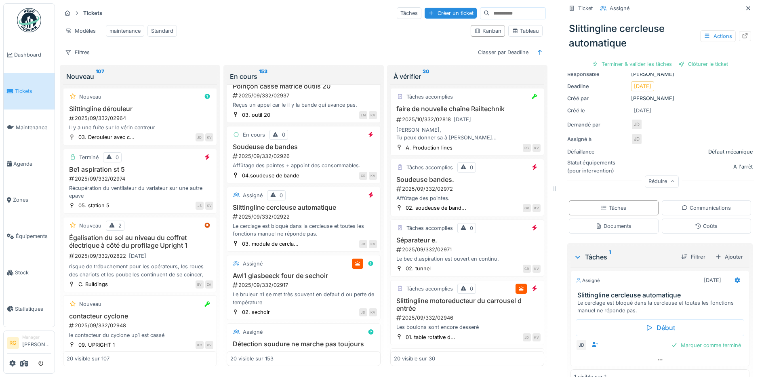
scroll to position [105, 0]
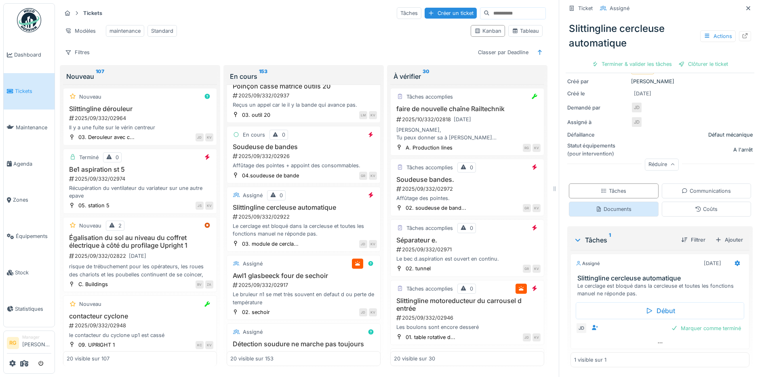
click at [614, 205] on div "Documents" at bounding box center [614, 209] width 36 height 8
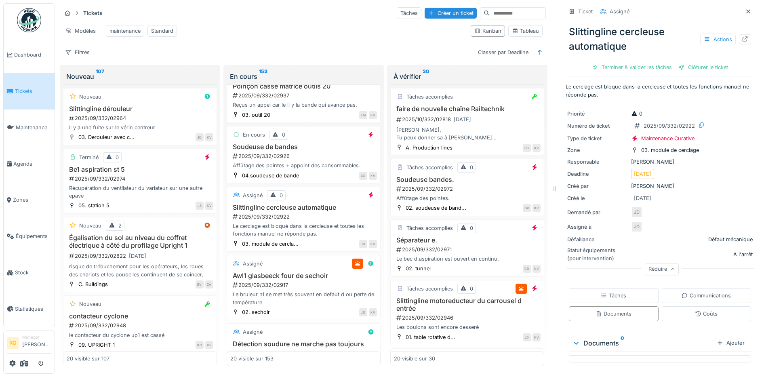
scroll to position [0, 0]
click at [611, 292] on div "Tâches" at bounding box center [613, 296] width 25 height 8
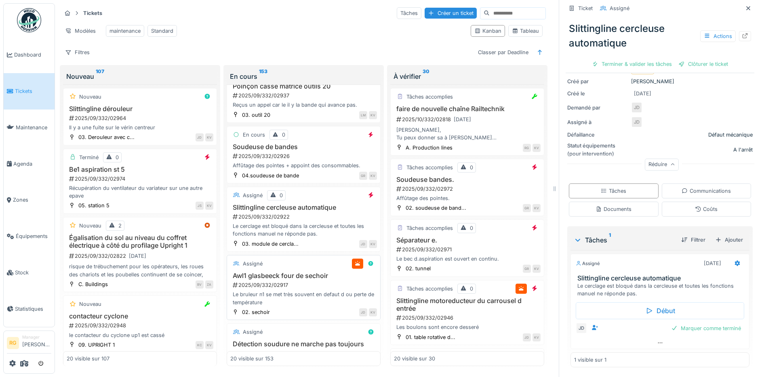
scroll to position [404, 0]
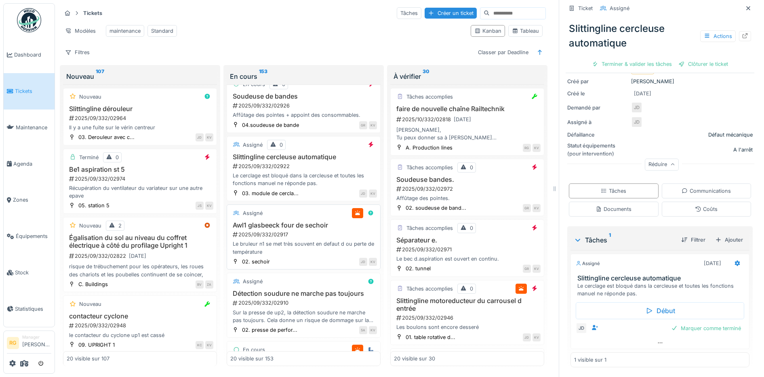
click at [301, 237] on div "2025/09/332/02917" at bounding box center [304, 235] width 145 height 8
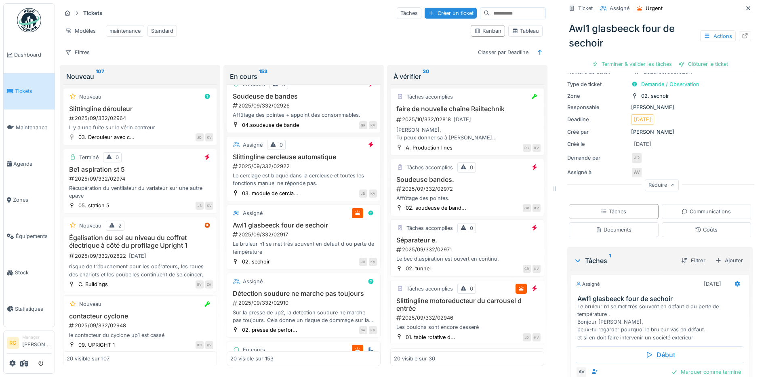
scroll to position [80, 0]
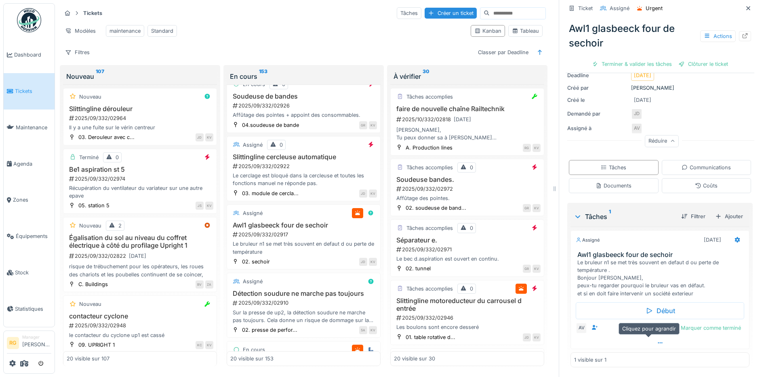
click at [657, 340] on icon at bounding box center [660, 342] width 6 height 5
click at [719, 326] on div at bounding box center [722, 330] width 6 height 8
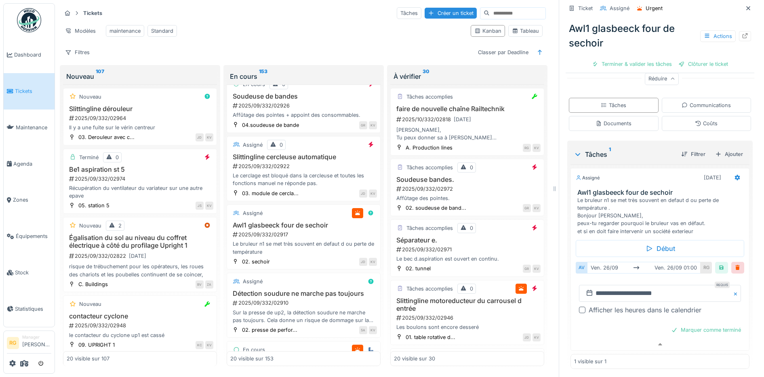
scroll to position [143, 0]
click at [617, 283] on input "**********" at bounding box center [660, 291] width 162 height 17
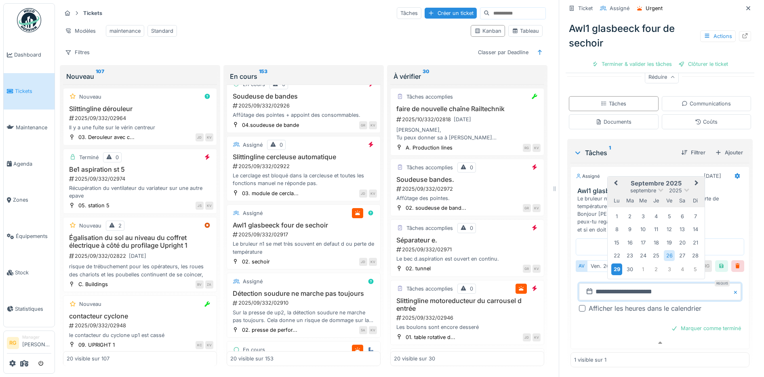
click at [611, 263] on div "29" at bounding box center [616, 269] width 11 height 12
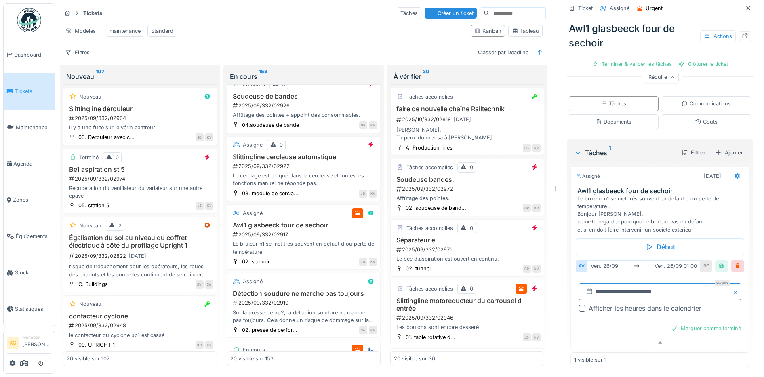
click at [645, 286] on input "**********" at bounding box center [660, 291] width 162 height 17
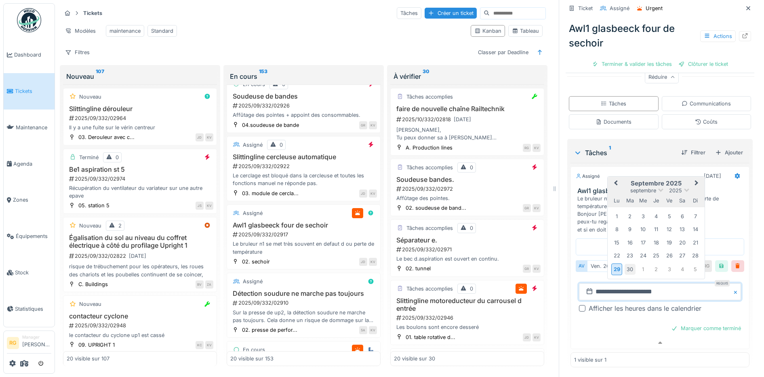
click at [625, 264] on div "30" at bounding box center [630, 269] width 11 height 11
click at [611, 263] on div "29" at bounding box center [616, 269] width 11 height 12
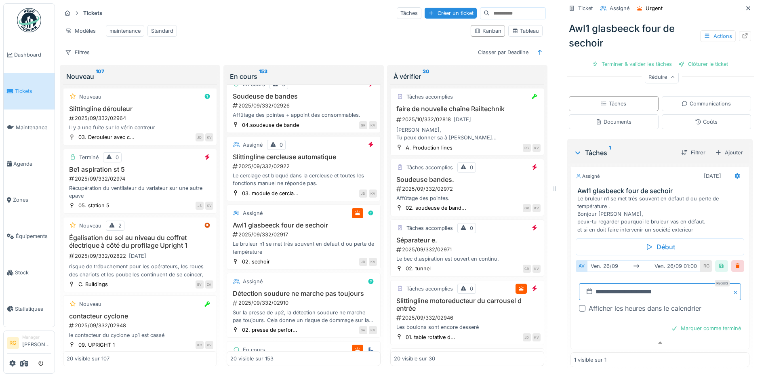
click at [645, 283] on input "**********" at bounding box center [660, 291] width 162 height 17
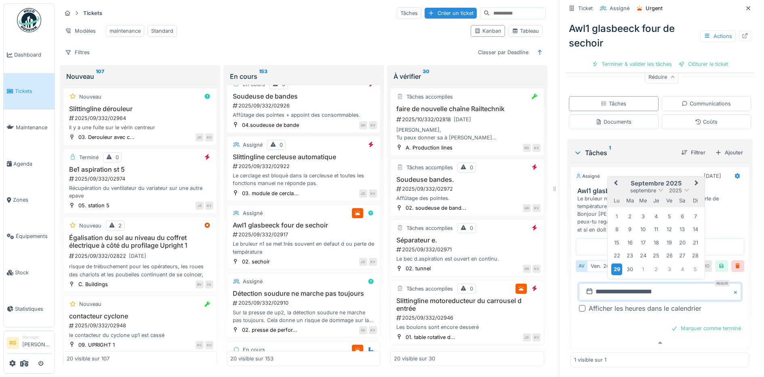
click at [611, 263] on div "29" at bounding box center [616, 269] width 11 height 12
click at [625, 264] on div "30" at bounding box center [630, 269] width 11 height 11
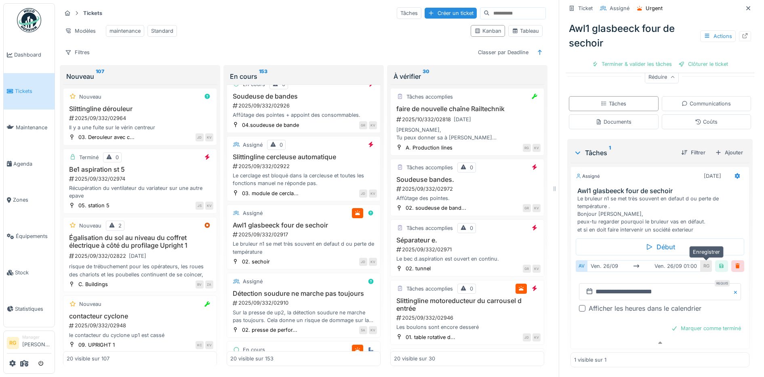
click at [719, 262] on div at bounding box center [722, 266] width 6 height 8
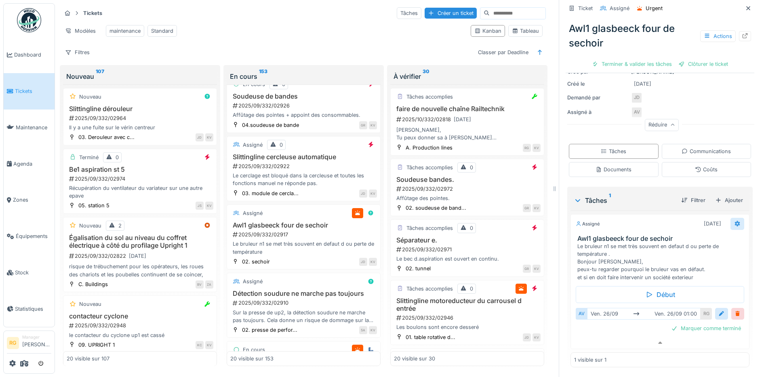
click at [735, 221] on icon at bounding box center [737, 224] width 5 height 6
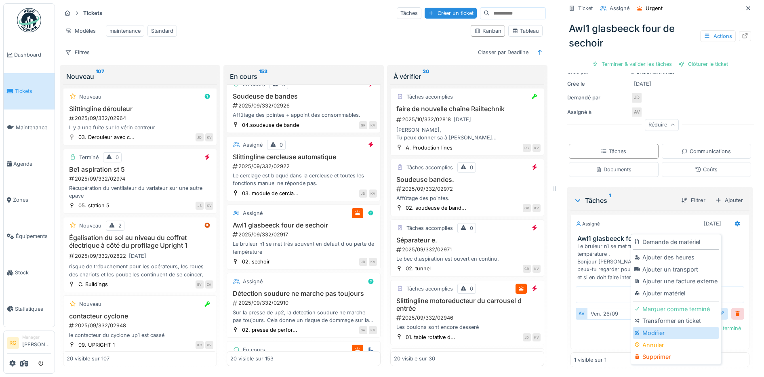
click at [649, 327] on div "Modifier" at bounding box center [676, 333] width 86 height 12
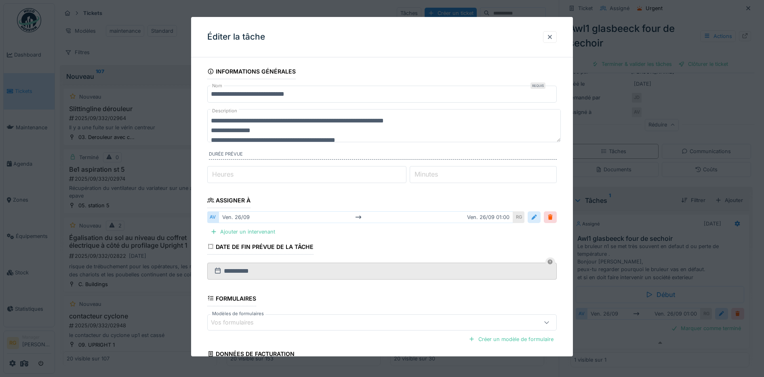
click at [537, 217] on div at bounding box center [534, 217] width 6 height 8
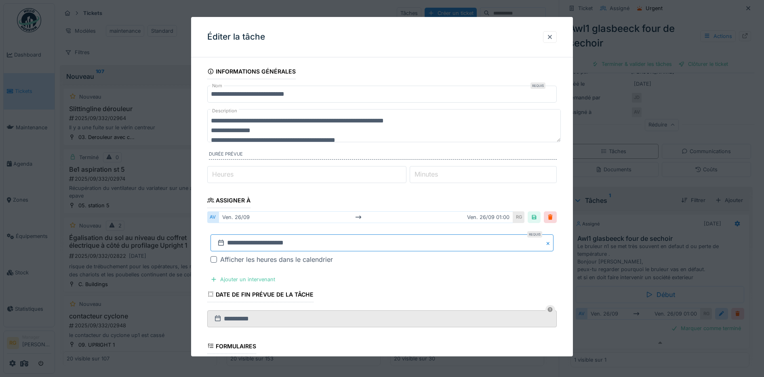
click at [241, 243] on input "**********" at bounding box center [382, 242] width 343 height 17
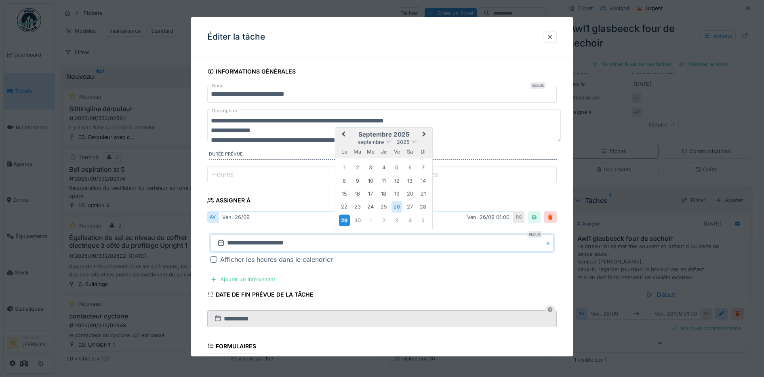
click at [348, 215] on div "29" at bounding box center [344, 221] width 11 height 12
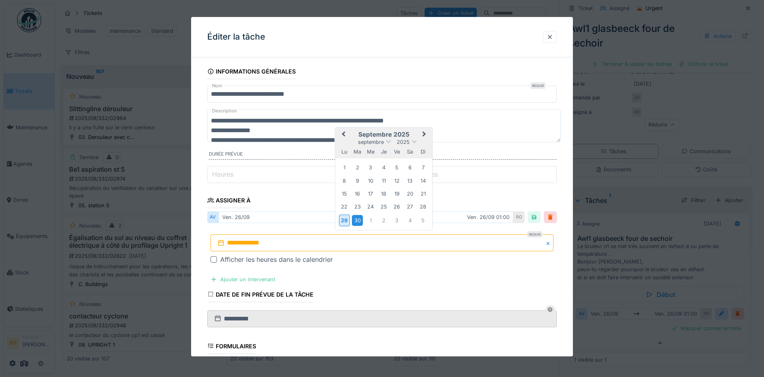
click at [354, 221] on div "30" at bounding box center [357, 220] width 11 height 11
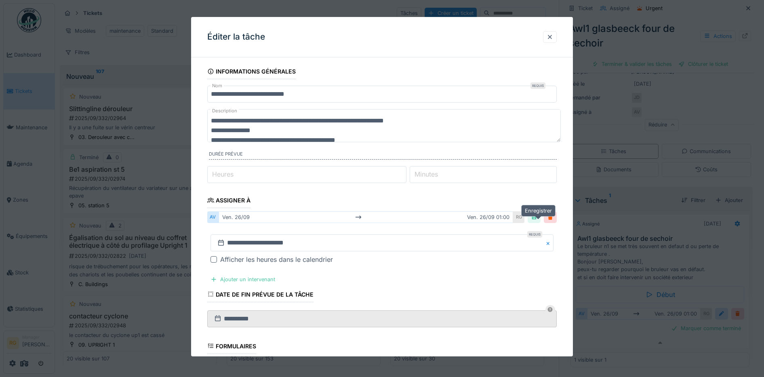
click at [537, 220] on div at bounding box center [534, 217] width 6 height 8
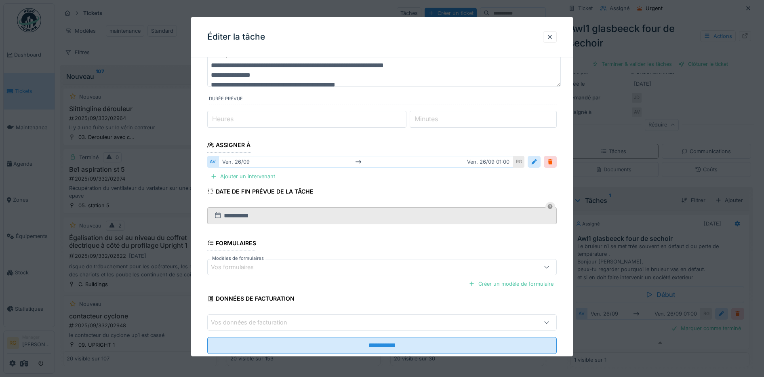
scroll to position [76, 0]
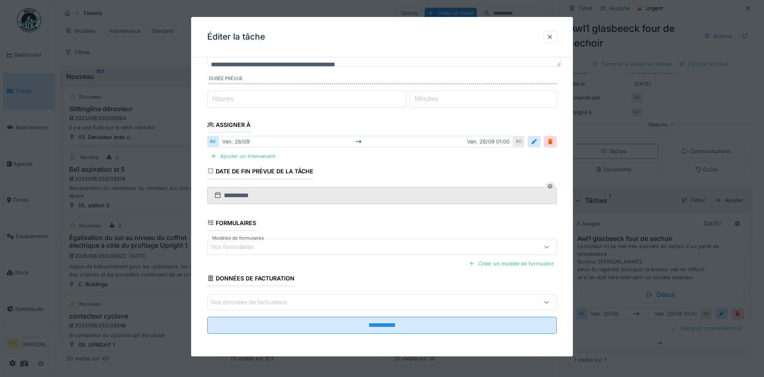
drag, startPoint x: 553, startPoint y: 38, endPoint x: 581, endPoint y: 94, distance: 62.3
click at [553, 38] on div at bounding box center [550, 37] width 6 height 8
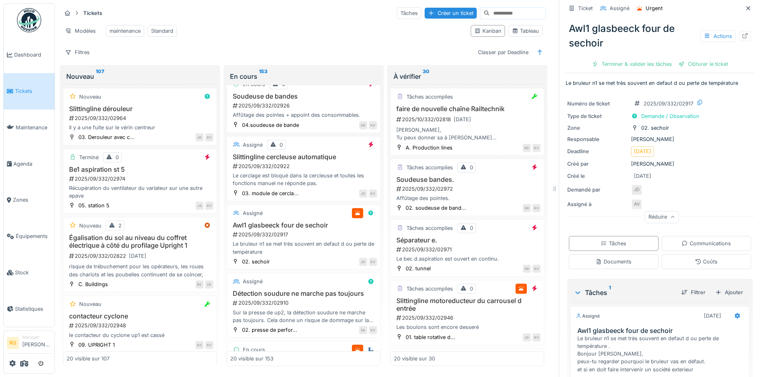
scroll to position [0, 0]
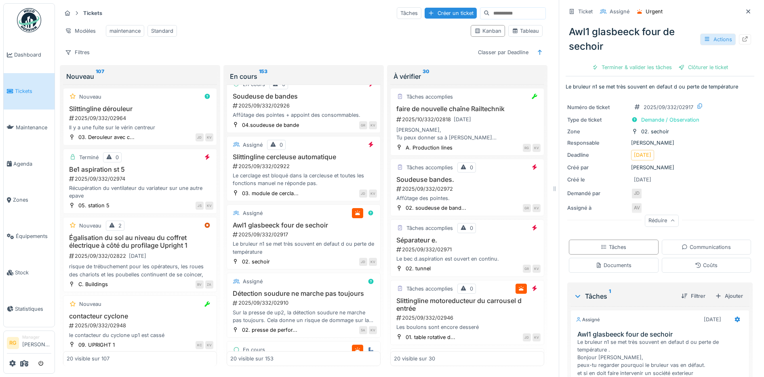
click at [702, 35] on div "Actions" at bounding box center [718, 40] width 36 height 12
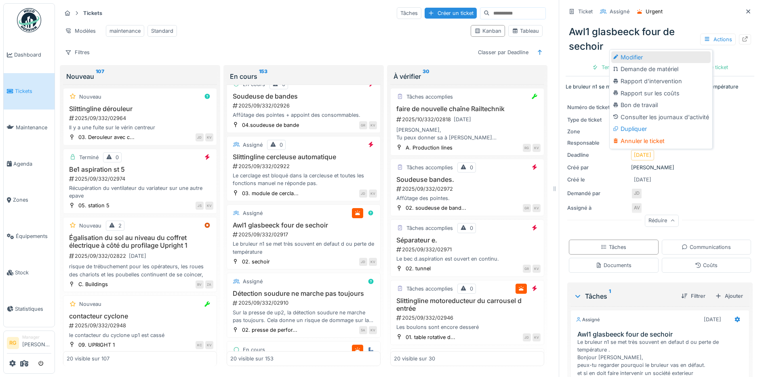
click at [633, 51] on div "Modifier" at bounding box center [660, 57] width 99 height 12
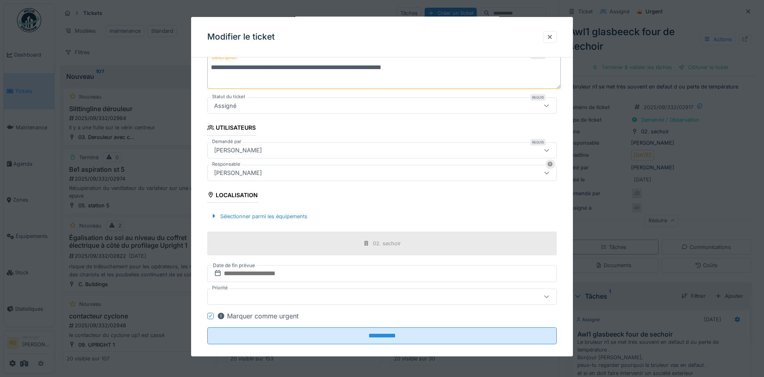
scroll to position [112, 0]
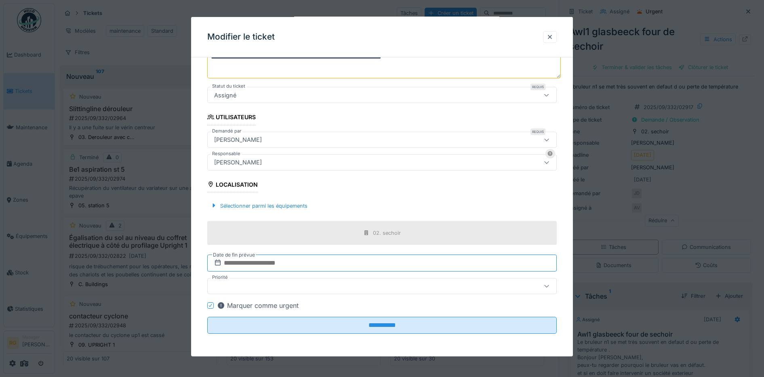
click at [255, 262] on input "text" at bounding box center [382, 263] width 350 height 17
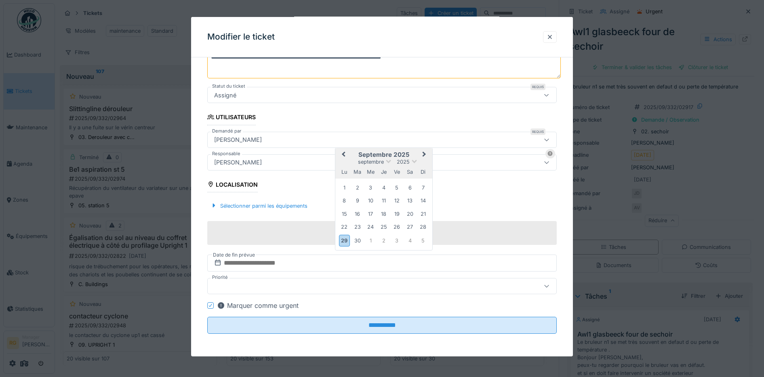
click at [415, 150] on div "septembre 2025 septembre 2025 lu ma me je ve sa di" at bounding box center [383, 163] width 97 height 31
click at [358, 239] on div "30" at bounding box center [357, 240] width 11 height 11
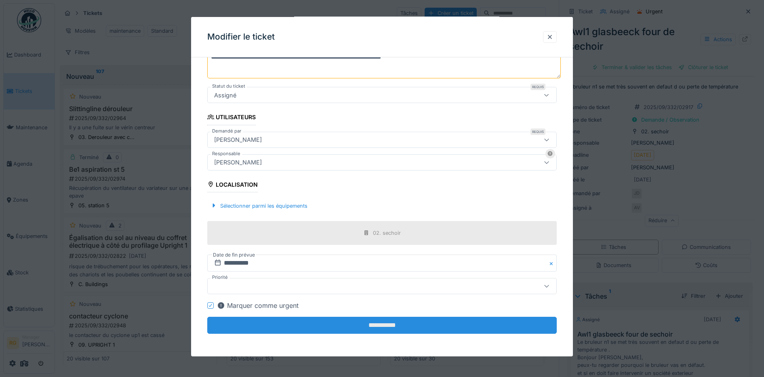
click at [375, 327] on input "**********" at bounding box center [382, 325] width 350 height 17
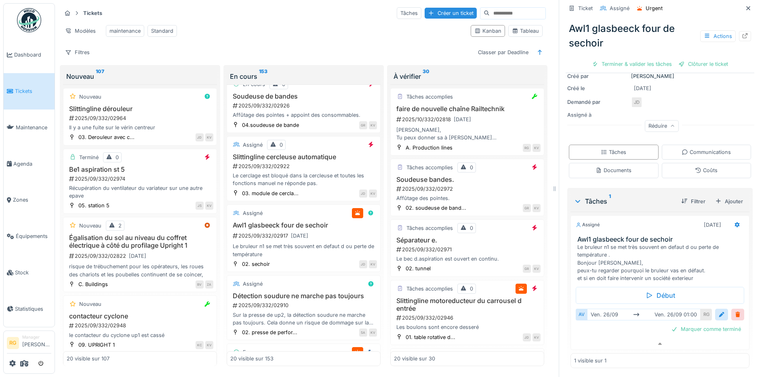
scroll to position [105, 0]
click at [719, 310] on div at bounding box center [722, 314] width 6 height 8
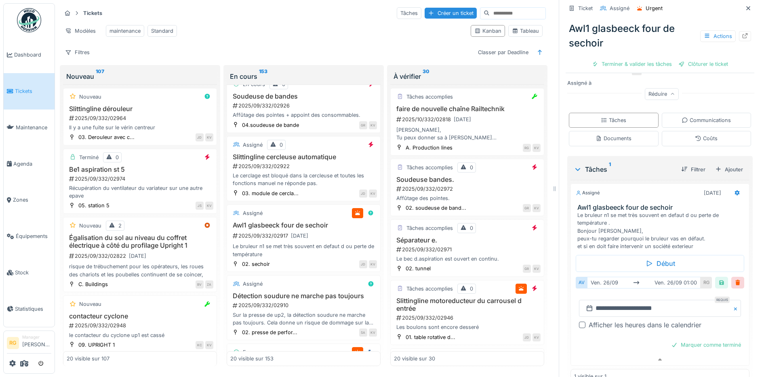
scroll to position [152, 0]
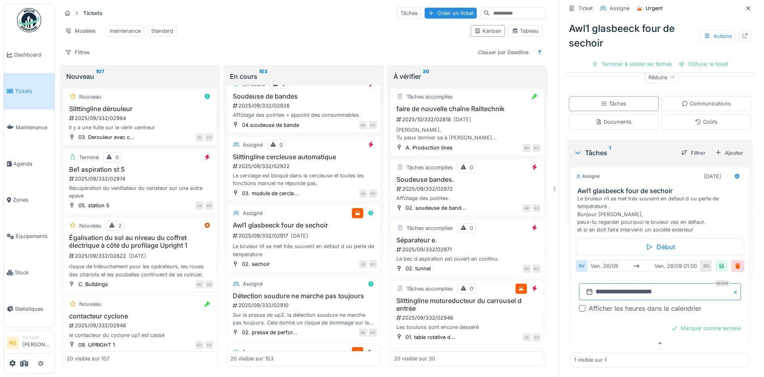
click at [602, 283] on input "**********" at bounding box center [660, 291] width 162 height 17
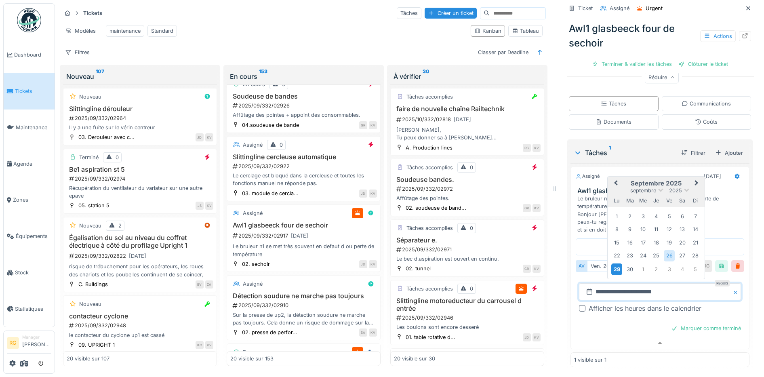
click at [611, 263] on div "29" at bounding box center [616, 269] width 11 height 12
click at [625, 264] on div "30" at bounding box center [630, 269] width 11 height 11
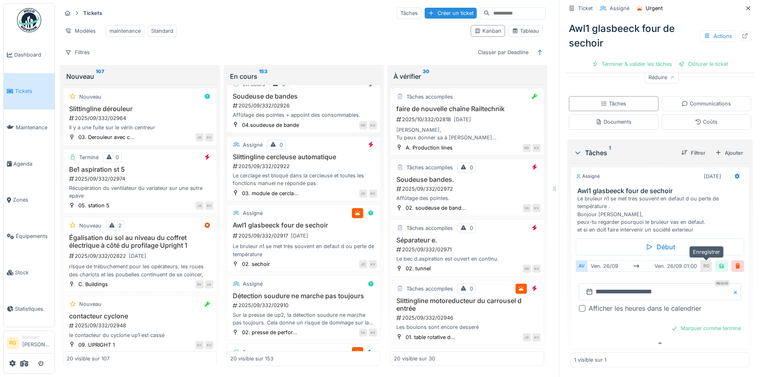
click at [719, 262] on div at bounding box center [722, 266] width 6 height 8
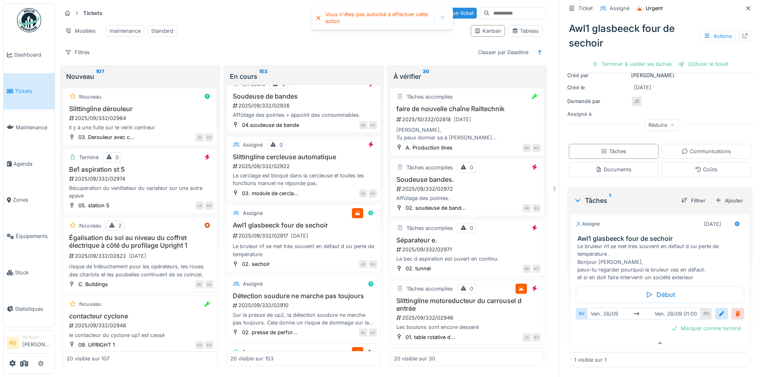
click at [735, 310] on div at bounding box center [738, 314] width 6 height 8
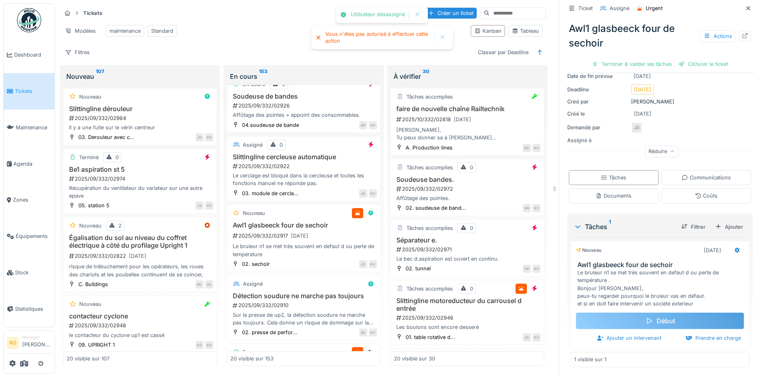
scroll to position [78, 0]
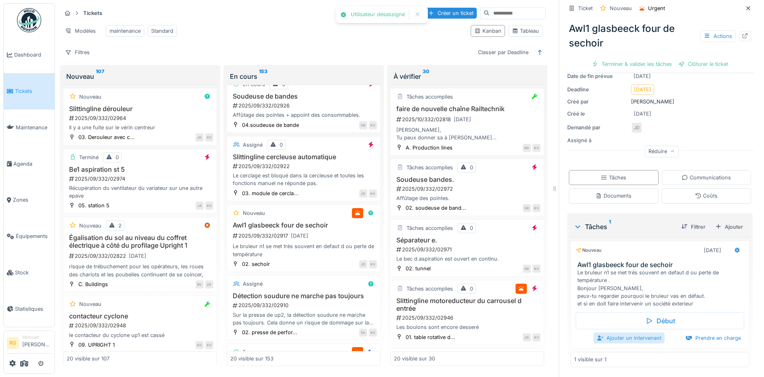
click at [623, 333] on div "Ajouter un intervenant" at bounding box center [629, 338] width 71 height 11
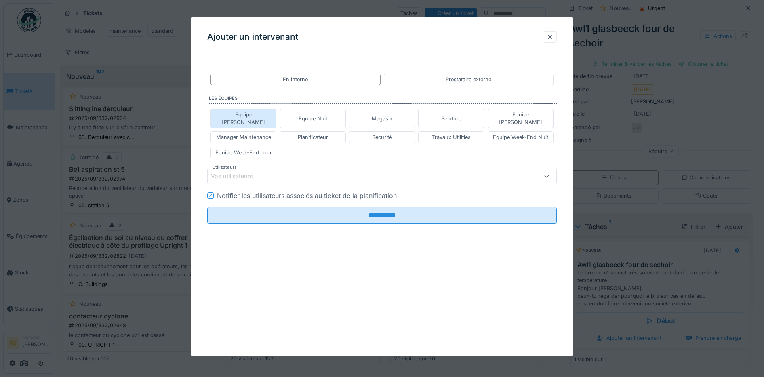
click at [265, 113] on div "Equipe Anthony" at bounding box center [244, 118] width 66 height 19
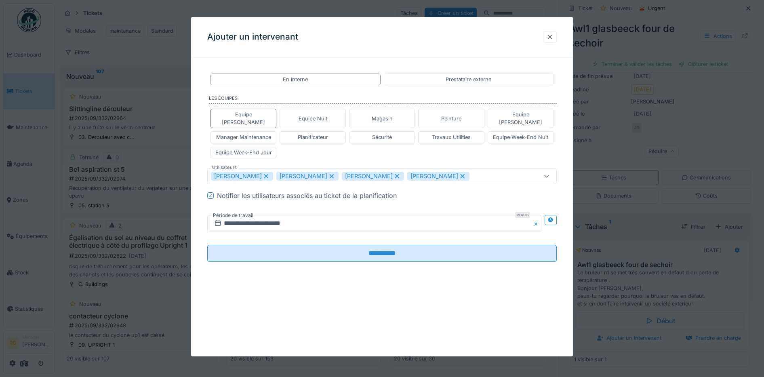
click at [334, 174] on icon at bounding box center [331, 176] width 4 height 4
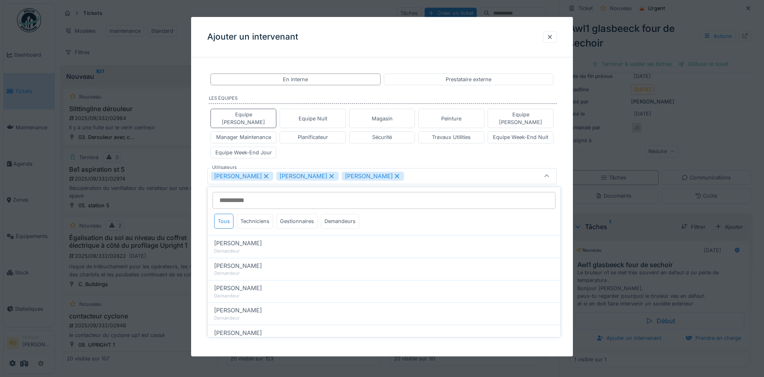
click at [329, 173] on icon at bounding box center [331, 176] width 7 height 6
click at [329, 174] on icon at bounding box center [331, 176] width 4 height 4
type input "****"
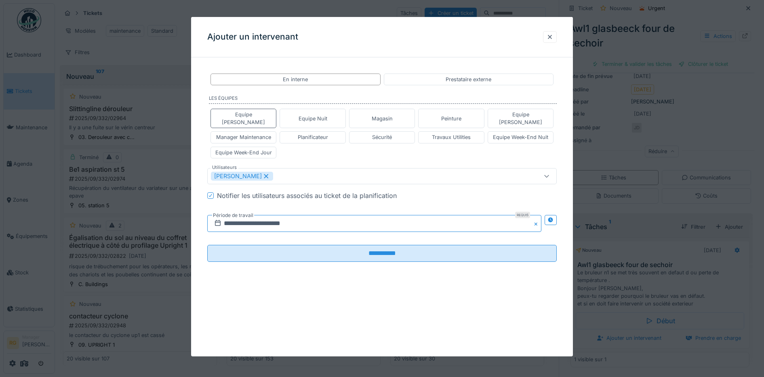
click at [246, 215] on input "**********" at bounding box center [374, 223] width 335 height 17
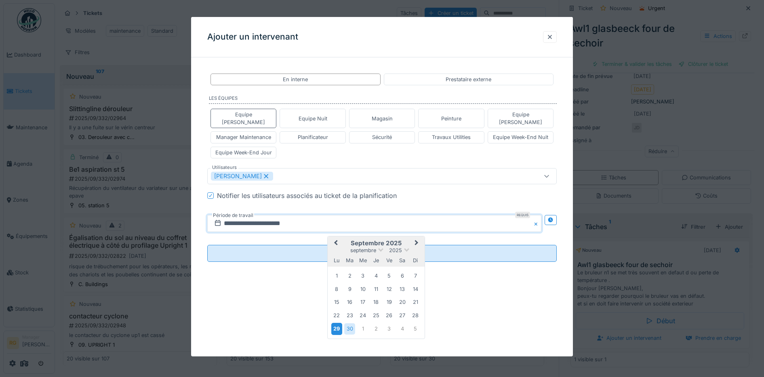
click at [339, 323] on div "29" at bounding box center [336, 329] width 11 height 12
click at [348, 323] on div "30" at bounding box center [349, 328] width 11 height 11
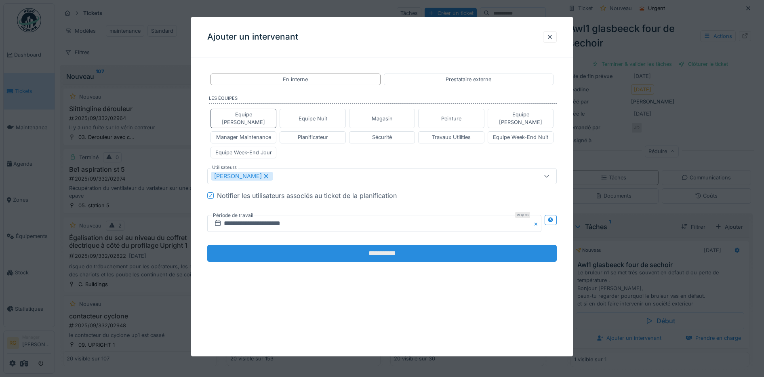
click at [318, 245] on input "**********" at bounding box center [382, 253] width 350 height 17
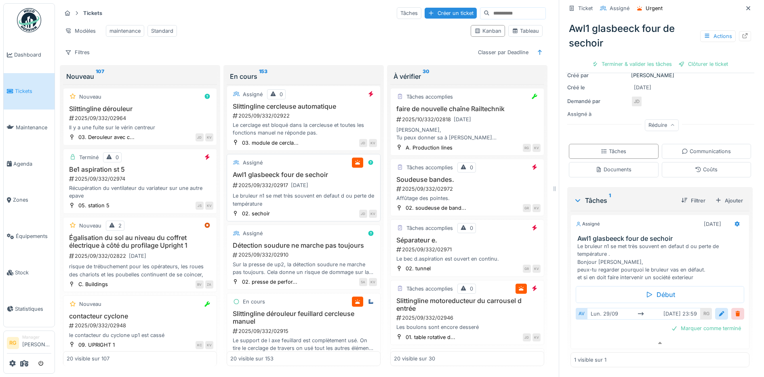
scroll to position [505, 0]
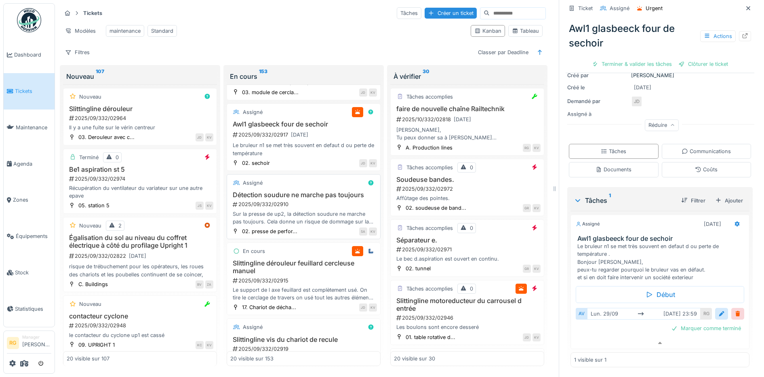
click at [302, 205] on div "2025/09/332/02910" at bounding box center [304, 204] width 145 height 8
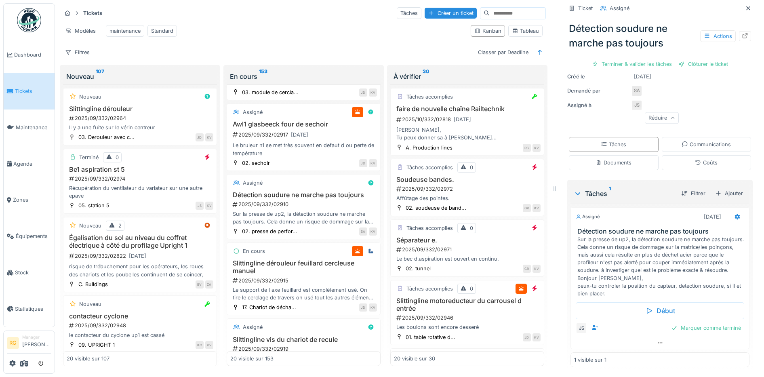
scroll to position [141, 0]
click at [657, 340] on icon at bounding box center [660, 342] width 6 height 5
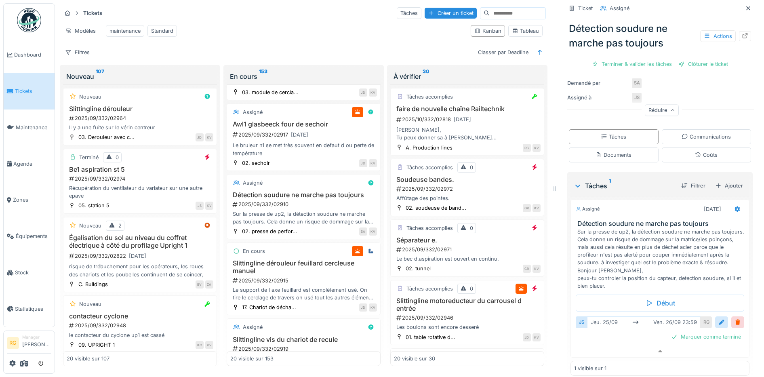
scroll to position [158, 0]
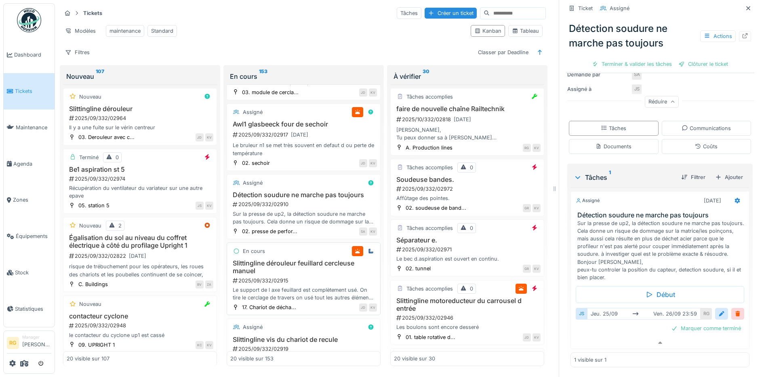
click at [304, 275] on h3 "Slittingline dérouleur feuillard cercleuse manuel" at bounding box center [303, 266] width 147 height 15
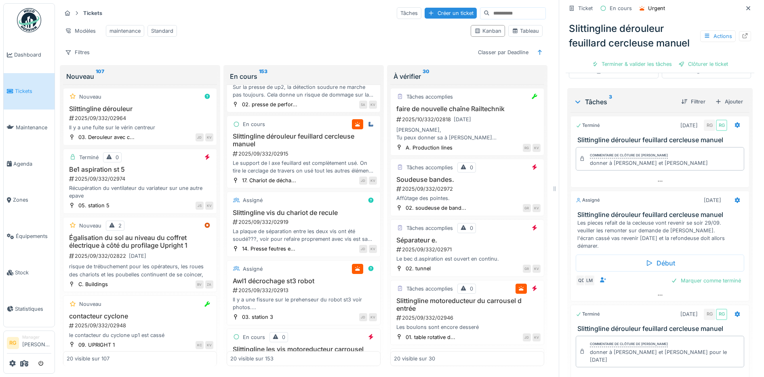
scroll to position [657, 0]
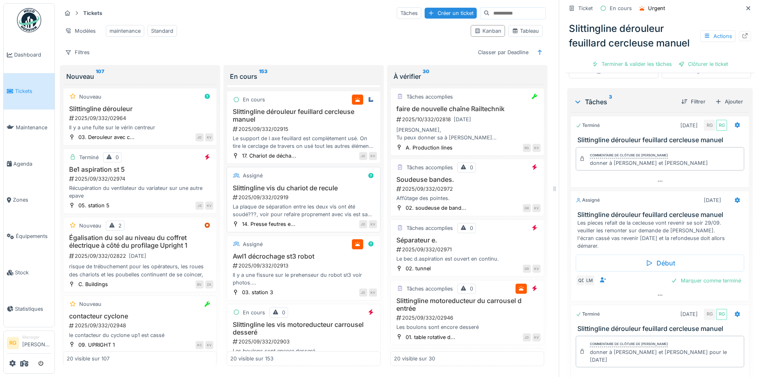
click at [300, 196] on div "2025/09/332/02919" at bounding box center [304, 198] width 145 height 8
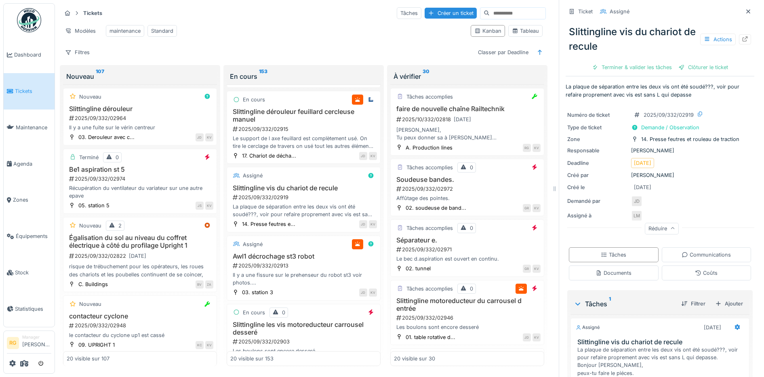
scroll to position [87, 0]
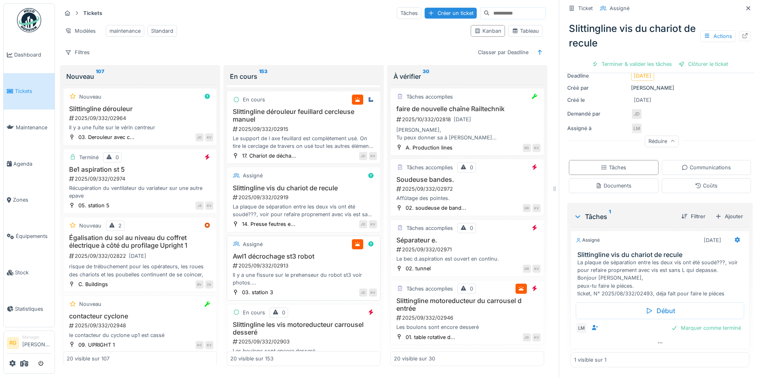
click at [298, 266] on div "2025/09/332/02913" at bounding box center [304, 266] width 145 height 8
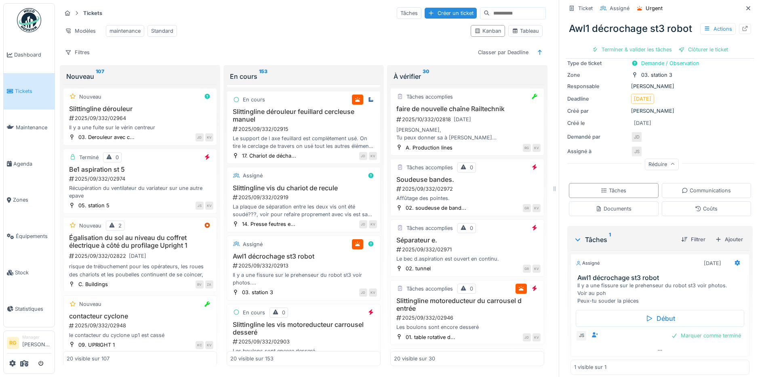
scroll to position [72, 0]
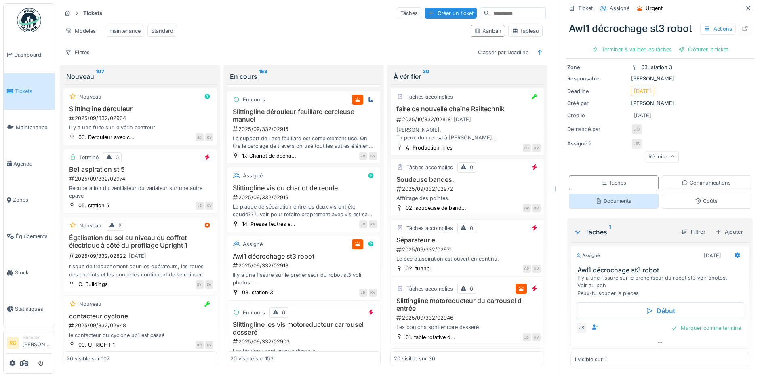
click at [607, 197] on div "Documents" at bounding box center [614, 201] width 36 height 8
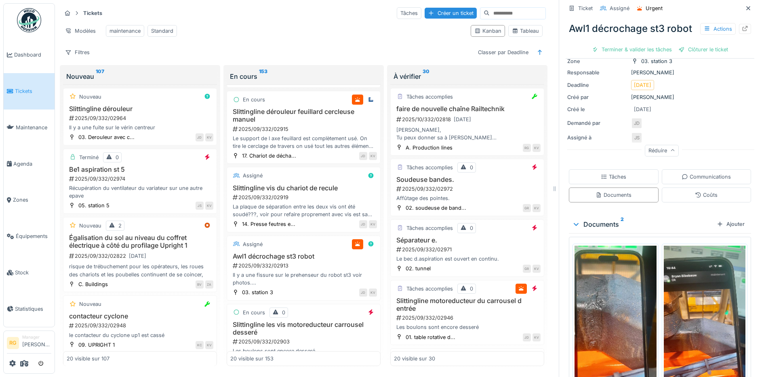
scroll to position [152, 0]
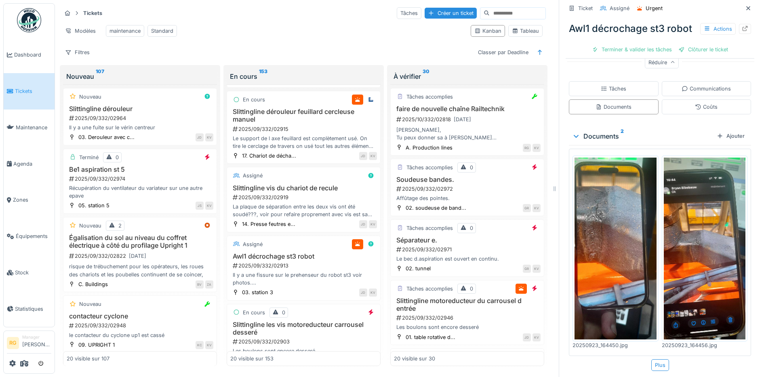
click at [685, 242] on img at bounding box center [705, 249] width 82 height 182
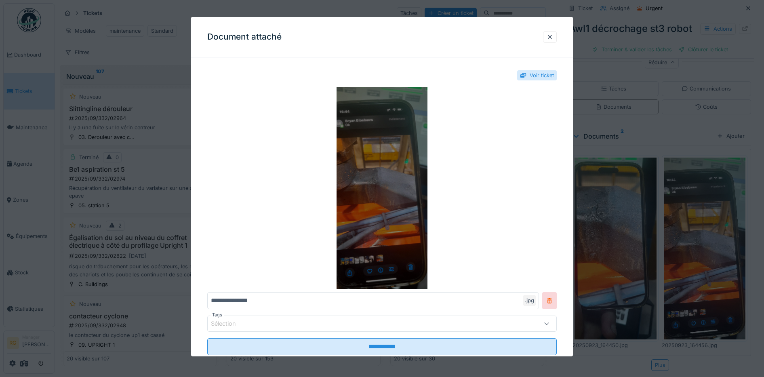
click at [381, 190] on img at bounding box center [382, 188] width 350 height 202
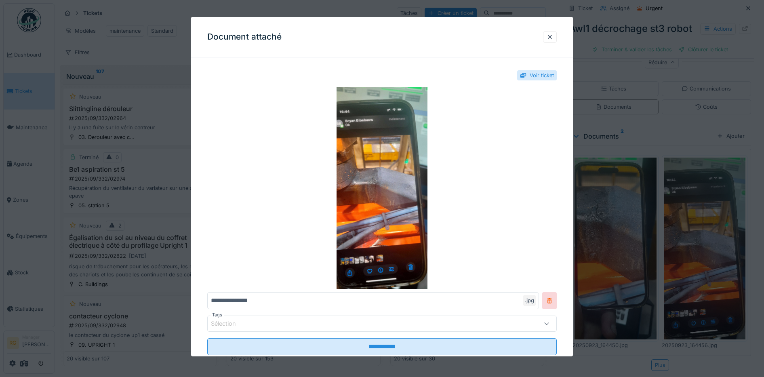
click at [551, 38] on div at bounding box center [550, 37] width 6 height 8
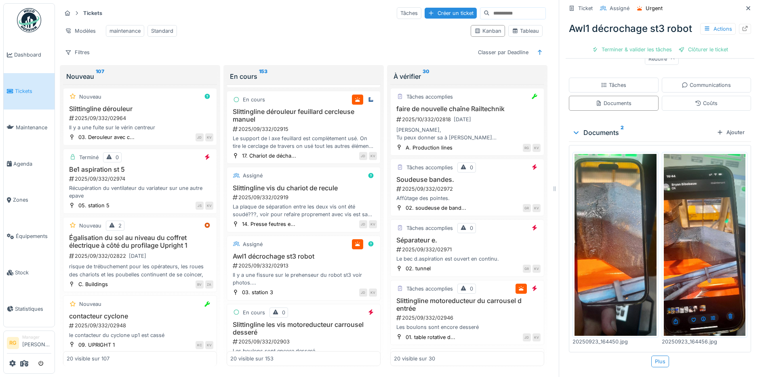
scroll to position [161, 0]
click at [722, 134] on div "Ajouter" at bounding box center [731, 132] width 34 height 11
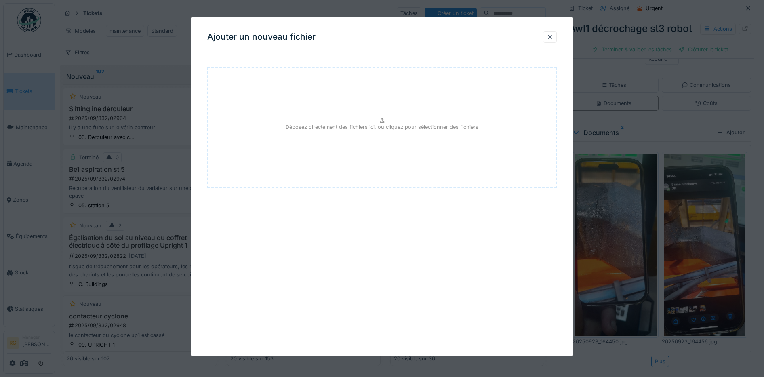
click at [386, 123] on p "Déposez directement des fichiers ici, ou cliquez pour sélectionner des fichiers" at bounding box center [382, 127] width 193 height 8
type input "**********"
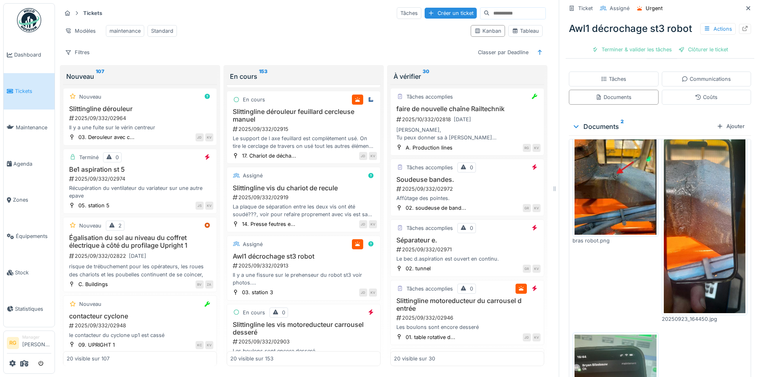
scroll to position [0, 0]
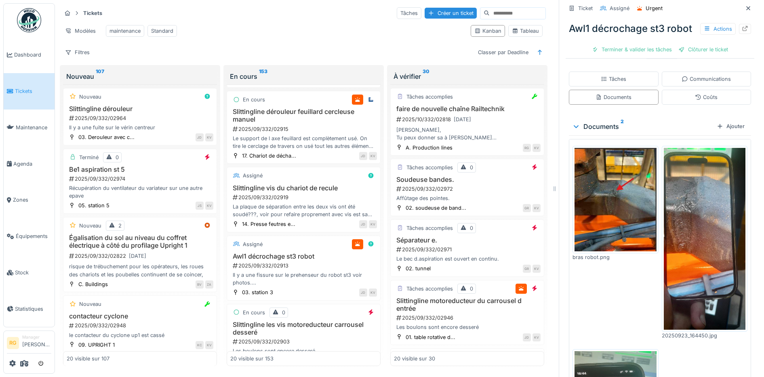
click at [603, 197] on img at bounding box center [616, 199] width 82 height 103
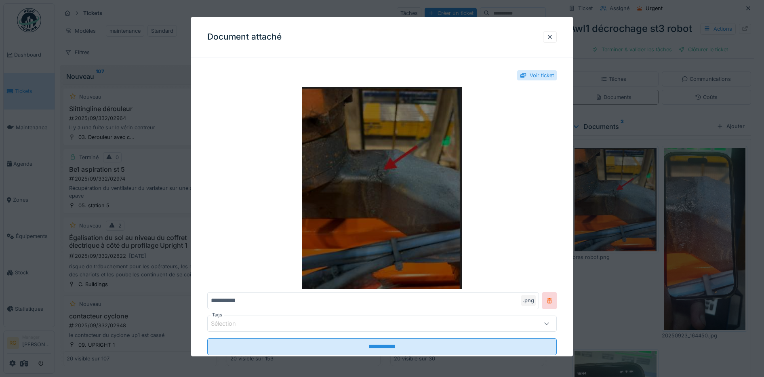
click at [389, 189] on img at bounding box center [382, 188] width 350 height 202
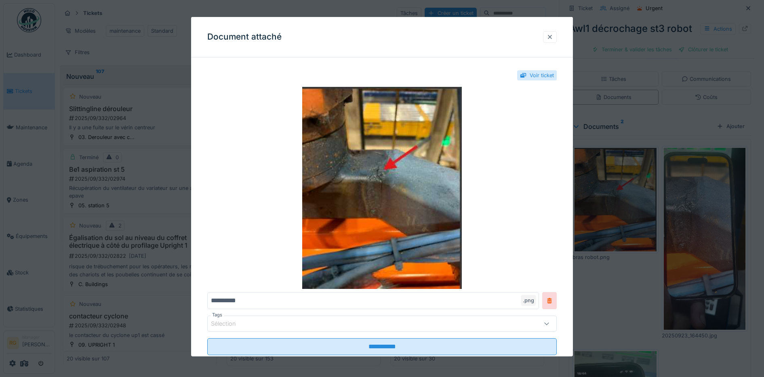
click at [553, 38] on div at bounding box center [550, 37] width 6 height 8
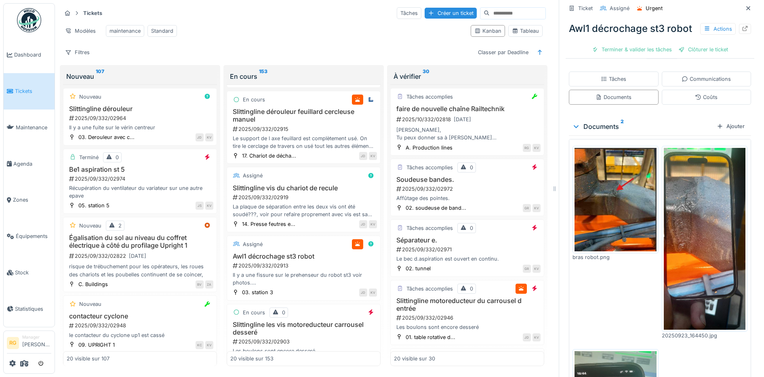
click at [708, 287] on img at bounding box center [705, 239] width 82 height 182
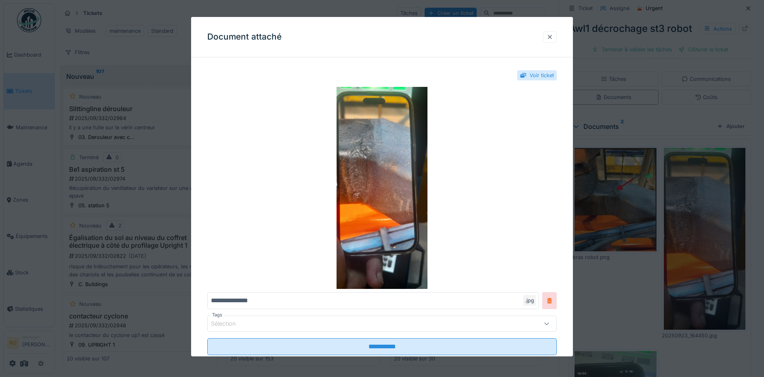
click at [552, 37] on div at bounding box center [550, 37] width 6 height 8
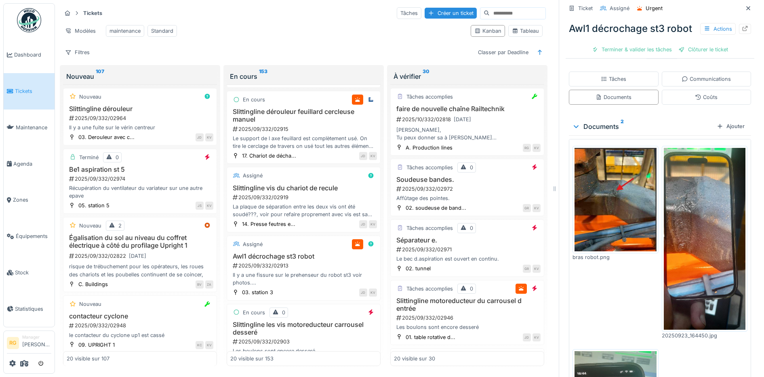
click at [608, 194] on img at bounding box center [616, 199] width 82 height 103
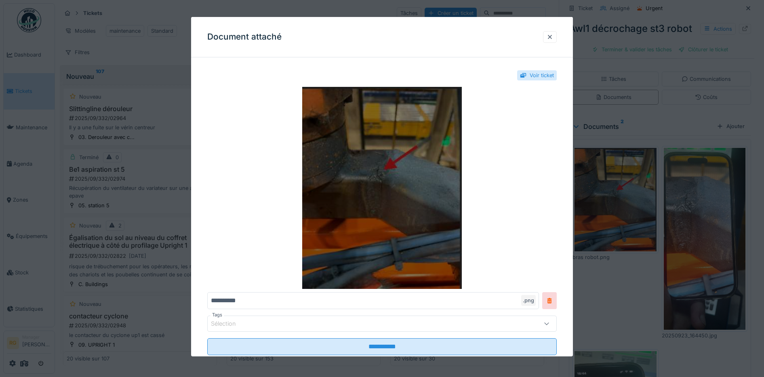
click at [421, 184] on img at bounding box center [382, 188] width 350 height 202
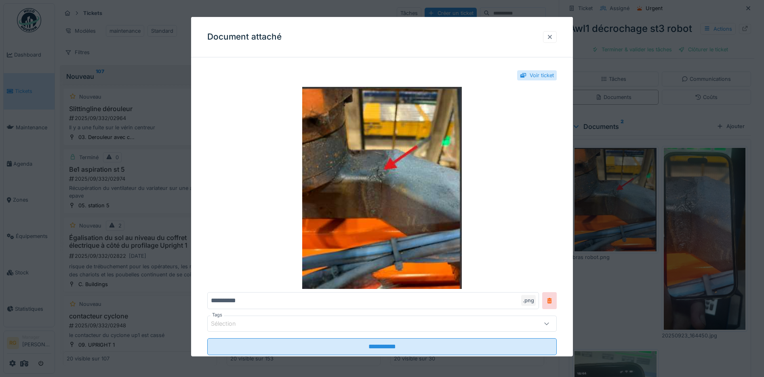
click at [553, 37] on div at bounding box center [550, 37] width 6 height 8
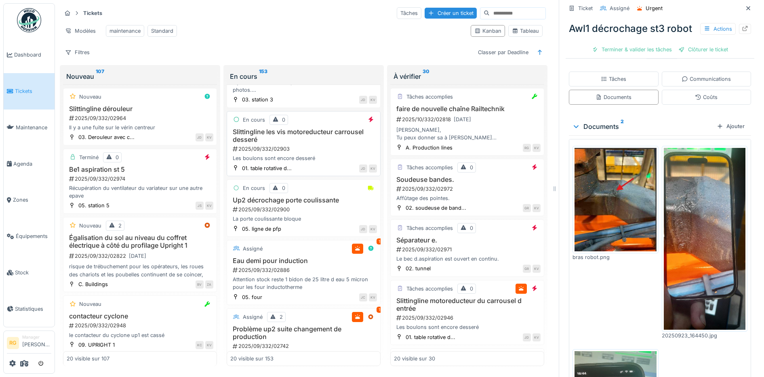
scroll to position [859, 0]
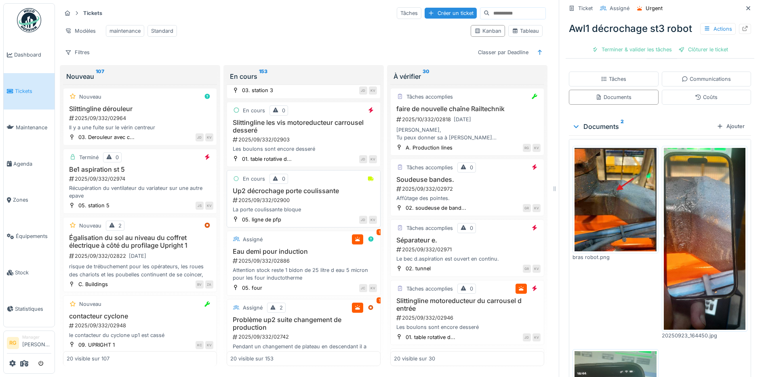
click at [309, 195] on div "Up2 décrochage porte coulissante 2025/09/332/02900 La porte coulissante bloque" at bounding box center [303, 200] width 147 height 27
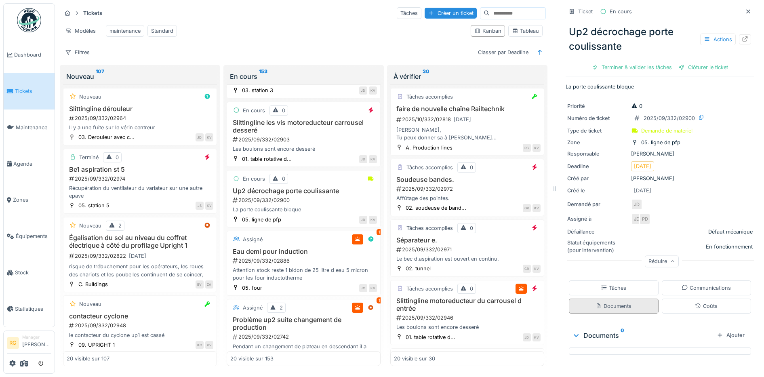
click at [613, 302] on div "Documents" at bounding box center [614, 306] width 36 height 8
click at [611, 284] on div "Tâches" at bounding box center [613, 288] width 25 height 8
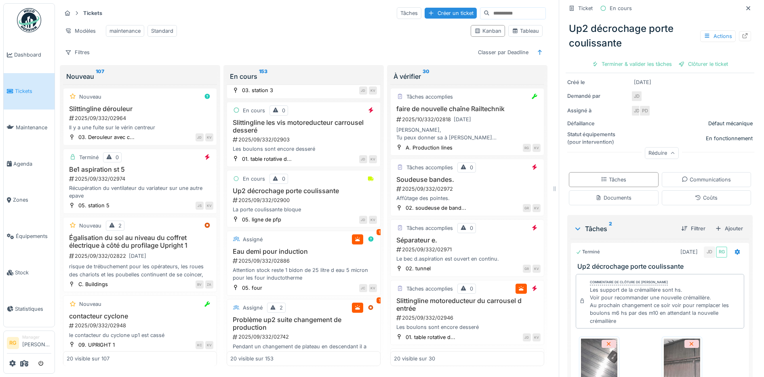
scroll to position [303, 0]
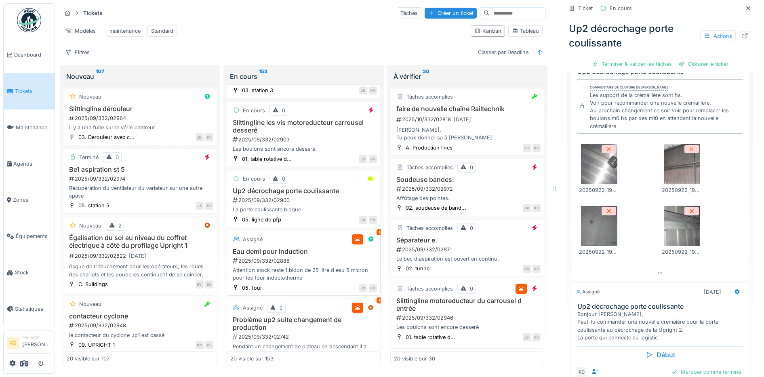
click at [310, 258] on div "2025/09/332/02886" at bounding box center [304, 261] width 145 height 8
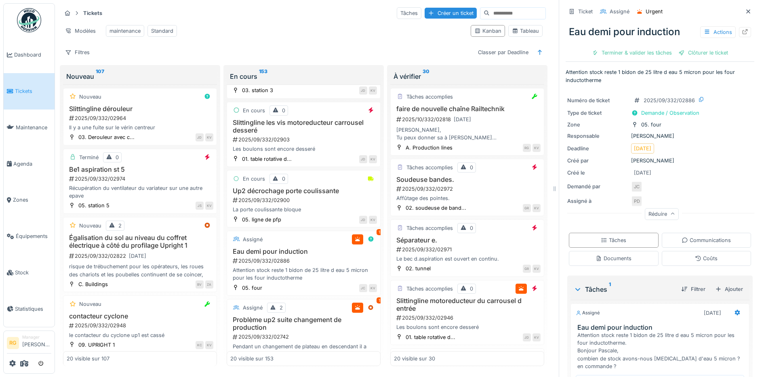
scroll to position [73, 0]
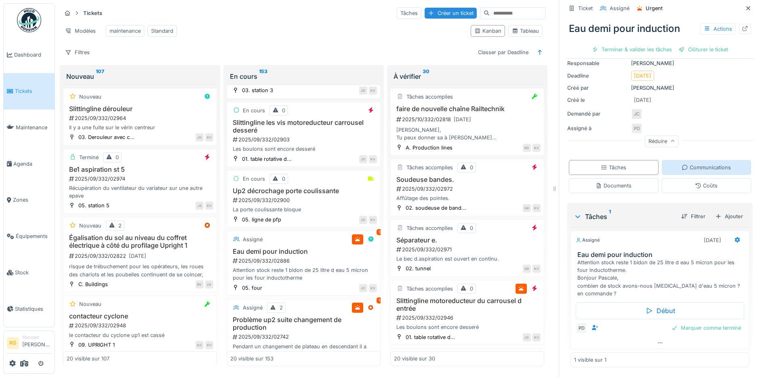
click at [700, 164] on div "Communications" at bounding box center [706, 168] width 49 height 8
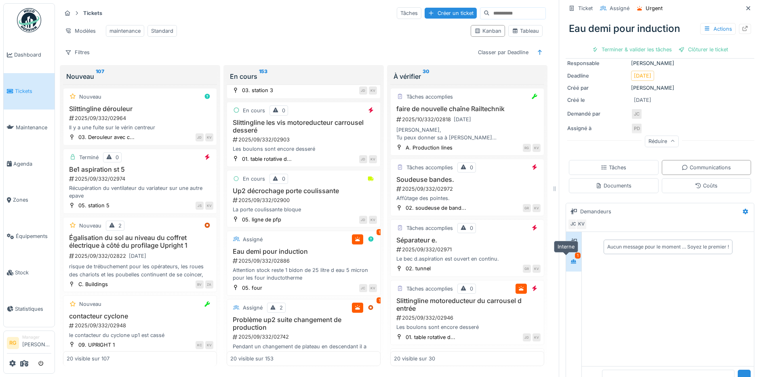
click at [571, 259] on icon at bounding box center [574, 261] width 6 height 4
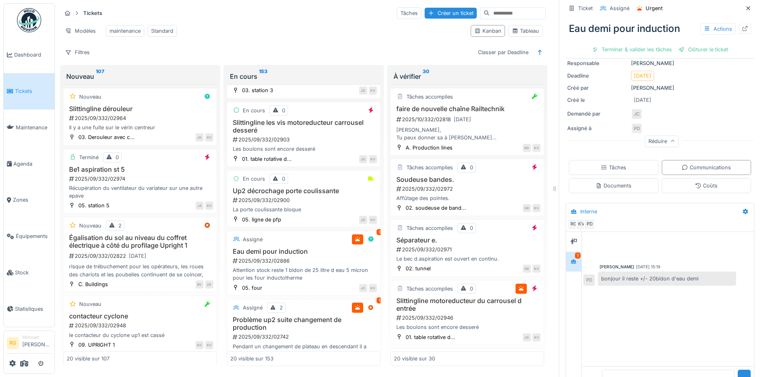
click at [617, 272] on div "bonjour il reste +/- 20bidon d'eau demi" at bounding box center [667, 279] width 138 height 14
click at [570, 257] on div at bounding box center [574, 262] width 12 height 10
click at [742, 209] on icon at bounding box center [745, 211] width 6 height 5
click at [678, 224] on div "Modifier" at bounding box center [690, 230] width 76 height 12
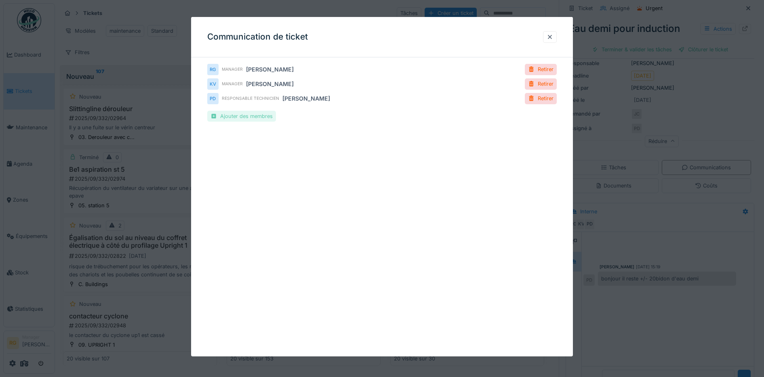
click at [255, 115] on div "Ajouter des membres" at bounding box center [241, 116] width 69 height 11
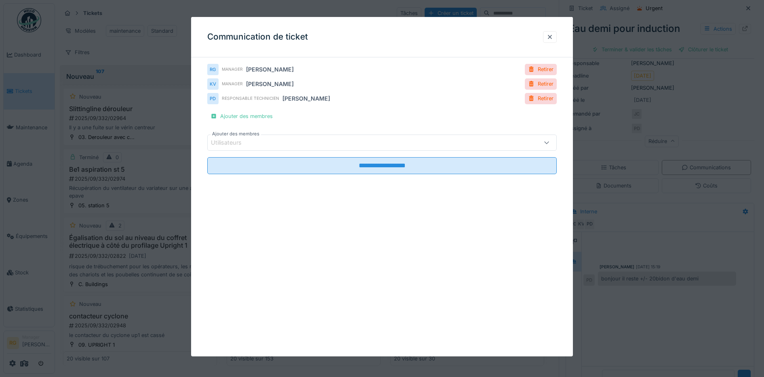
click at [274, 143] on div "Utilisateurs" at bounding box center [362, 142] width 302 height 9
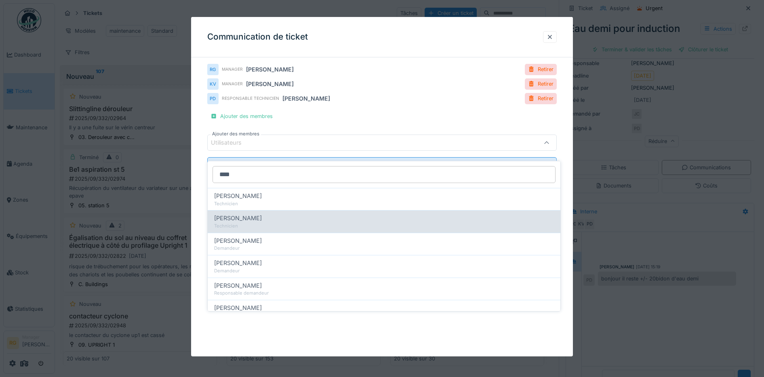
type input "****"
click at [243, 214] on span "[PERSON_NAME]" at bounding box center [238, 218] width 48 height 9
type input "****"
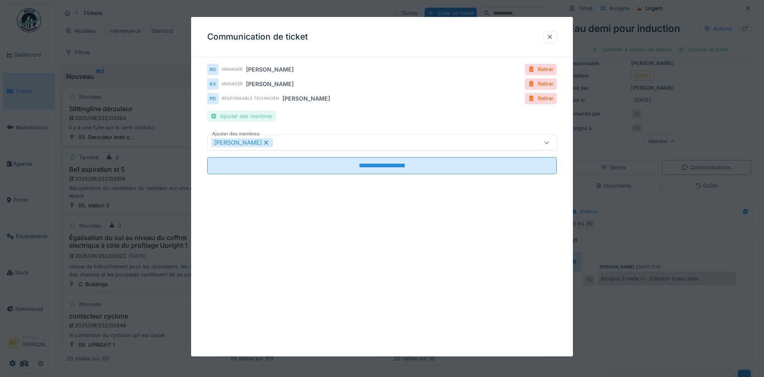
click at [263, 119] on div "Ajouter des membres" at bounding box center [241, 116] width 69 height 11
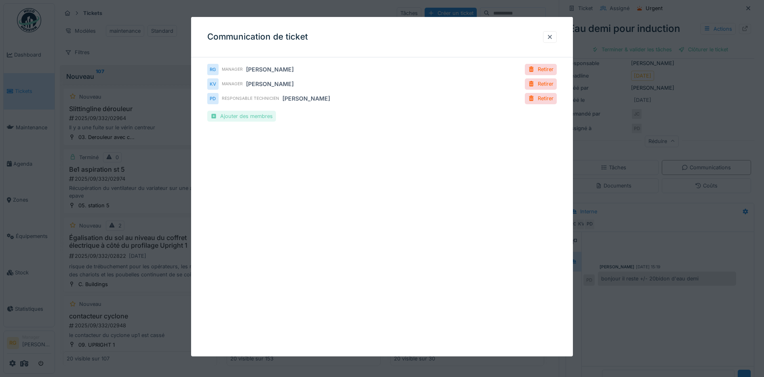
click at [243, 119] on div "Ajouter des membres" at bounding box center [241, 116] width 69 height 11
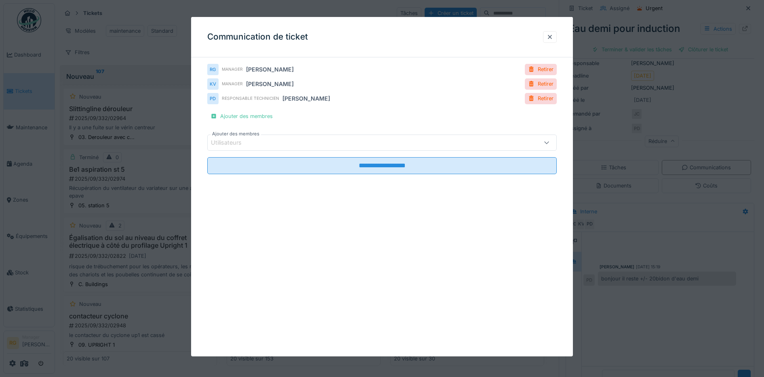
click at [239, 140] on div "Utilisateurs" at bounding box center [232, 142] width 42 height 9
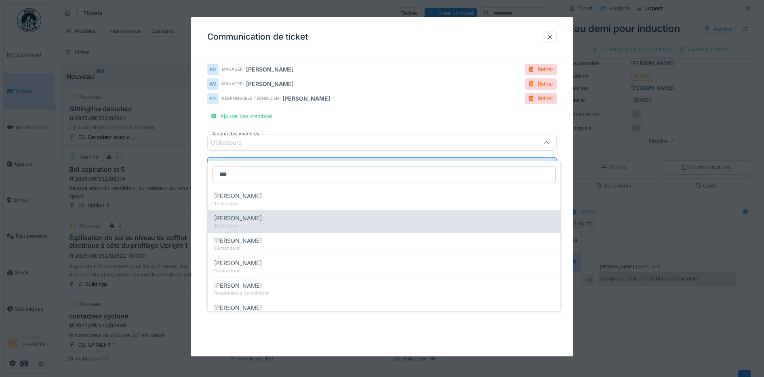
type input "***"
click at [244, 214] on span "[PERSON_NAME]" at bounding box center [238, 218] width 48 height 9
type input "****"
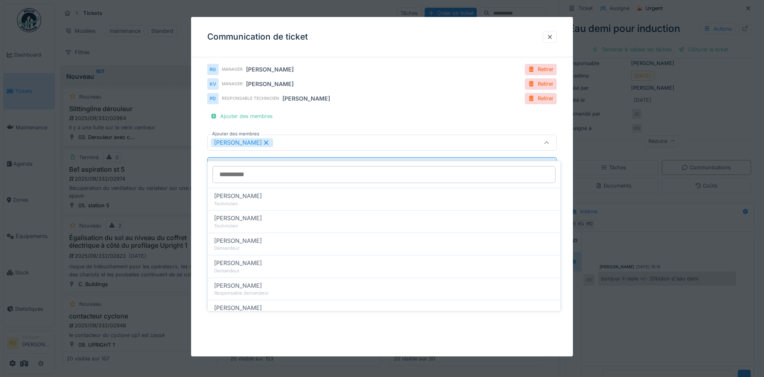
click at [199, 204] on div "**********" at bounding box center [382, 186] width 382 height 339
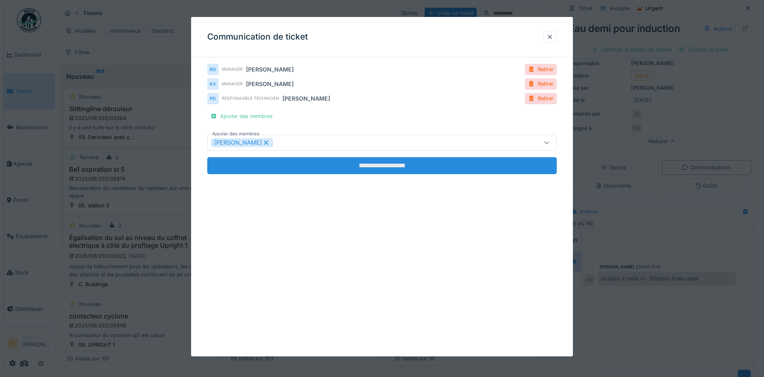
click at [368, 166] on input "**********" at bounding box center [382, 165] width 350 height 17
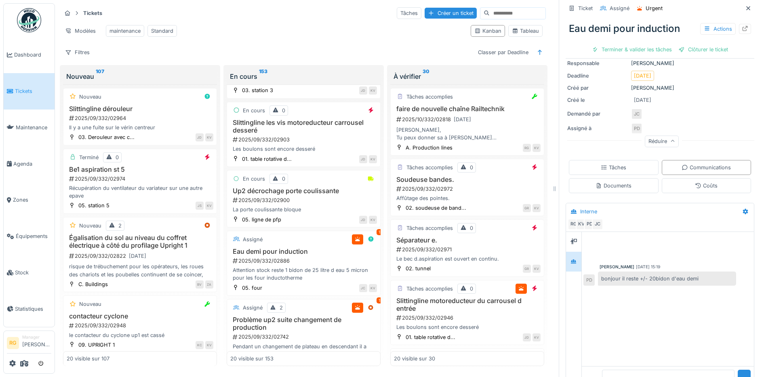
scroll to position [100, 0]
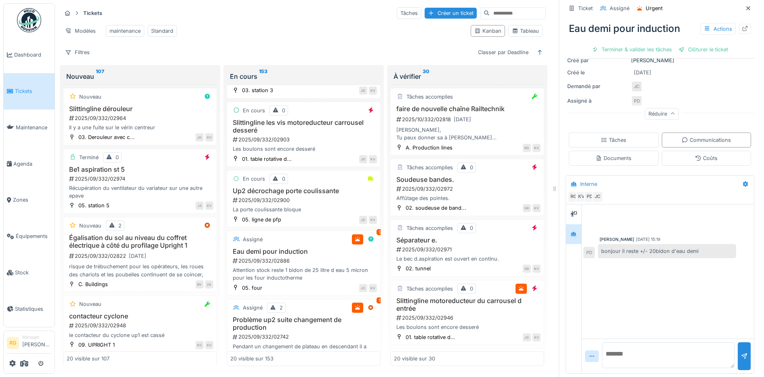
click at [615, 346] on textarea at bounding box center [668, 355] width 133 height 26
click at [627, 348] on textarea "**********" at bounding box center [668, 355] width 133 height 26
click at [658, 342] on textarea "**********" at bounding box center [668, 355] width 133 height 26
type textarea "**********"
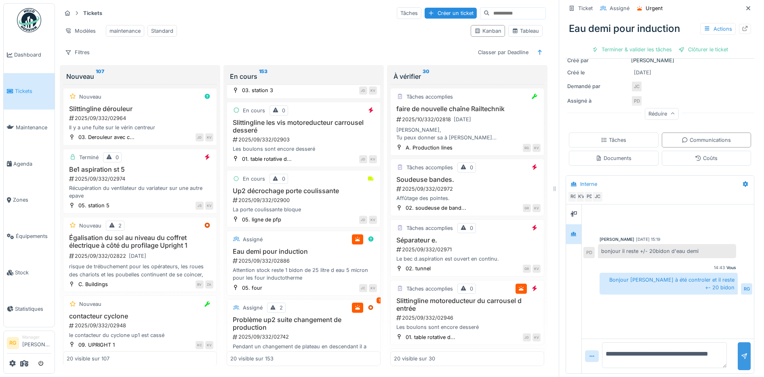
type textarea "**********"
click at [741, 352] on div at bounding box center [744, 356] width 6 height 8
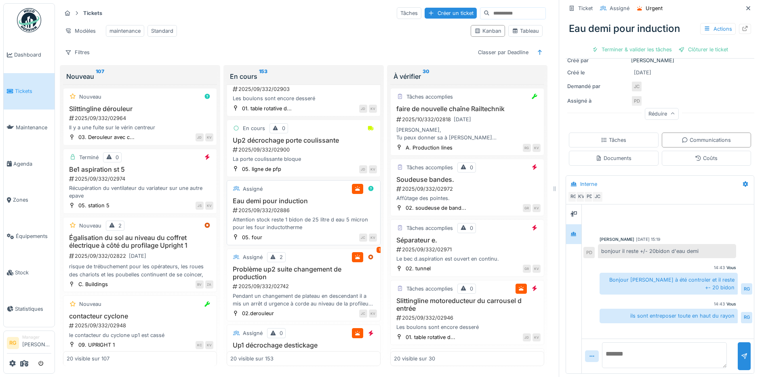
scroll to position [960, 0]
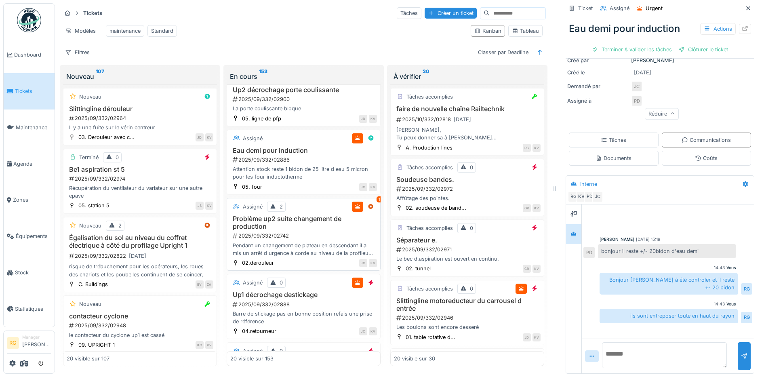
click at [308, 232] on div "2025/09/332/02742" at bounding box center [304, 236] width 145 height 8
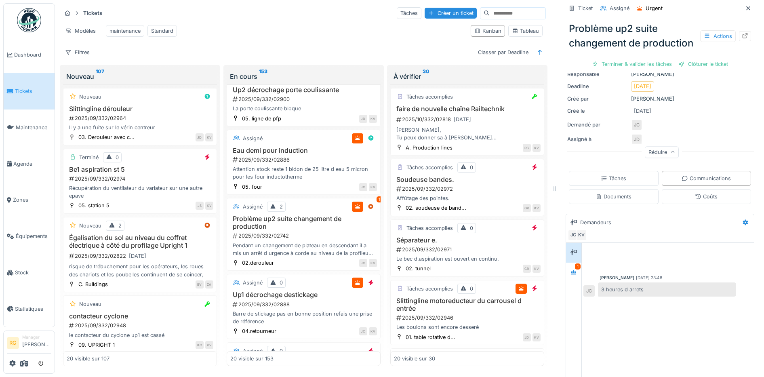
scroll to position [179, 0]
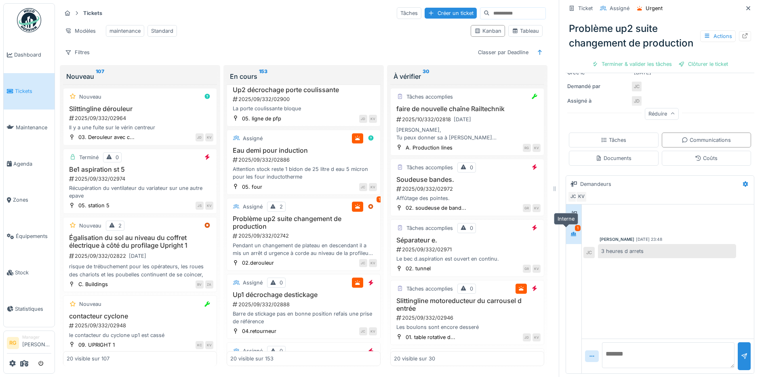
click at [568, 229] on div at bounding box center [574, 234] width 12 height 10
click at [571, 232] on icon at bounding box center [574, 234] width 6 height 4
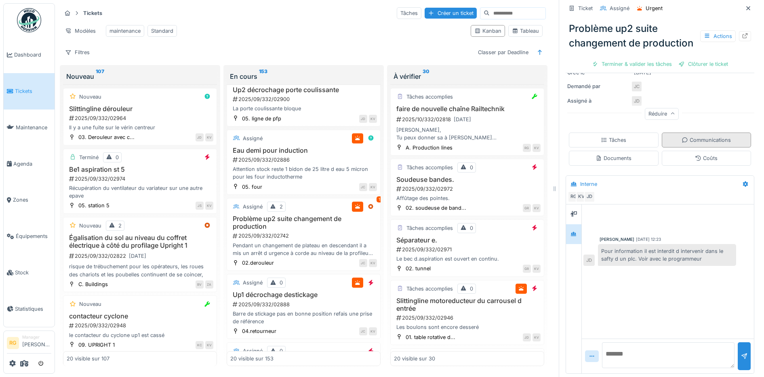
click at [699, 136] on div "Communications" at bounding box center [706, 140] width 49 height 8
click at [618, 133] on div "Tâches" at bounding box center [614, 140] width 90 height 15
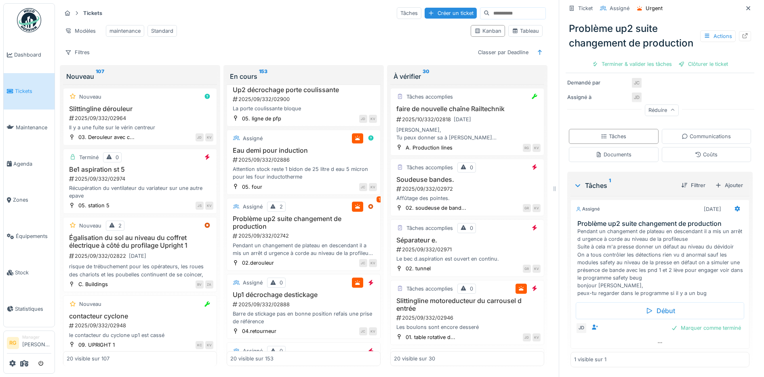
scroll to position [183, 0]
click at [304, 301] on div "2025/09/332/02888" at bounding box center [304, 305] width 145 height 8
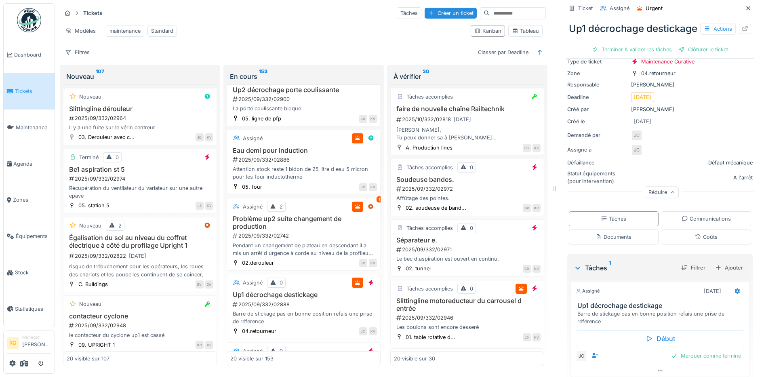
scroll to position [97, 0]
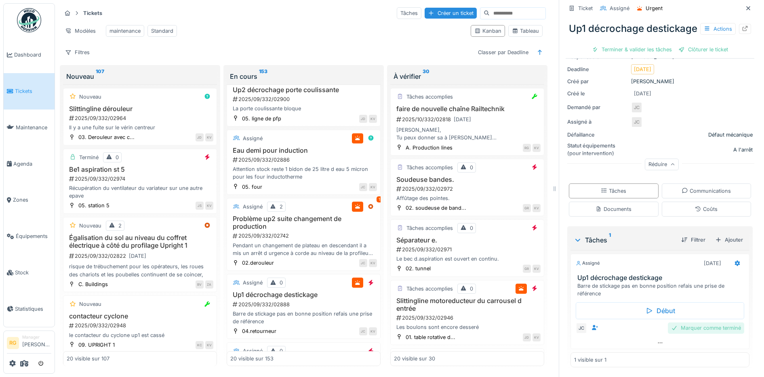
click at [700, 322] on div "Marquer comme terminé" at bounding box center [706, 327] width 76 height 11
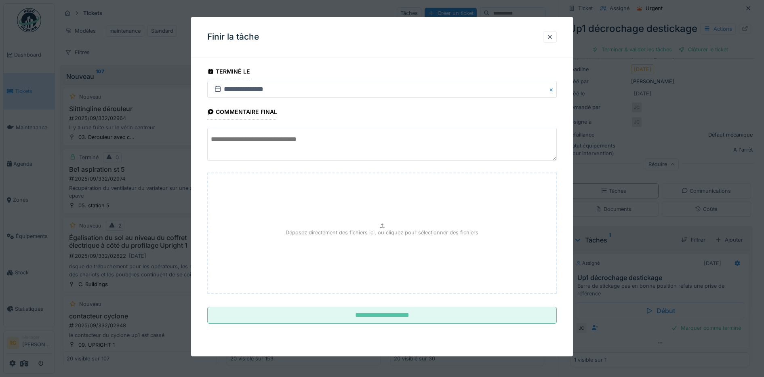
click at [247, 139] on textarea at bounding box center [382, 144] width 350 height 33
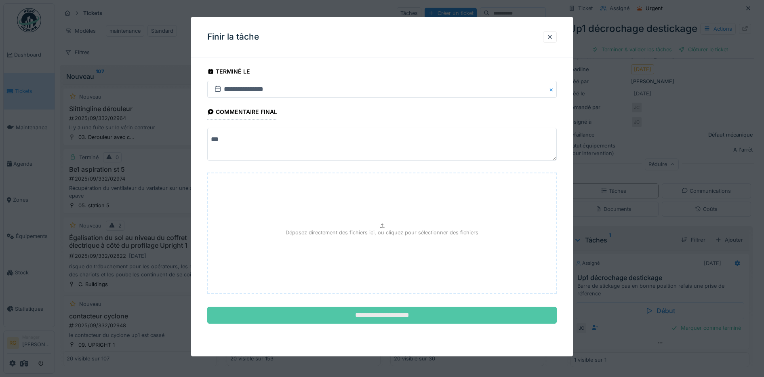
type textarea "***"
click at [414, 316] on input "**********" at bounding box center [382, 315] width 350 height 17
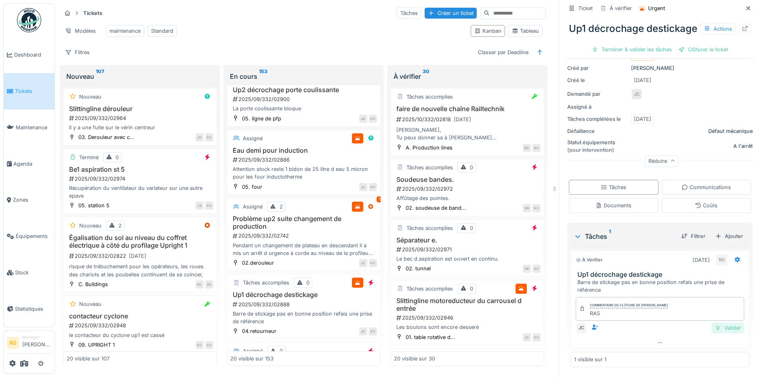
click at [715, 333] on div "Valider" at bounding box center [728, 327] width 33 height 11
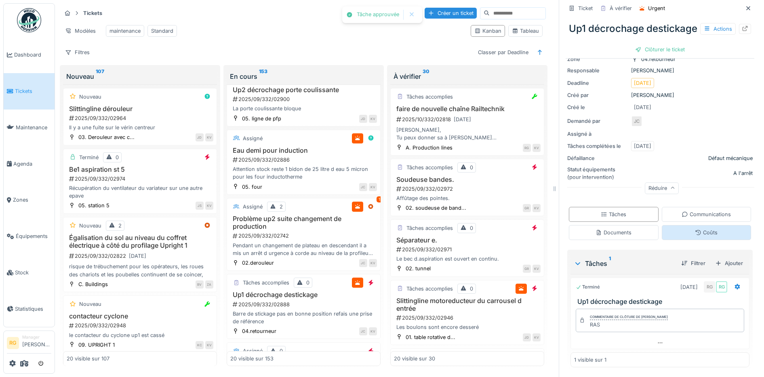
click at [695, 229] on div "Coûts" at bounding box center [706, 233] width 23 height 8
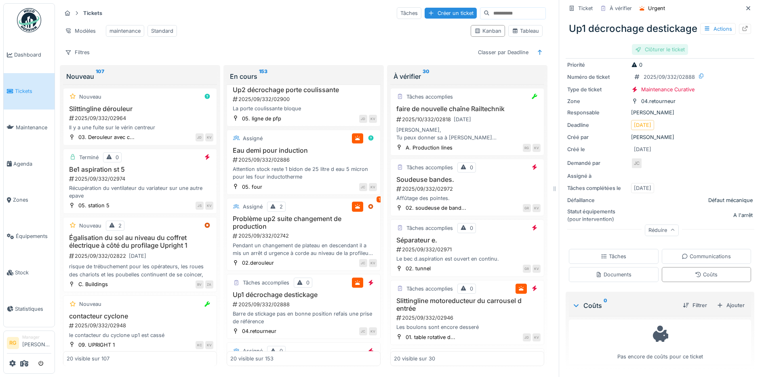
click at [660, 55] on div "Clôturer le ticket" at bounding box center [660, 49] width 56 height 11
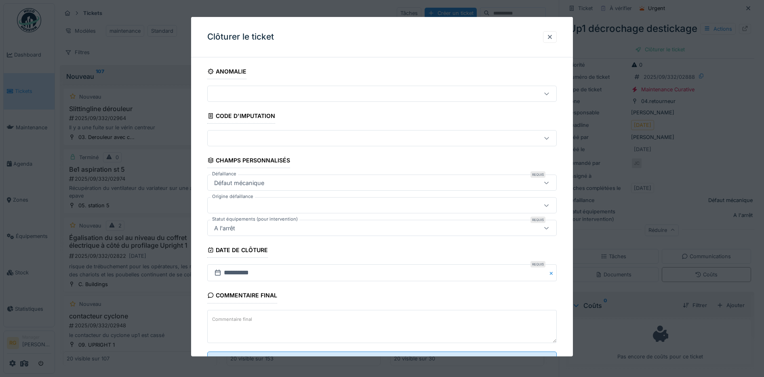
click at [269, 319] on textarea "Commentaire final" at bounding box center [382, 326] width 350 height 33
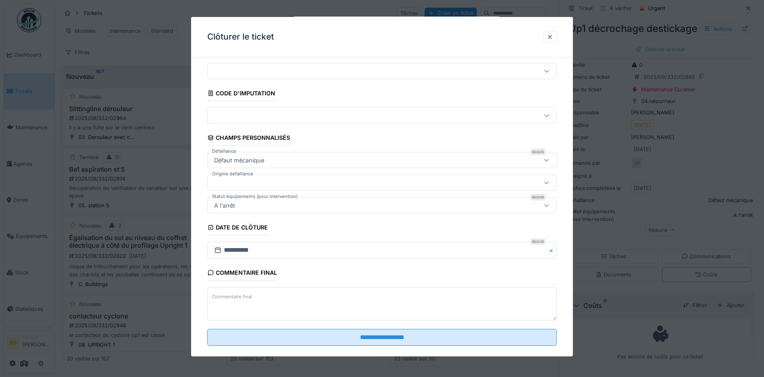
scroll to position [35, 0]
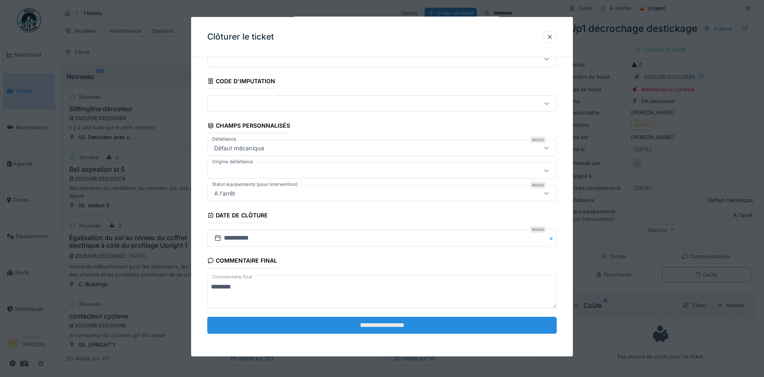
type textarea "********"
click at [373, 326] on input "**********" at bounding box center [382, 325] width 350 height 17
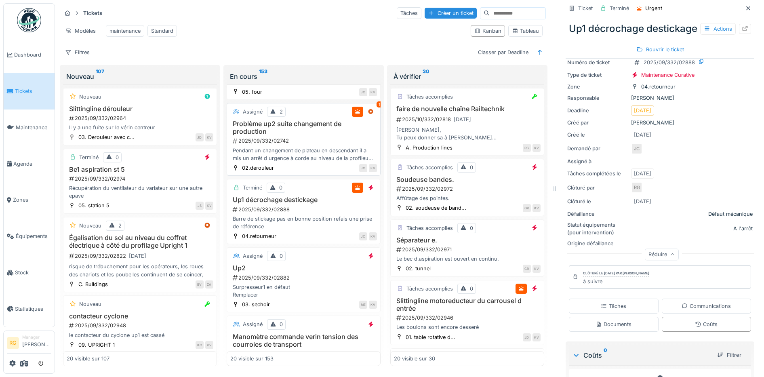
scroll to position [1061, 0]
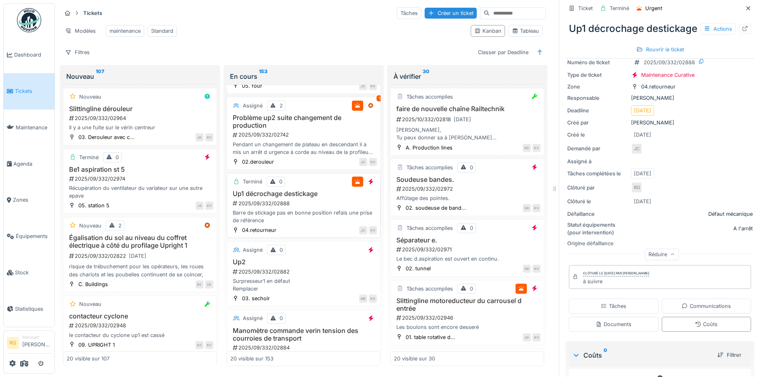
click at [305, 206] on div "2025/09/332/02888" at bounding box center [304, 204] width 145 height 8
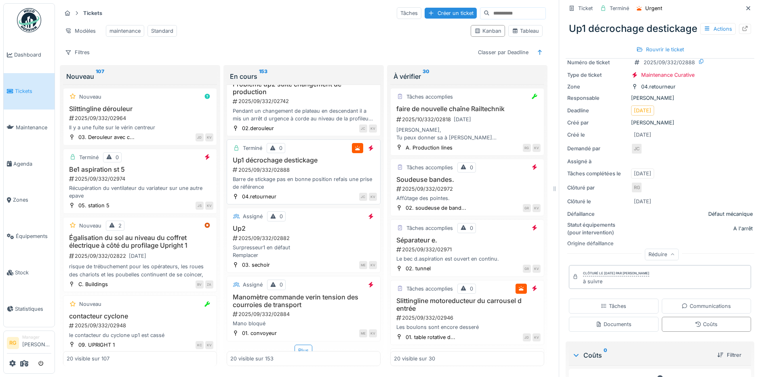
scroll to position [1115, 0]
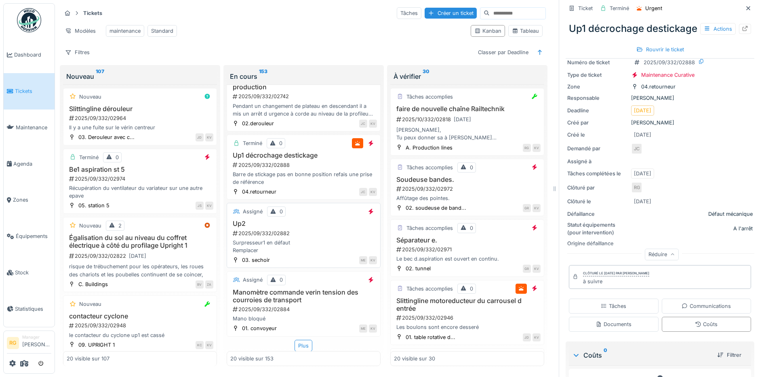
click at [306, 239] on div "Surpresseur1 en défaut Remplacer" at bounding box center [303, 246] width 147 height 15
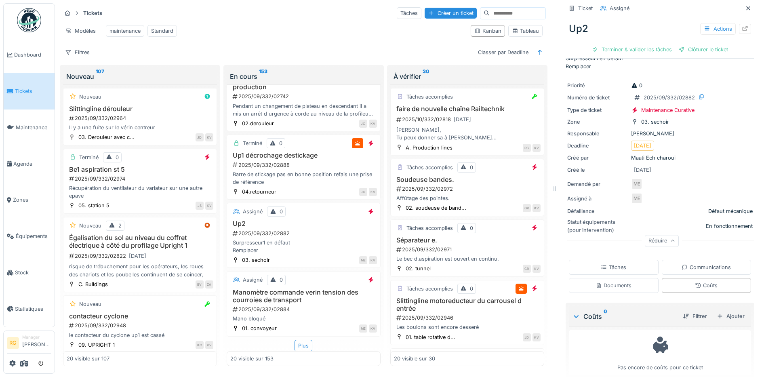
scroll to position [25, 0]
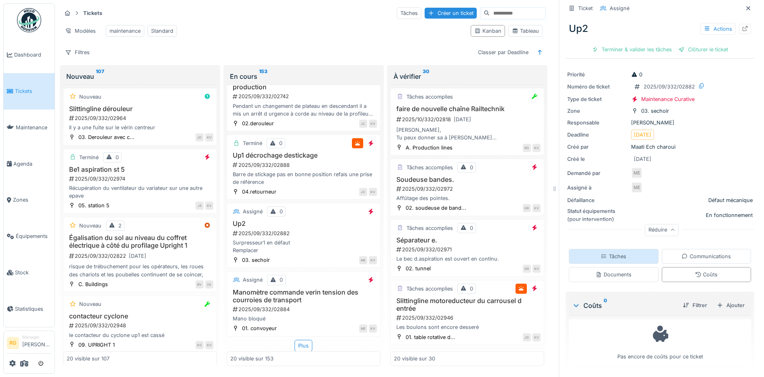
click at [613, 253] on div "Tâches" at bounding box center [613, 257] width 25 height 8
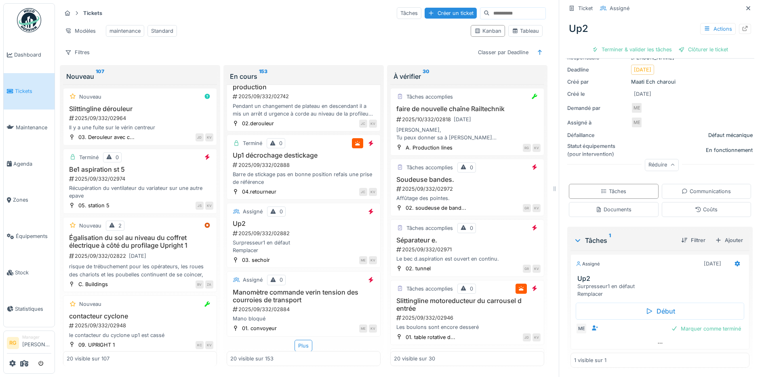
scroll to position [90, 0]
click at [688, 323] on div "Marquer comme terminé" at bounding box center [706, 328] width 76 height 11
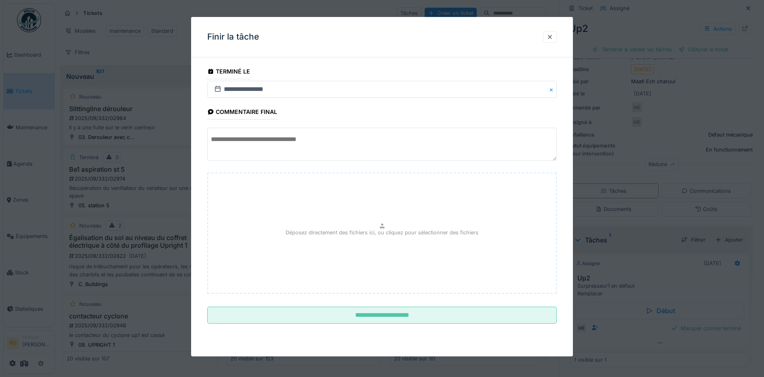
click at [231, 139] on textarea at bounding box center [382, 144] width 350 height 33
type textarea "*"
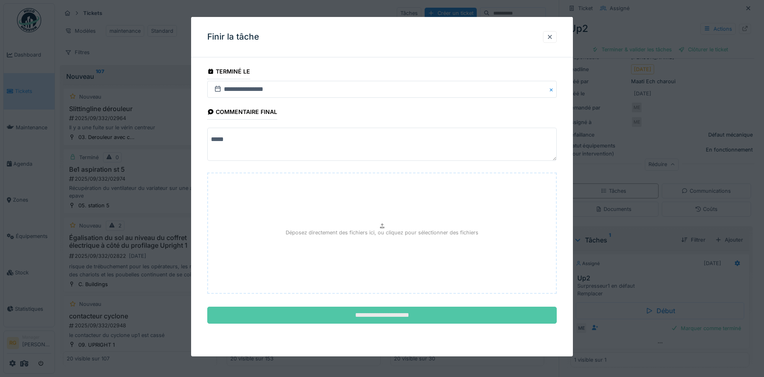
type textarea "*****"
click at [380, 317] on input "**********" at bounding box center [382, 315] width 350 height 17
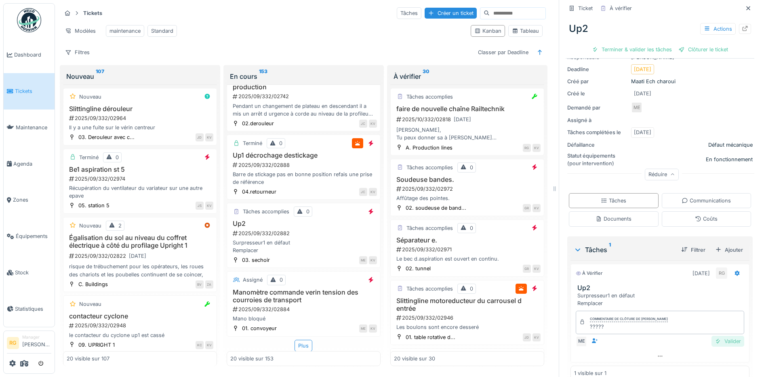
click at [716, 336] on div "Valider" at bounding box center [728, 341] width 33 height 11
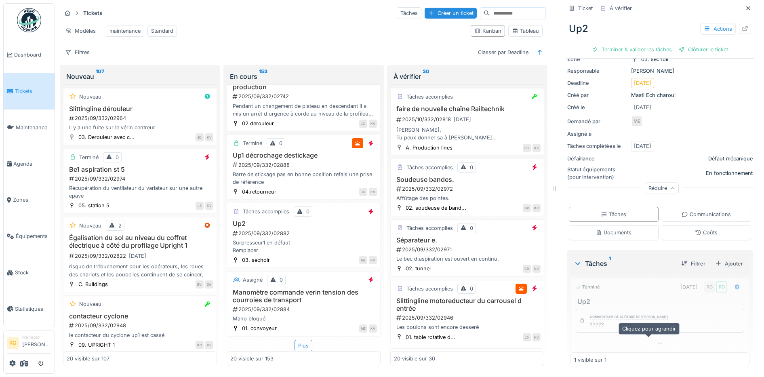
scroll to position [76, 0]
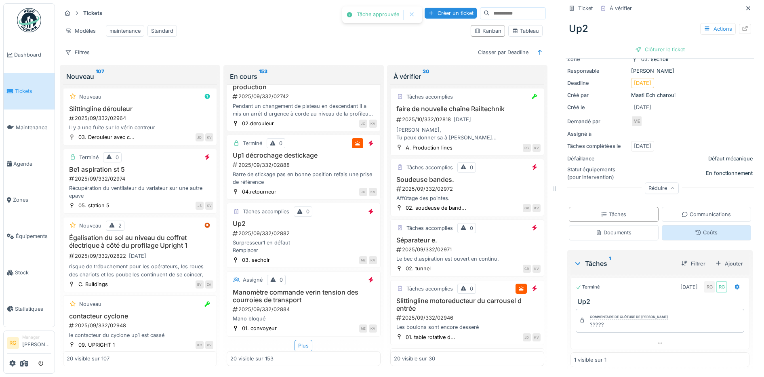
click at [695, 229] on div "Coûts" at bounding box center [706, 233] width 23 height 8
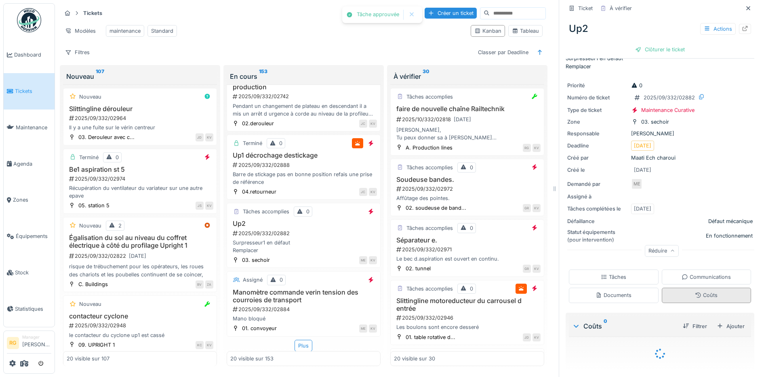
scroll to position [35, 0]
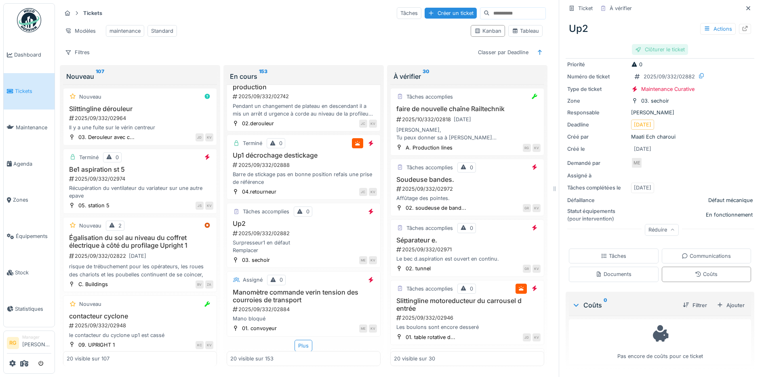
click at [648, 44] on div "Clôturer le ticket" at bounding box center [660, 49] width 56 height 11
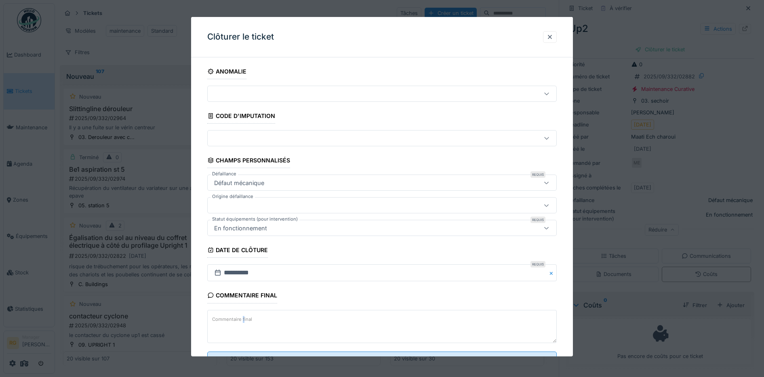
click at [243, 321] on label "Commentaire final" at bounding box center [232, 319] width 43 height 10
click at [243, 321] on textarea "Commentaire final" at bounding box center [382, 326] width 350 height 33
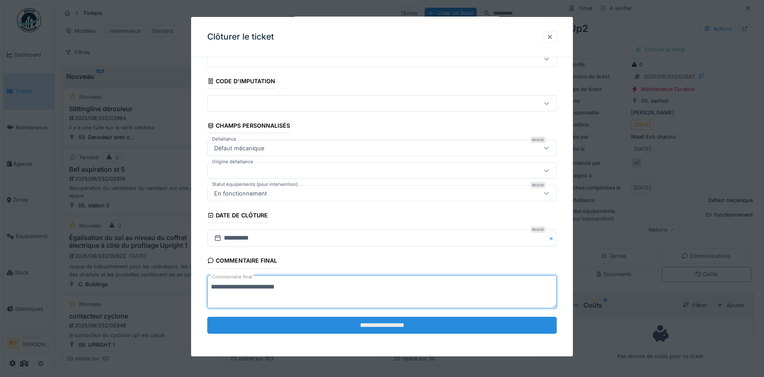
type textarea "**********"
click at [315, 323] on input "**********" at bounding box center [382, 325] width 350 height 17
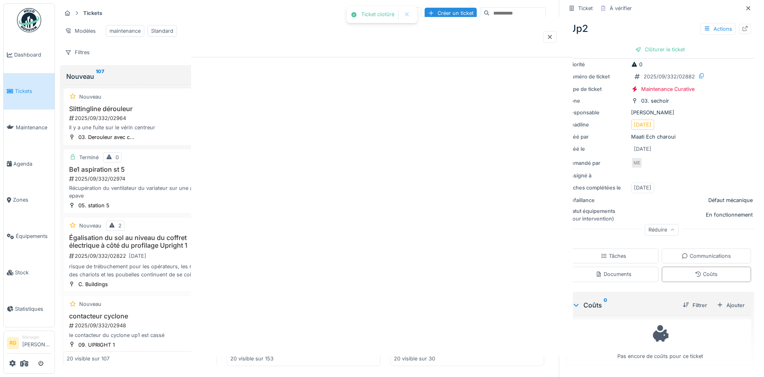
scroll to position [0, 0]
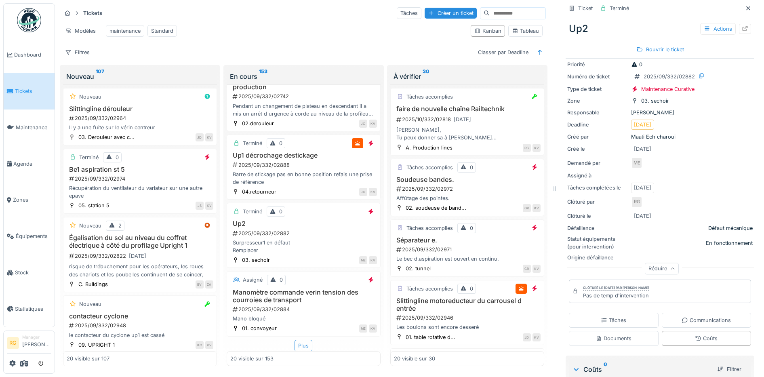
click at [295, 340] on div "Plus" at bounding box center [304, 346] width 18 height 12
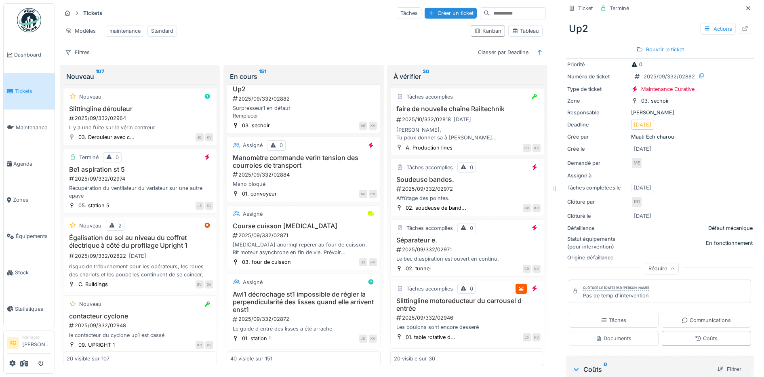
scroll to position [1266, 0]
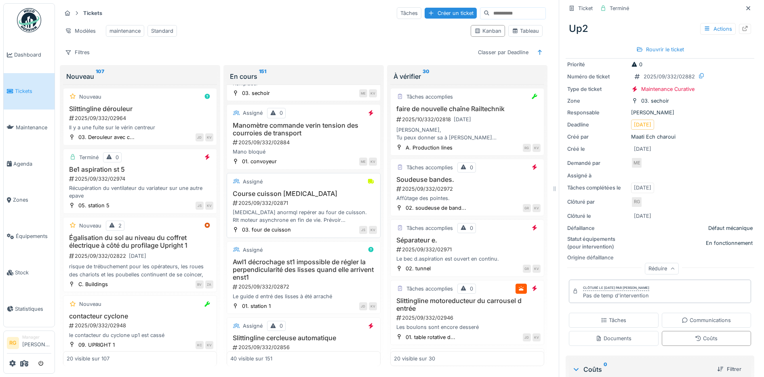
click at [314, 199] on div "2025/09/332/02871" at bounding box center [304, 203] width 145 height 8
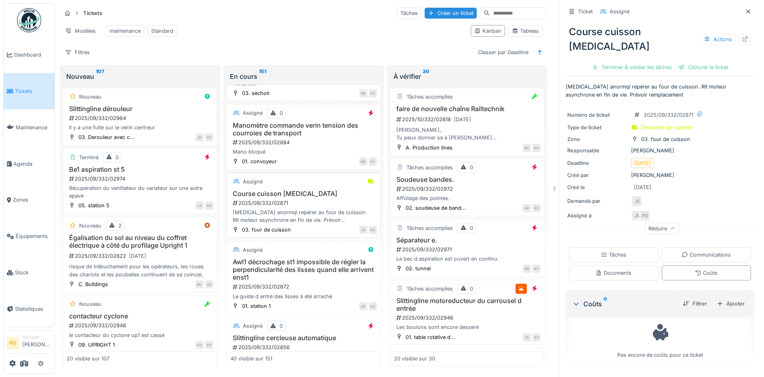
click at [307, 202] on div "2025/09/332/02871" at bounding box center [304, 203] width 145 height 8
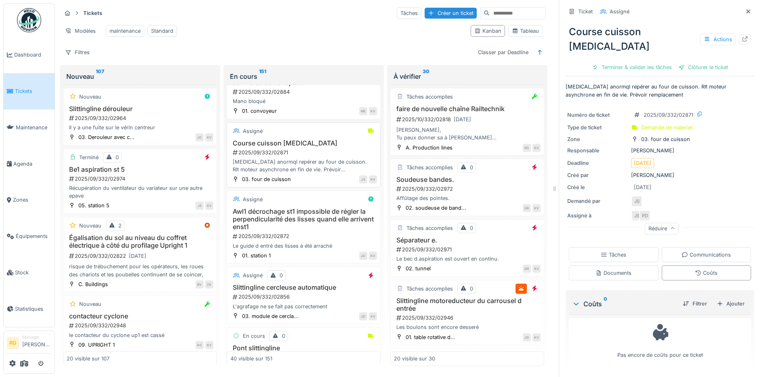
scroll to position [1367, 0]
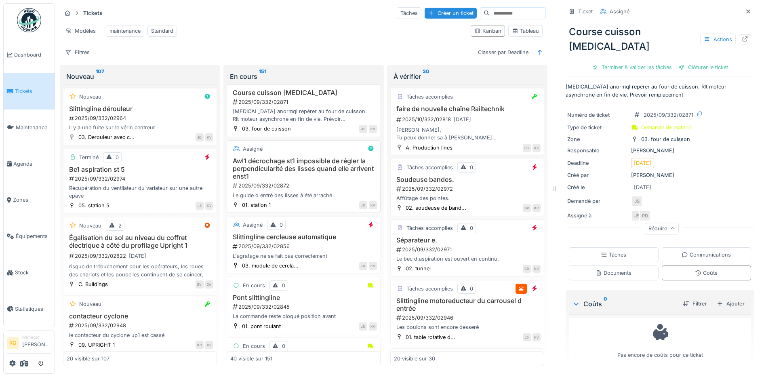
click at [310, 190] on div "Awl1 décrochage st1 impossible de régler la perpendicularité des lisses quand e…" at bounding box center [303, 178] width 147 height 42
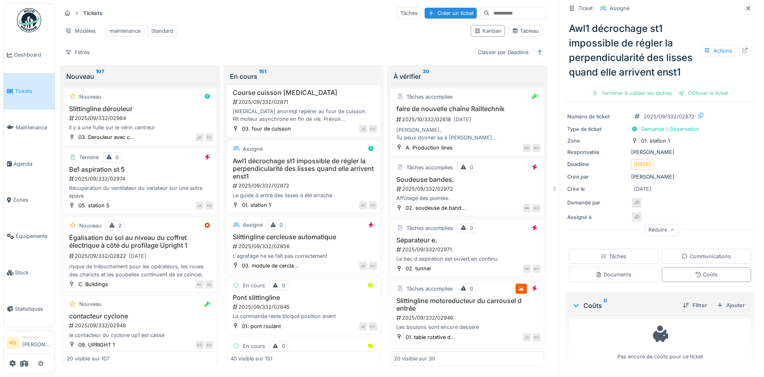
scroll to position [34, 0]
click at [615, 271] on div "Documents" at bounding box center [614, 275] width 36 height 8
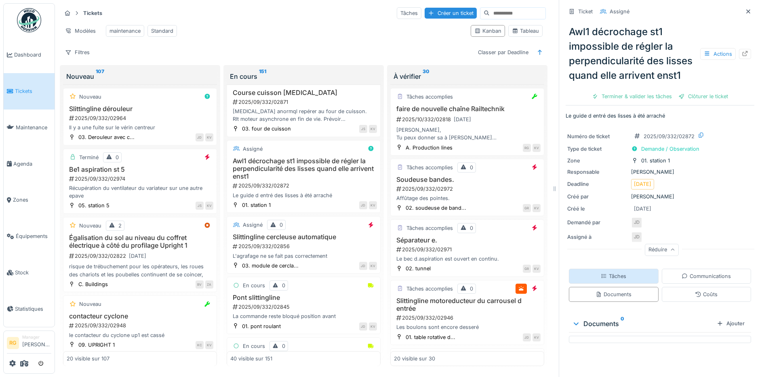
click at [601, 280] on div "Tâches" at bounding box center [613, 276] width 25 height 8
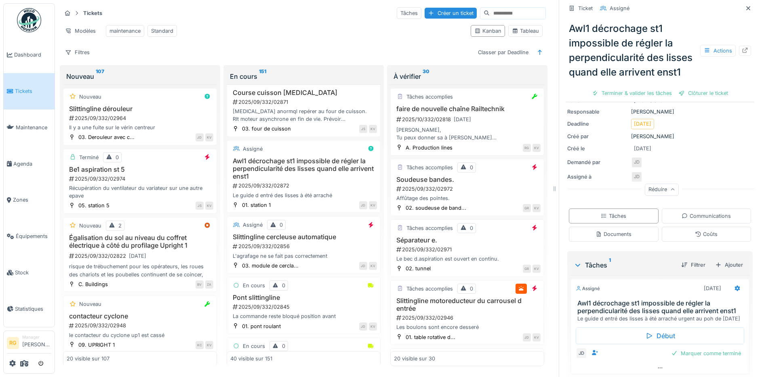
scroll to position [107, 0]
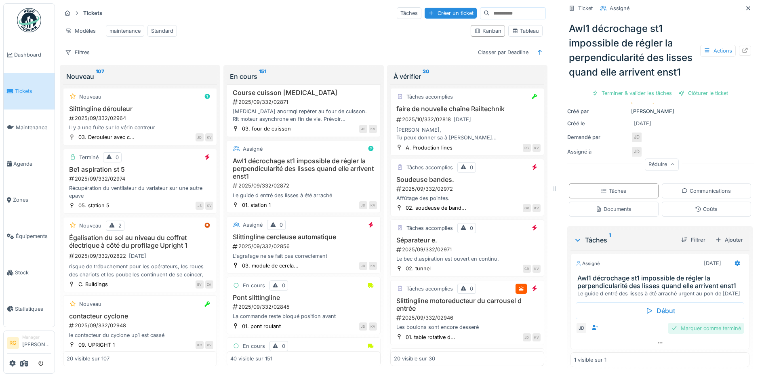
click at [698, 323] on div "Marquer comme terminé" at bounding box center [706, 328] width 76 height 11
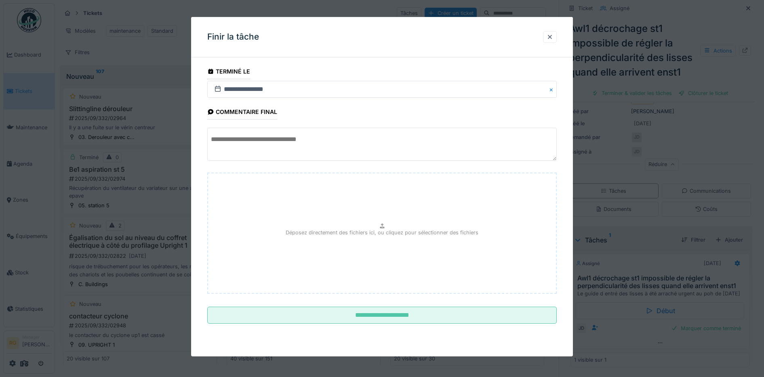
click at [255, 139] on textarea at bounding box center [382, 144] width 350 height 33
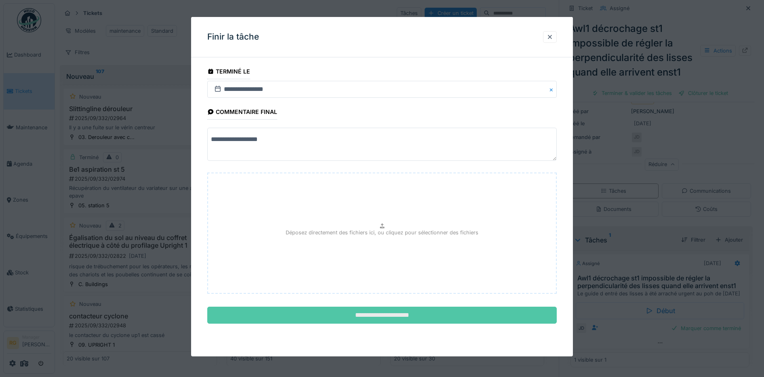
type textarea "**********"
click at [382, 318] on input "**********" at bounding box center [382, 315] width 350 height 17
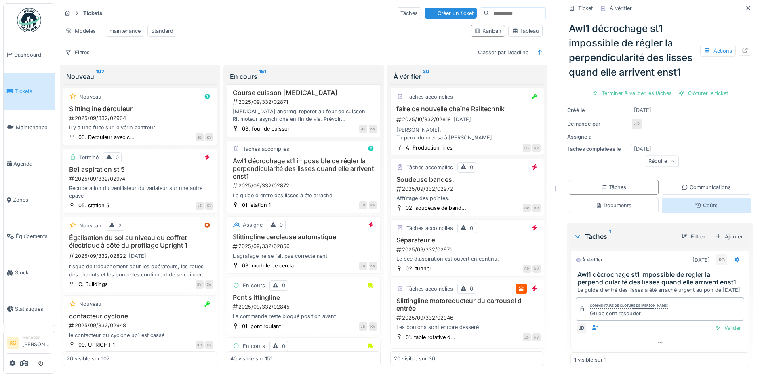
click at [695, 205] on div "Coûts" at bounding box center [706, 206] width 23 height 8
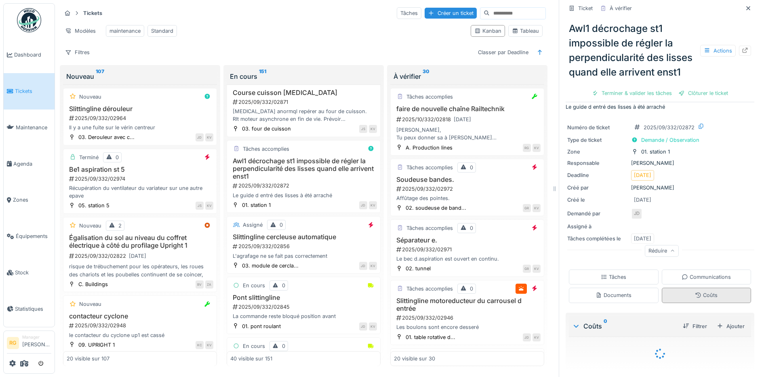
scroll to position [44, 0]
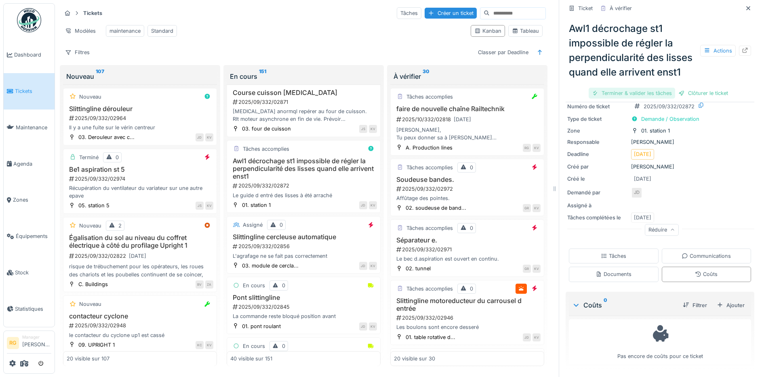
click at [621, 99] on div "Terminer & valider les tâches" at bounding box center [632, 93] width 86 height 11
click at [661, 98] on div "Clôturer le ticket" at bounding box center [660, 93] width 56 height 11
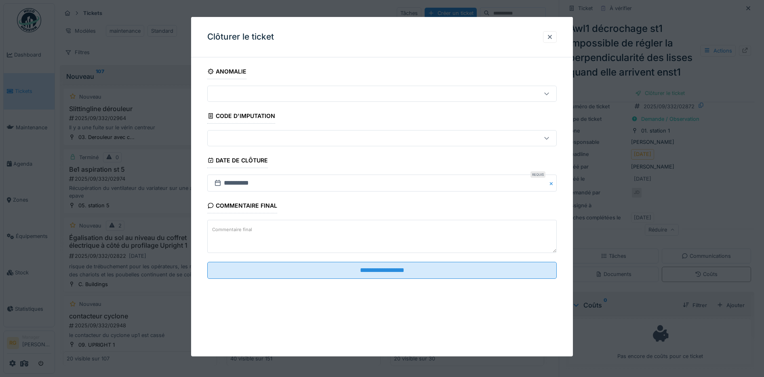
click at [279, 230] on textarea "Commentaire final" at bounding box center [382, 236] width 350 height 33
drag, startPoint x: 247, startPoint y: 232, endPoint x: 436, endPoint y: 234, distance: 189.1
click at [436, 234] on textarea "**********" at bounding box center [382, 236] width 350 height 33
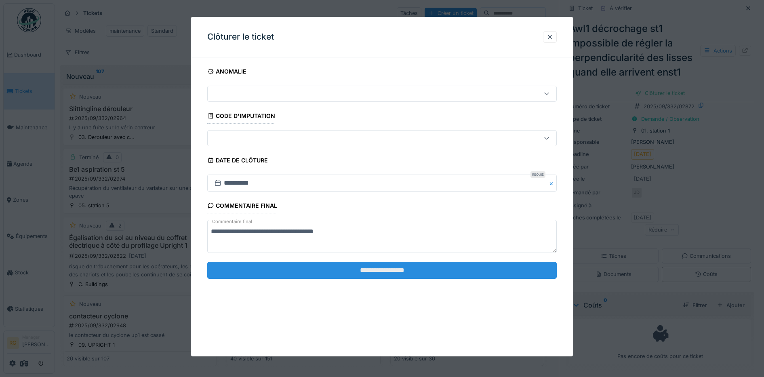
type textarea "**********"
click at [388, 270] on input "**********" at bounding box center [382, 270] width 350 height 17
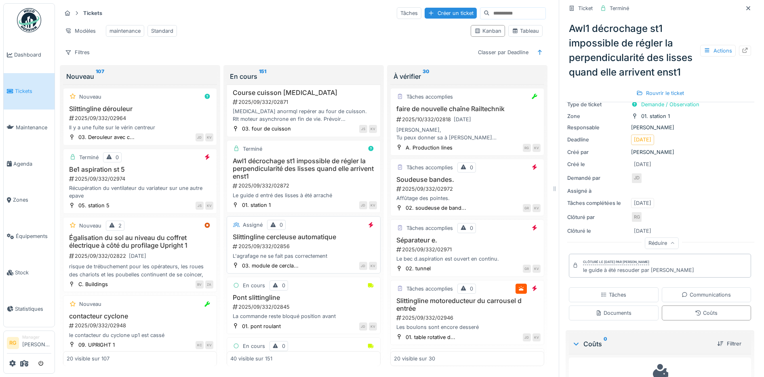
click at [323, 246] on div "2025/09/332/02856" at bounding box center [304, 246] width 145 height 8
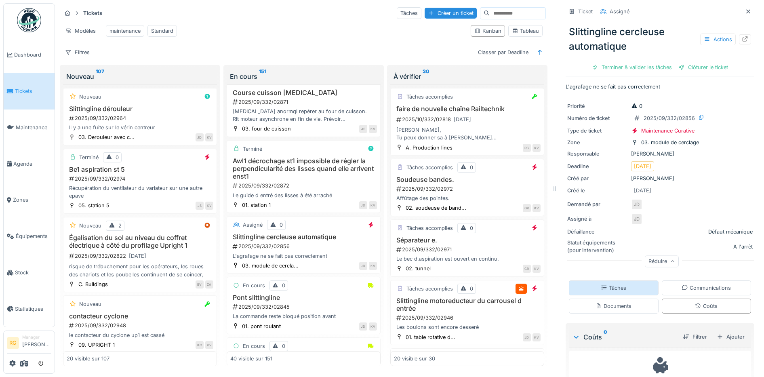
click at [611, 284] on div "Tâches" at bounding box center [613, 288] width 25 height 8
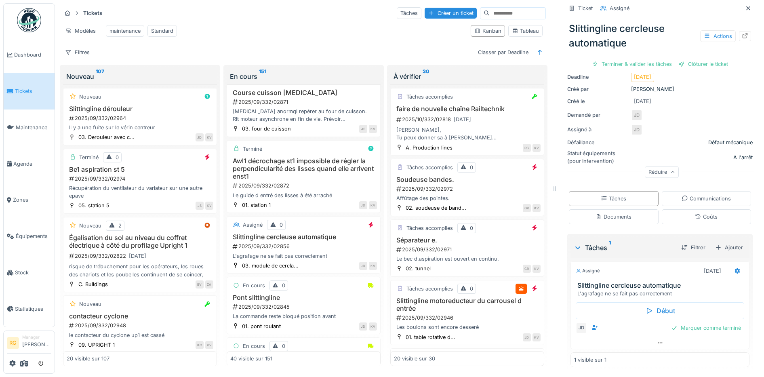
scroll to position [89, 0]
click at [312, 302] on div "Pont slittingline 2025/09/332/02845 La commande reste bloqué position avant" at bounding box center [303, 307] width 147 height 27
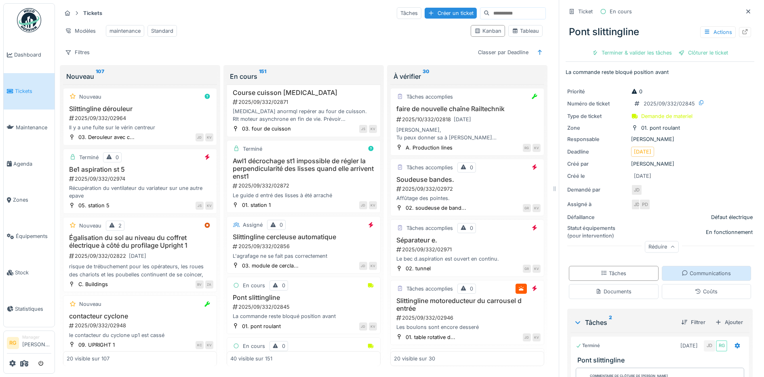
click at [699, 270] on div "Communications" at bounding box center [706, 274] width 49 height 8
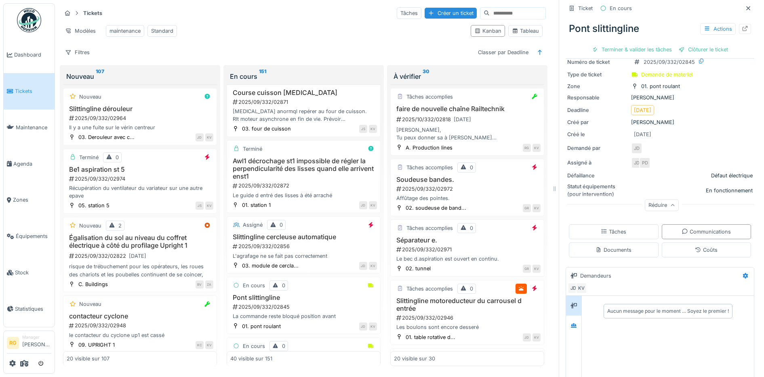
scroll to position [133, 0]
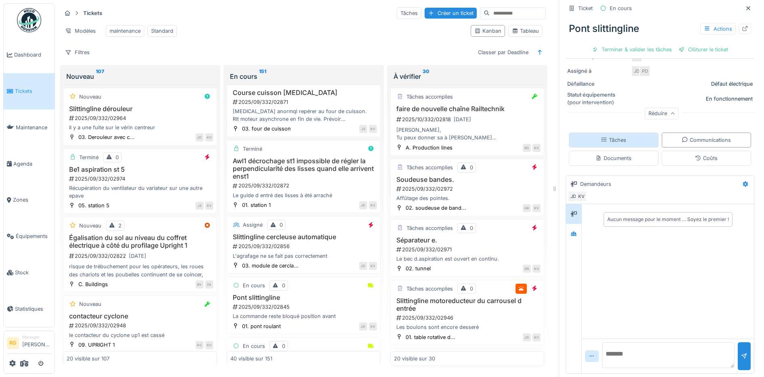
click at [605, 136] on div "Tâches" at bounding box center [613, 140] width 25 height 8
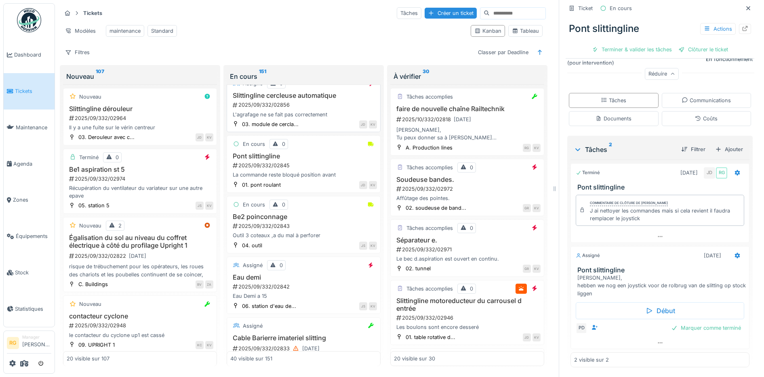
scroll to position [1519, 0]
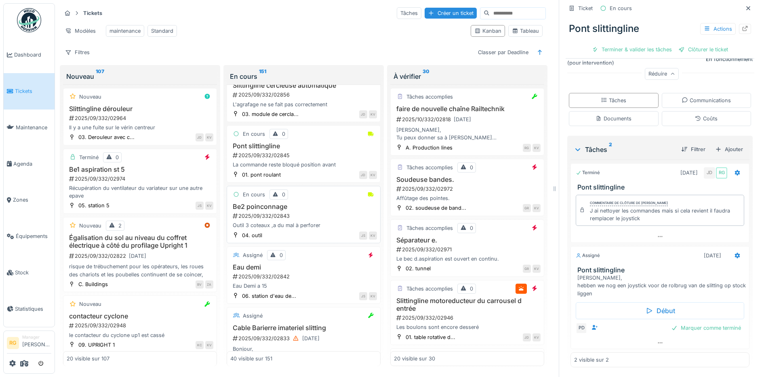
click at [303, 214] on div "2025/09/332/02843" at bounding box center [304, 216] width 145 height 8
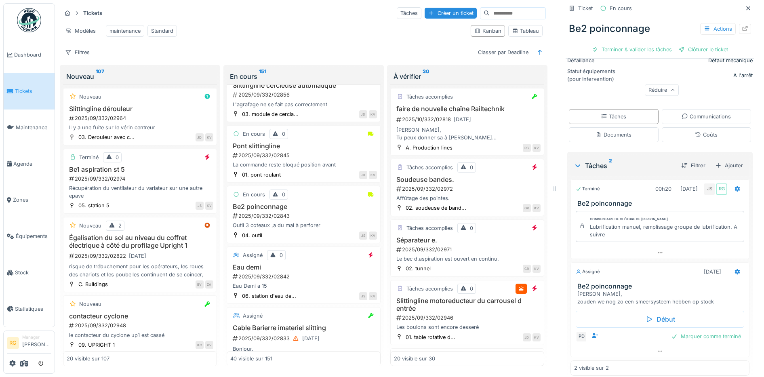
scroll to position [165, 0]
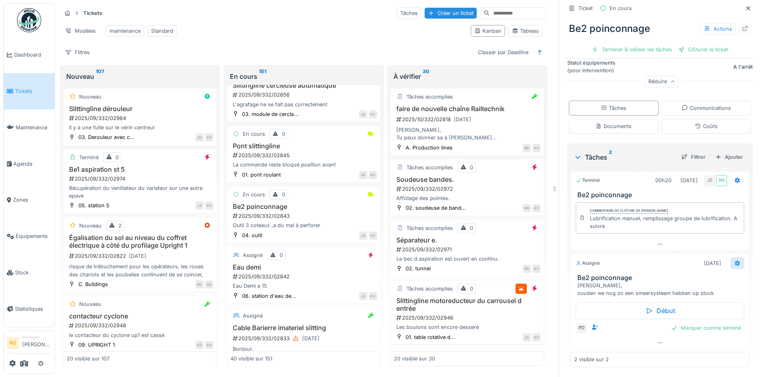
click at [735, 260] on icon at bounding box center [737, 263] width 5 height 6
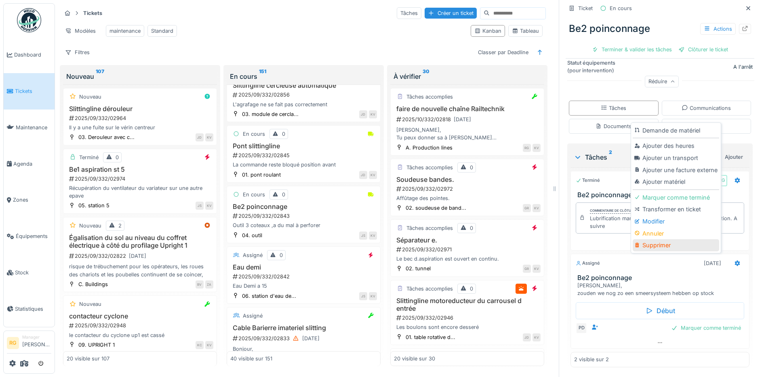
click at [651, 239] on div "Supprimer" at bounding box center [676, 245] width 86 height 12
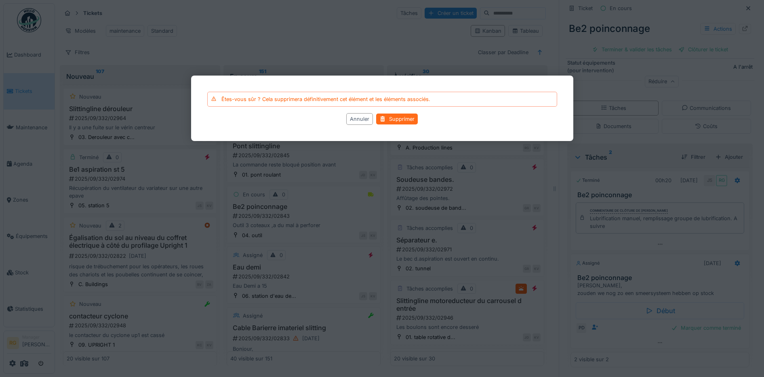
click at [388, 118] on div "Supprimer" at bounding box center [397, 119] width 42 height 11
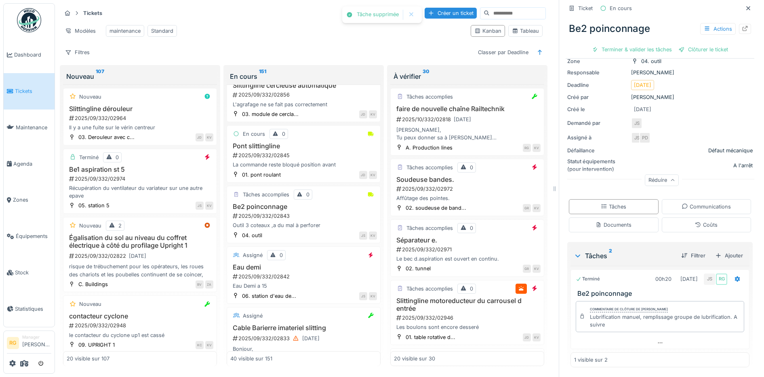
scroll to position [76, 0]
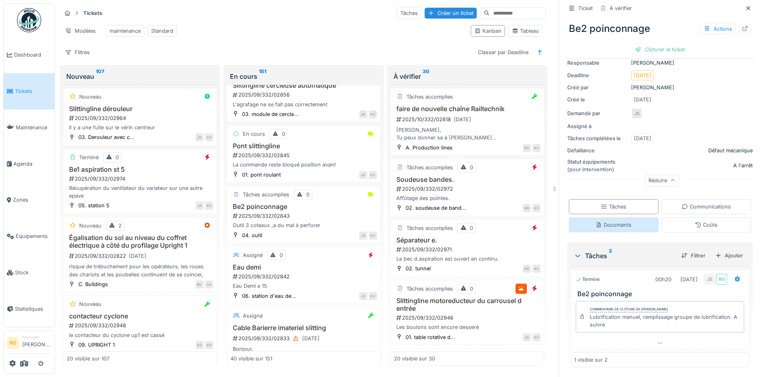
click at [601, 221] on div "Documents" at bounding box center [614, 225] width 36 height 8
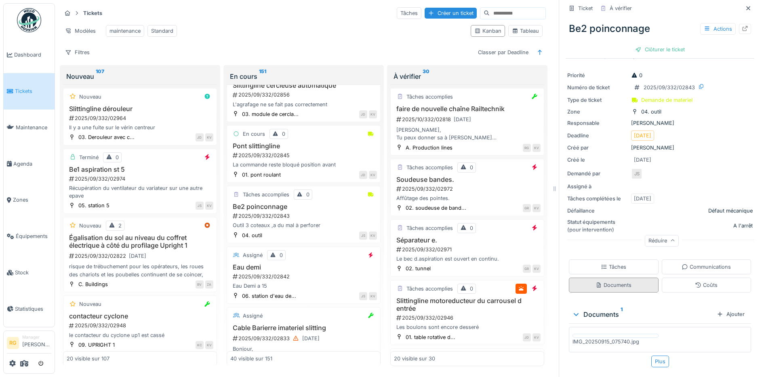
scroll to position [120, 0]
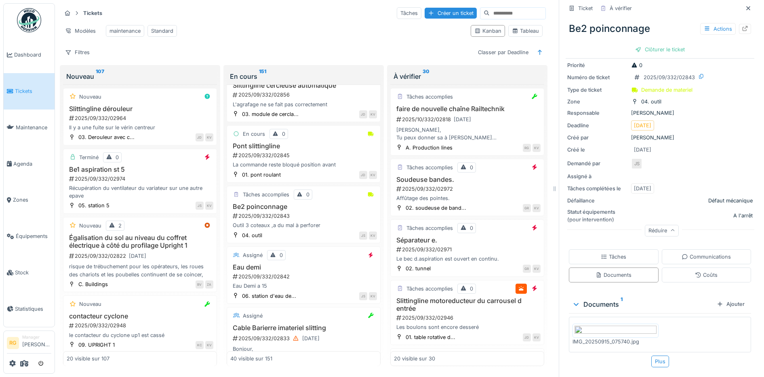
click at [607, 326] on img at bounding box center [616, 331] width 82 height 10
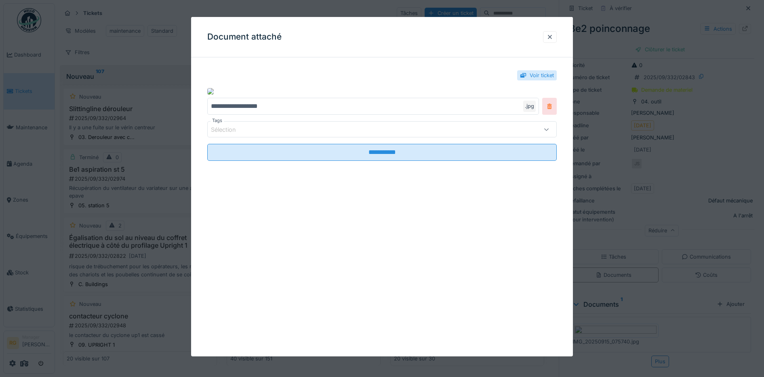
click at [553, 109] on icon at bounding box center [549, 106] width 6 height 5
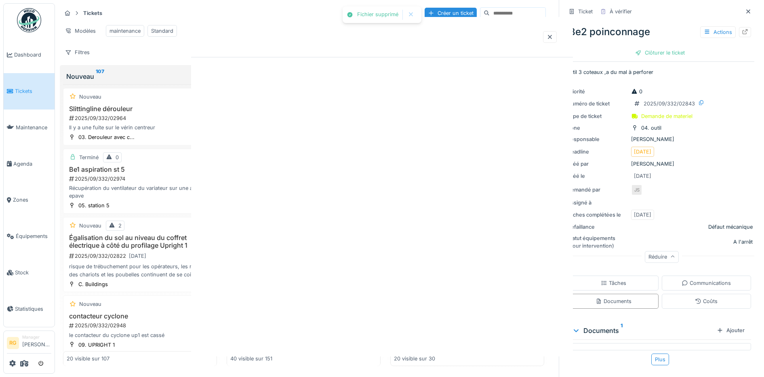
scroll to position [0, 0]
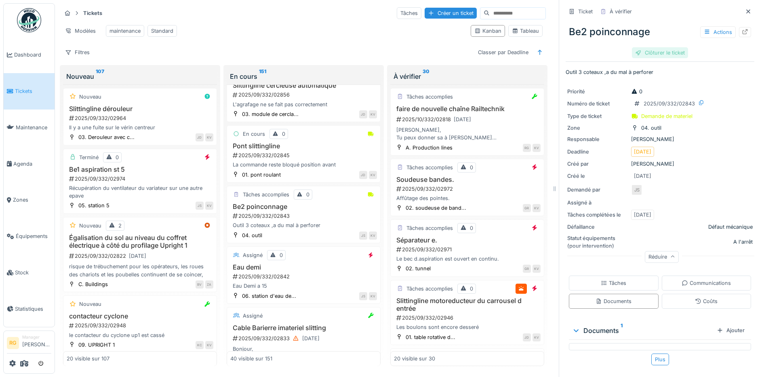
click at [651, 47] on div "Clôturer le ticket" at bounding box center [660, 52] width 56 height 11
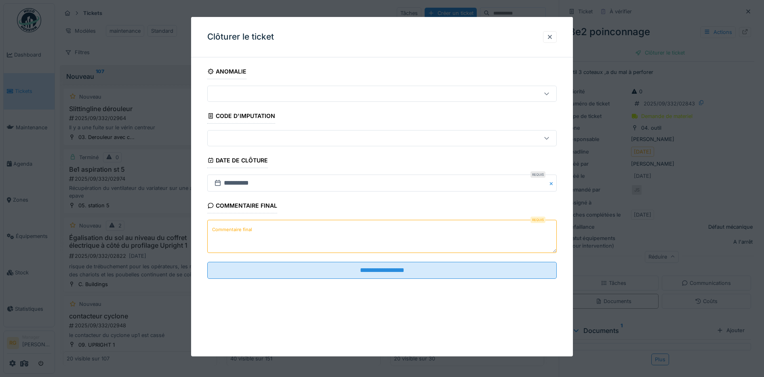
click at [277, 232] on textarea "Commentaire final" at bounding box center [382, 236] width 350 height 33
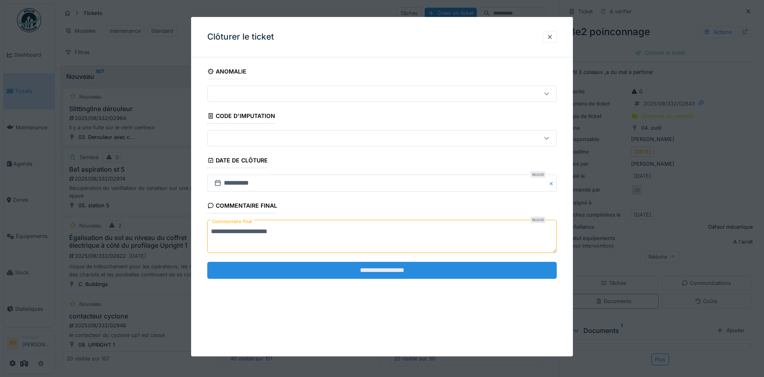
type textarea "**********"
click at [409, 269] on input "**********" at bounding box center [382, 270] width 350 height 17
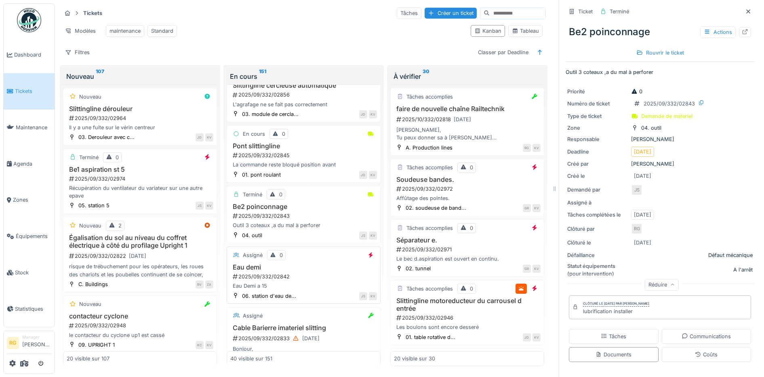
click at [301, 273] on div "2025/09/332/02842" at bounding box center [304, 277] width 145 height 8
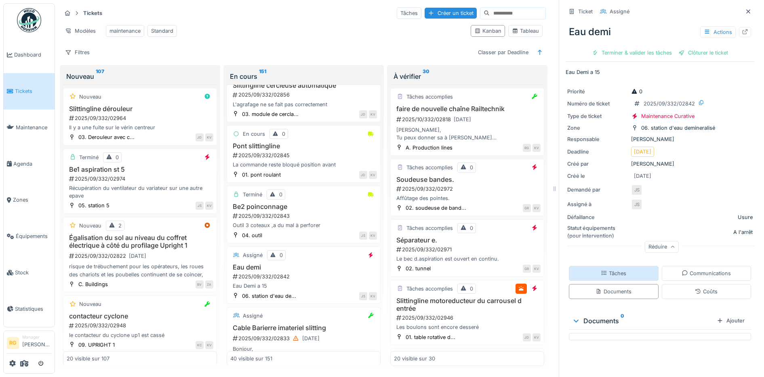
click at [601, 270] on div "Tâches" at bounding box center [613, 274] width 25 height 8
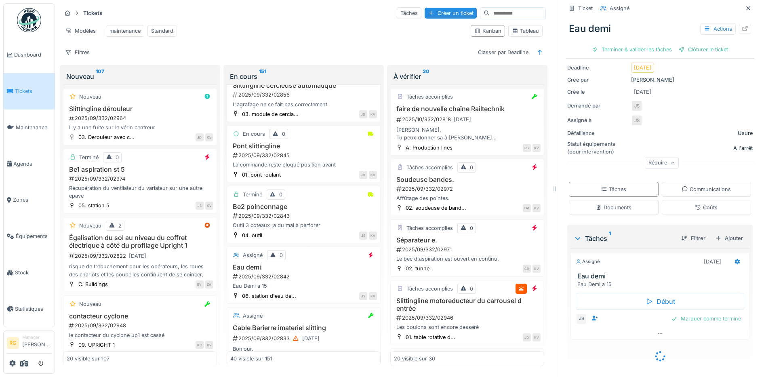
scroll to position [75, 0]
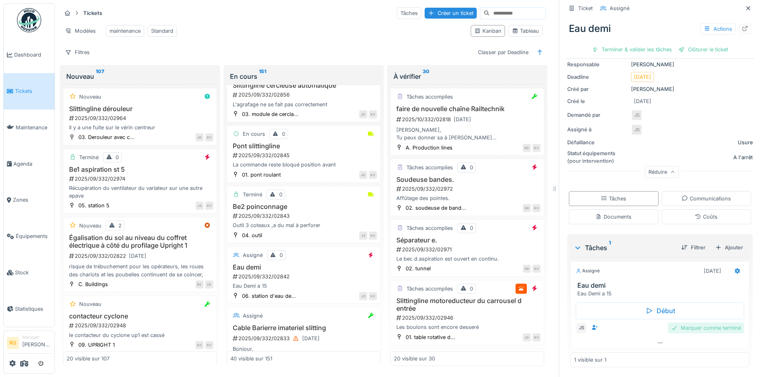
click at [689, 322] on div "Marquer comme terminé" at bounding box center [706, 327] width 76 height 11
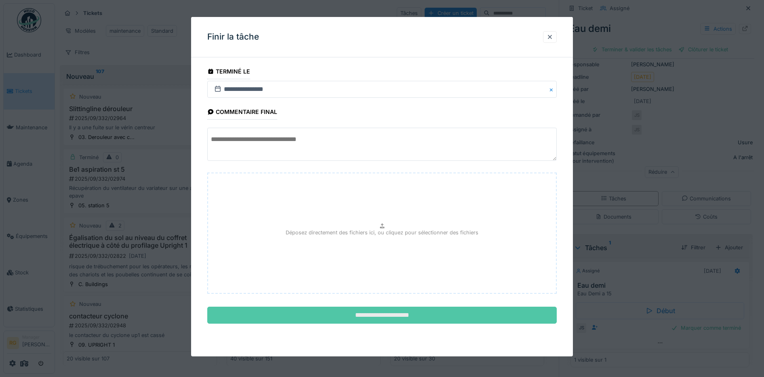
click at [374, 318] on input "**********" at bounding box center [382, 315] width 350 height 17
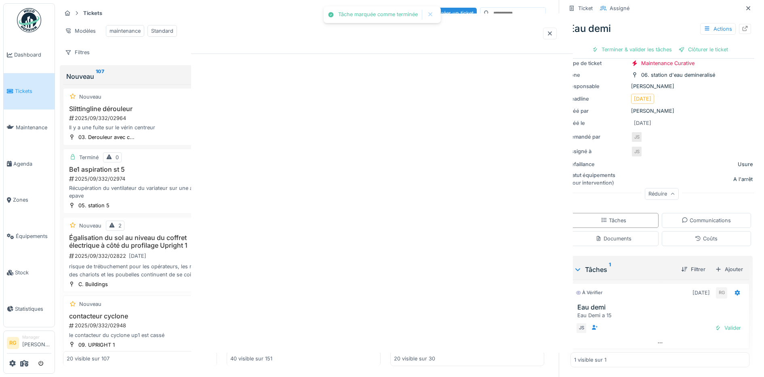
scroll to position [63, 0]
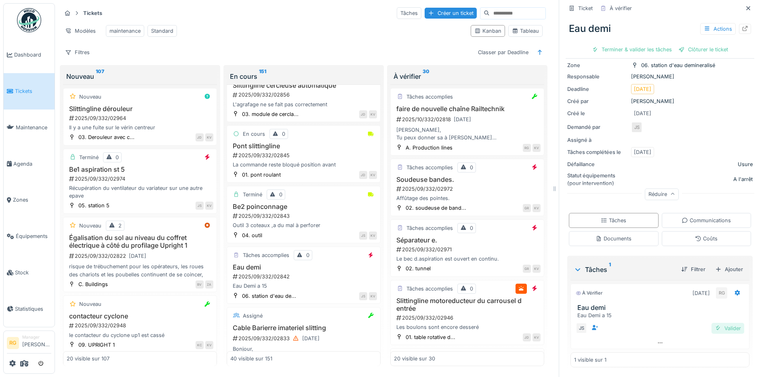
click at [720, 323] on div "Valider" at bounding box center [728, 328] width 33 height 11
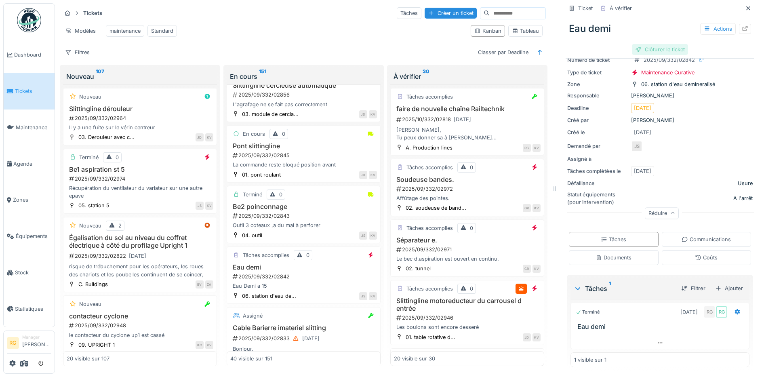
click at [651, 44] on div "Clôturer le ticket" at bounding box center [660, 49] width 56 height 11
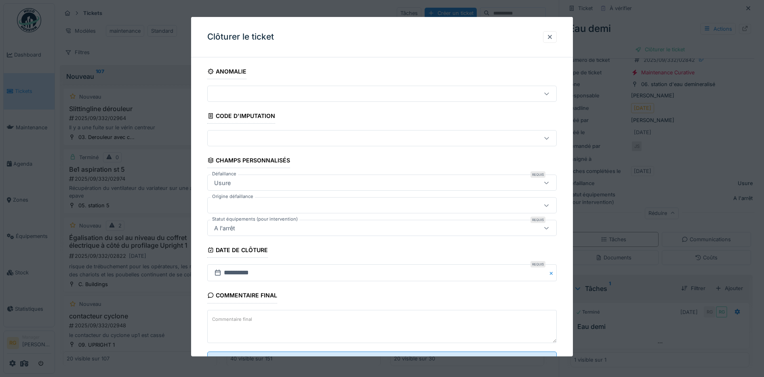
click at [250, 320] on label "Commentaire final" at bounding box center [232, 319] width 43 height 10
click at [250, 320] on textarea "Commentaire final" at bounding box center [382, 326] width 350 height 33
click at [250, 320] on label "Commentaire final" at bounding box center [232, 319] width 43 height 10
click at [250, 320] on textarea "Commentaire final" at bounding box center [382, 326] width 350 height 33
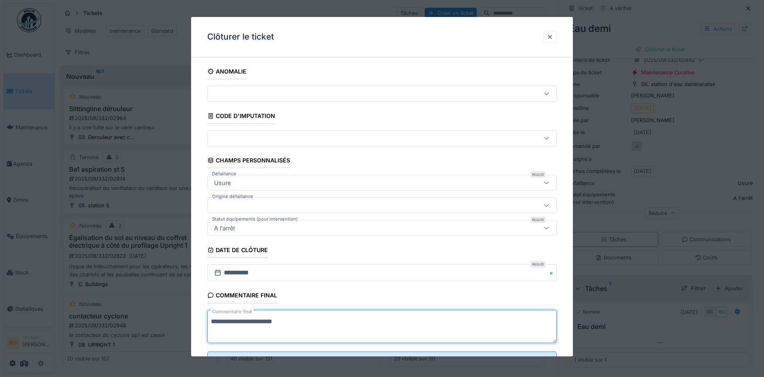
scroll to position [35, 0]
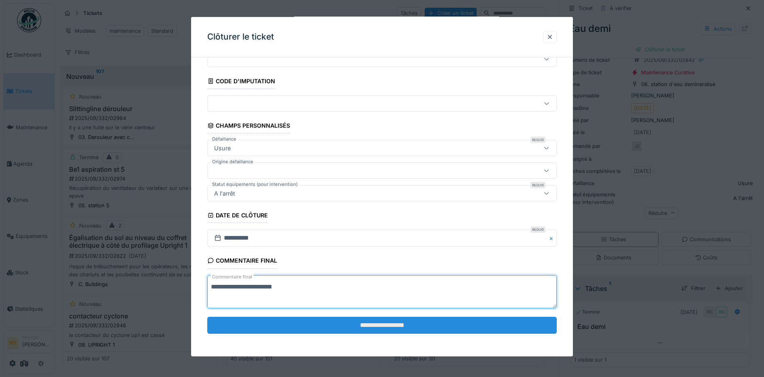
type textarea "**********"
click at [366, 326] on input "**********" at bounding box center [382, 325] width 350 height 17
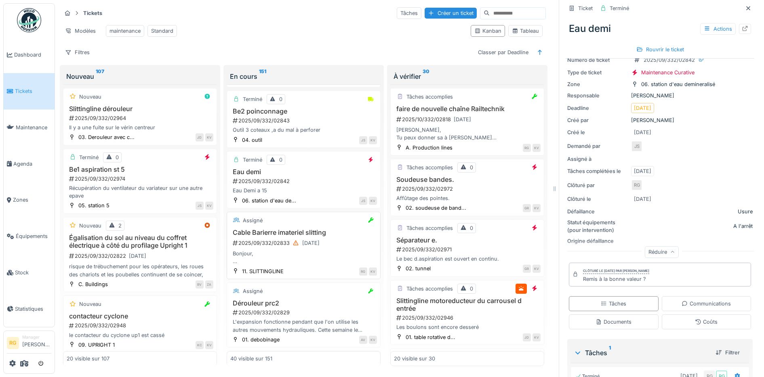
scroll to position [1620, 0]
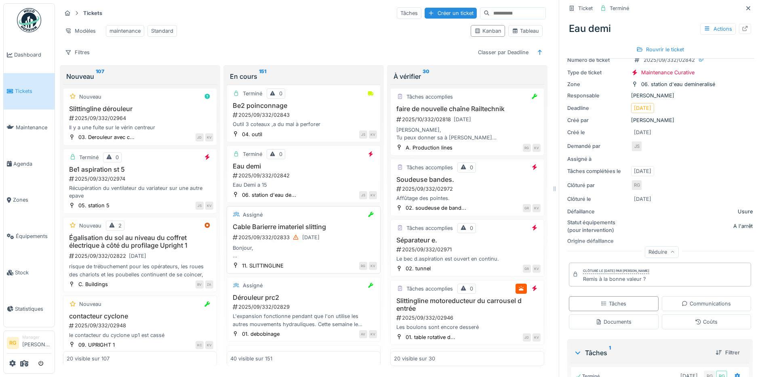
click at [297, 250] on div "Bonjour, metre une protection autour du cable afin qu'il ne soit plus sectioné …" at bounding box center [303, 251] width 147 height 15
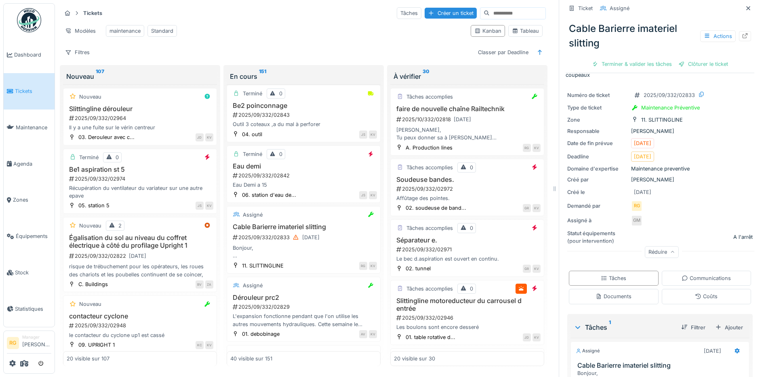
scroll to position [138, 0]
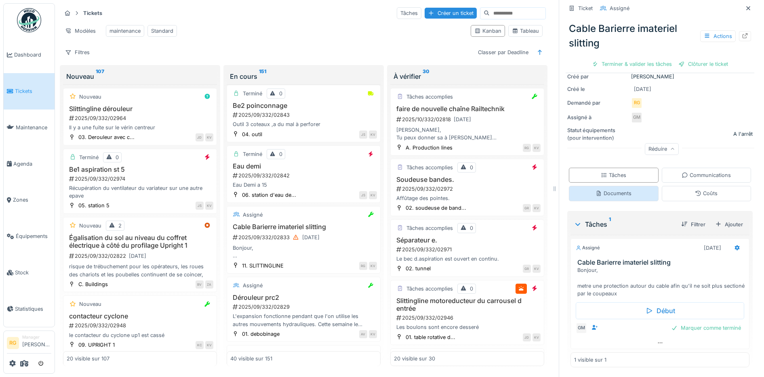
click at [598, 190] on div "Documents" at bounding box center [614, 194] width 36 height 8
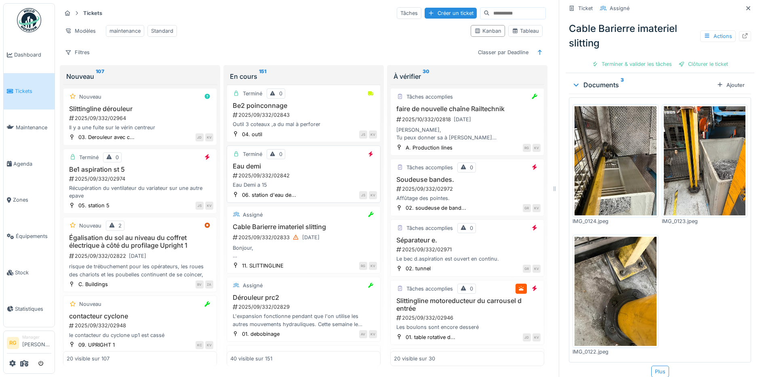
scroll to position [1721, 0]
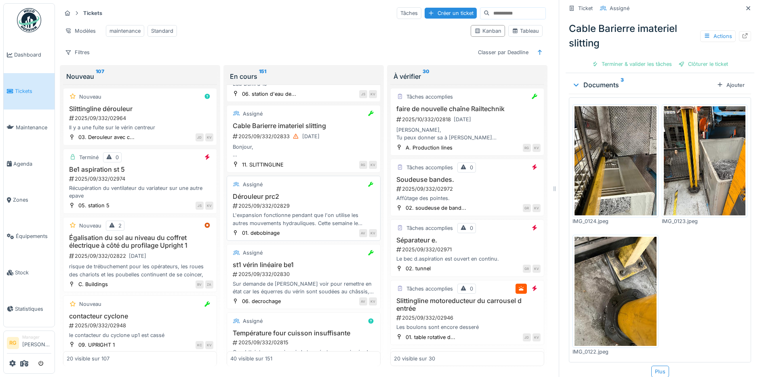
click at [315, 196] on h3 "Dérouleur prc2" at bounding box center [303, 197] width 147 height 8
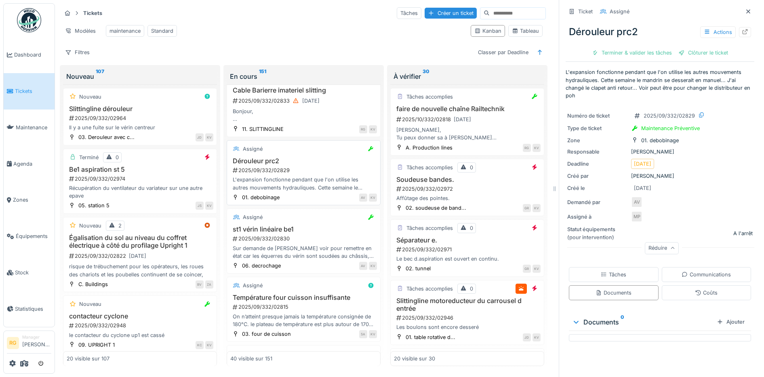
scroll to position [1771, 0]
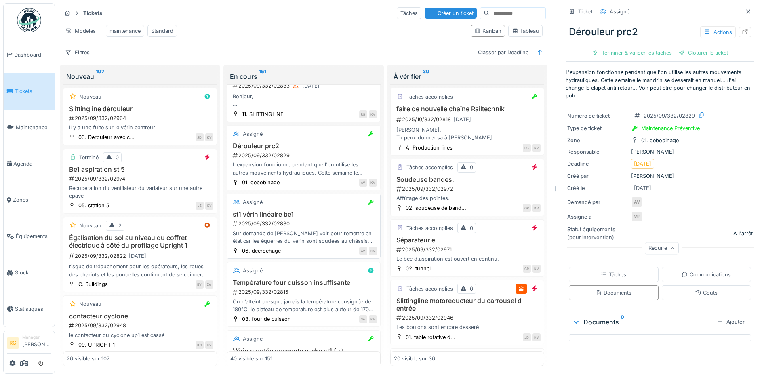
click at [304, 218] on h3 "st1 vérin linéaire be1" at bounding box center [303, 215] width 147 height 8
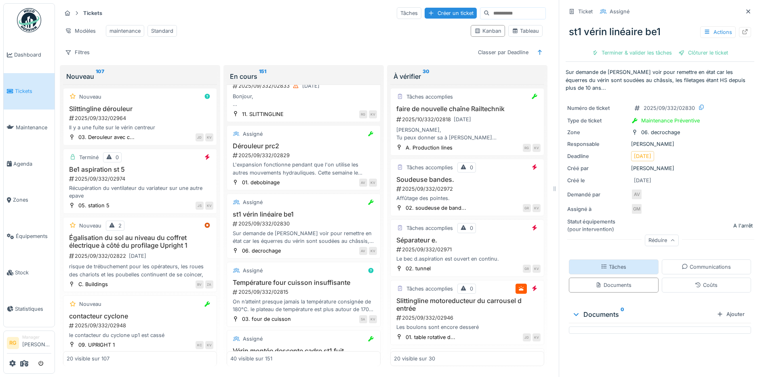
click at [603, 263] on div "Tâches" at bounding box center [613, 267] width 25 height 8
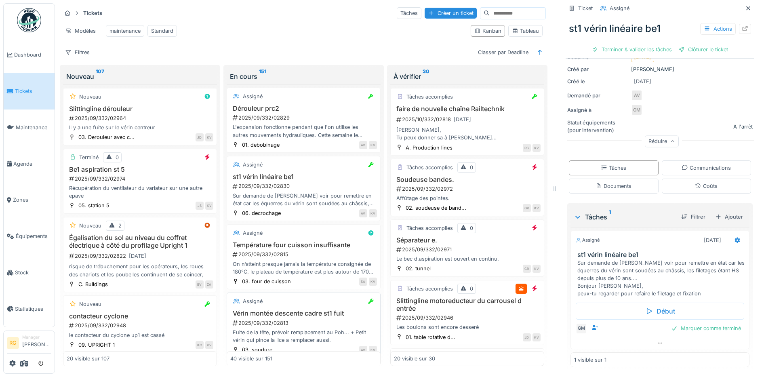
scroll to position [1872, 0]
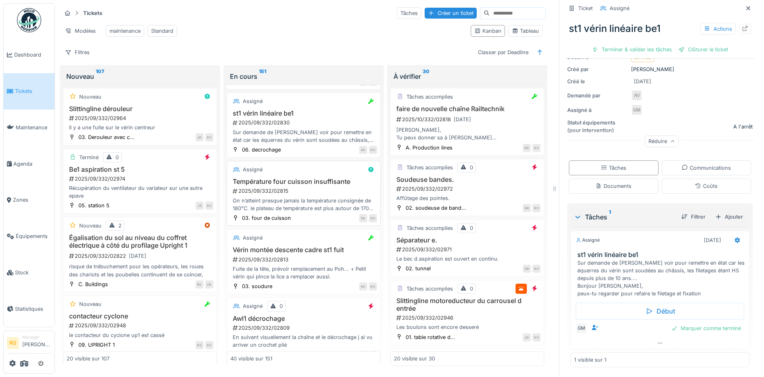
click at [308, 173] on div "Assigné" at bounding box center [303, 169] width 147 height 10
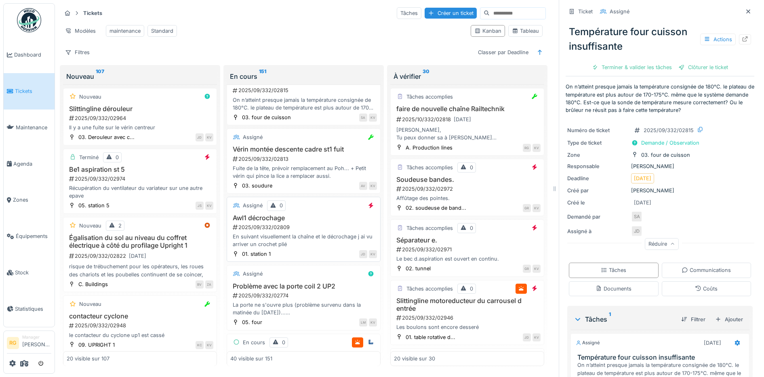
scroll to position [1973, 0]
click at [502, 8] on input at bounding box center [518, 13] width 56 height 11
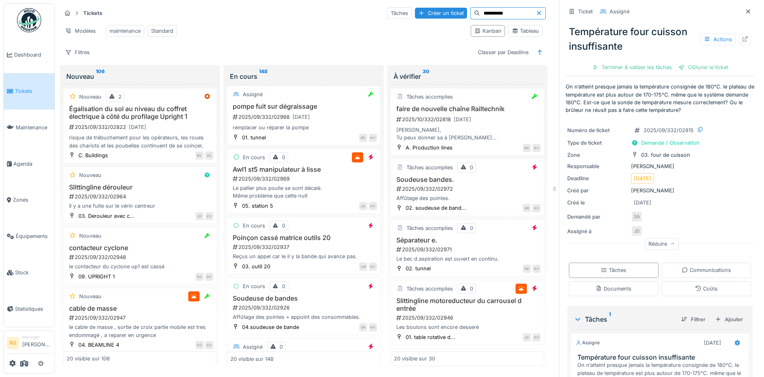
scroll to position [0, 0]
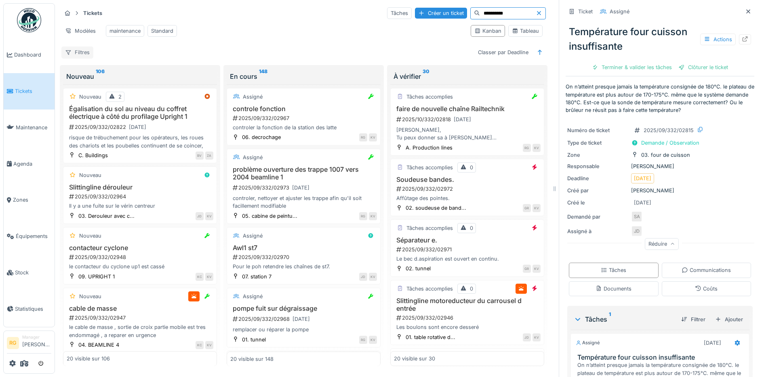
type input "**********"
click at [81, 53] on div "Filtres" at bounding box center [77, 52] width 32 height 12
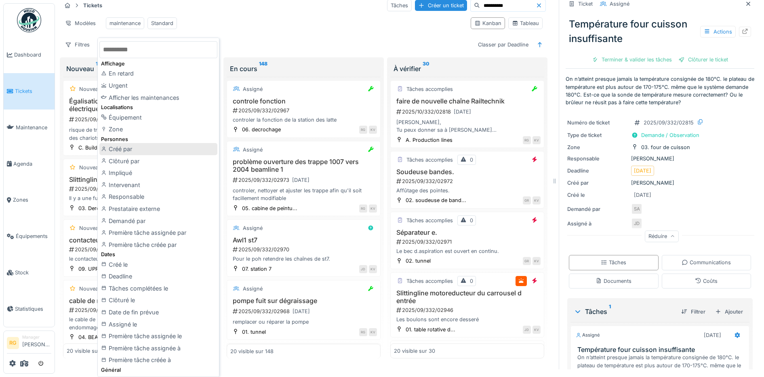
click at [131, 152] on div "Créé par" at bounding box center [158, 149] width 118 height 12
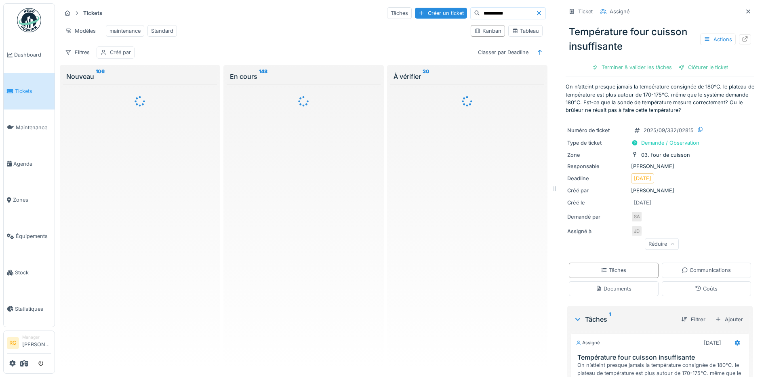
click at [122, 54] on div "Créé par" at bounding box center [120, 52] width 21 height 8
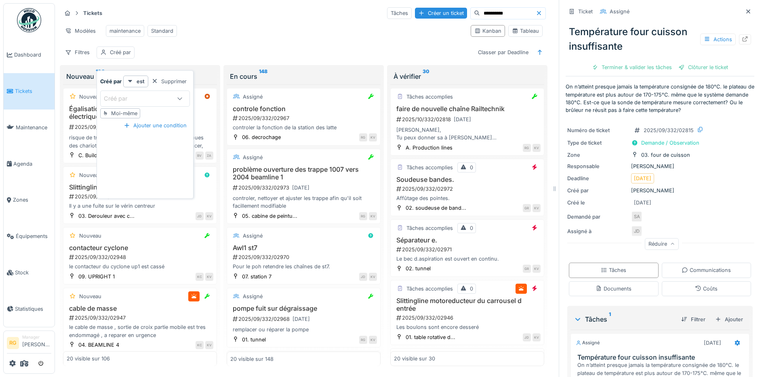
click at [131, 94] on div "Créé par" at bounding box center [121, 98] width 35 height 9
type par_MzMzU "*****"
click at [132, 160] on span "[PERSON_NAME]" at bounding box center [125, 160] width 48 height 9
type input "****"
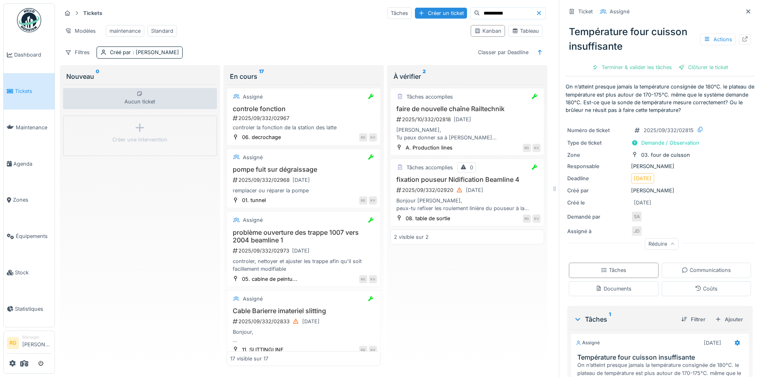
click at [286, 52] on div "**********" at bounding box center [303, 32] width 491 height 59
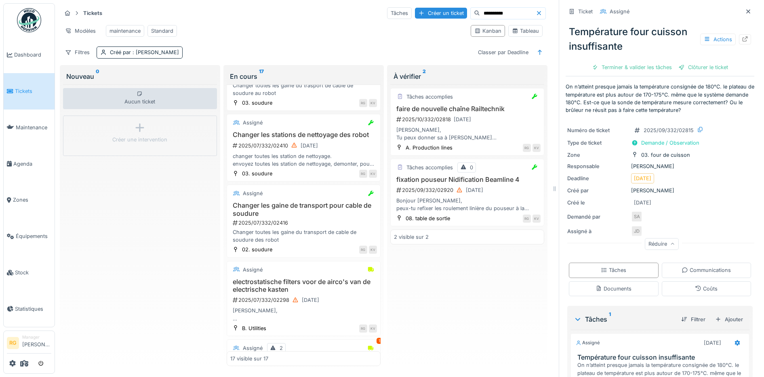
scroll to position [808, 0]
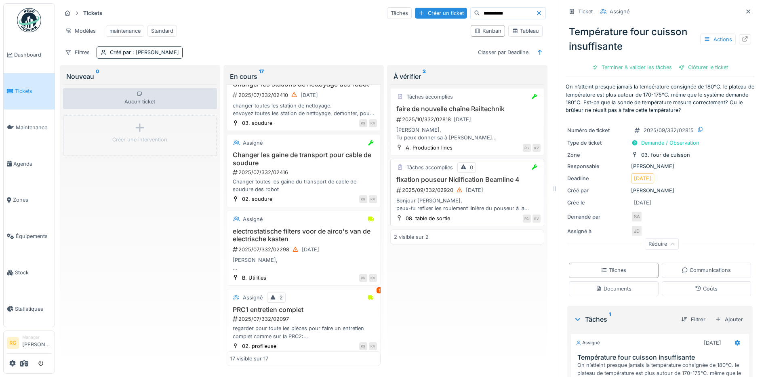
click at [447, 209] on div "Bonjour Kenny, peux-tu refixer les roulement linière du pouseur à la nidificati…" at bounding box center [467, 204] width 147 height 15
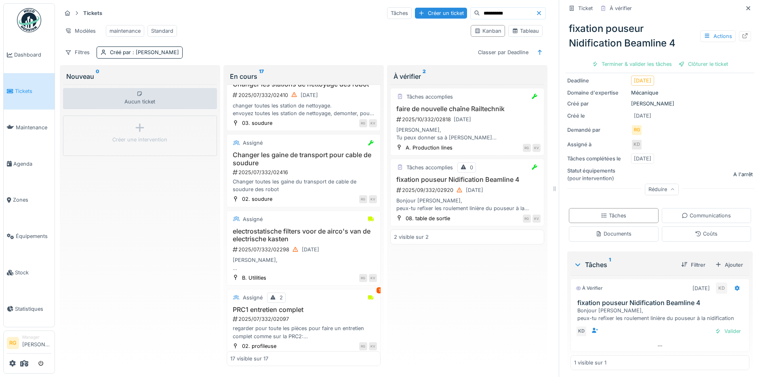
scroll to position [110, 0]
click at [719, 331] on div "Valider" at bounding box center [728, 328] width 33 height 11
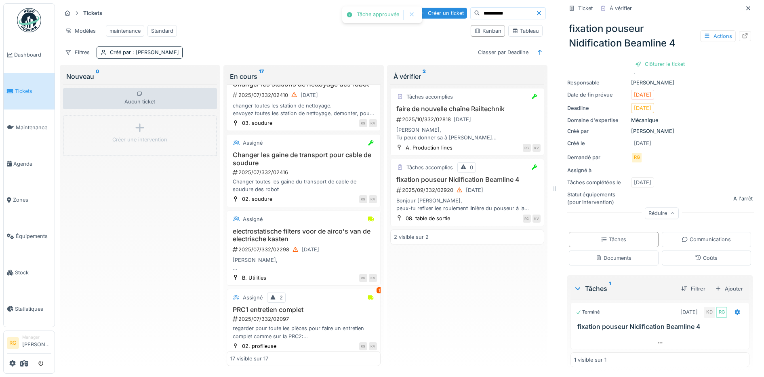
scroll to position [79, 0]
click at [657, 68] on div "Clôturer le ticket" at bounding box center [660, 64] width 56 height 11
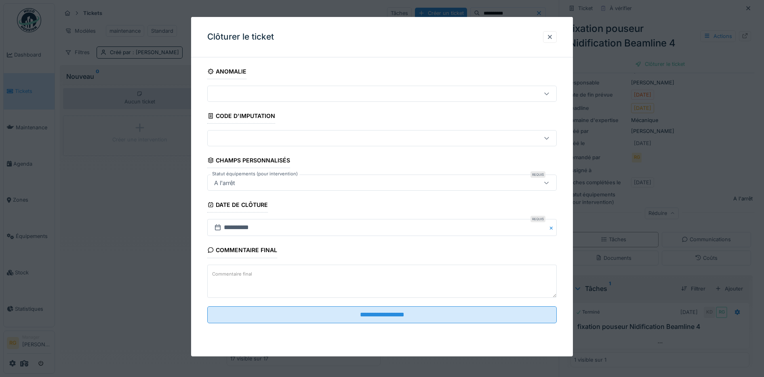
click at [235, 272] on label "Commentaire final" at bounding box center [232, 274] width 43 height 10
click at [235, 272] on textarea "Commentaire final" at bounding box center [382, 281] width 350 height 33
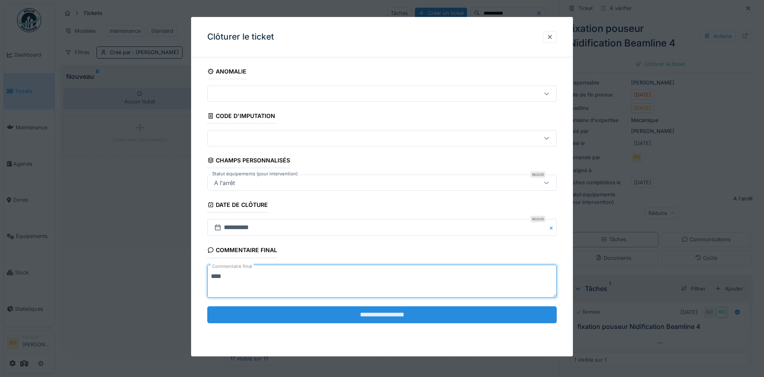
type textarea "****"
click at [380, 316] on input "**********" at bounding box center [382, 314] width 350 height 17
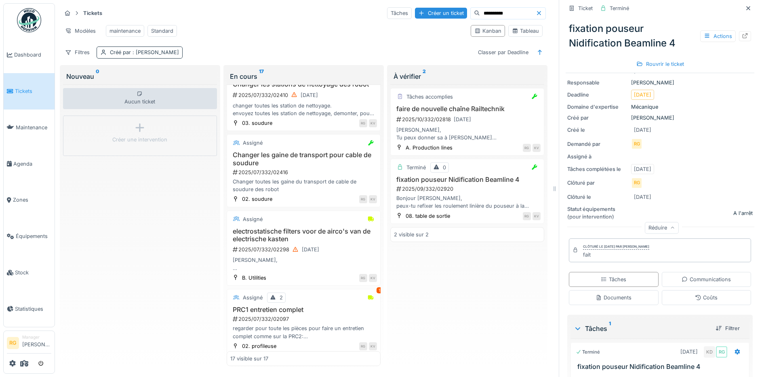
click at [137, 55] on span ": Ronny Geiregat" at bounding box center [155, 52] width 48 height 6
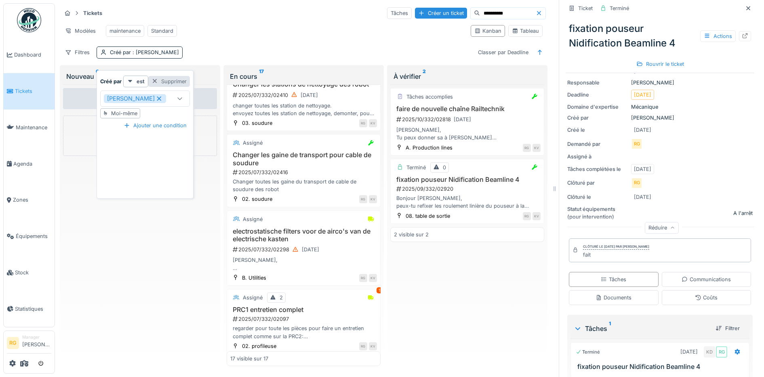
click at [171, 78] on div "Supprimer" at bounding box center [169, 81] width 42 height 11
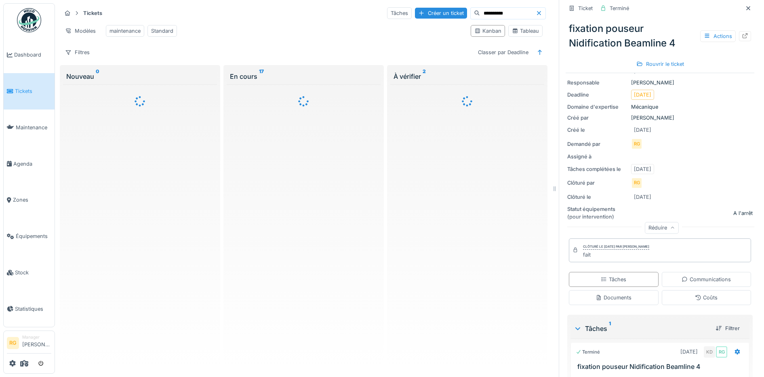
scroll to position [0, 0]
click at [84, 58] on div "Filtres" at bounding box center [77, 52] width 32 height 12
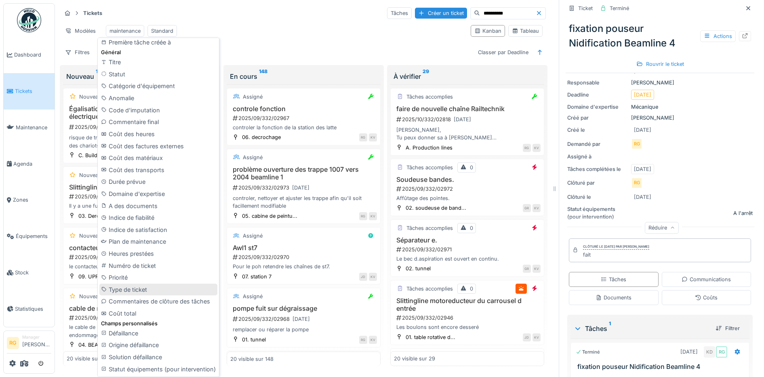
scroll to position [8, 0]
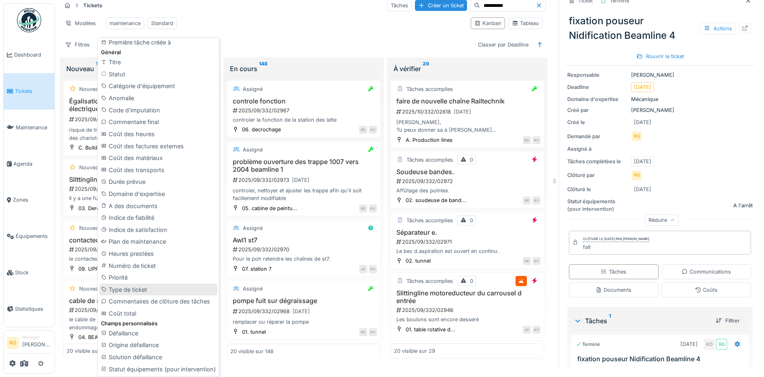
click at [135, 290] on div "Type de ticket" at bounding box center [158, 290] width 118 height 12
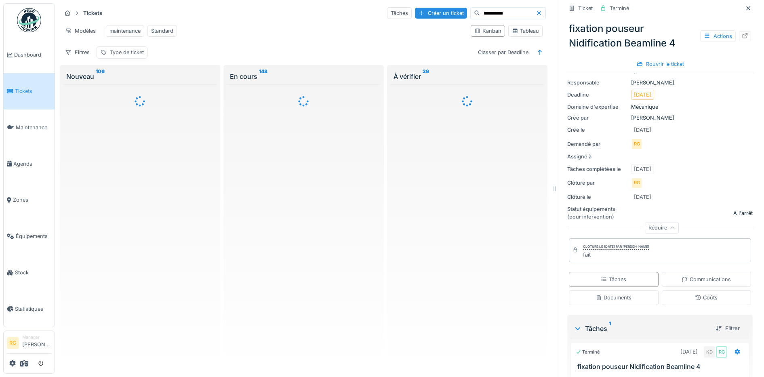
click at [126, 50] on div "Type de ticket" at bounding box center [127, 52] width 34 height 8
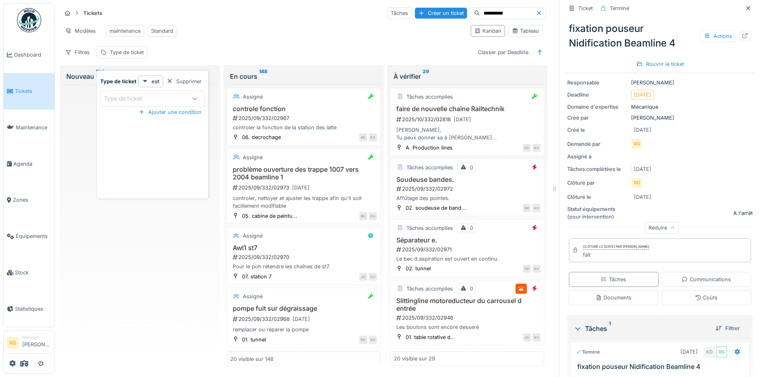
click at [178, 94] on div "Type de ticket" at bounding box center [144, 98] width 81 height 9
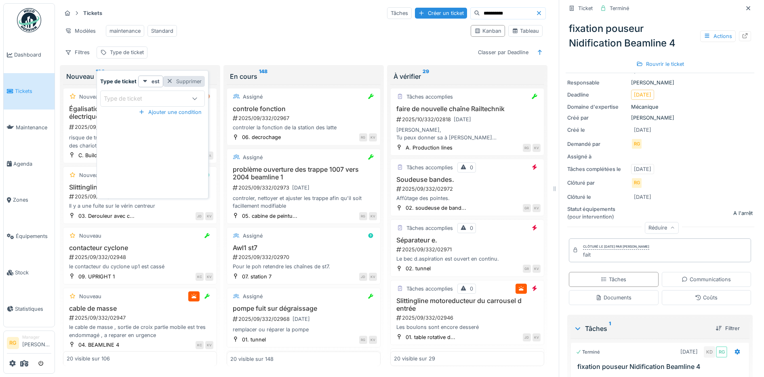
click at [171, 78] on div at bounding box center [169, 82] width 6 height 8
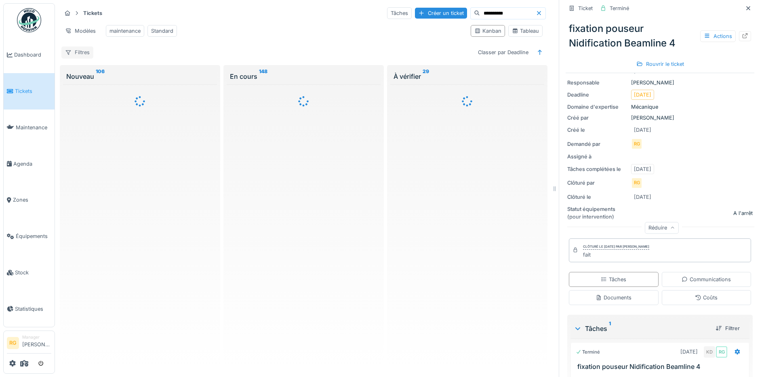
click at [83, 53] on div "Filtres" at bounding box center [77, 52] width 32 height 12
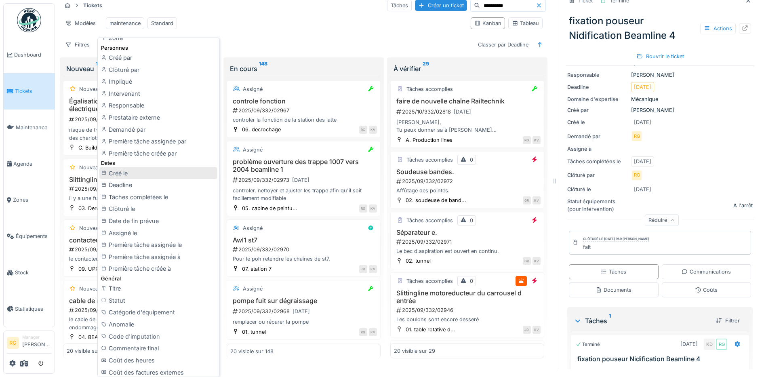
scroll to position [101, 0]
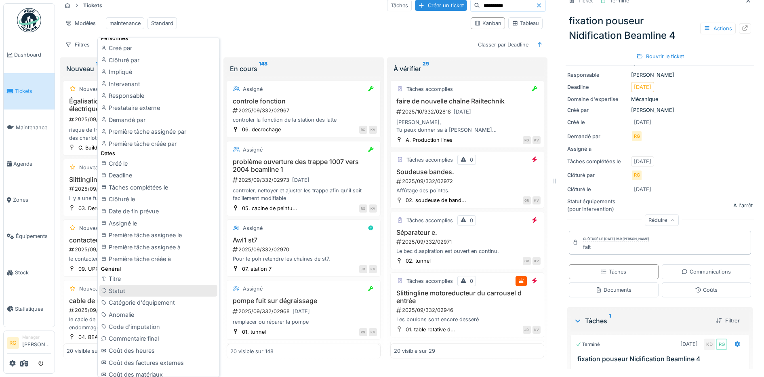
click at [116, 292] on div "Statut" at bounding box center [158, 291] width 118 height 12
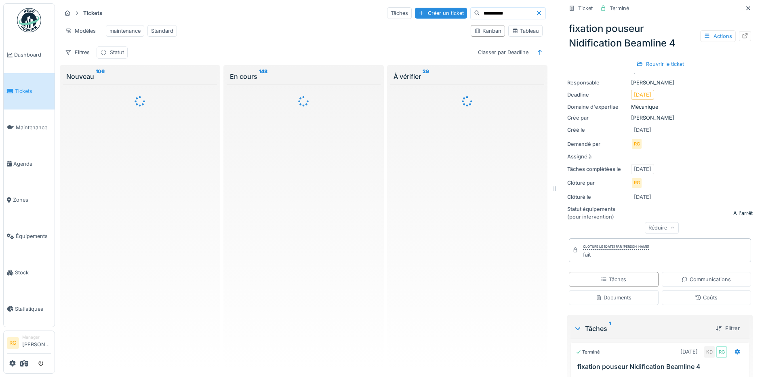
click at [119, 54] on div "Statut" at bounding box center [117, 52] width 14 height 8
click at [143, 94] on div "Statut" at bounding box center [135, 98] width 62 height 9
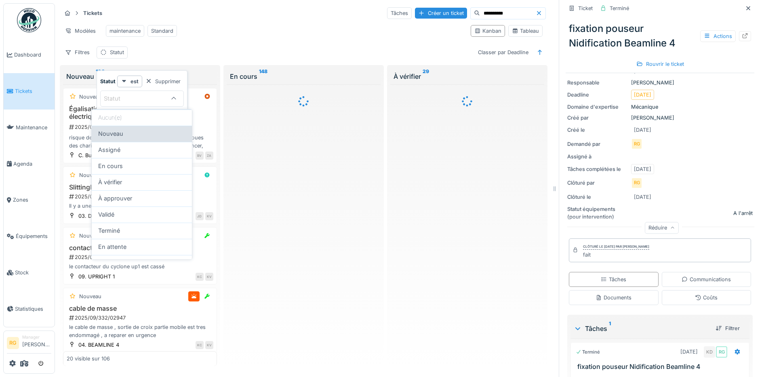
click at [129, 136] on div "Nouveau" at bounding box center [141, 133] width 87 height 9
type input "***"
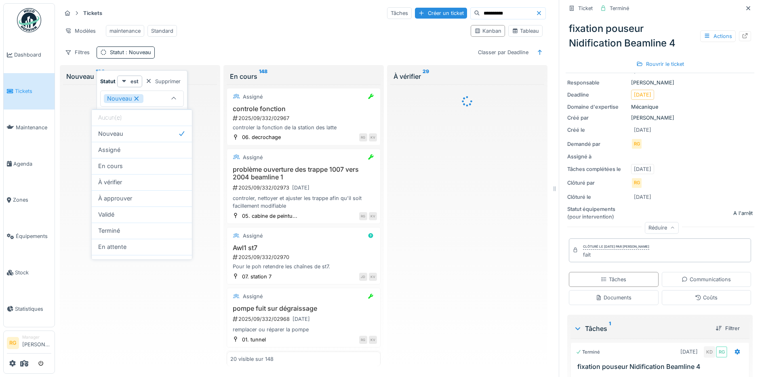
click at [238, 57] on div "Filtres Statut : Nouveau Classer par Deadline" at bounding box center [303, 52] width 485 height 12
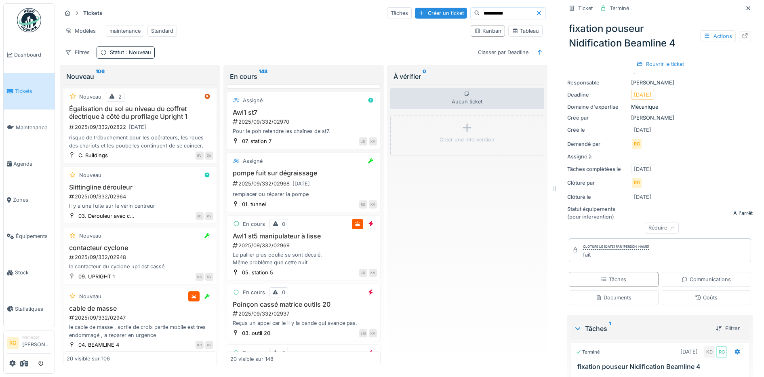
scroll to position [152, 0]
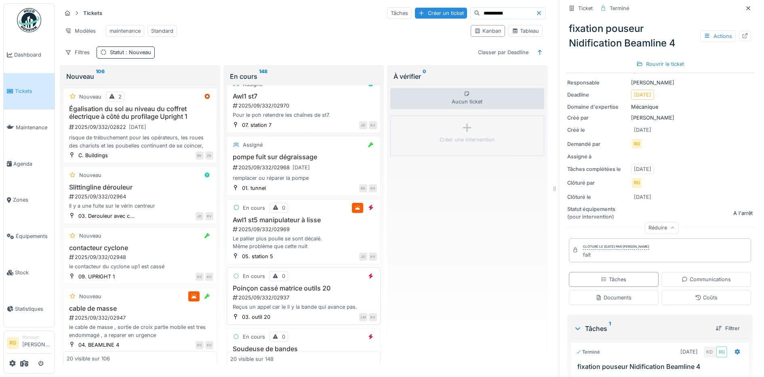
click at [309, 301] on div "2025/09/332/02937" at bounding box center [304, 298] width 145 height 8
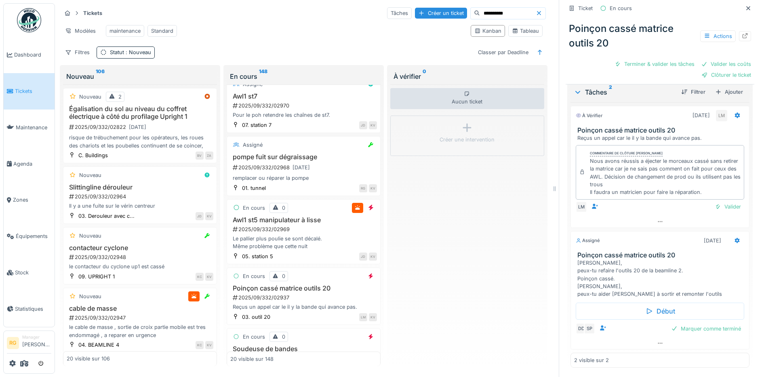
scroll to position [256, 0]
click at [714, 207] on div "Valider" at bounding box center [728, 206] width 33 height 11
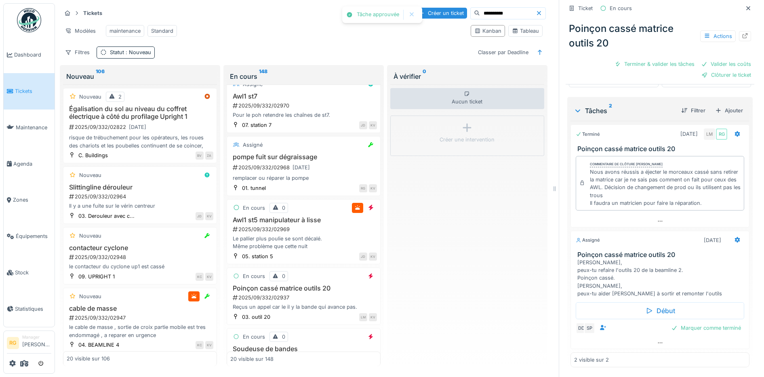
scroll to position [234, 0]
click at [657, 343] on icon at bounding box center [660, 342] width 6 height 5
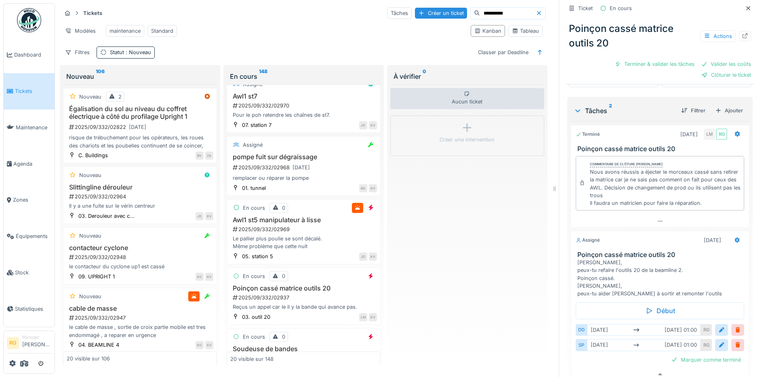
scroll to position [253, 0]
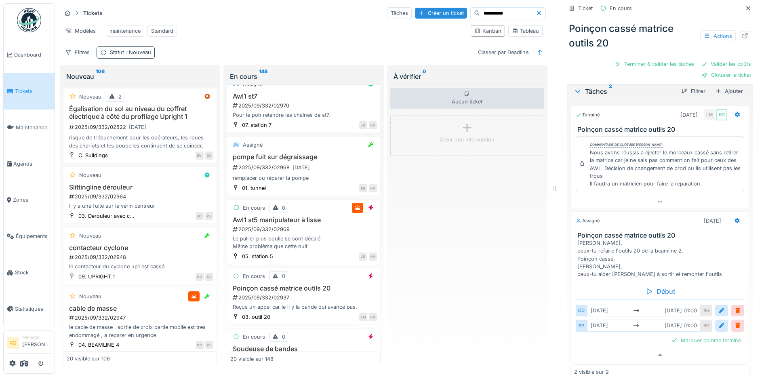
click at [141, 50] on span ": Nouveau" at bounding box center [137, 52] width 27 height 6
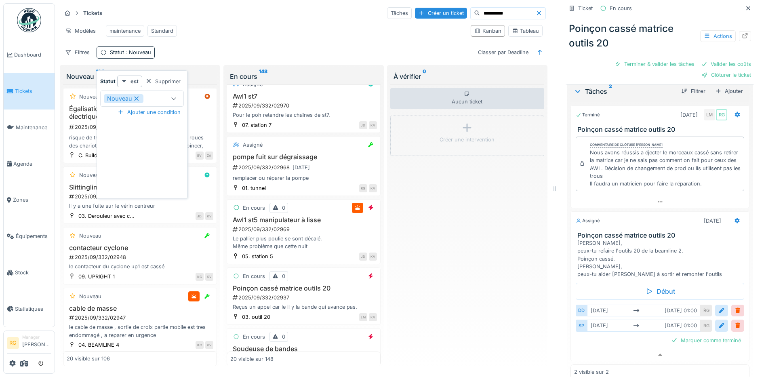
click at [148, 78] on div at bounding box center [148, 82] width 6 height 8
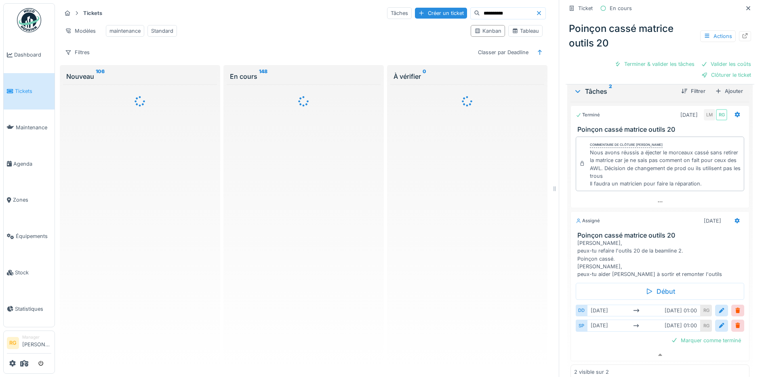
scroll to position [0, 0]
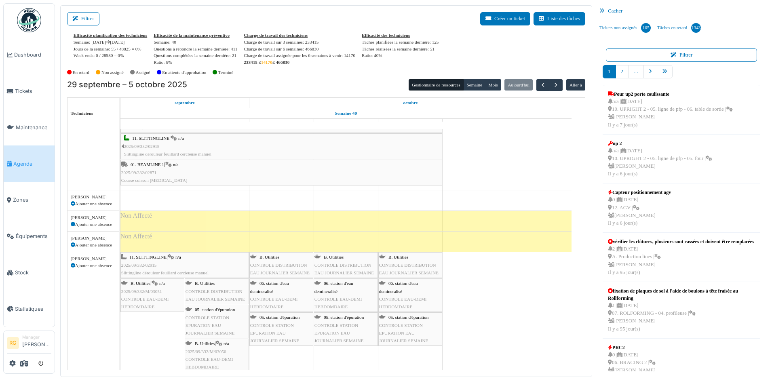
click at [165, 266] on div "11. SLITTINGLINE | n/a 2025/09/332/02915 Slittingline dérouleur feuillard cercl…" at bounding box center [184, 264] width 127 height 23
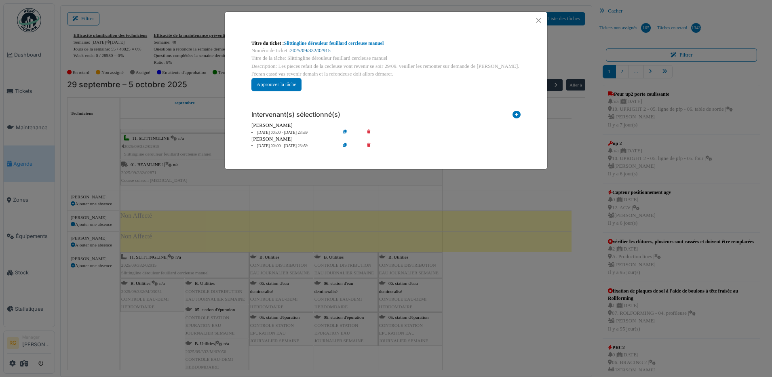
click at [316, 49] on link "2025/09/332/02915" at bounding box center [310, 51] width 40 height 6
click at [540, 19] on button "Close" at bounding box center [538, 20] width 11 height 11
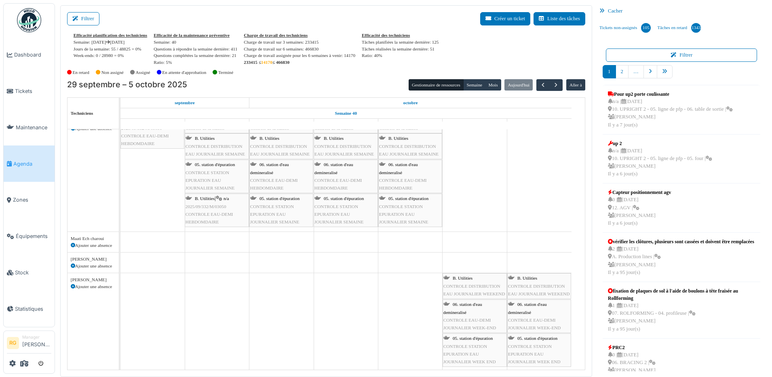
scroll to position [1238, 0]
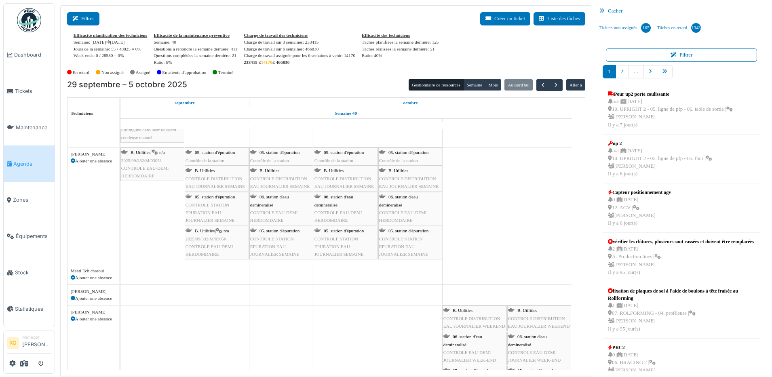
click at [82, 19] on button "Filtrer" at bounding box center [83, 18] width 32 height 13
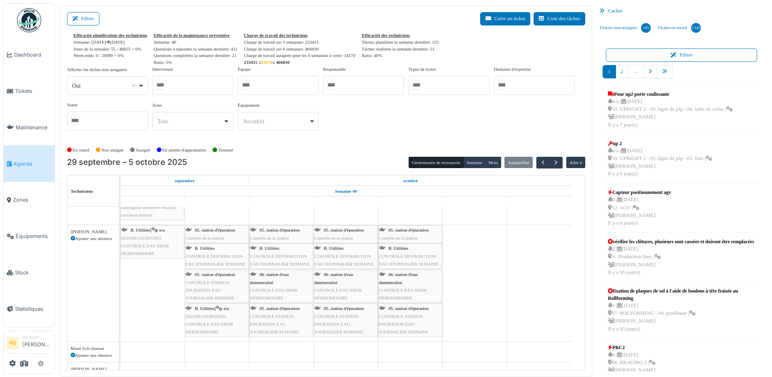
click at [176, 84] on div at bounding box center [192, 85] width 81 height 19
click at [283, 157] on div "29 septembre – 5 octobre 2025 Gestionnaire de ressources Semaine Mois Aujourd'h…" at bounding box center [326, 163] width 518 height 12
click at [204, 85] on div "***" at bounding box center [192, 85] width 81 height 19
type input "*"
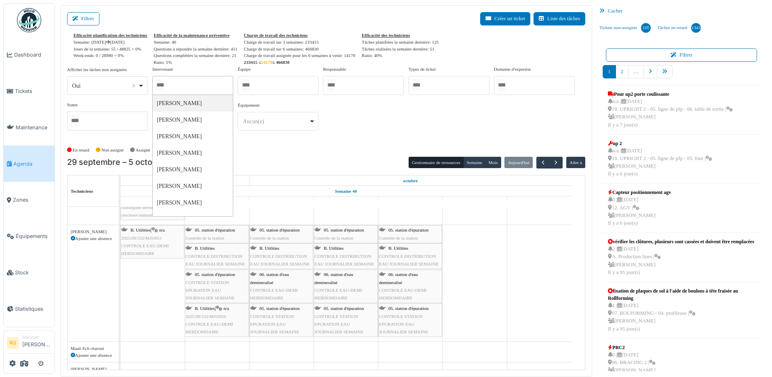
click at [288, 151] on div "En retard Non assigné Assigné En attente d'approbation Terminé" at bounding box center [326, 149] width 518 height 13
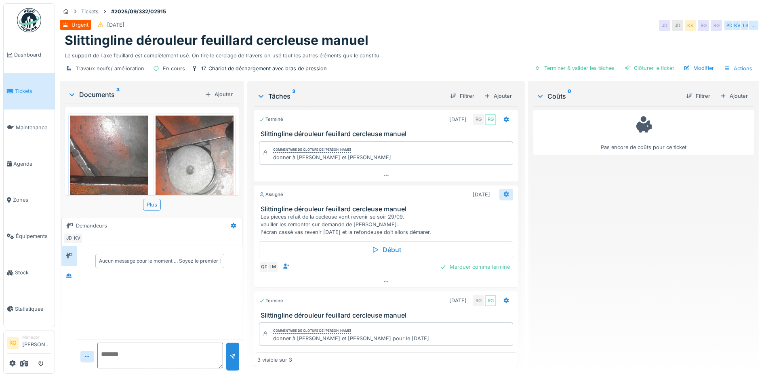
click at [503, 194] on icon at bounding box center [506, 194] width 6 height 5
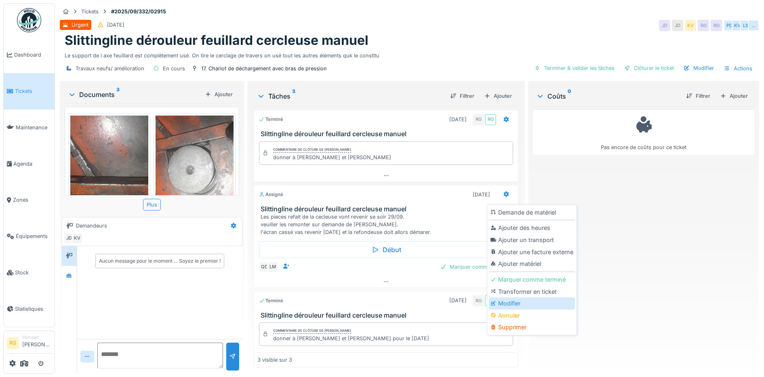
click at [509, 301] on div "Modifier" at bounding box center [532, 303] width 86 height 12
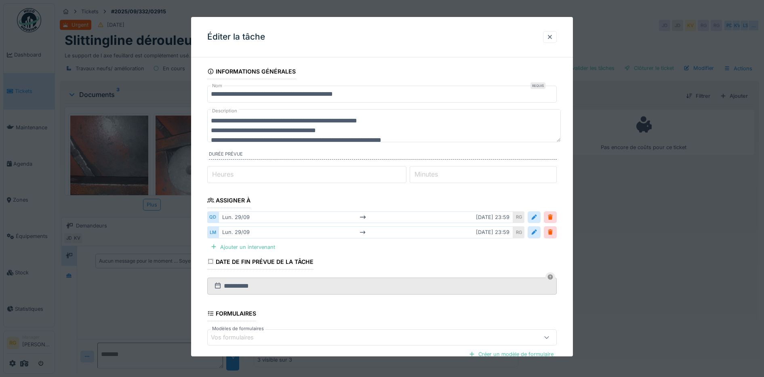
click at [392, 120] on textarea "**********" at bounding box center [384, 125] width 354 height 33
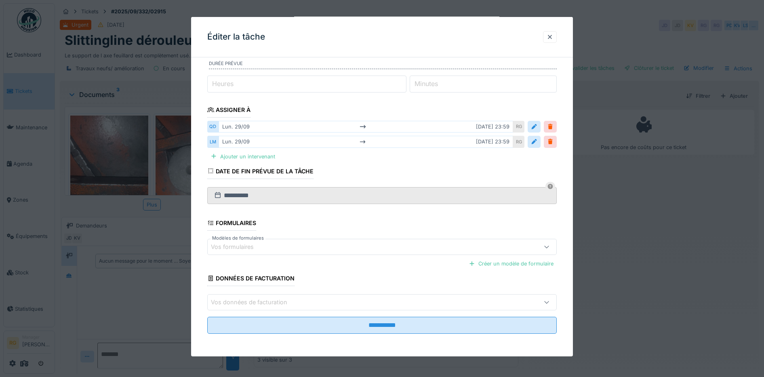
scroll to position [8, 0]
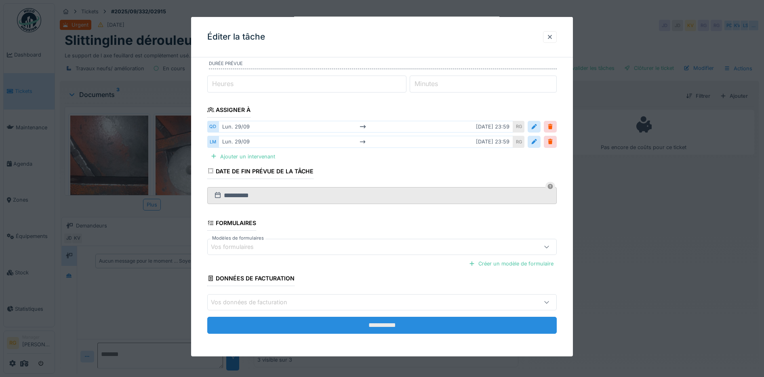
type textarea "**********"
click at [410, 324] on input "**********" at bounding box center [382, 325] width 350 height 17
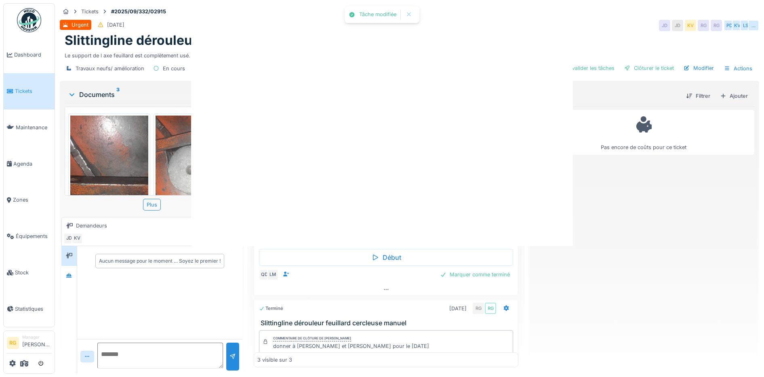
scroll to position [0, 0]
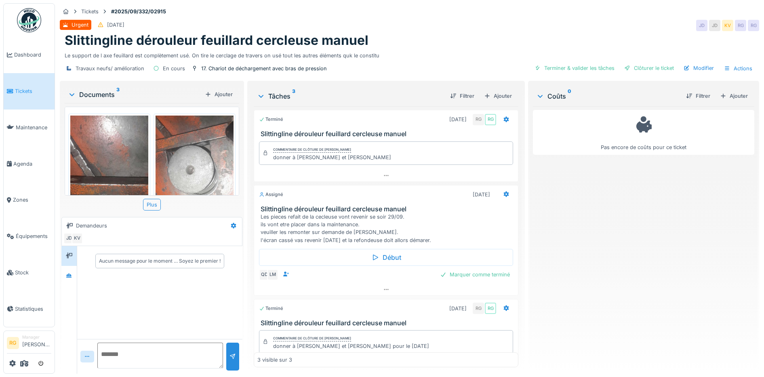
click at [171, 153] on img at bounding box center [195, 202] width 78 height 173
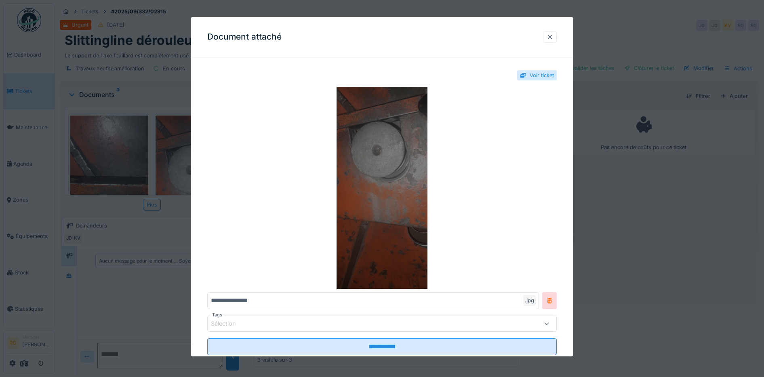
click at [396, 224] on img at bounding box center [382, 188] width 350 height 202
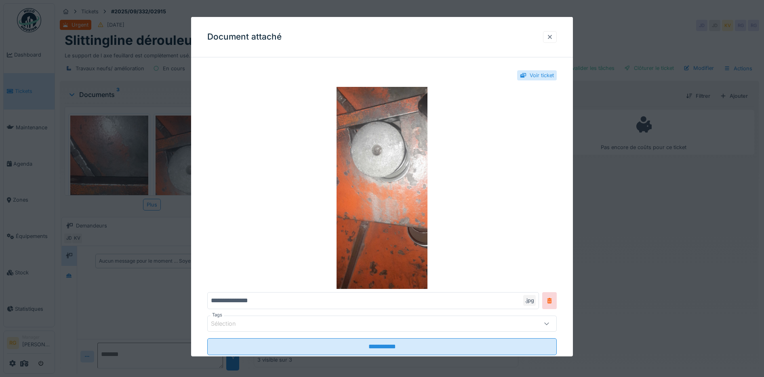
click at [553, 38] on div at bounding box center [550, 37] width 6 height 8
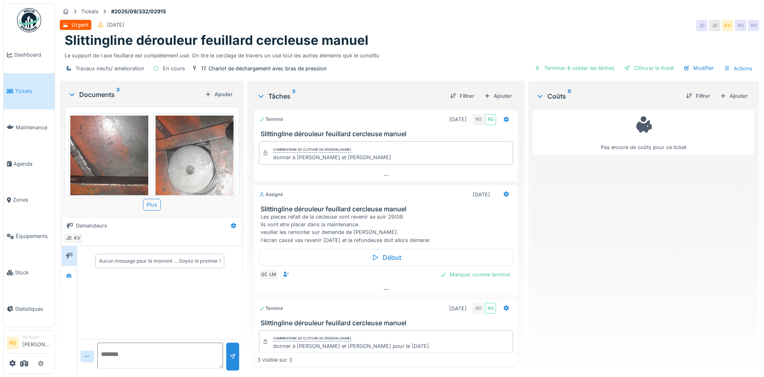
click at [94, 139] on img at bounding box center [109, 202] width 78 height 173
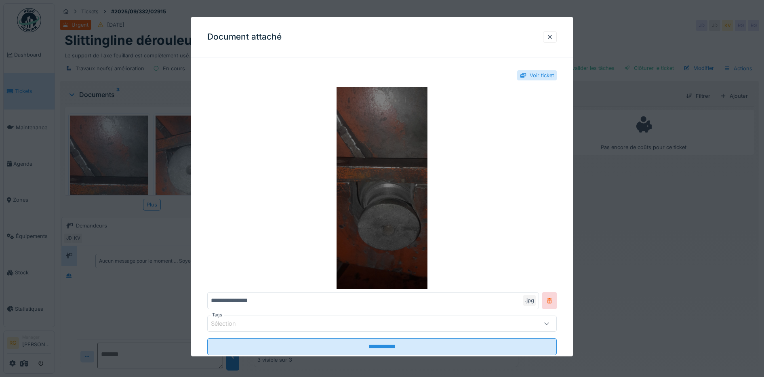
click at [388, 160] on img at bounding box center [382, 188] width 350 height 202
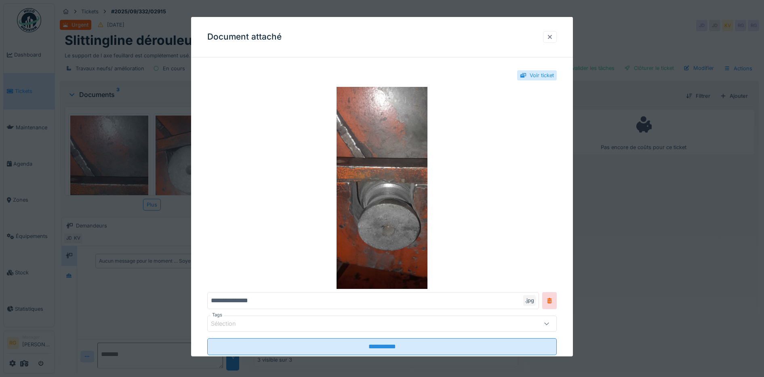
click at [553, 36] on div at bounding box center [550, 37] width 6 height 8
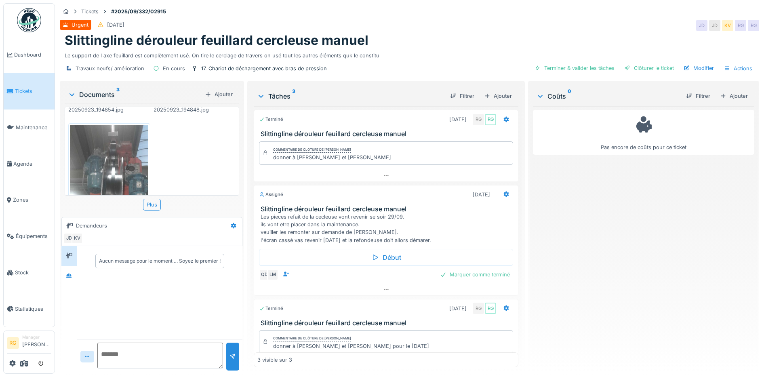
scroll to position [202, 0]
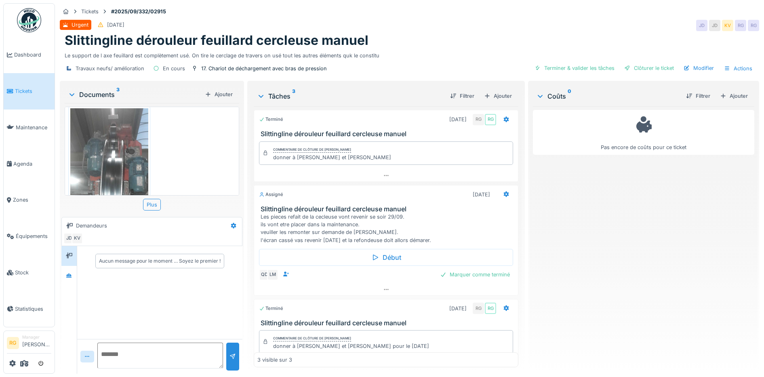
click at [109, 158] on img at bounding box center [109, 194] width 78 height 173
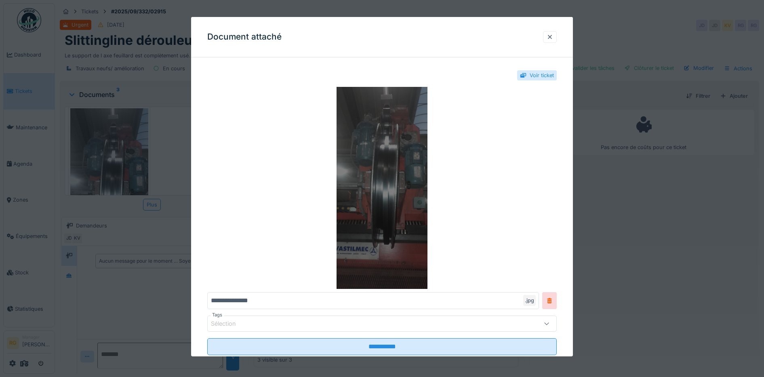
click at [392, 196] on img at bounding box center [382, 188] width 350 height 202
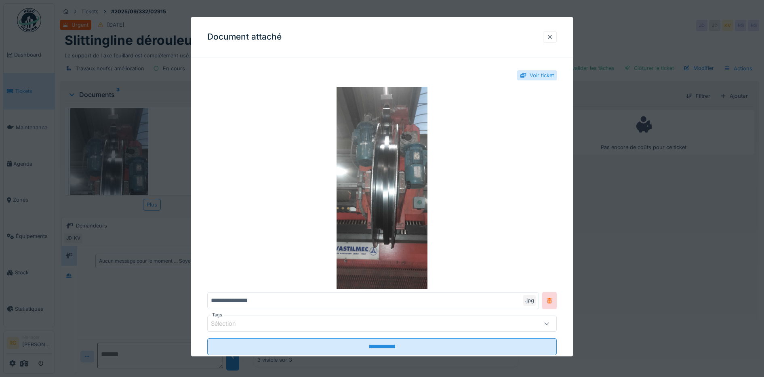
click at [553, 37] on div at bounding box center [550, 37] width 6 height 8
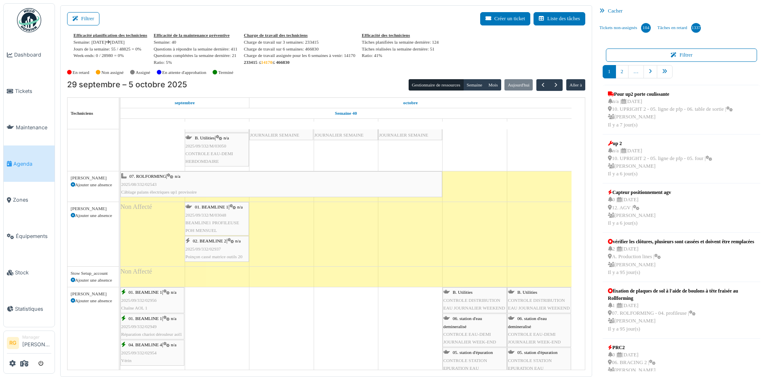
click at [211, 217] on span "2025/09/332/M/03048" at bounding box center [205, 215] width 41 height 5
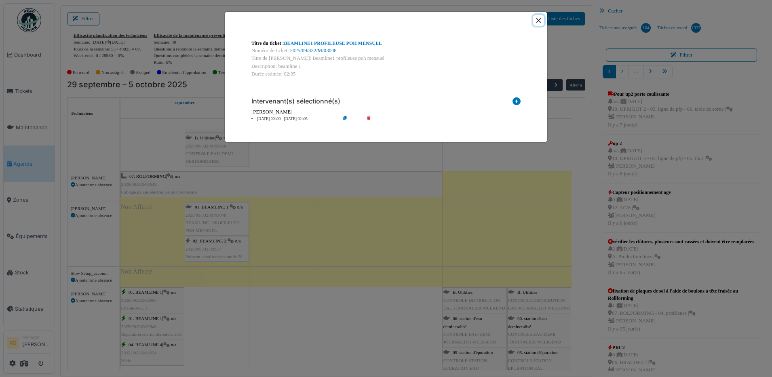
click at [537, 19] on button "Close" at bounding box center [538, 20] width 11 height 11
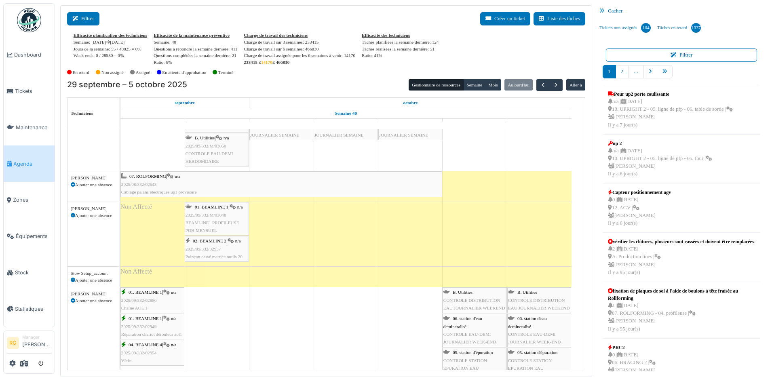
click at [92, 19] on button "Filtrer" at bounding box center [83, 18] width 32 height 13
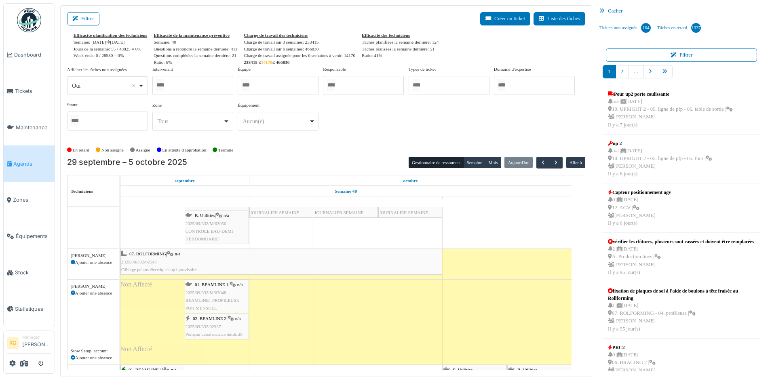
click at [179, 81] on div at bounding box center [192, 85] width 81 height 19
click at [723, 8] on div "Cacher" at bounding box center [681, 11] width 171 height 12
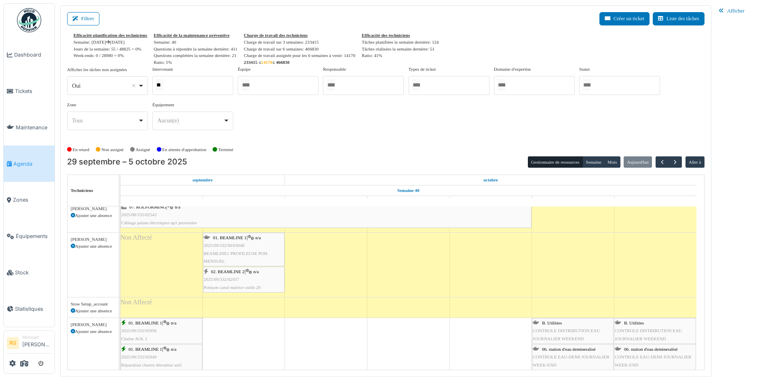
click at [177, 85] on div "**" at bounding box center [192, 85] width 81 height 19
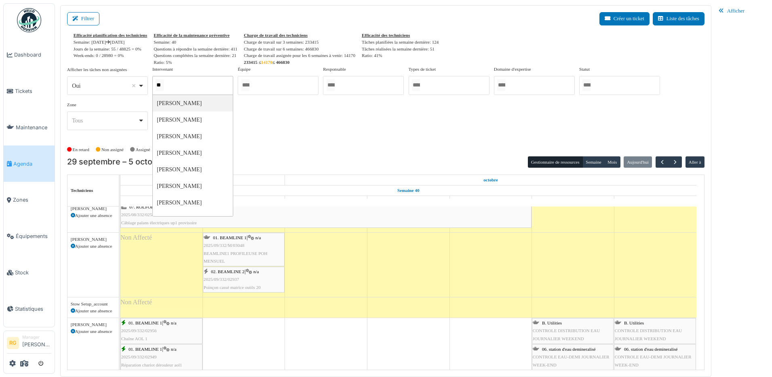
type input "*"
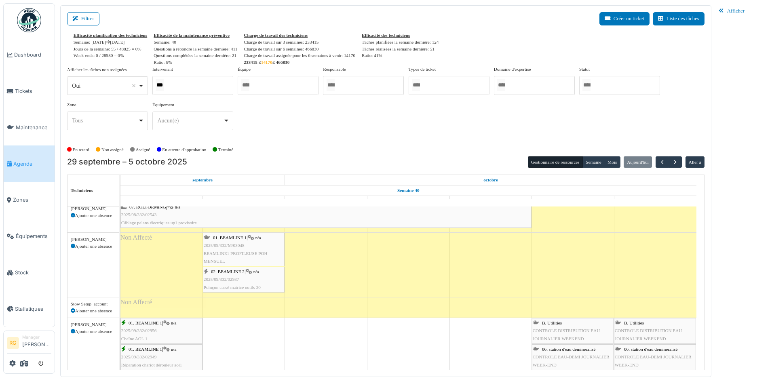
click at [281, 122] on div "Afficher les tâches non assignées *** Oui Remove item Oui Non Intervenant *** […" at bounding box center [385, 101] width 637 height 71
click at [185, 88] on div "***" at bounding box center [192, 85] width 81 height 19
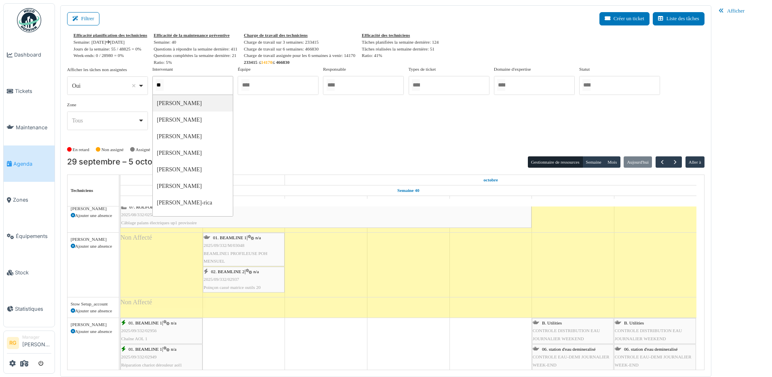
type input "*"
click at [292, 134] on div "Afficher les tâches non assignées *** Oui Remove item Oui Non Intervenant [PERS…" at bounding box center [385, 101] width 637 height 71
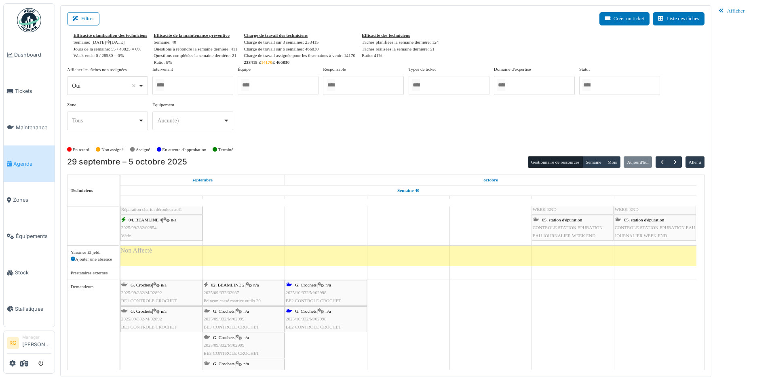
scroll to position [2009, 0]
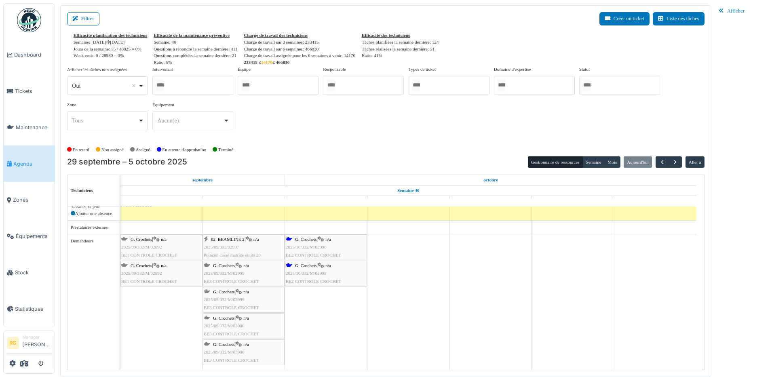
click at [302, 247] on span "2025/10/332/M/02998" at bounding box center [306, 246] width 41 height 5
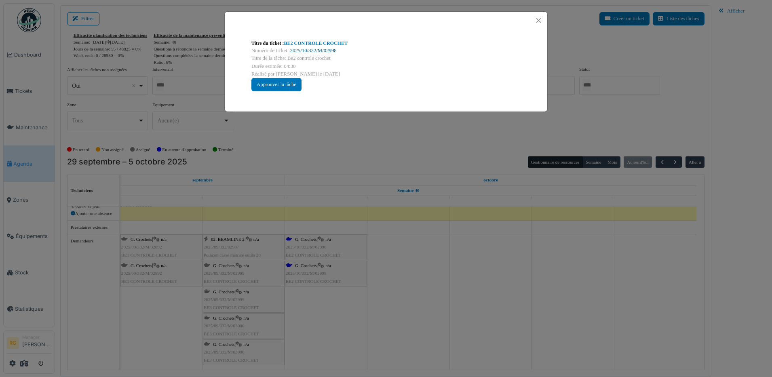
click at [310, 49] on link "2025/10/332/M/02998" at bounding box center [313, 51] width 46 height 6
click at [541, 16] on button "Close" at bounding box center [538, 20] width 11 height 11
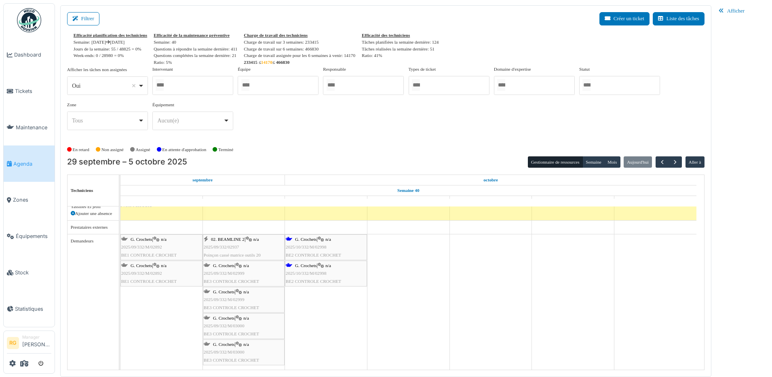
click at [143, 248] on span "2025/09/332/M/02892" at bounding box center [141, 246] width 41 height 5
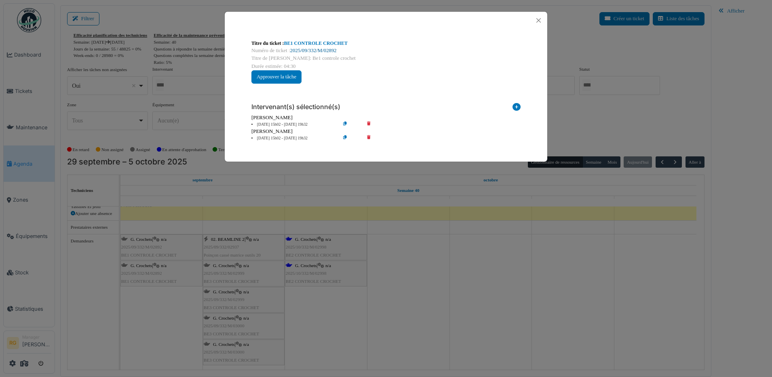
click at [322, 51] on link "2025/09/332/M/02892" at bounding box center [313, 51] width 46 height 6
click at [541, 18] on button "Close" at bounding box center [538, 20] width 11 height 11
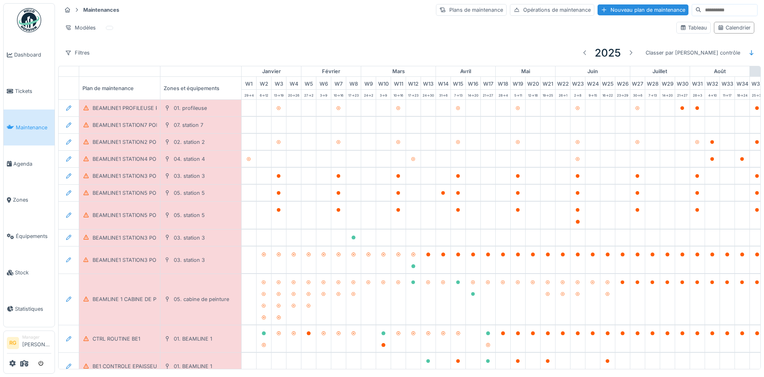
scroll to position [0, 274]
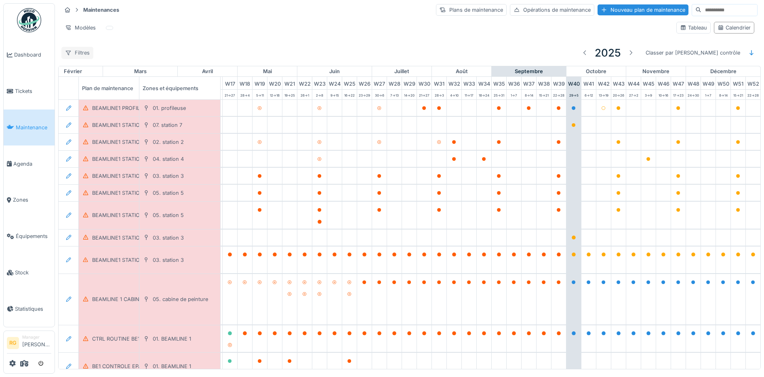
click at [82, 54] on div "Filtres" at bounding box center [77, 53] width 32 height 12
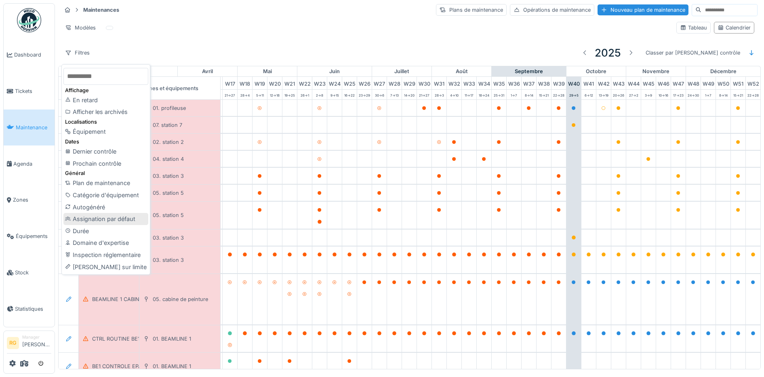
scroll to position [0, 0]
click at [190, 50] on div "Filtres 2025 Classer par Dernier contrôle" at bounding box center [409, 52] width 696 height 19
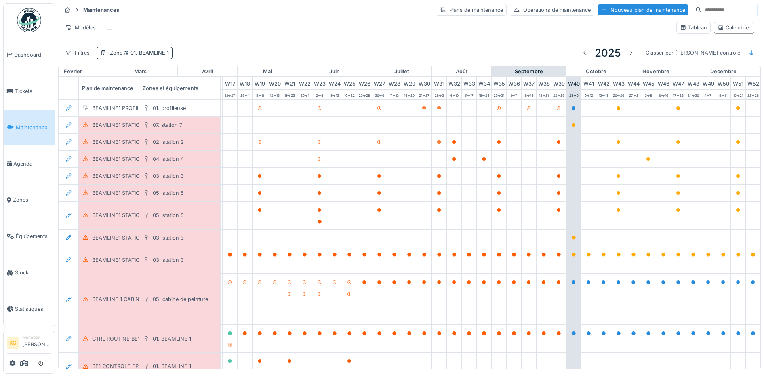
scroll to position [0, 274]
click at [152, 53] on span "01. BEAMLINE 1" at bounding box center [145, 53] width 46 height 6
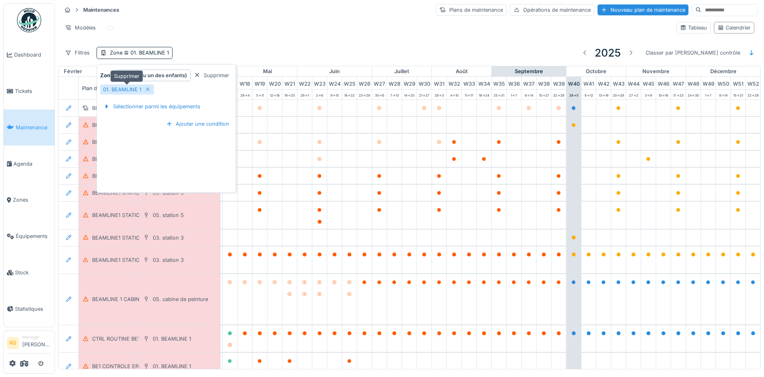
click at [123, 87] on div "01. BEAMLINE 1" at bounding box center [122, 90] width 38 height 8
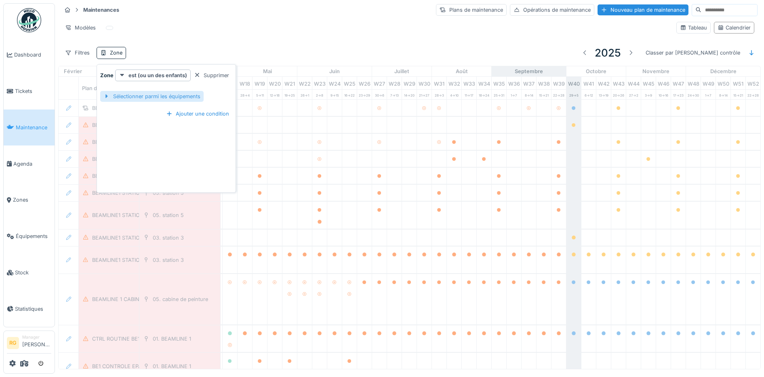
click at [133, 95] on div "Sélectionner parmi les équipements" at bounding box center [151, 96] width 103 height 11
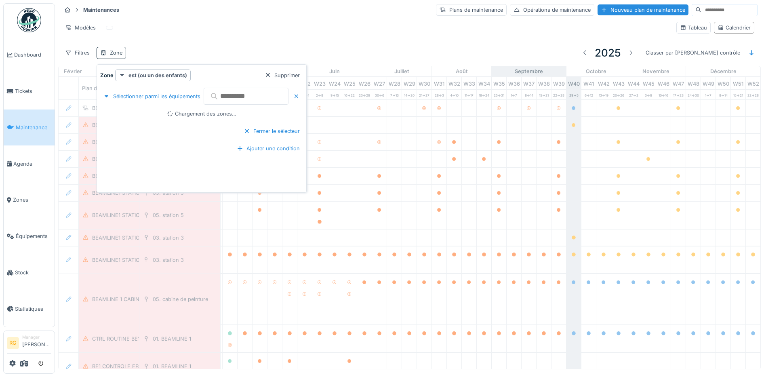
click at [251, 95] on input "text" at bounding box center [246, 96] width 85 height 17
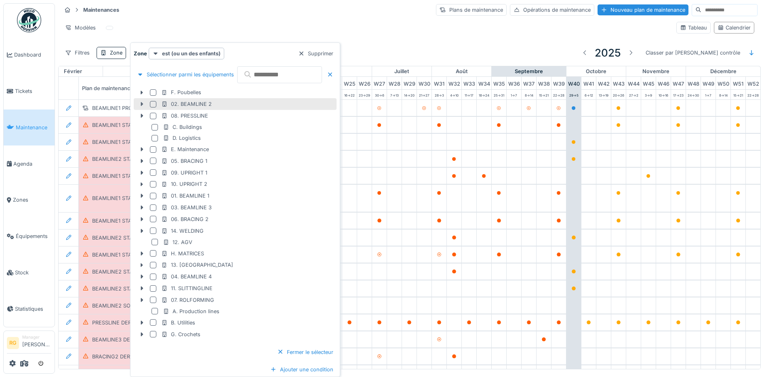
click at [141, 103] on icon at bounding box center [142, 104] width 2 height 4
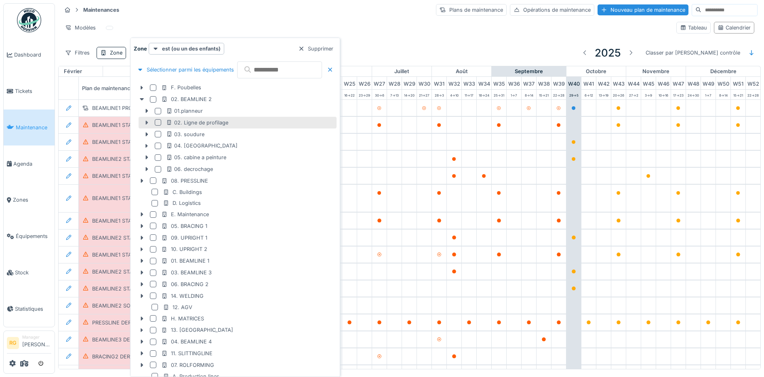
click at [146, 122] on icon at bounding box center [146, 123] width 2 height 4
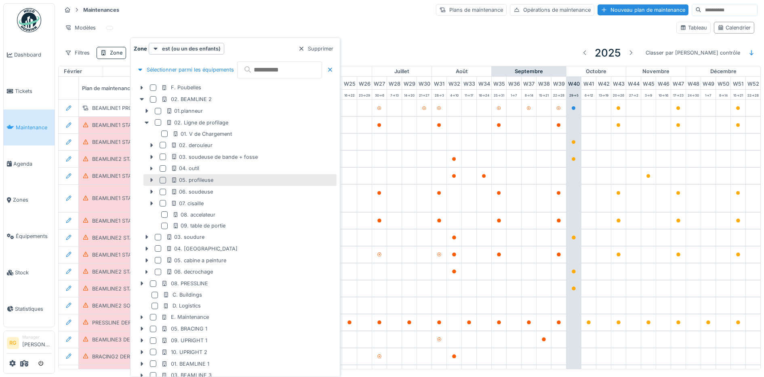
click at [152, 180] on icon at bounding box center [151, 180] width 2 height 4
click at [162, 181] on div at bounding box center [163, 180] width 6 height 6
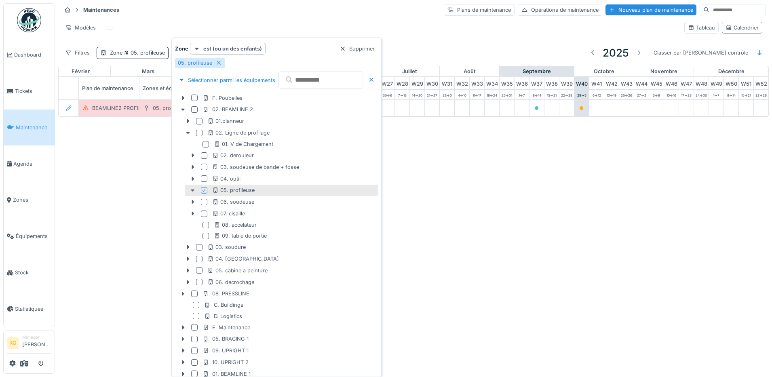
click at [193, 190] on icon at bounding box center [193, 191] width 4 height 2
click at [192, 191] on icon at bounding box center [193, 190] width 2 height 4
click at [193, 178] on icon at bounding box center [193, 179] width 2 height 4
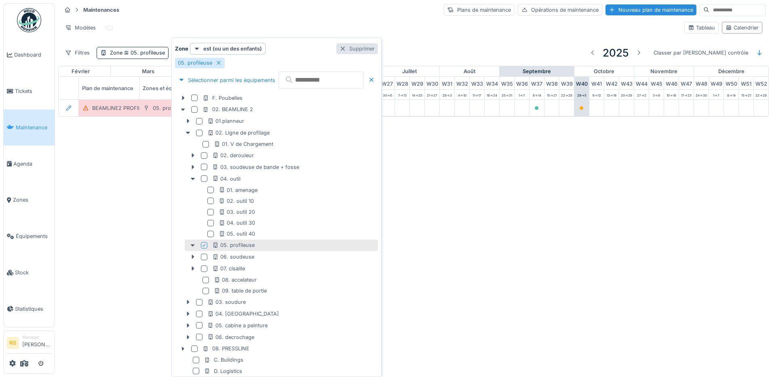
click at [346, 50] on div at bounding box center [342, 49] width 6 height 8
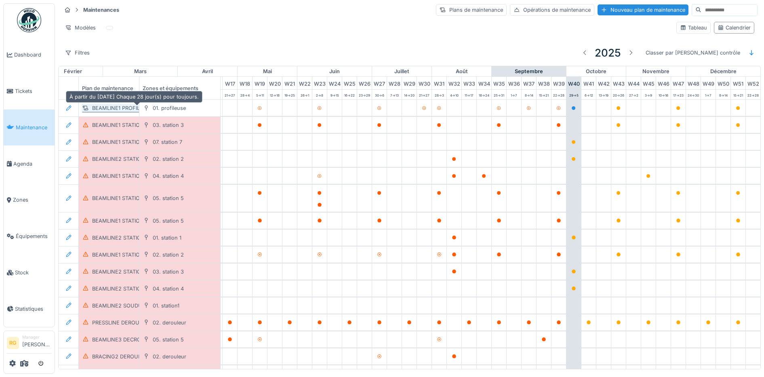
click at [118, 107] on div "BEAMLINE1 PROFILEUSE POH MENSUEL" at bounding box center [142, 108] width 101 height 8
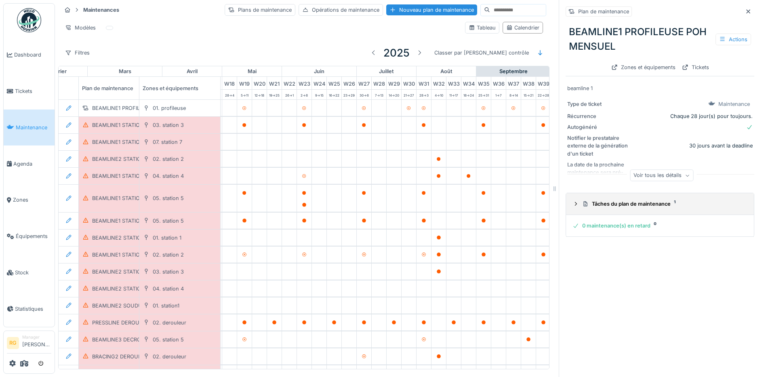
click at [573, 206] on icon at bounding box center [576, 203] width 6 height 5
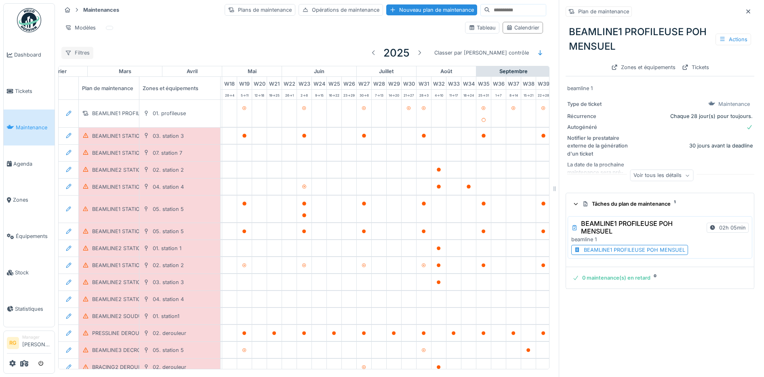
click at [83, 51] on div "Filtres" at bounding box center [77, 53] width 32 height 12
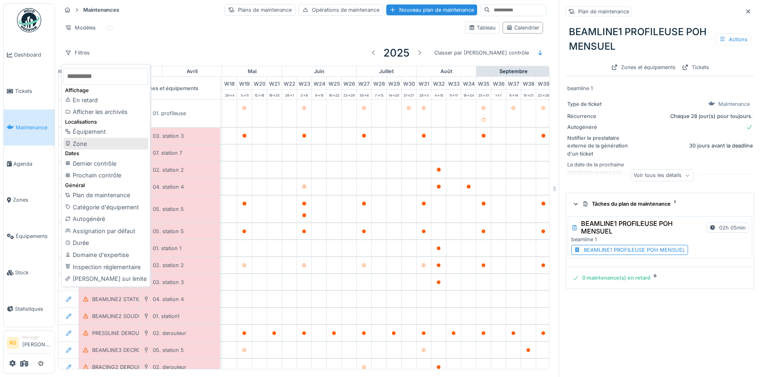
click at [80, 141] on div "Zone" at bounding box center [105, 144] width 85 height 12
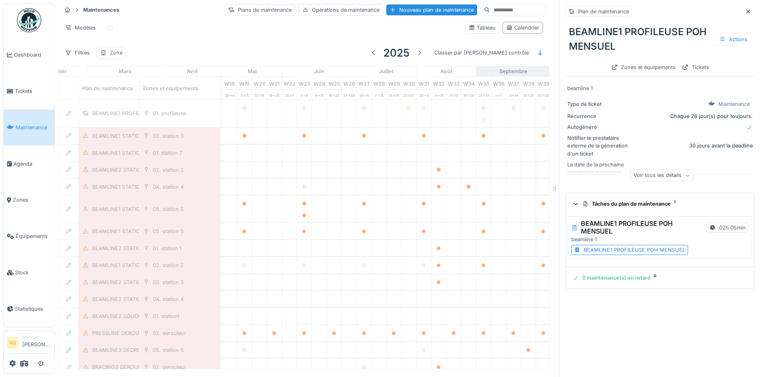
click at [116, 54] on div "Zone" at bounding box center [116, 53] width 13 height 8
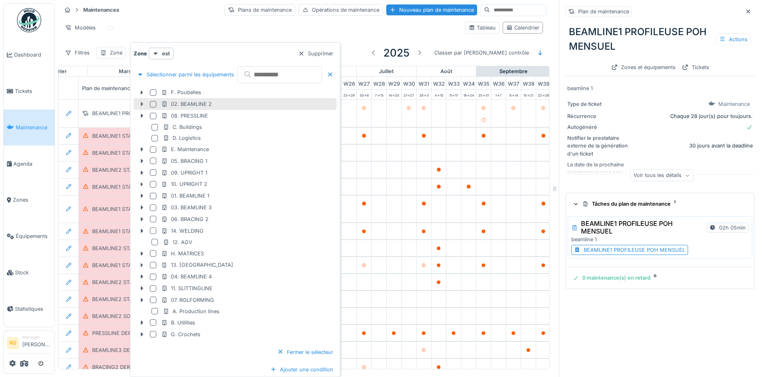
click at [141, 103] on icon at bounding box center [142, 104] width 2 height 4
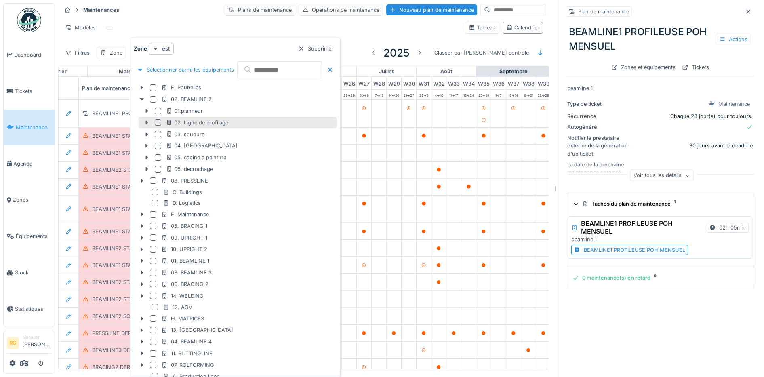
click at [144, 124] on icon at bounding box center [146, 122] width 6 height 5
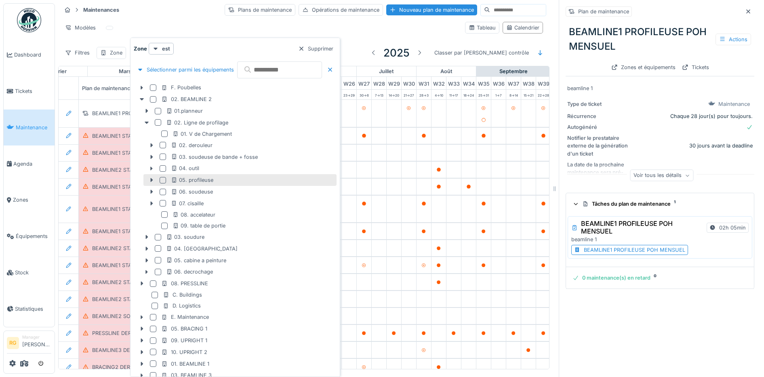
click at [163, 181] on div at bounding box center [163, 180] width 6 height 6
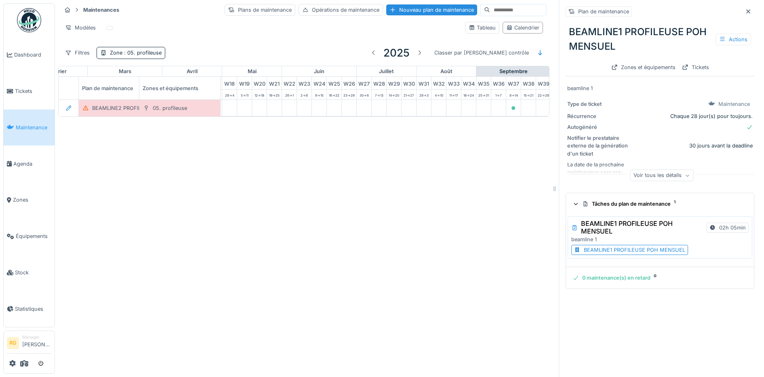
click at [251, 44] on div "Maintenances Plans de maintenance Opérations de maintenance Nouveau plan de mai…" at bounding box center [303, 33] width 491 height 66
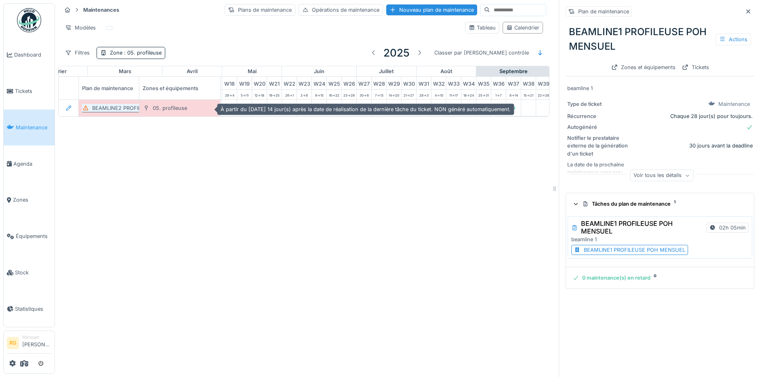
click at [110, 109] on div "BEAMLINE2 PROFILEUSE POH BIHEBDOMADAIRE" at bounding box center [153, 108] width 123 height 8
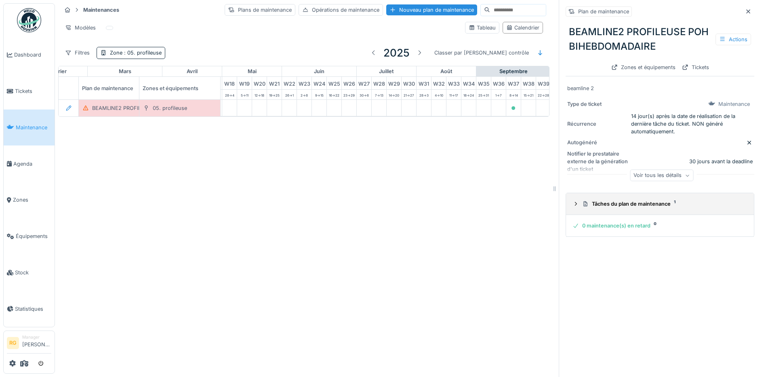
click at [573, 206] on icon at bounding box center [576, 203] width 6 height 5
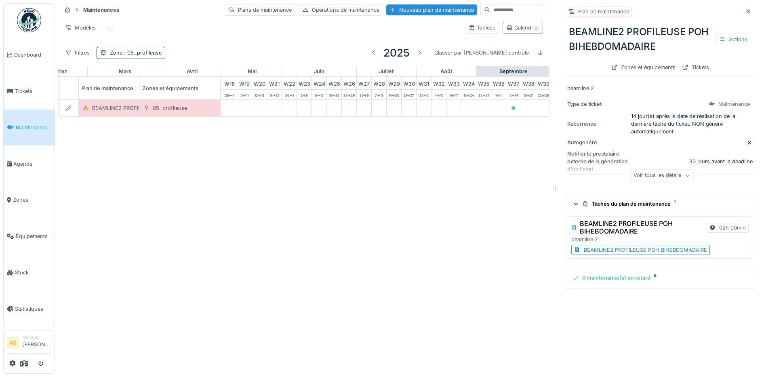
click at [632, 250] on div "BEAMLINE2 PROFILEUSE POH BIHEBDOMADAIRE" at bounding box center [645, 250] width 123 height 8
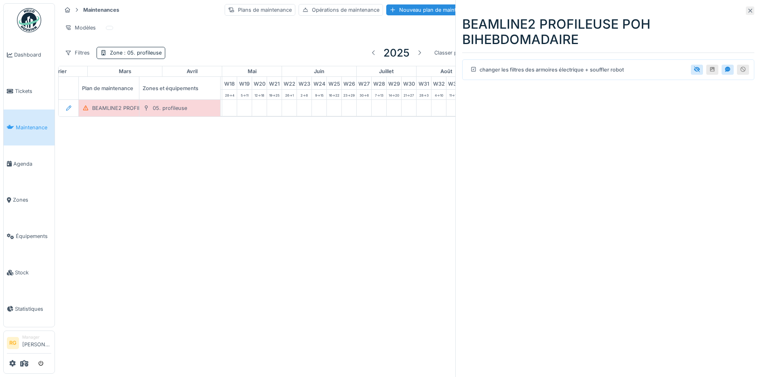
click at [747, 11] on icon at bounding box center [750, 10] width 6 height 5
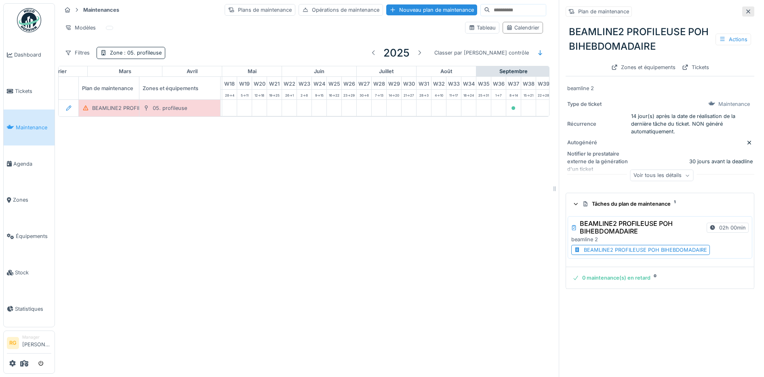
click at [746, 12] on icon at bounding box center [748, 11] width 4 height 4
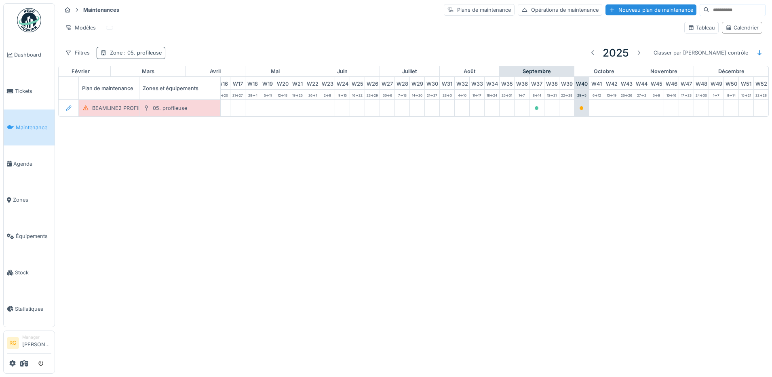
click at [144, 52] on span ": 05. profileuse" at bounding box center [141, 53] width 39 height 6
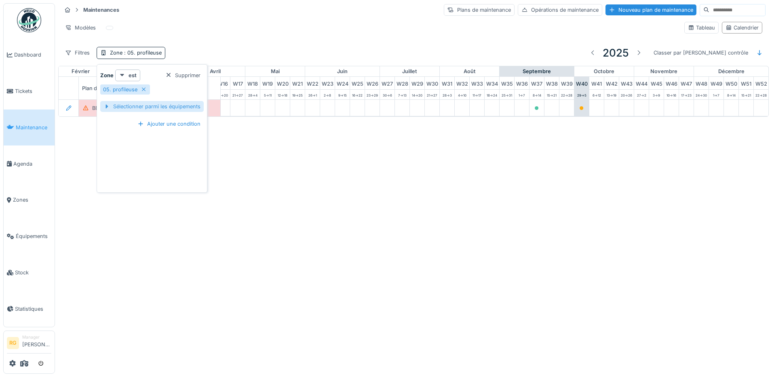
click at [139, 106] on div "Sélectionner parmi les équipements" at bounding box center [151, 106] width 103 height 11
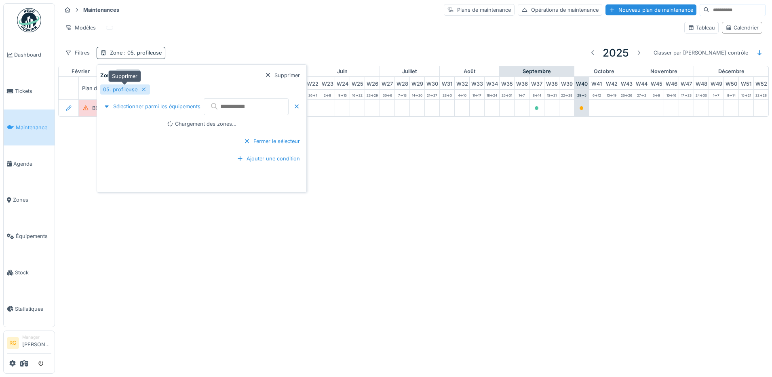
click at [141, 88] on icon at bounding box center [144, 89] width 6 height 5
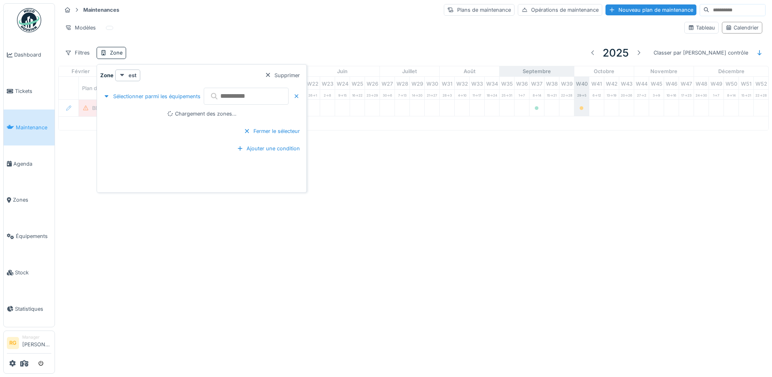
click at [259, 97] on input "text" at bounding box center [246, 96] width 85 height 17
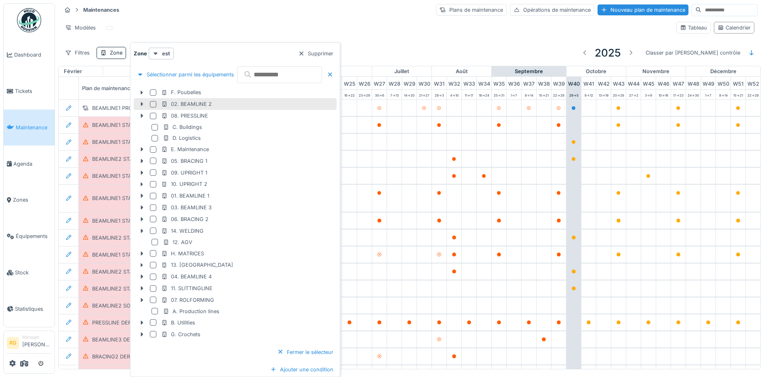
click at [141, 104] on icon at bounding box center [142, 104] width 2 height 4
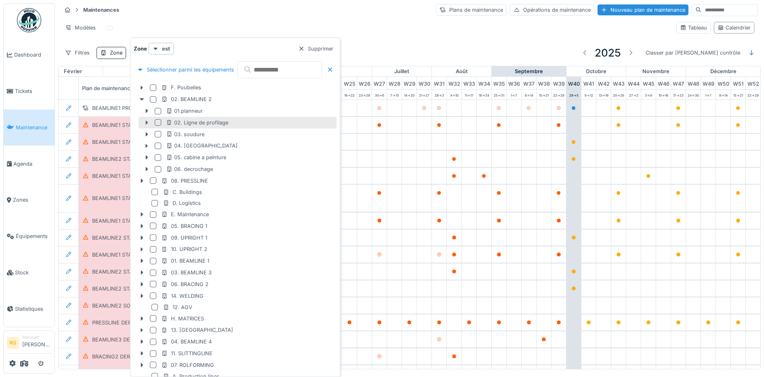
click at [146, 123] on icon at bounding box center [146, 123] width 2 height 4
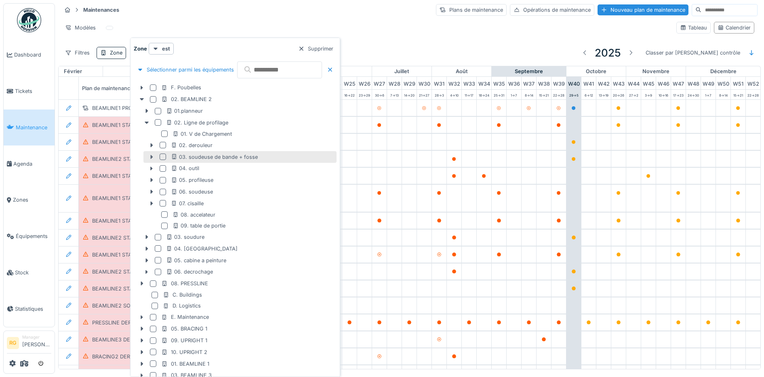
click at [150, 157] on icon at bounding box center [151, 156] width 6 height 5
click at [163, 155] on div at bounding box center [163, 157] width 6 height 6
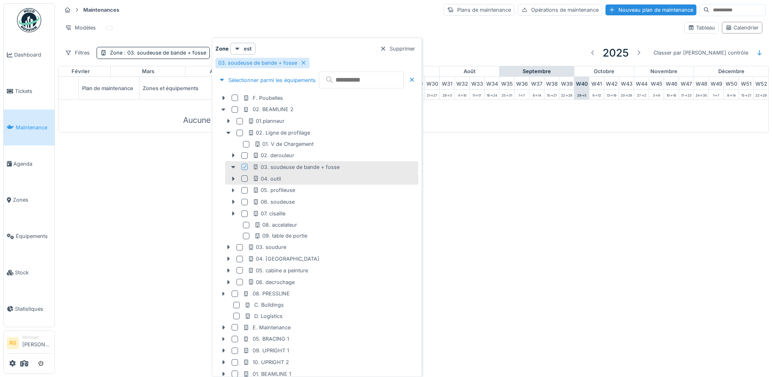
click at [242, 178] on div at bounding box center [244, 178] width 6 height 6
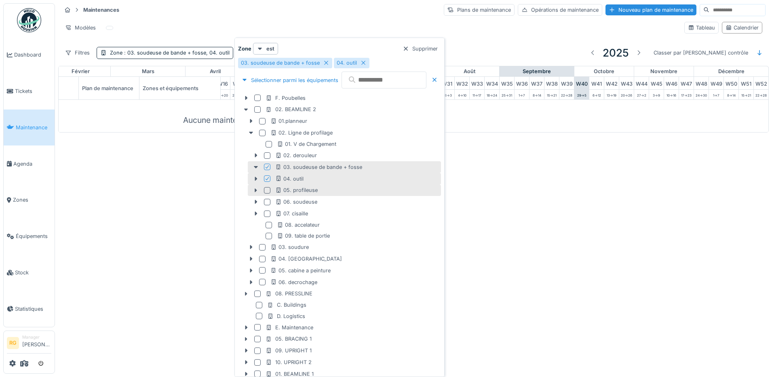
click at [268, 190] on div at bounding box center [267, 190] width 6 height 6
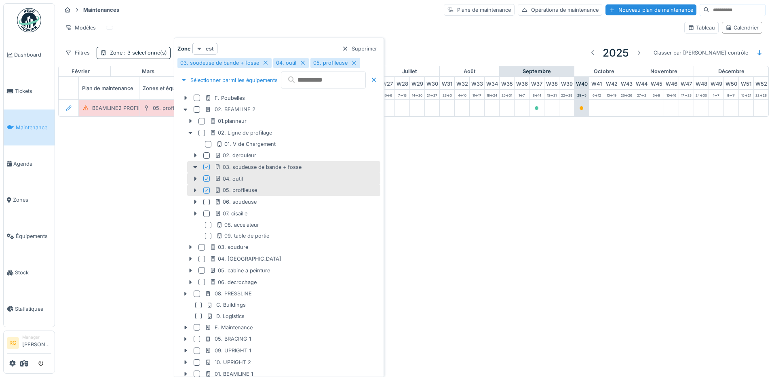
click at [204, 49] on div "est" at bounding box center [204, 49] width 25 height 12
click at [213, 77] on div "est (ou un des enfants)" at bounding box center [228, 79] width 68 height 12
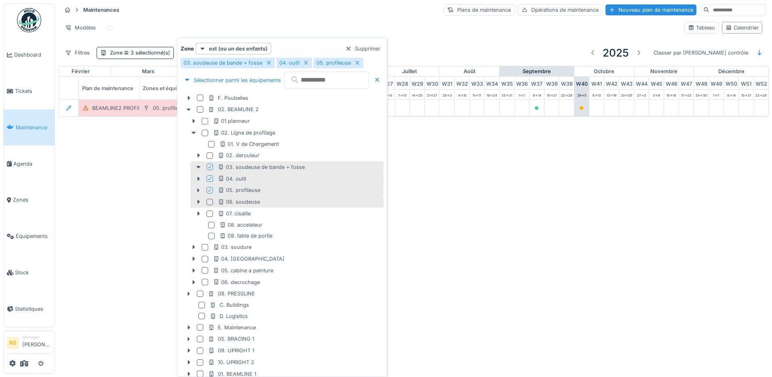
click at [209, 202] on div at bounding box center [209, 202] width 6 height 6
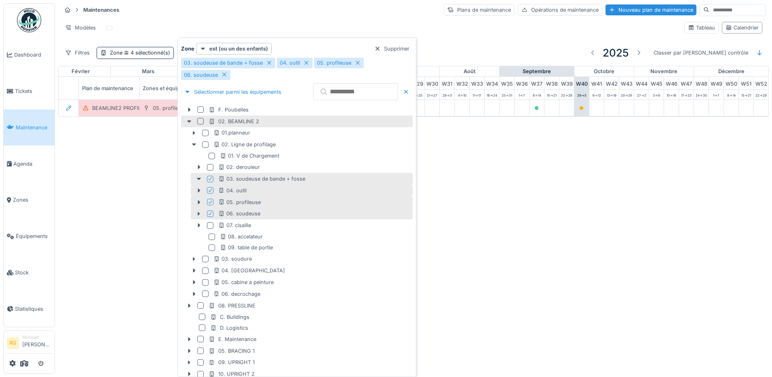
click at [200, 118] on div at bounding box center [200, 121] width 6 height 6
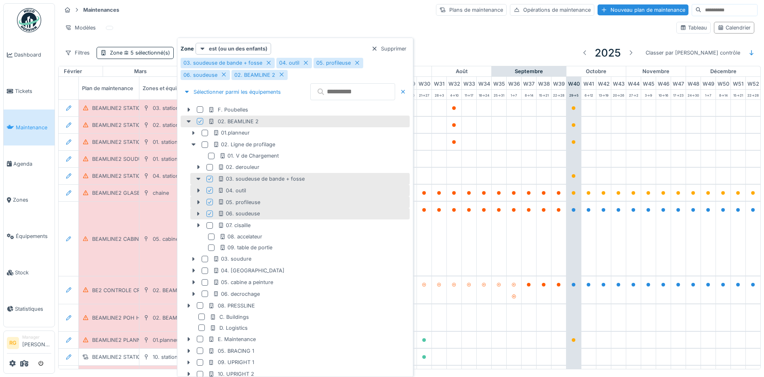
click at [209, 179] on icon at bounding box center [209, 178] width 3 height 3
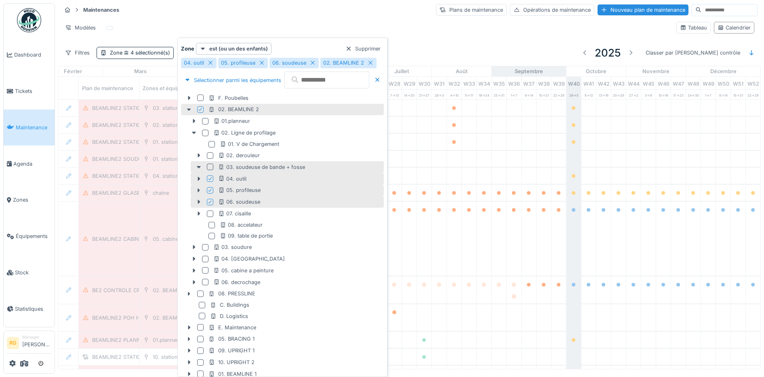
click at [209, 190] on icon at bounding box center [210, 190] width 5 height 4
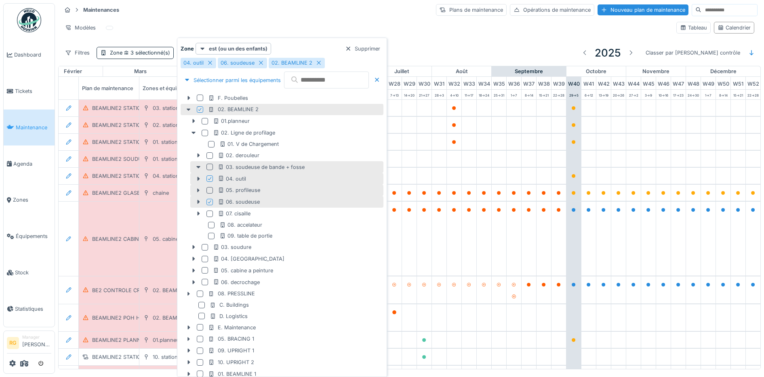
click at [211, 202] on icon at bounding box center [209, 201] width 3 height 3
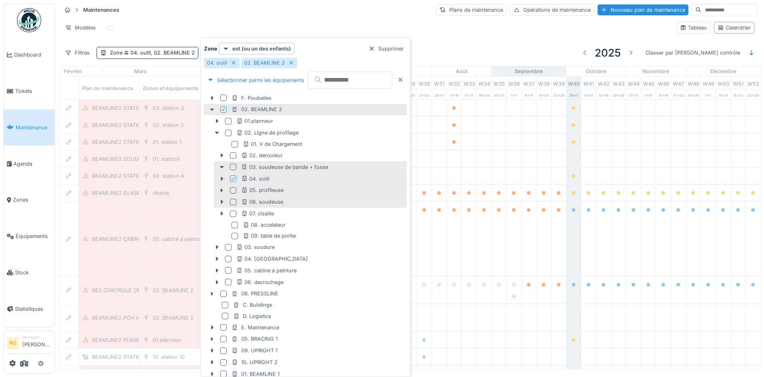
click at [234, 178] on icon at bounding box center [233, 178] width 3 height 3
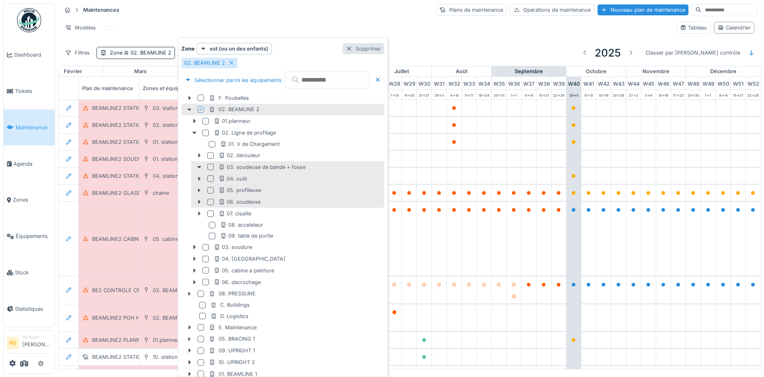
click at [352, 51] on div at bounding box center [349, 49] width 6 height 8
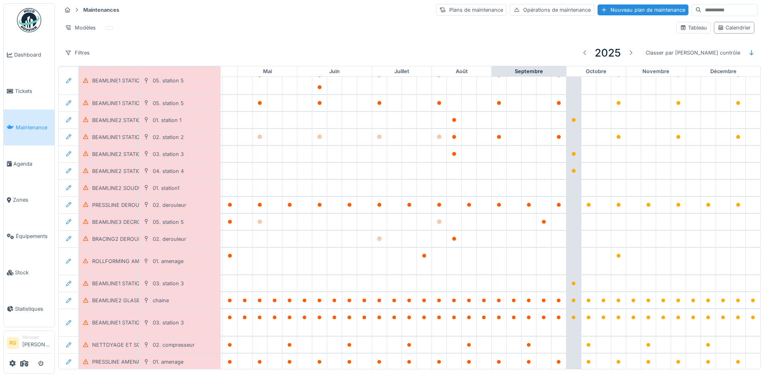
scroll to position [0, 274]
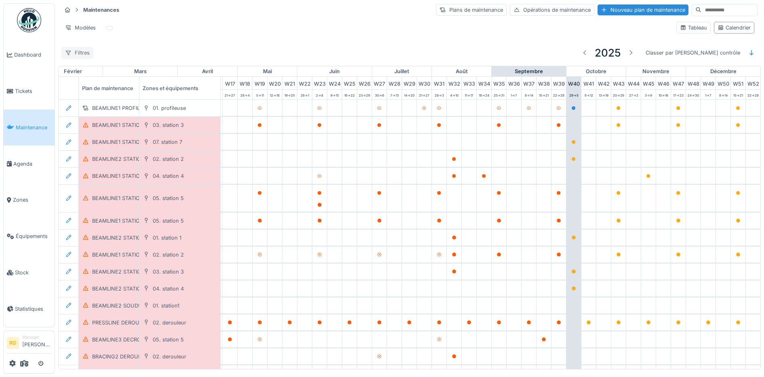
click at [80, 53] on div "Filtres" at bounding box center [77, 53] width 32 height 12
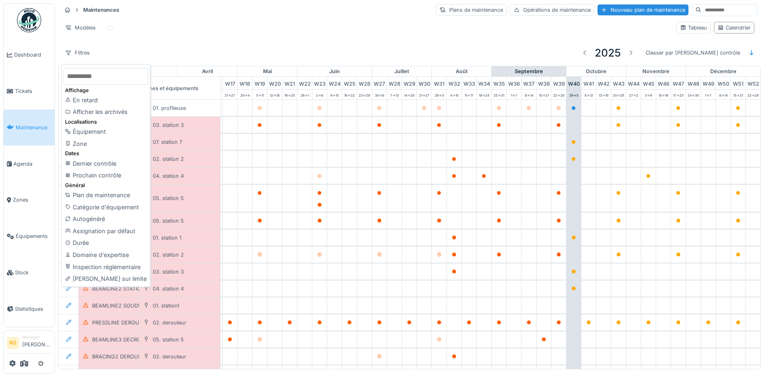
click at [81, 143] on div "Zone" at bounding box center [105, 144] width 85 height 12
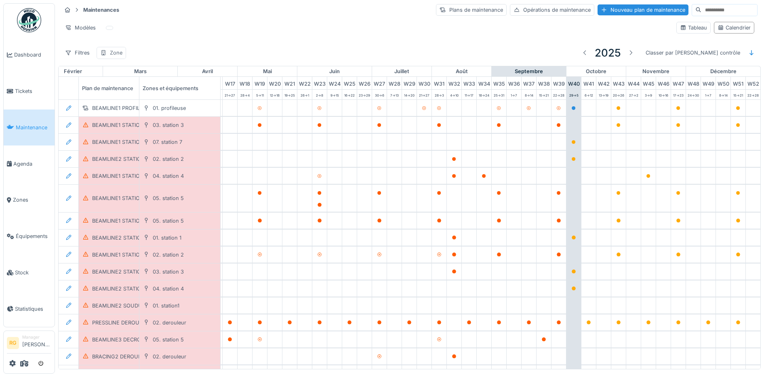
click at [116, 53] on div "Zone" at bounding box center [116, 53] width 13 height 8
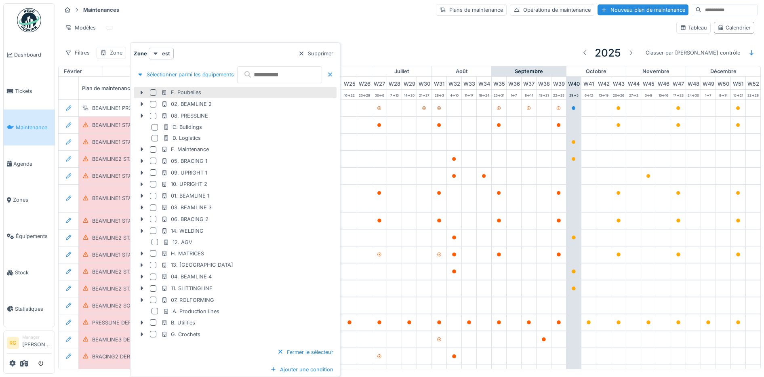
click at [164, 97] on div "F. Poubelles" at bounding box center [235, 93] width 203 height 12
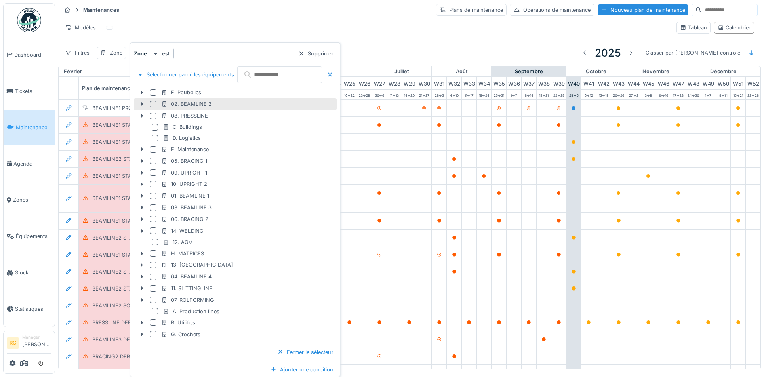
click at [153, 104] on div at bounding box center [153, 104] width 6 height 6
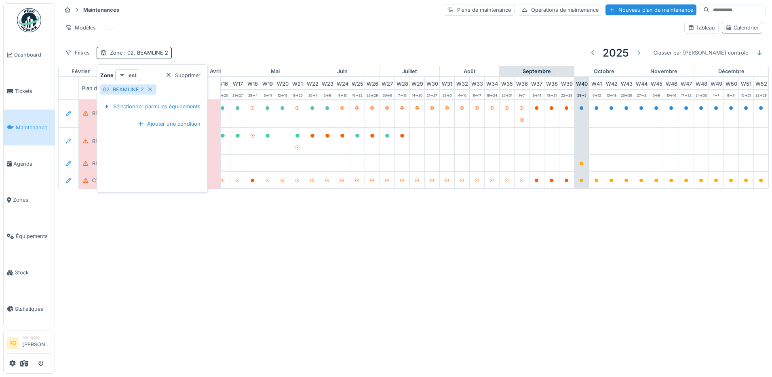
click at [129, 74] on strong "est" at bounding box center [133, 76] width 8 height 8
click at [136, 104] on div "est (ou un des enfants)" at bounding box center [151, 105] width 68 height 12
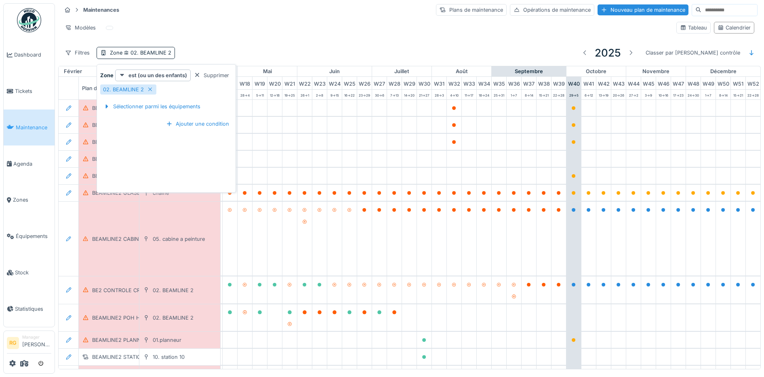
click at [215, 45] on div "Filtres Zone 02. BEAMLINE 2 2025 Classer par [PERSON_NAME] contrôle" at bounding box center [409, 52] width 696 height 19
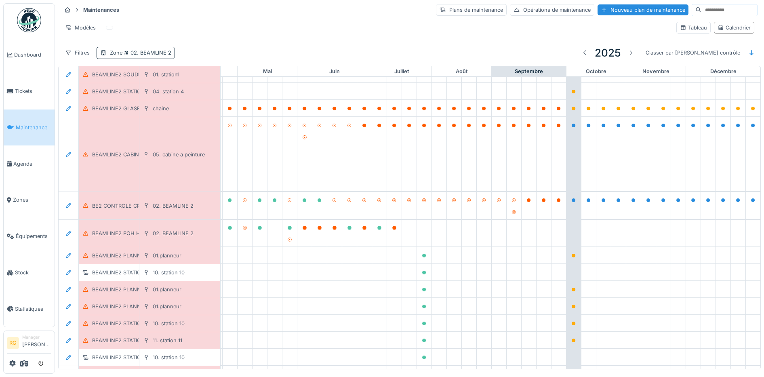
scroll to position [101, 274]
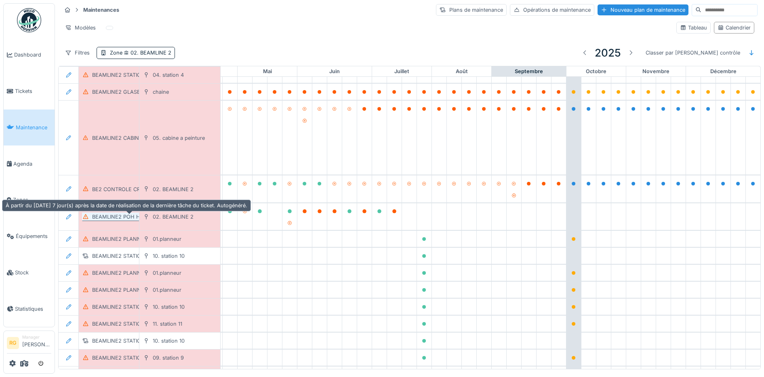
click at [131, 218] on div "BEAMLINE2 POH HEBDOMADAIRE" at bounding box center [135, 217] width 86 height 8
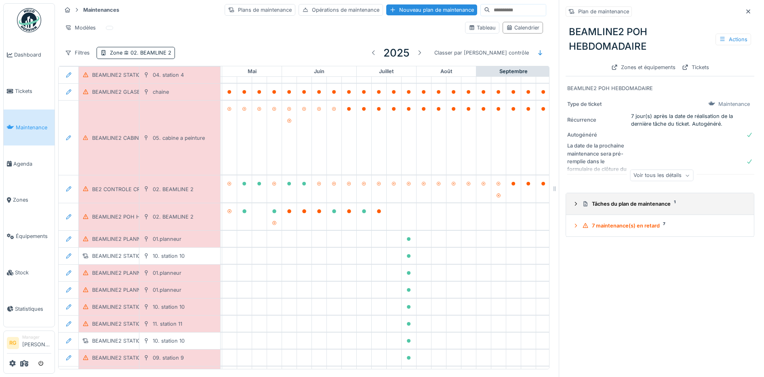
click at [575, 206] on icon at bounding box center [576, 204] width 2 height 4
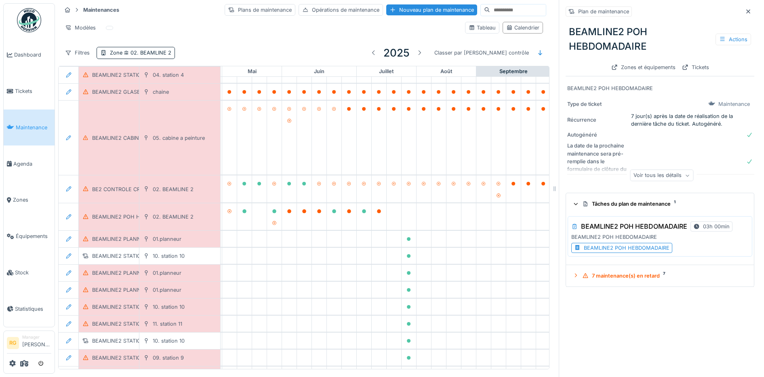
click at [607, 251] on div "BEAMLINE2 POH HEBDOMADAIRE" at bounding box center [627, 248] width 86 height 8
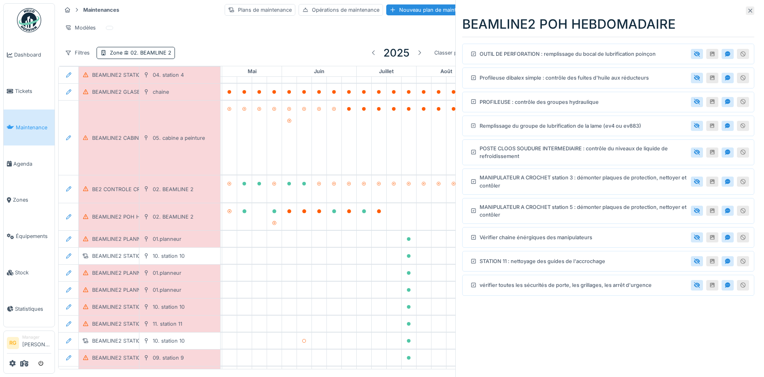
click at [747, 12] on icon at bounding box center [750, 10] width 6 height 5
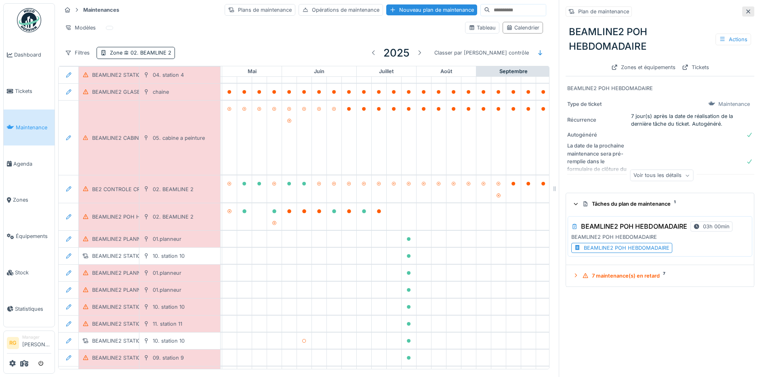
click at [745, 9] on icon at bounding box center [748, 11] width 6 height 5
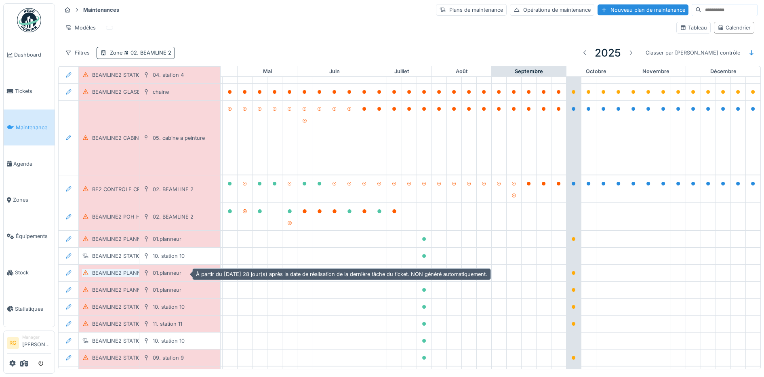
click at [110, 274] on div "BEAMLINE2 PLANNEUR POH MENSUEL" at bounding box center [141, 273] width 99 height 8
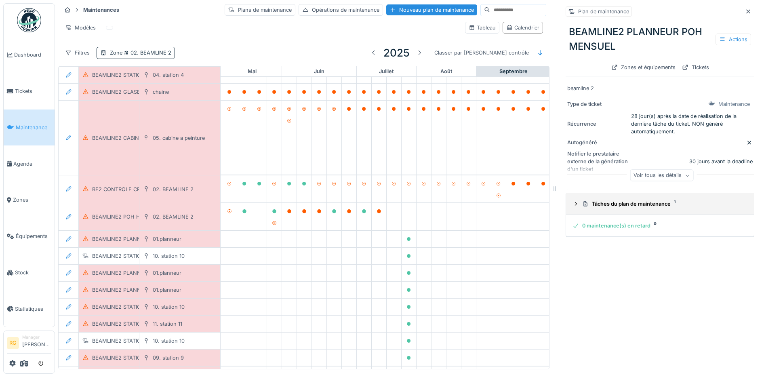
click at [575, 206] on icon at bounding box center [576, 204] width 2 height 4
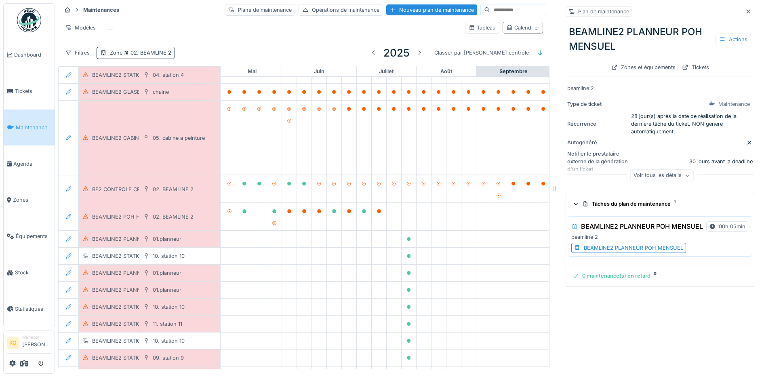
click at [649, 250] on div "BEAMLINE2 PLANNEUR POH MENSUEL" at bounding box center [633, 248] width 99 height 8
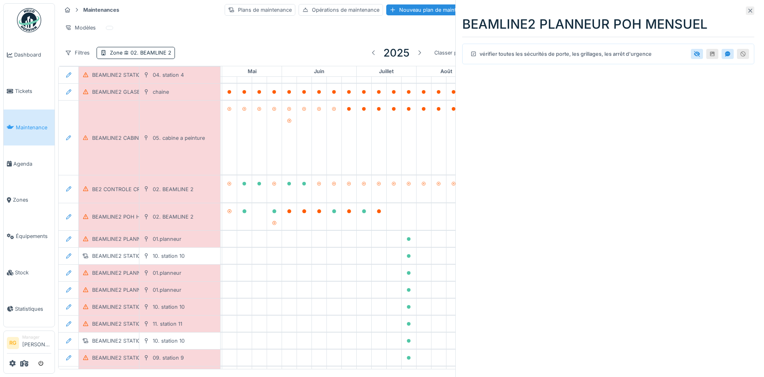
click at [747, 11] on icon at bounding box center [750, 10] width 6 height 5
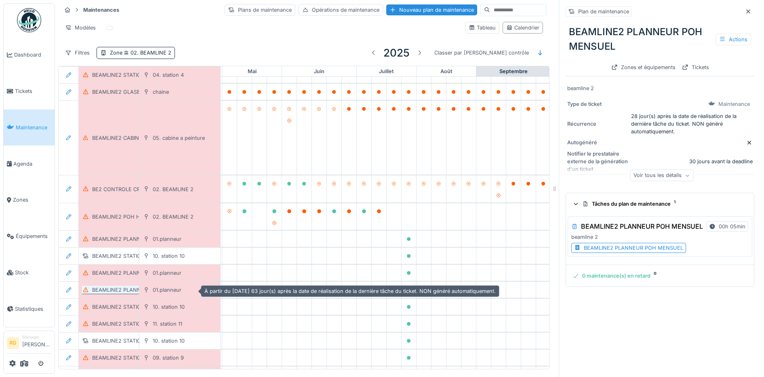
click at [101, 290] on div "BEAMLINE2 PLANNEUR POH TRIMESTRIEL" at bounding box center [145, 290] width 107 height 8
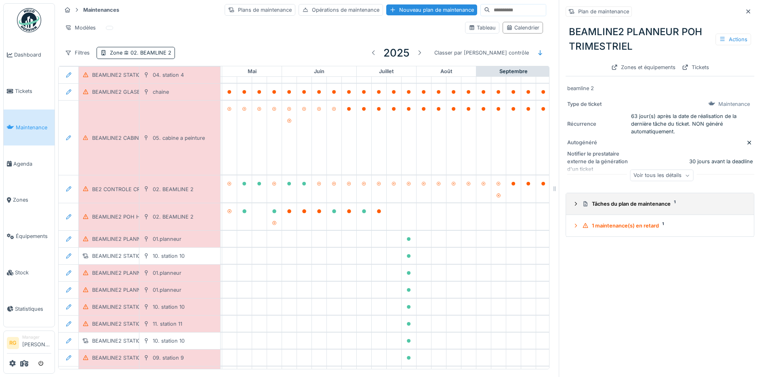
click at [573, 204] on icon at bounding box center [576, 203] width 6 height 5
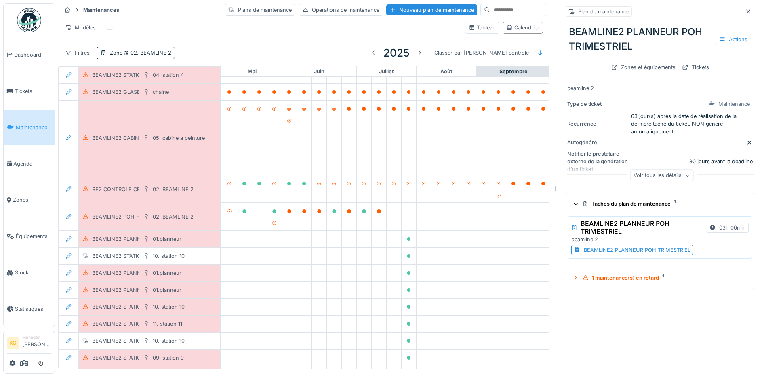
click at [607, 252] on div "BEAMLINE2 PLANNEUR POH TRIMESTRIEL" at bounding box center [637, 250] width 107 height 8
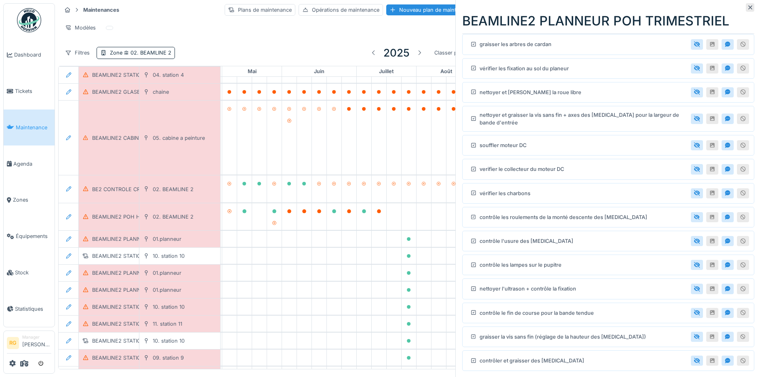
scroll to position [154, 0]
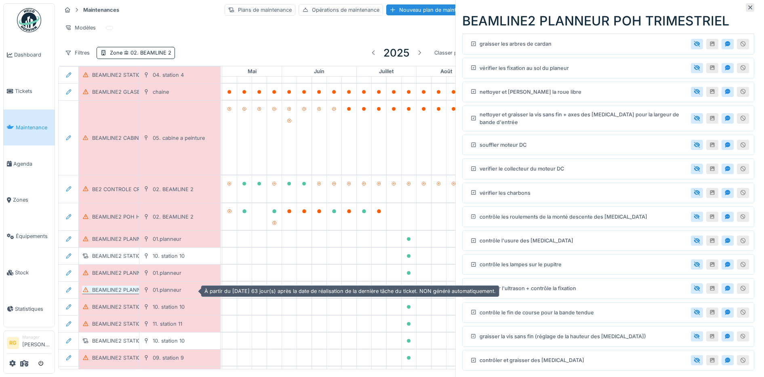
click at [110, 291] on div "BEAMLINE2 PLANNEUR POH TRIMESTRIEL" at bounding box center [145, 290] width 107 height 8
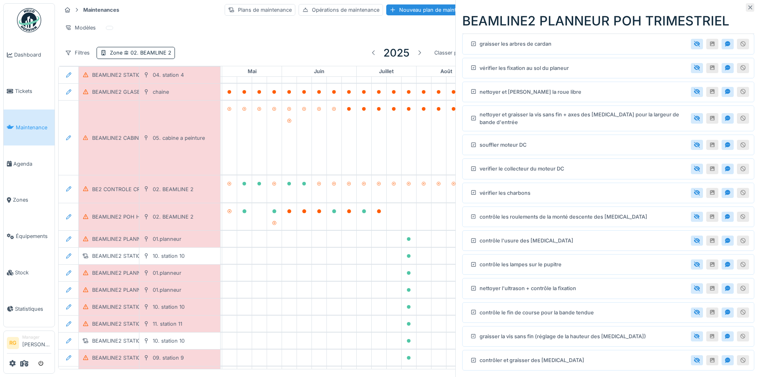
click at [748, 9] on icon at bounding box center [750, 8] width 4 height 4
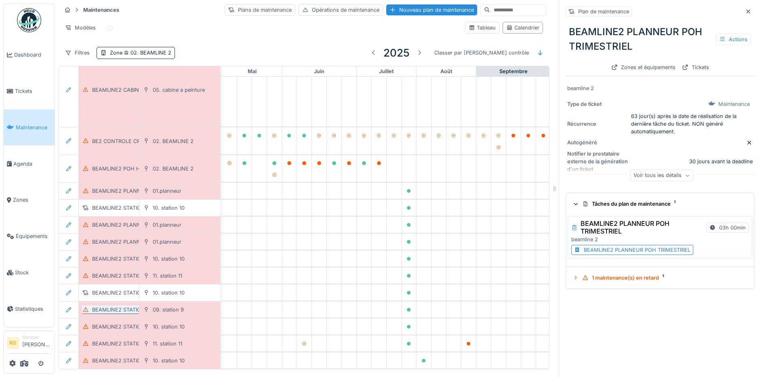
scroll to position [166, 274]
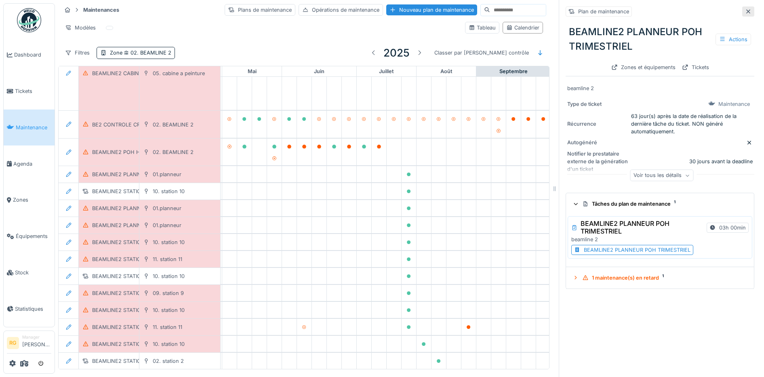
click at [745, 9] on icon at bounding box center [748, 11] width 6 height 5
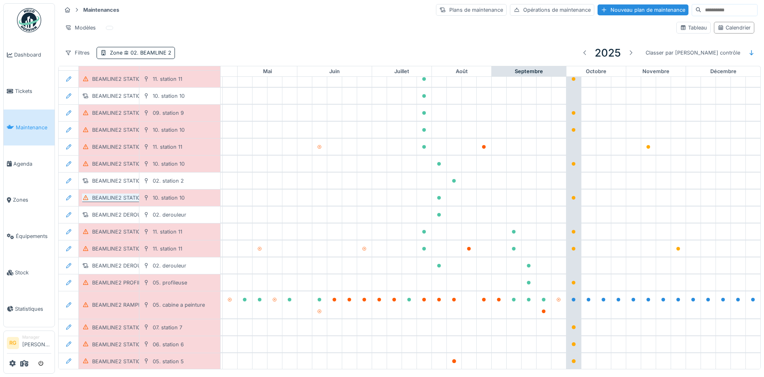
scroll to position [368, 274]
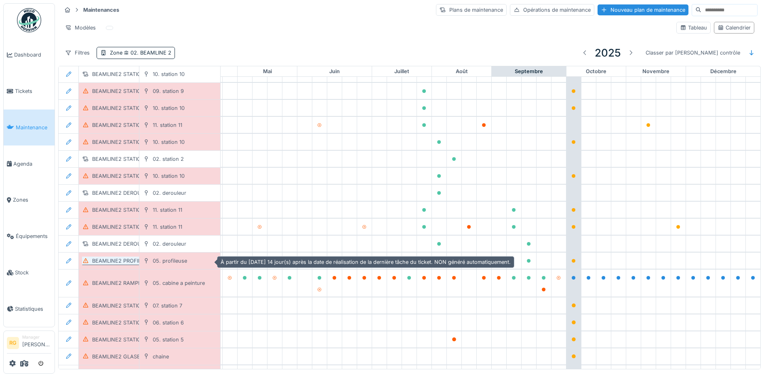
click at [115, 262] on div "BEAMLINE2 PROFILEUSE POH BIHEBDOMADAIRE" at bounding box center [153, 261] width 123 height 8
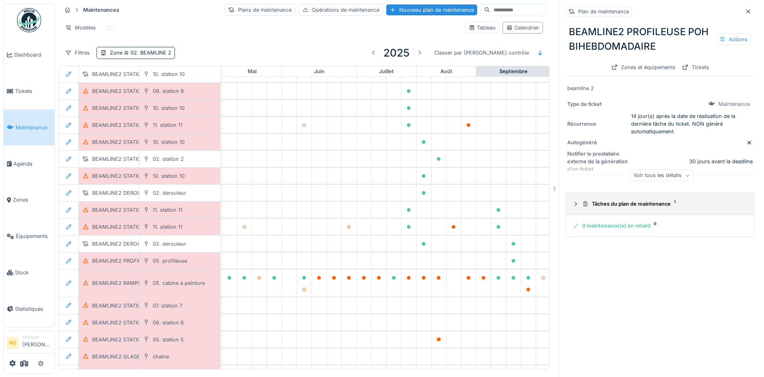
click at [573, 206] on div "Tâches du plan de maintenance 1" at bounding box center [660, 204] width 175 height 8
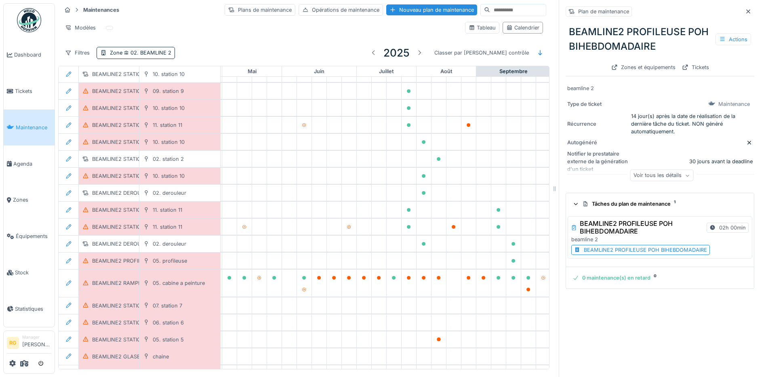
click at [641, 251] on div "BEAMLINE2 PROFILEUSE POH BIHEBDOMADAIRE" at bounding box center [645, 250] width 123 height 8
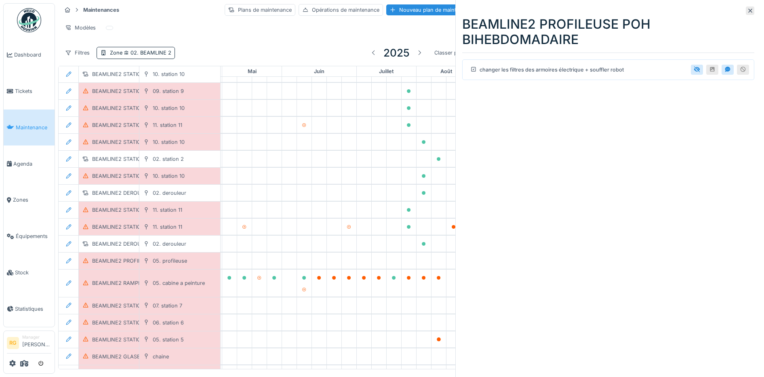
click at [748, 11] on icon at bounding box center [750, 11] width 4 height 4
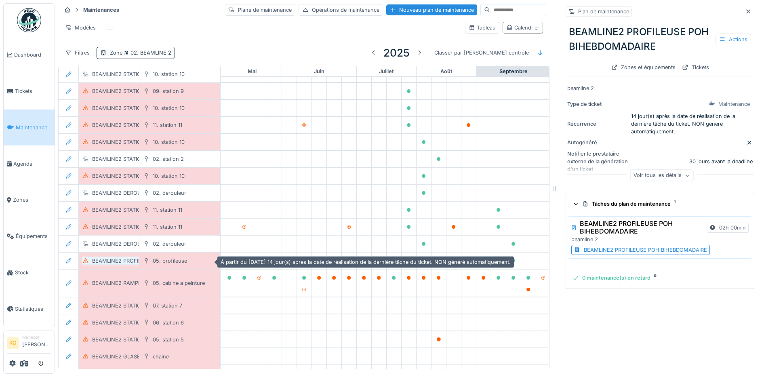
click at [113, 263] on div "BEAMLINE2 PROFILEUSE POH BIHEBDOMADAIRE" at bounding box center [153, 261] width 123 height 8
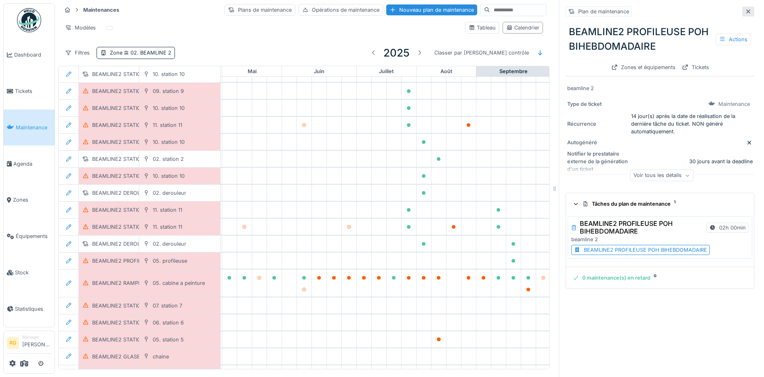
click at [746, 11] on icon at bounding box center [748, 11] width 4 height 4
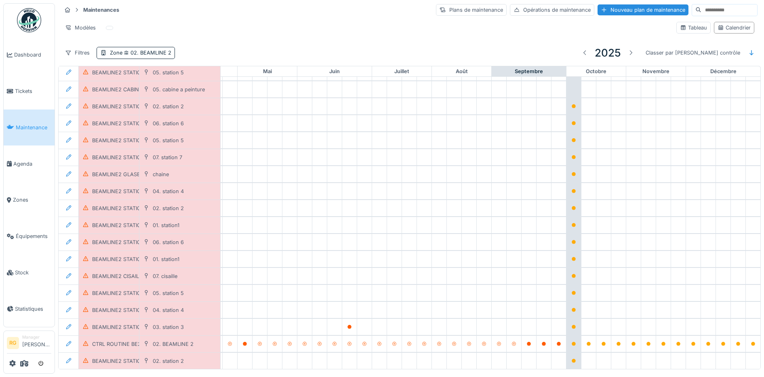
scroll to position [923, 274]
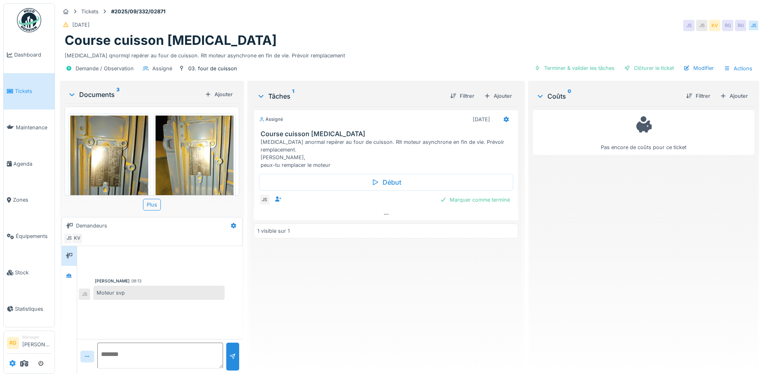
click at [11, 365] on icon at bounding box center [12, 363] width 6 height 6
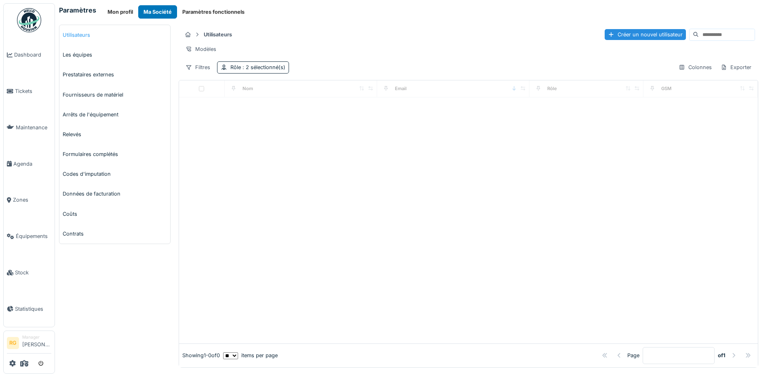
click at [88, 35] on link "Utilisateurs" at bounding box center [114, 35] width 111 height 20
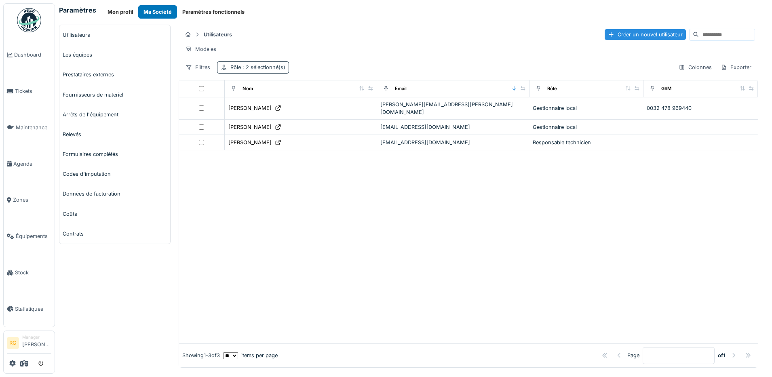
click at [251, 70] on span ": 2 sélectionné(s)" at bounding box center [263, 67] width 44 height 6
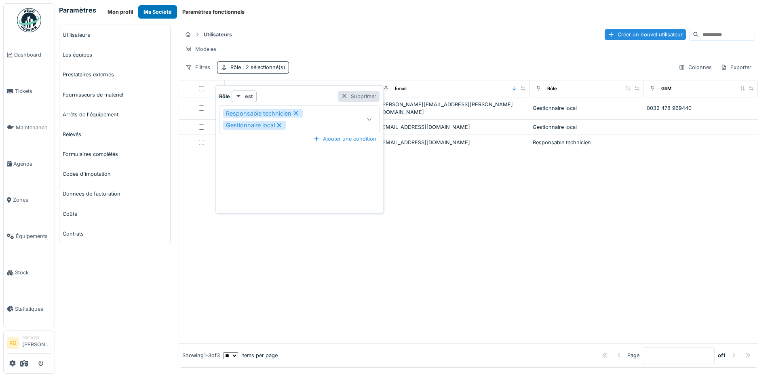
click at [352, 97] on div "Supprimer" at bounding box center [359, 96] width 42 height 11
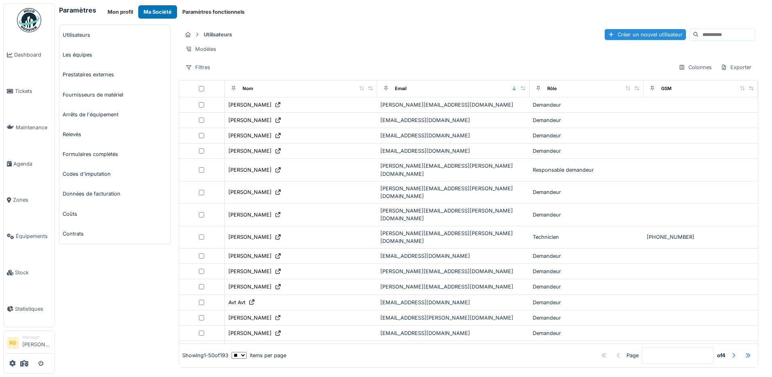
click at [699, 36] on input at bounding box center [727, 34] width 56 height 11
type input "*****"
